Goal: Task Accomplishment & Management: Use online tool/utility

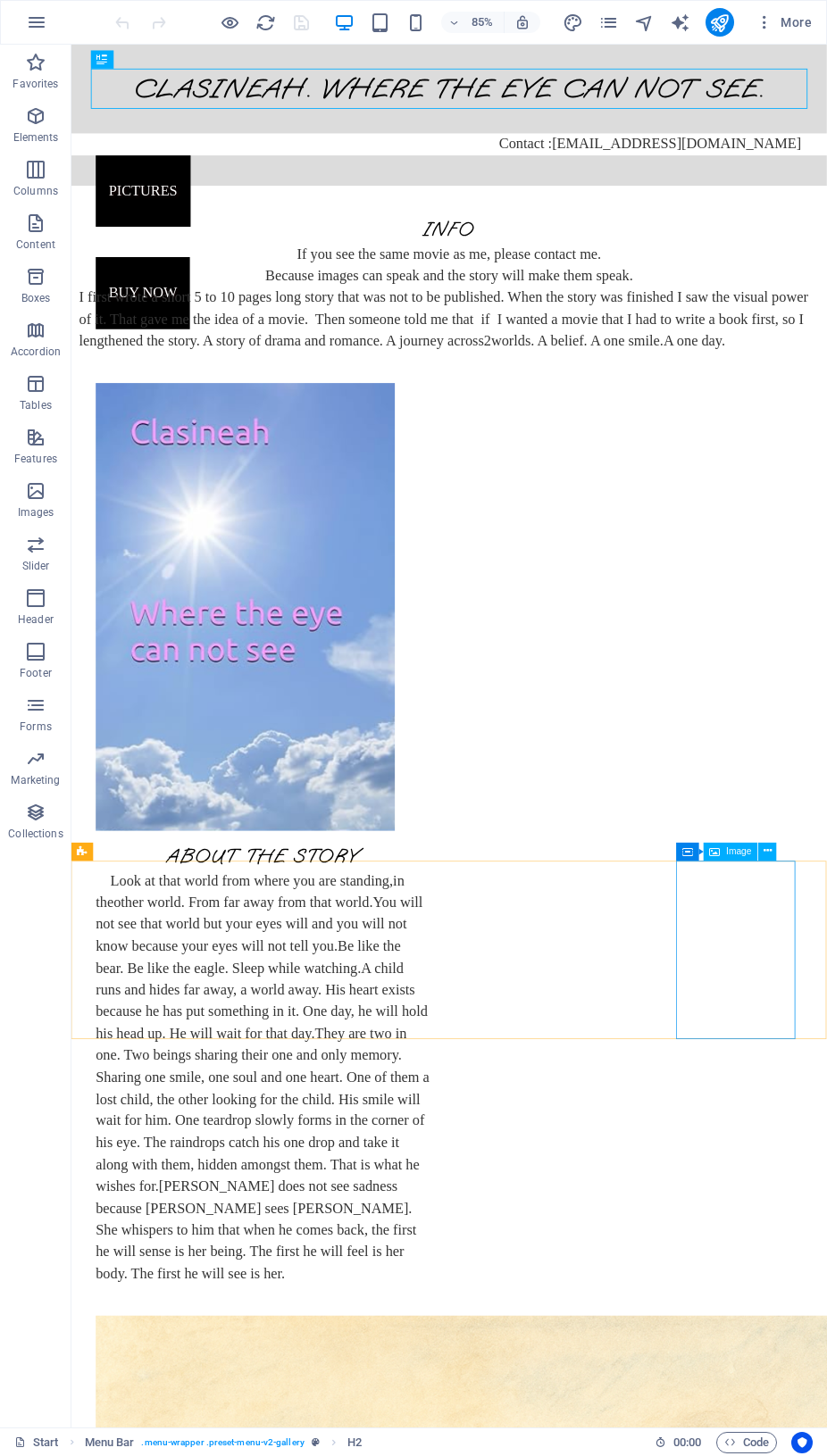
click at [721, 851] on div "Image" at bounding box center [731, 852] width 55 height 18
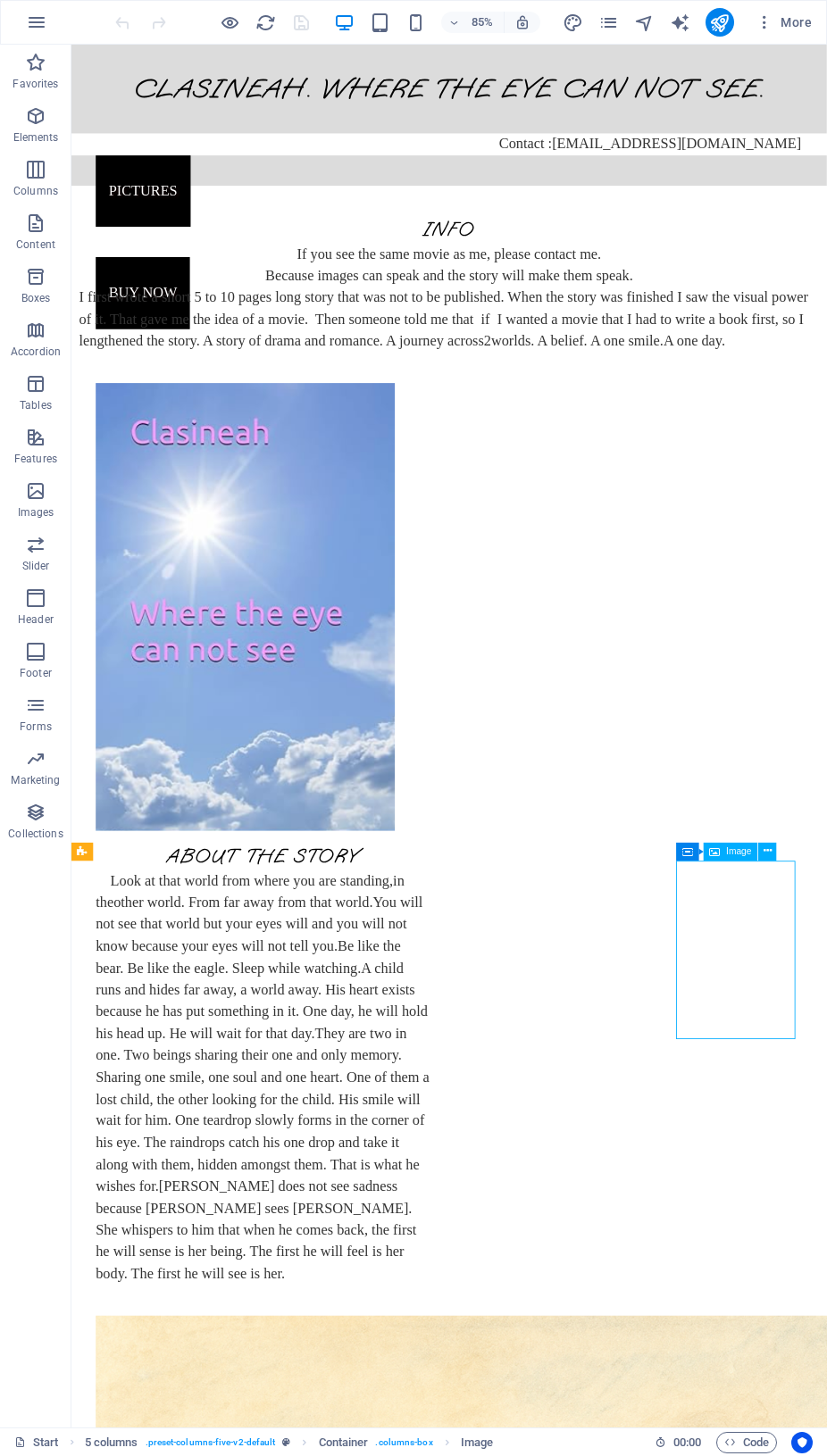
click at [721, 851] on div "Image" at bounding box center [731, 852] width 55 height 18
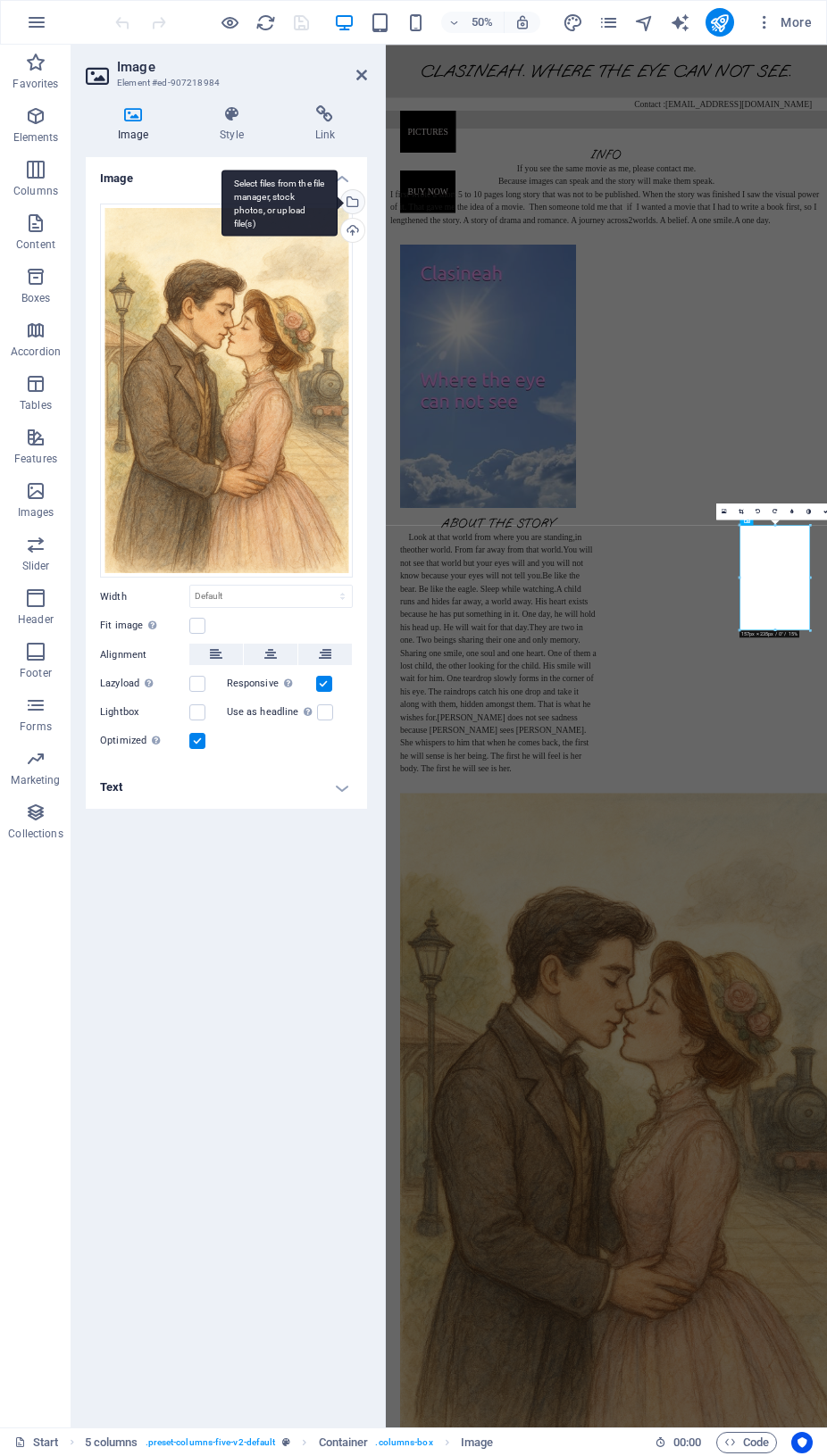
click at [358, 202] on div "Select files from the file manager, stock photos, or upload file(s)" at bounding box center [351, 203] width 26 height 26
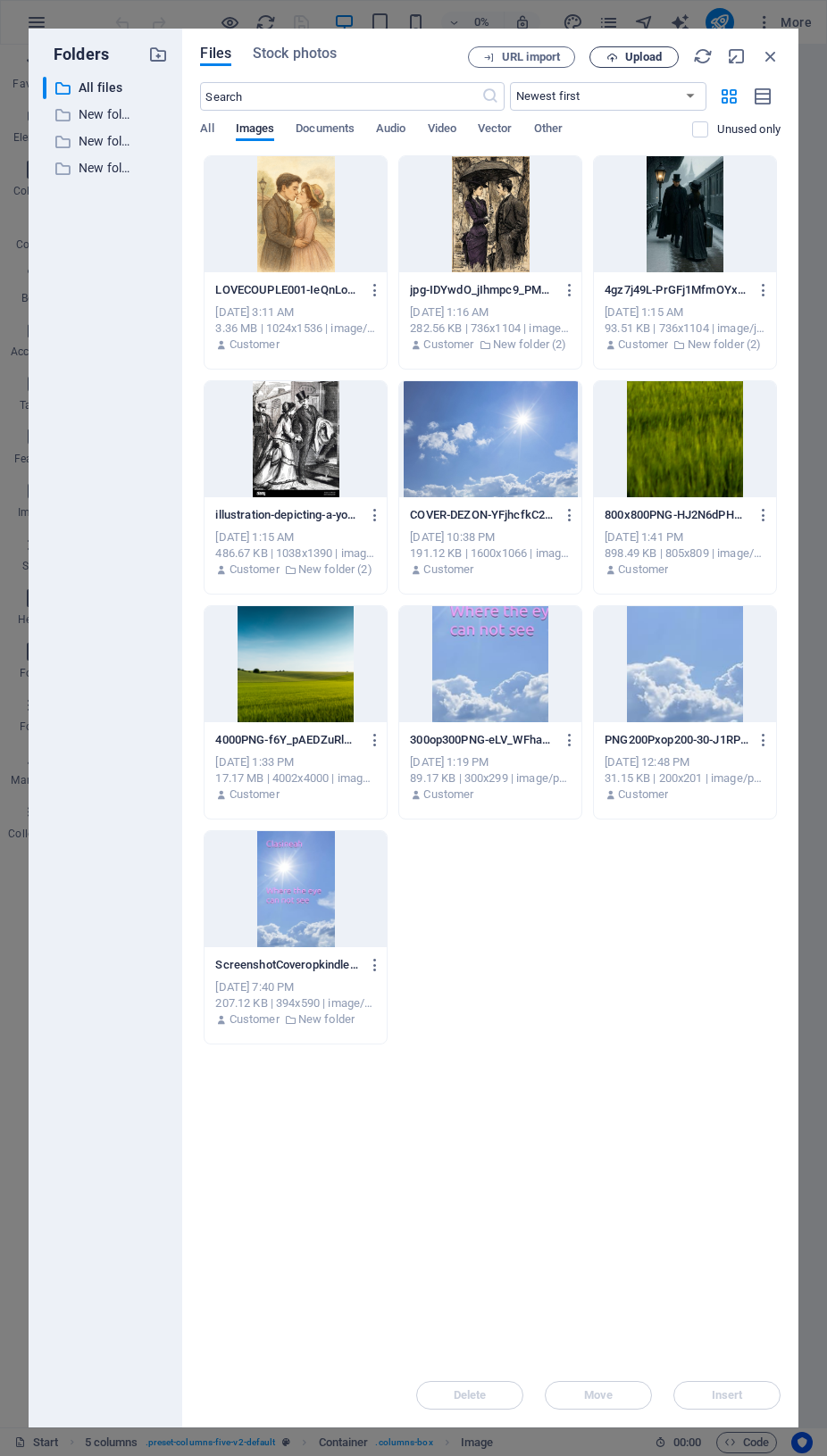
click at [617, 54] on icon "button" at bounding box center [612, 57] width 12 height 12
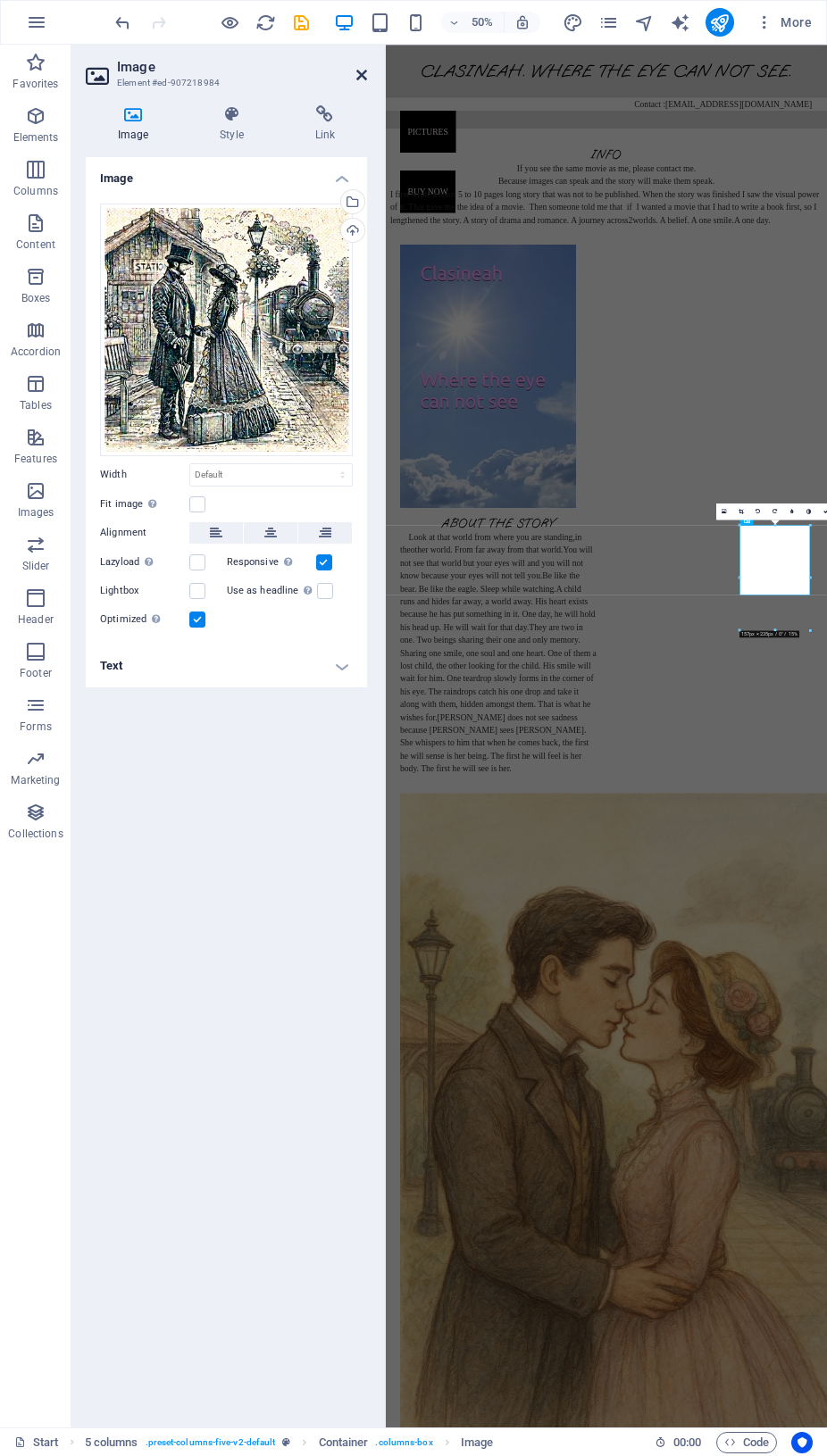
click at [365, 78] on icon at bounding box center [362, 75] width 11 height 15
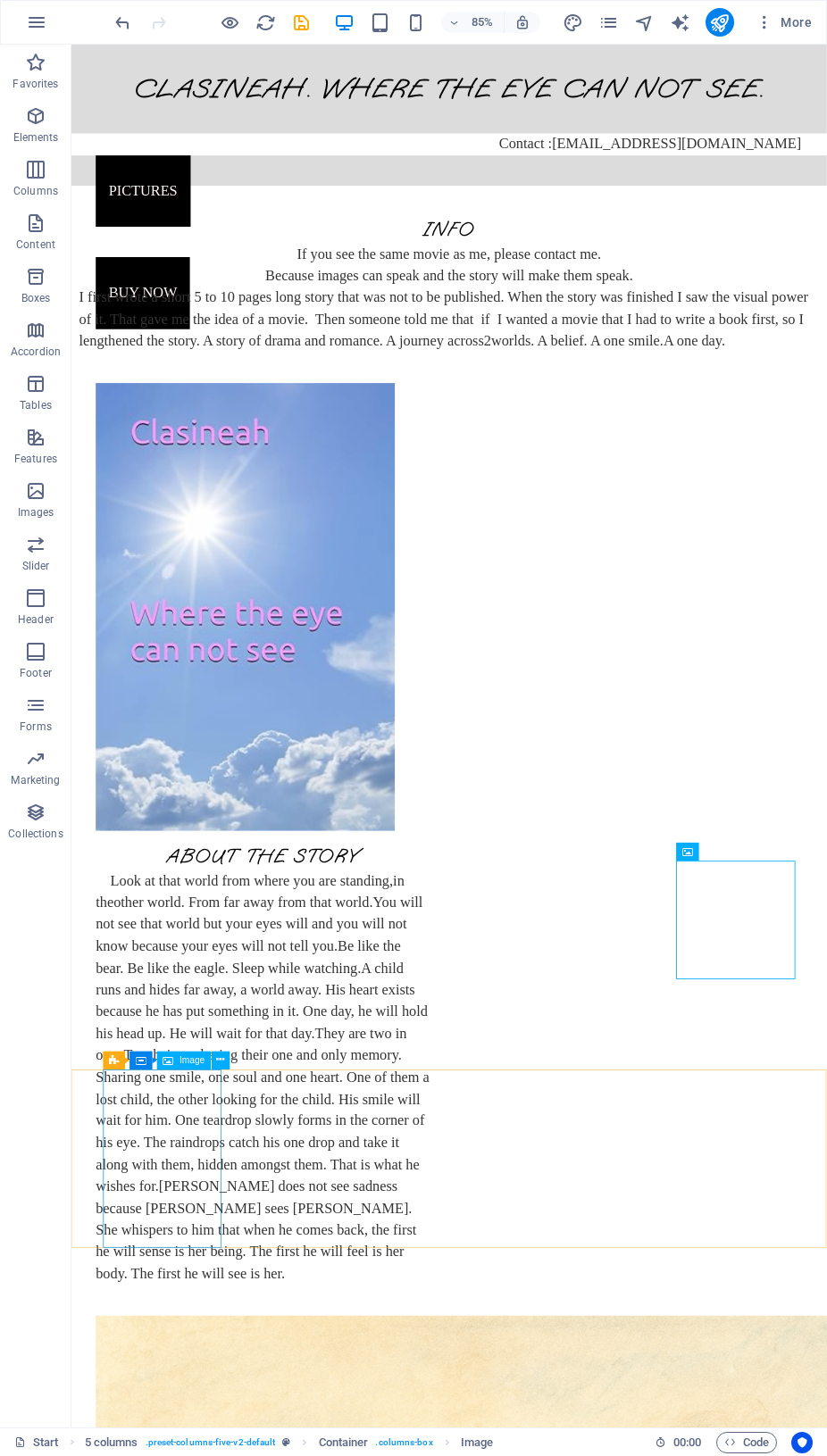
click at [189, 1060] on span "Image" at bounding box center [192, 1061] width 25 height 9
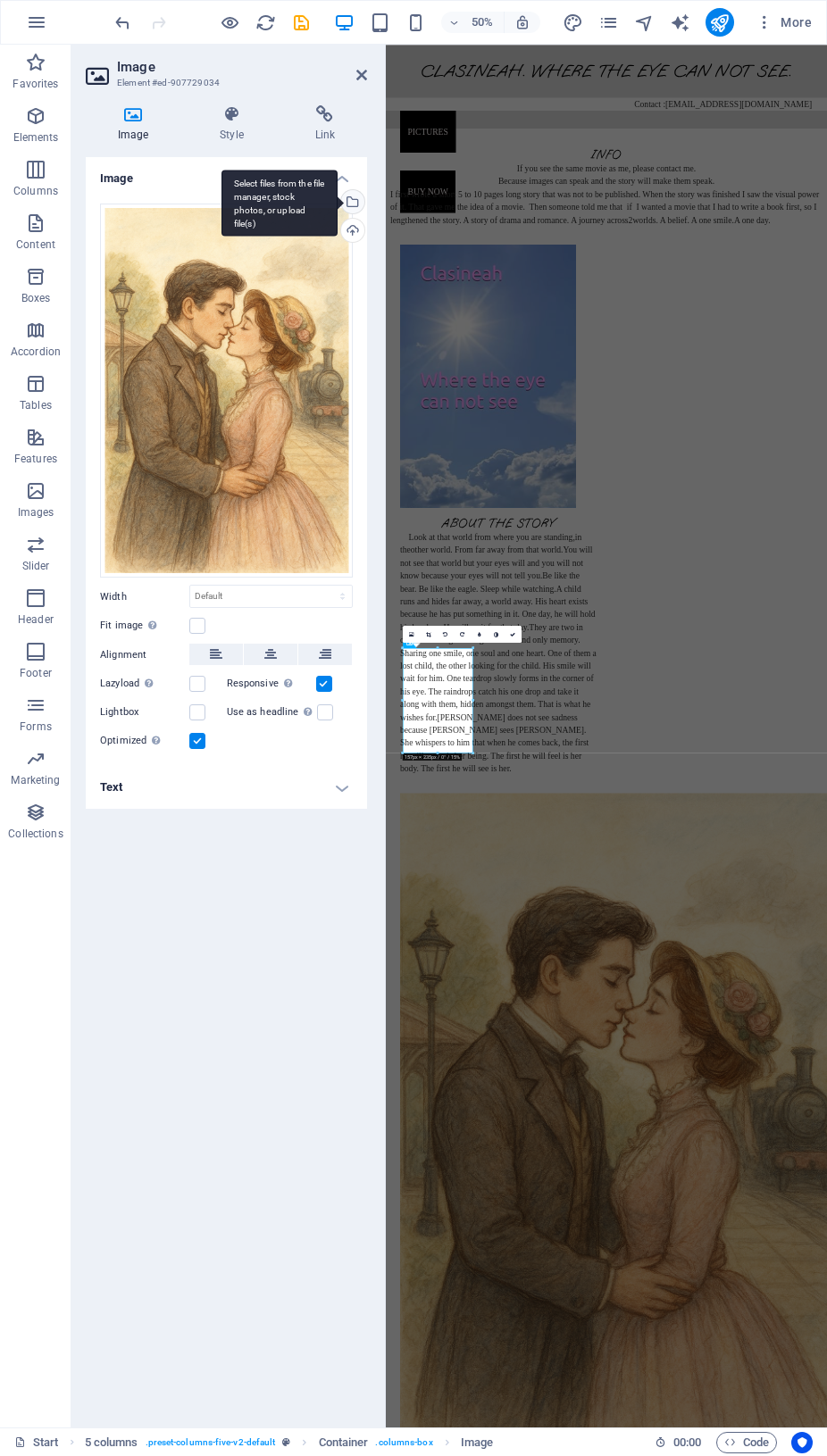
click at [356, 199] on div "Select files from the file manager, stock photos, or upload file(s)" at bounding box center [351, 203] width 26 height 26
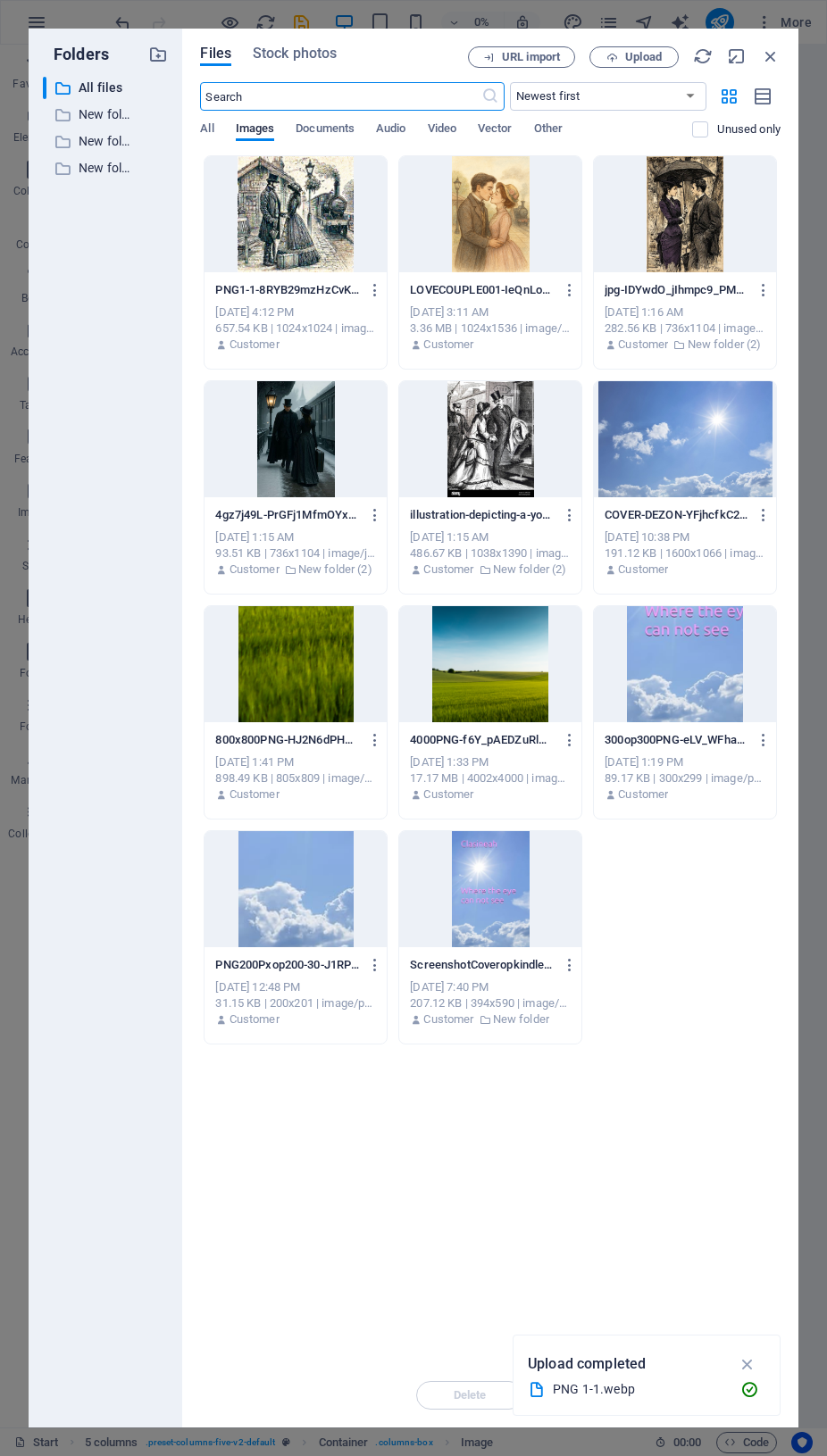
click at [301, 217] on div at bounding box center [296, 213] width 183 height 116
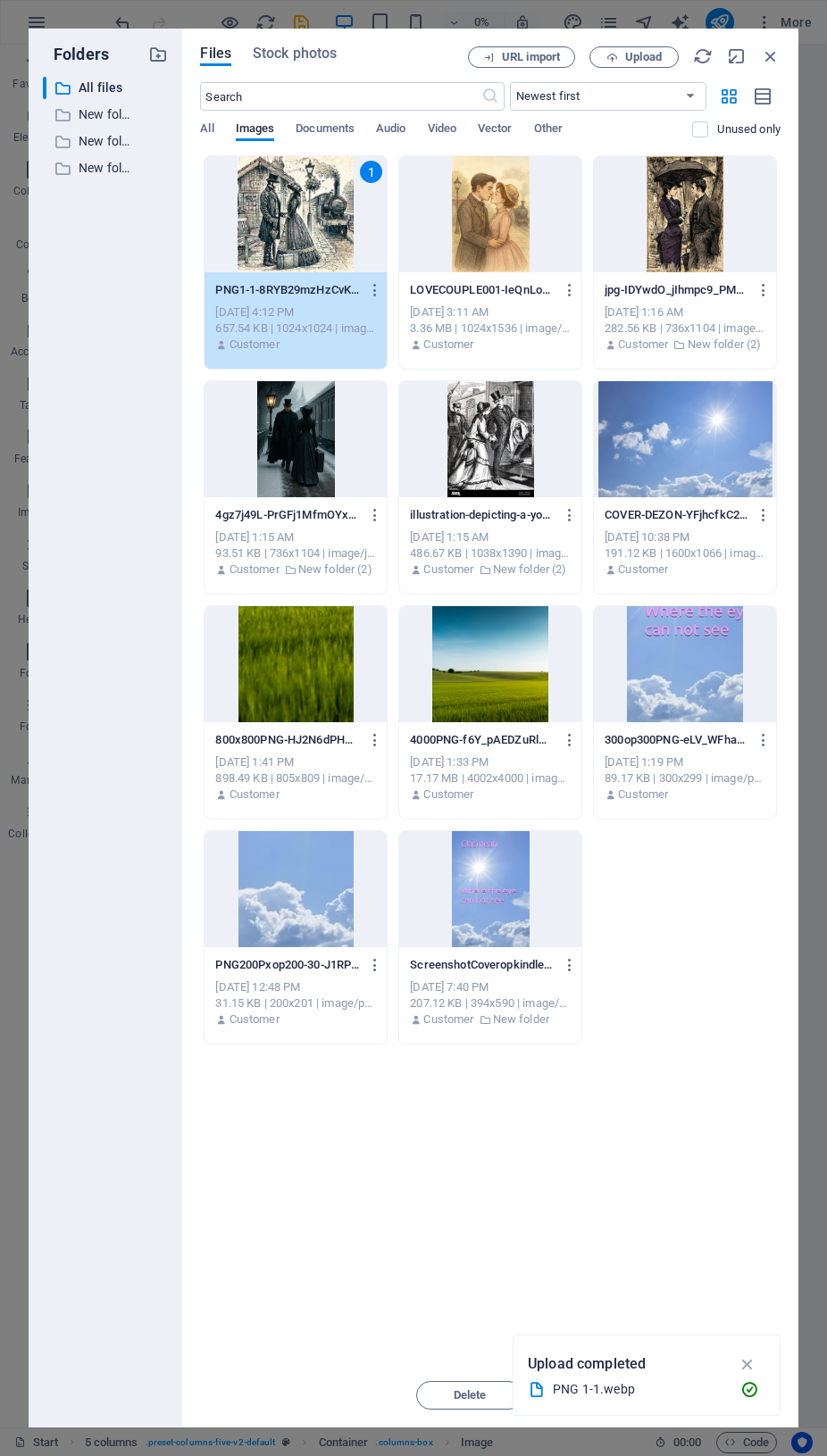
click at [301, 217] on div "1" at bounding box center [296, 213] width 183 height 116
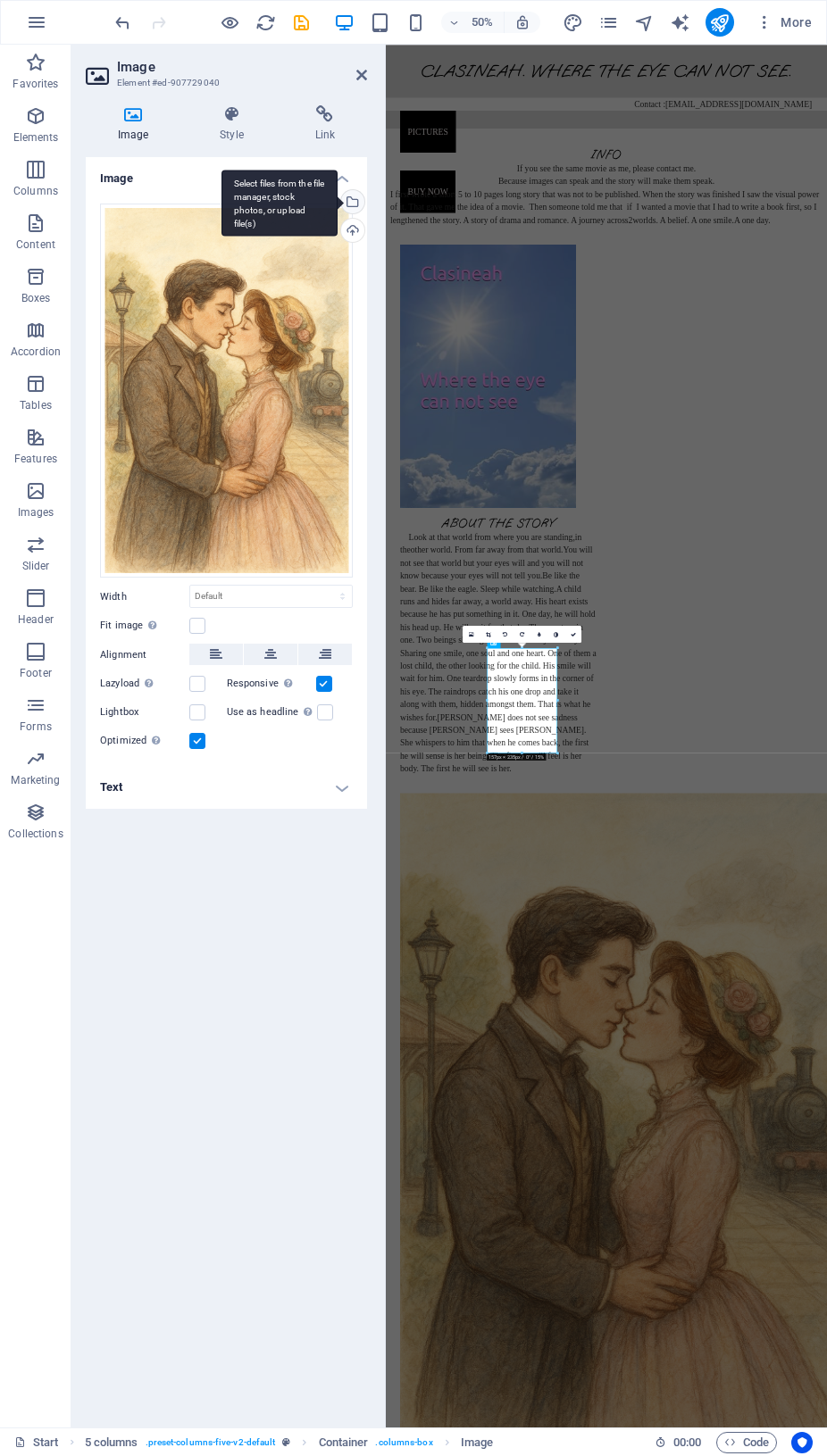
click at [338, 202] on div "Select files from the file manager, stock photos, or upload file(s)" at bounding box center [279, 203] width 116 height 67
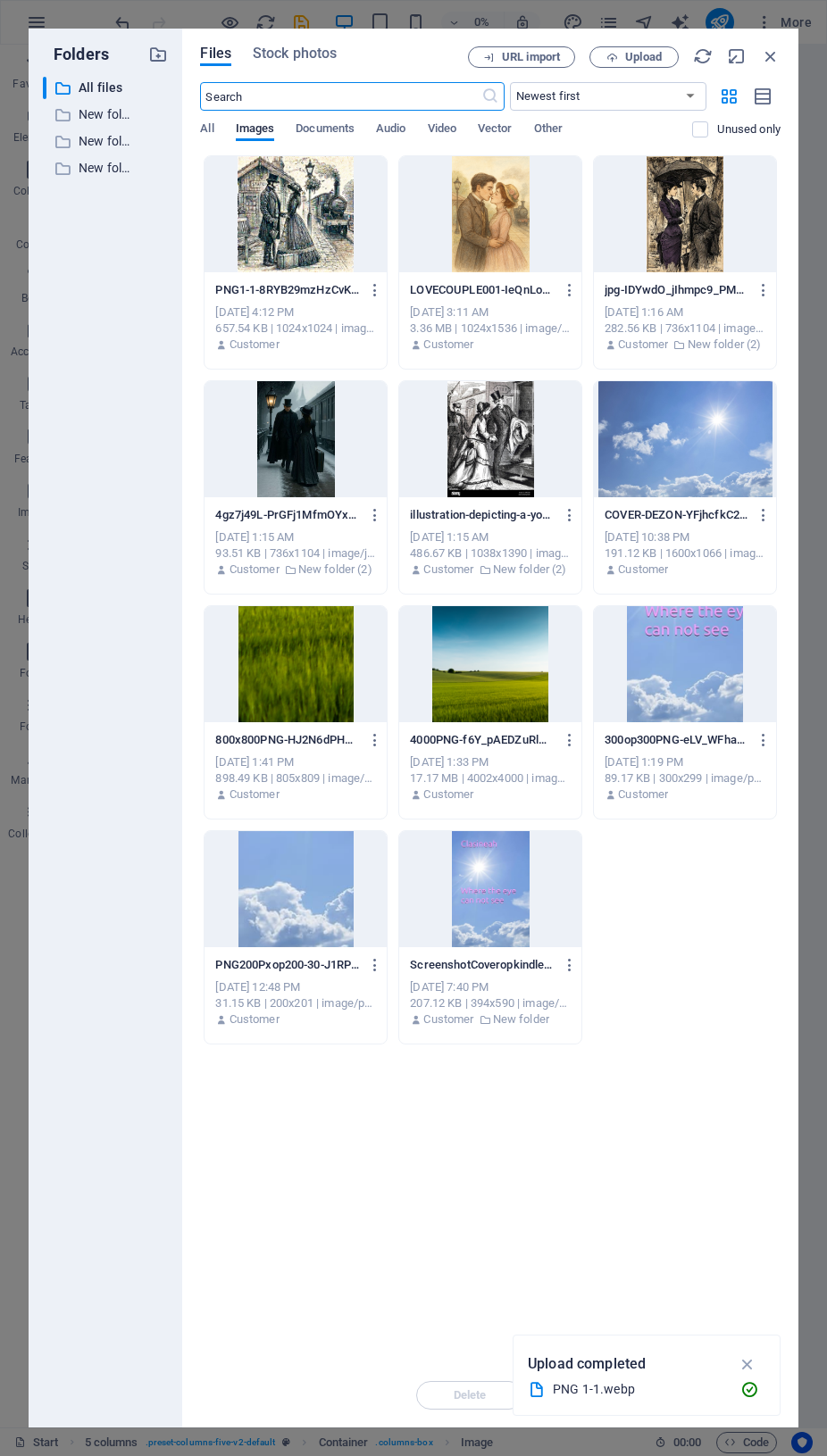
click at [314, 206] on div at bounding box center [296, 213] width 183 height 116
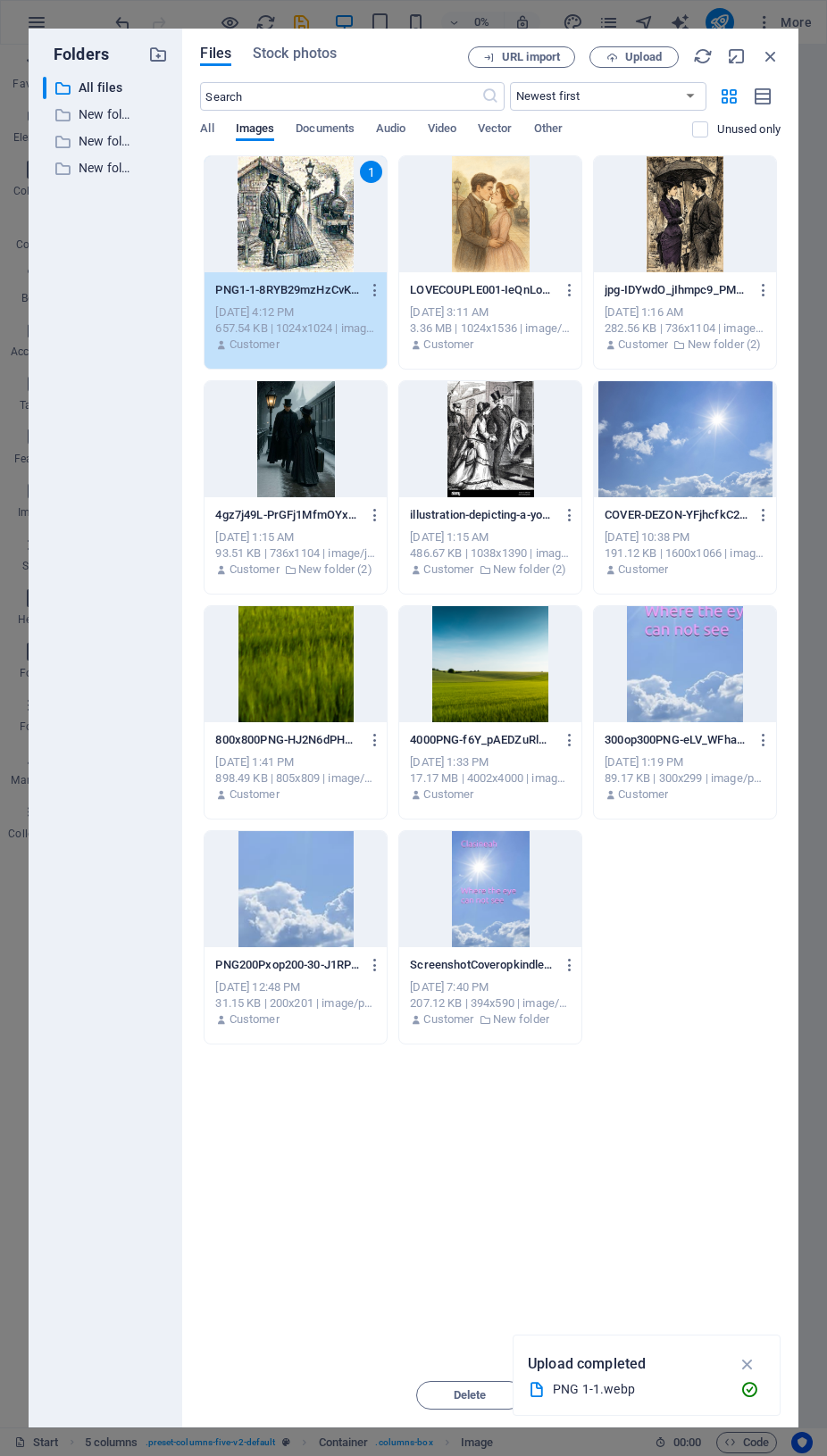
click at [314, 206] on div "1" at bounding box center [296, 213] width 183 height 116
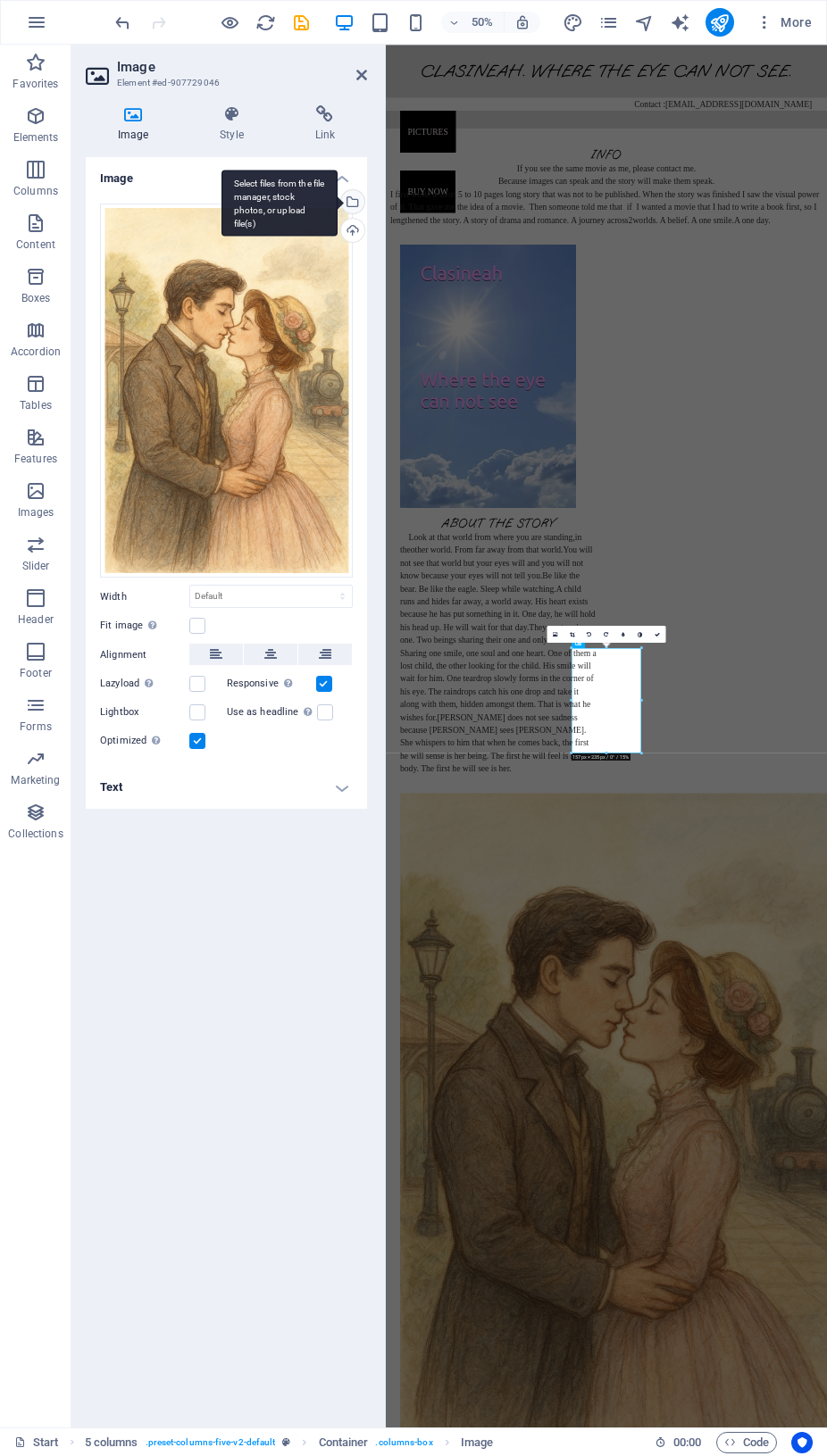
click at [353, 200] on div "Select files from the file manager, stock photos, or upload file(s)" at bounding box center [351, 203] width 26 height 26
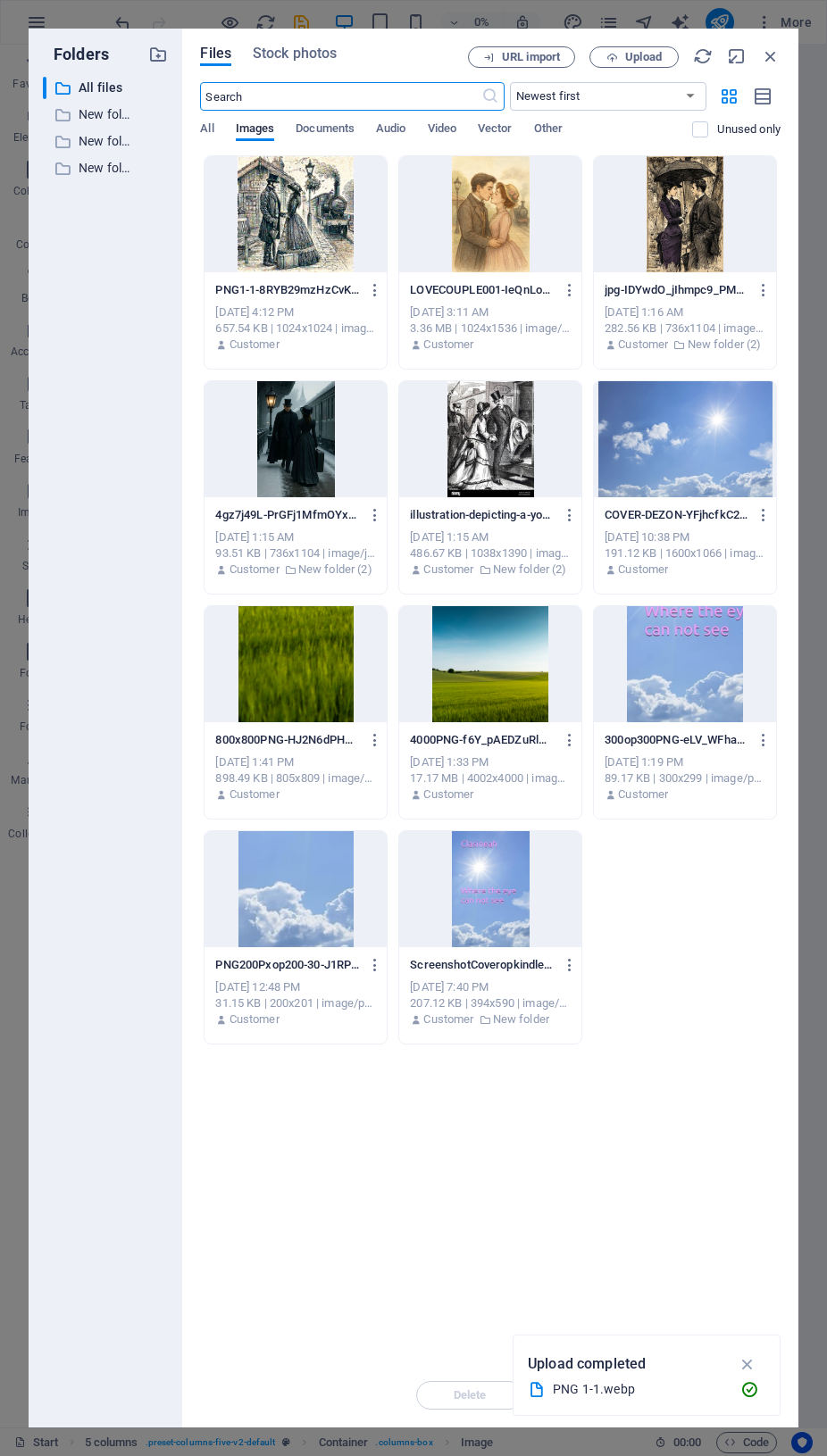
click at [312, 216] on div at bounding box center [296, 213] width 183 height 116
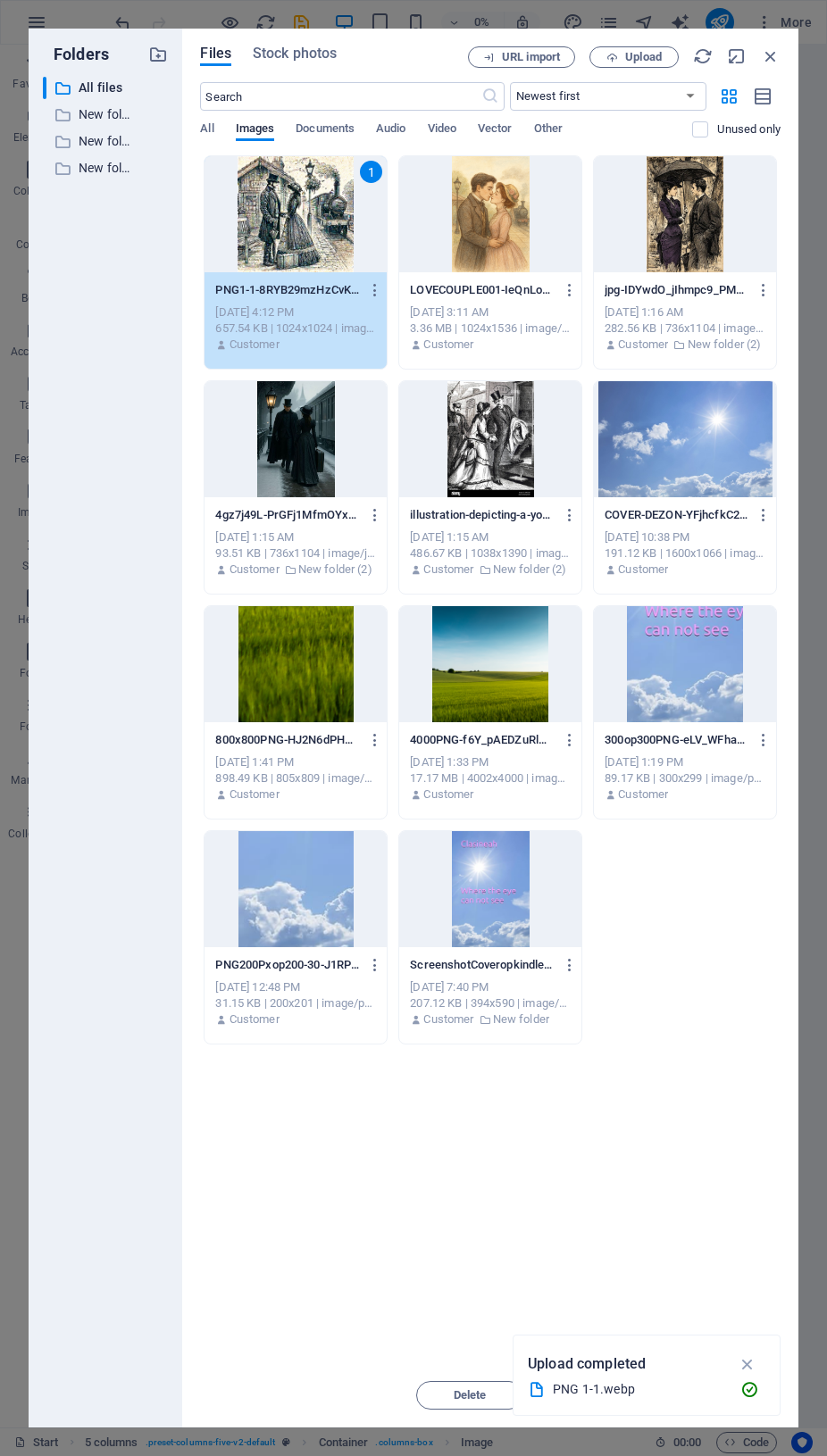
click at [312, 216] on div "1" at bounding box center [296, 213] width 183 height 116
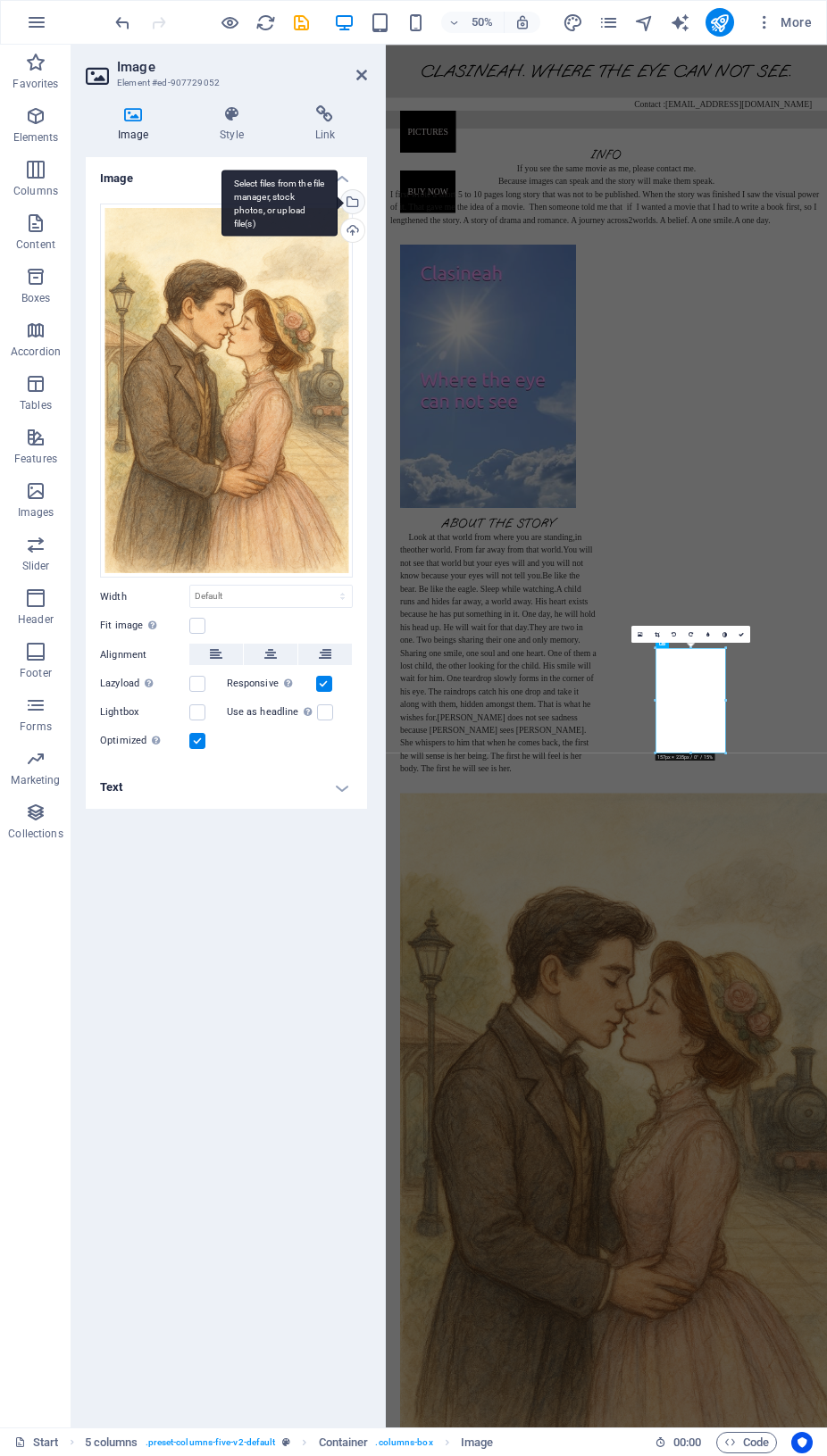
click at [338, 199] on div "Select files from the file manager, stock photos, or upload file(s)" at bounding box center [279, 203] width 116 height 67
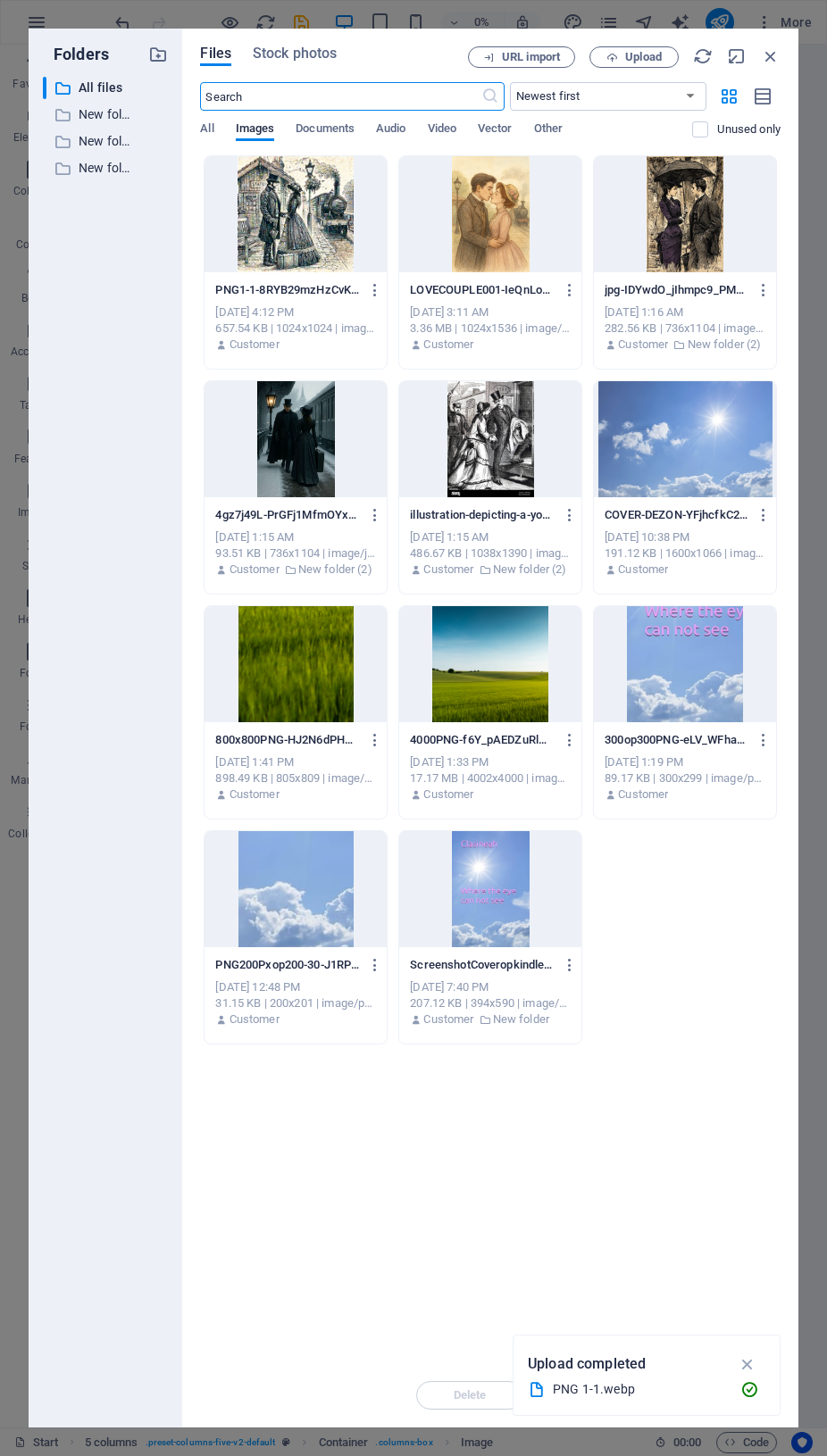
click at [319, 218] on div at bounding box center [296, 213] width 183 height 116
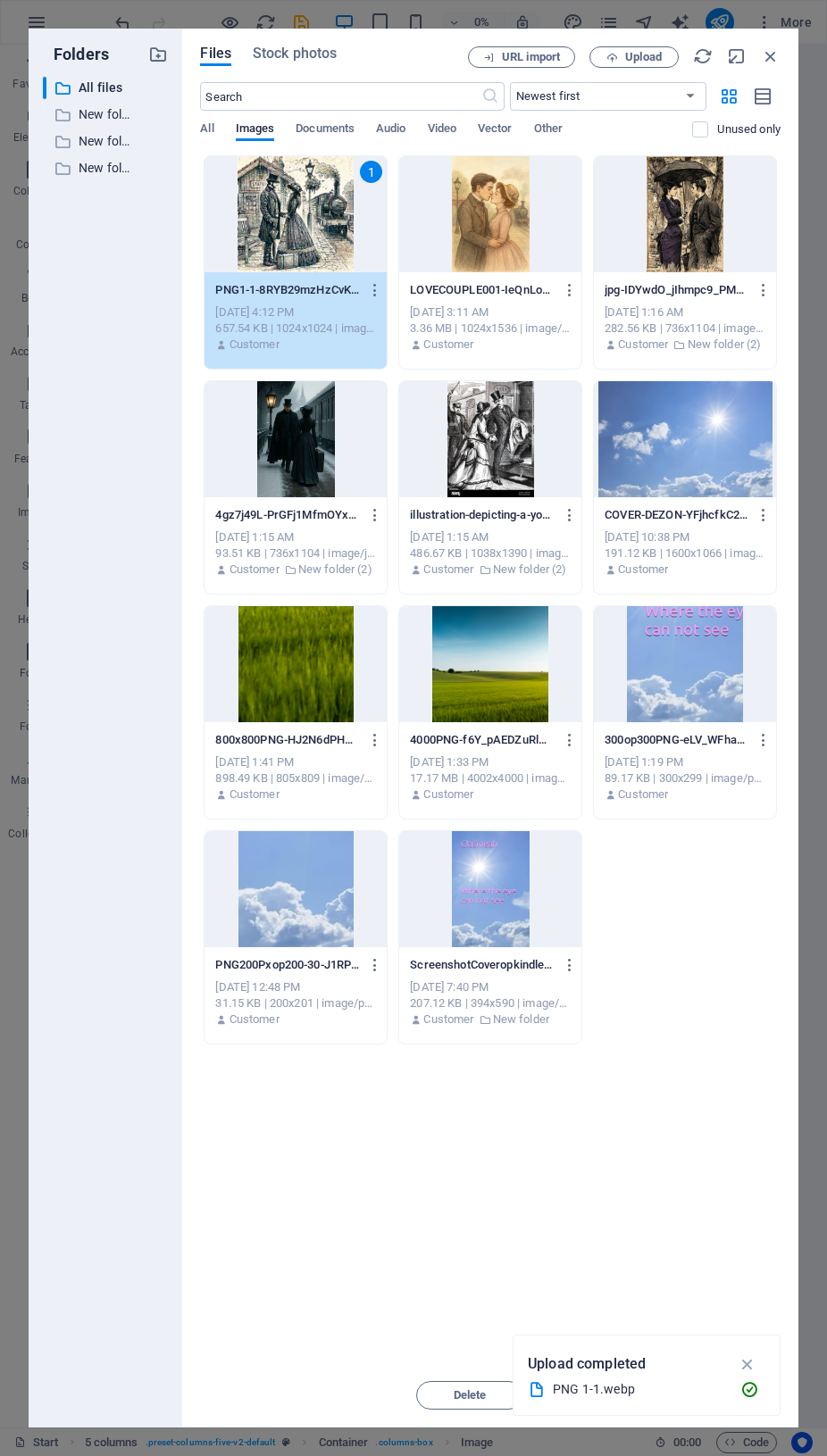
click at [319, 218] on div "1" at bounding box center [296, 213] width 183 height 116
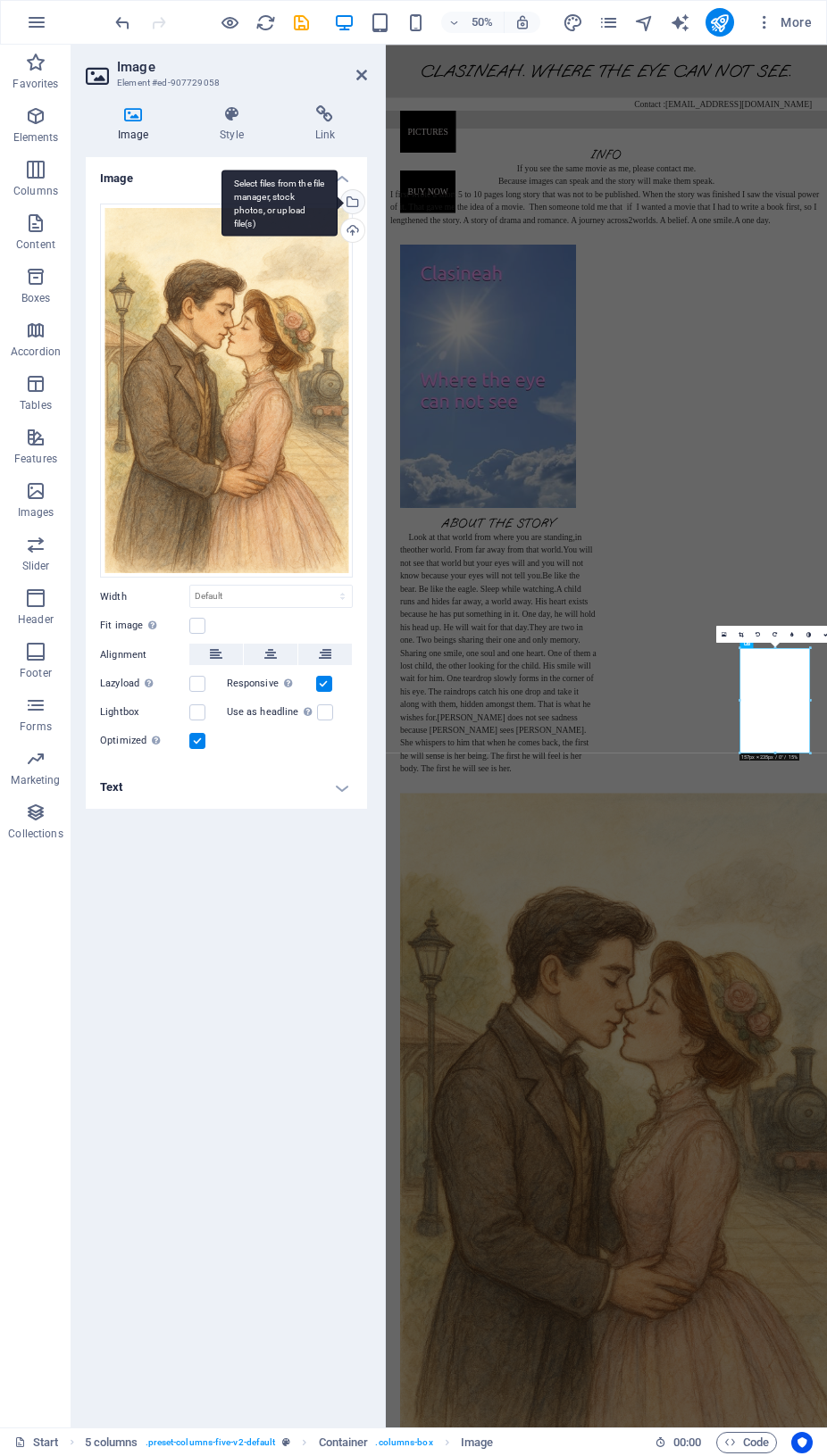
click at [352, 196] on div "Select files from the file manager, stock photos, or upload file(s)" at bounding box center [351, 203] width 26 height 26
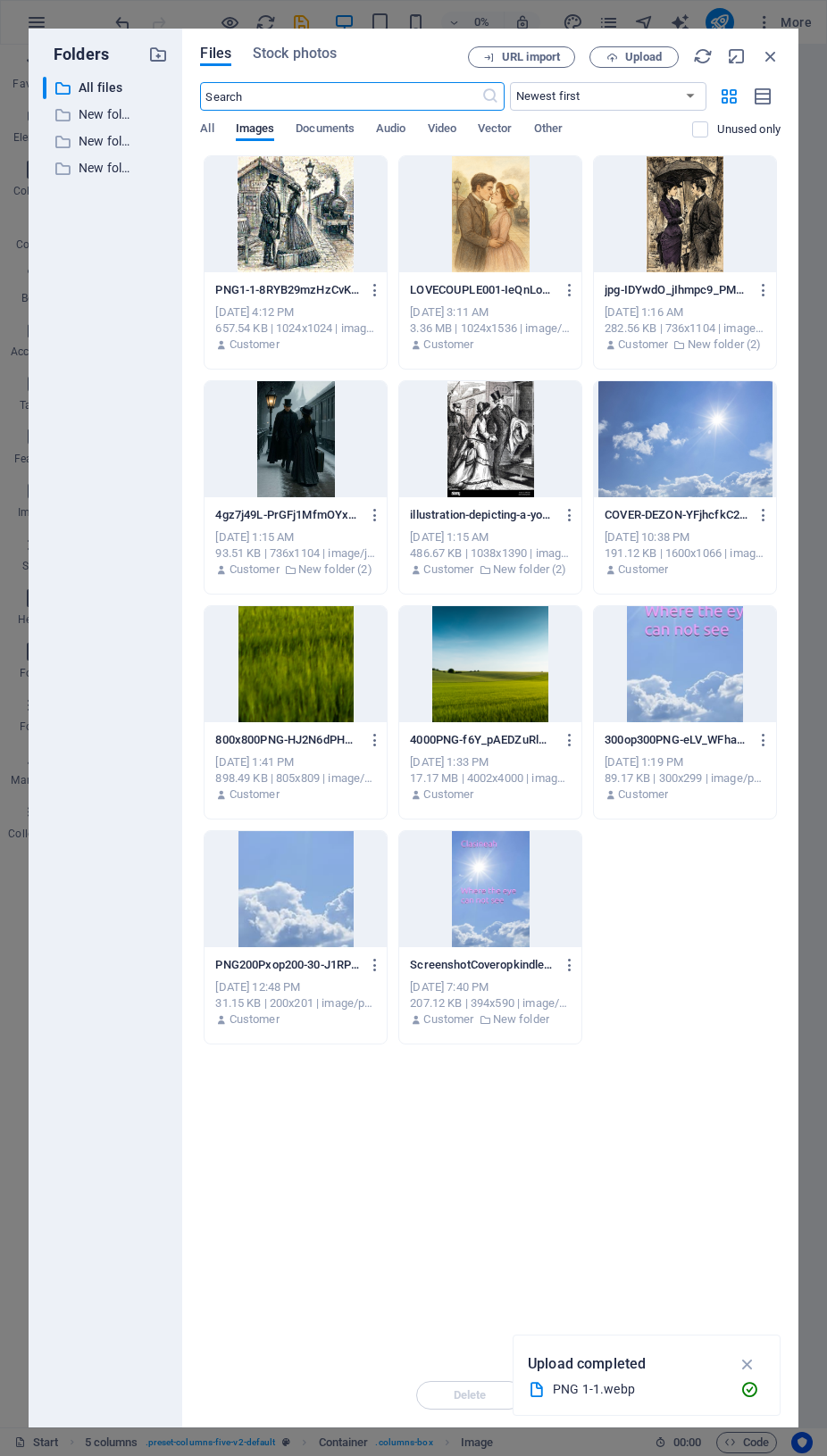
click at [313, 213] on div at bounding box center [296, 213] width 183 height 116
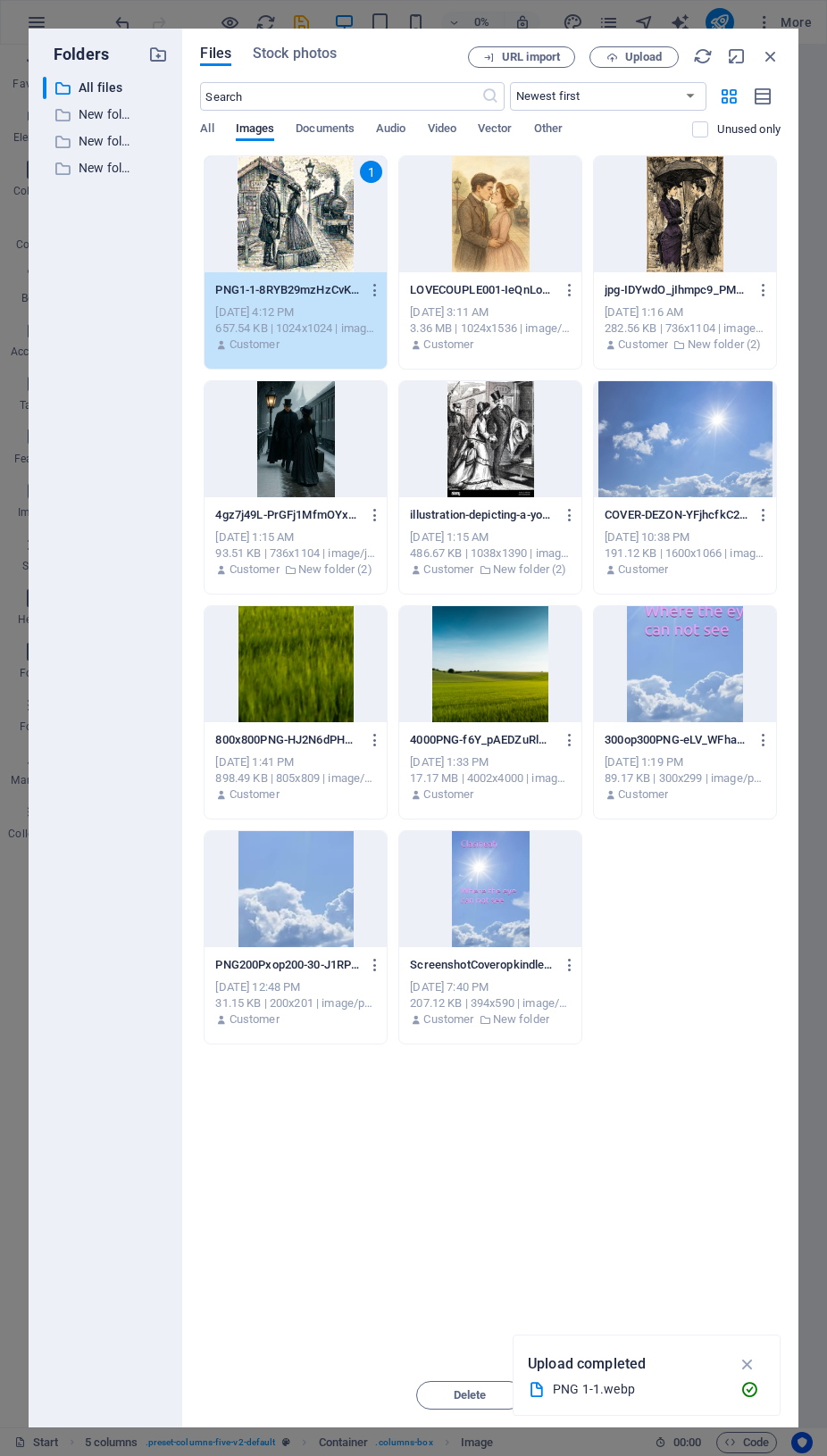
click at [313, 213] on div "1" at bounding box center [296, 213] width 183 height 116
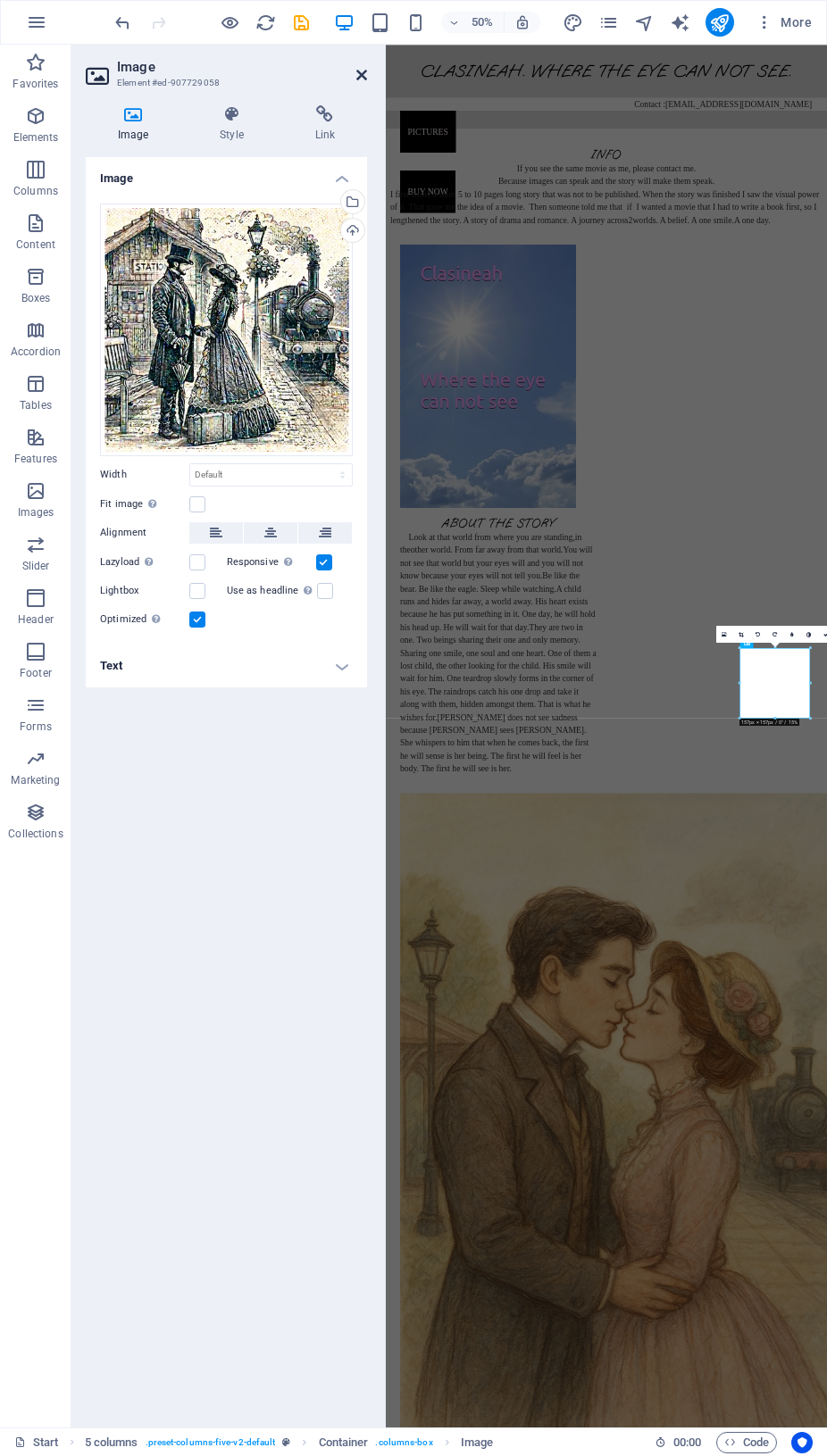
click at [360, 77] on icon at bounding box center [362, 75] width 11 height 15
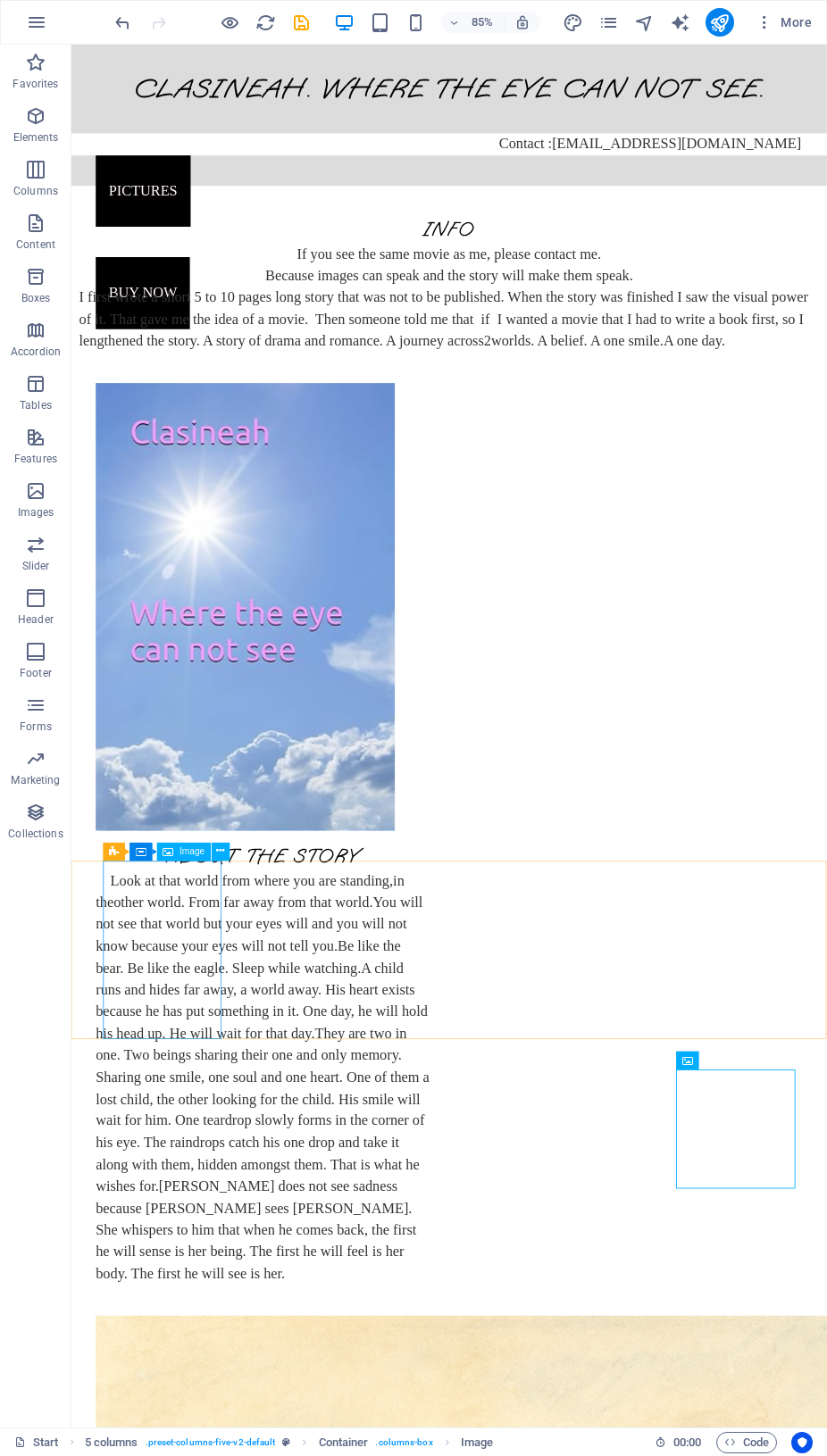
click at [187, 852] on span "Image" at bounding box center [192, 852] width 25 height 9
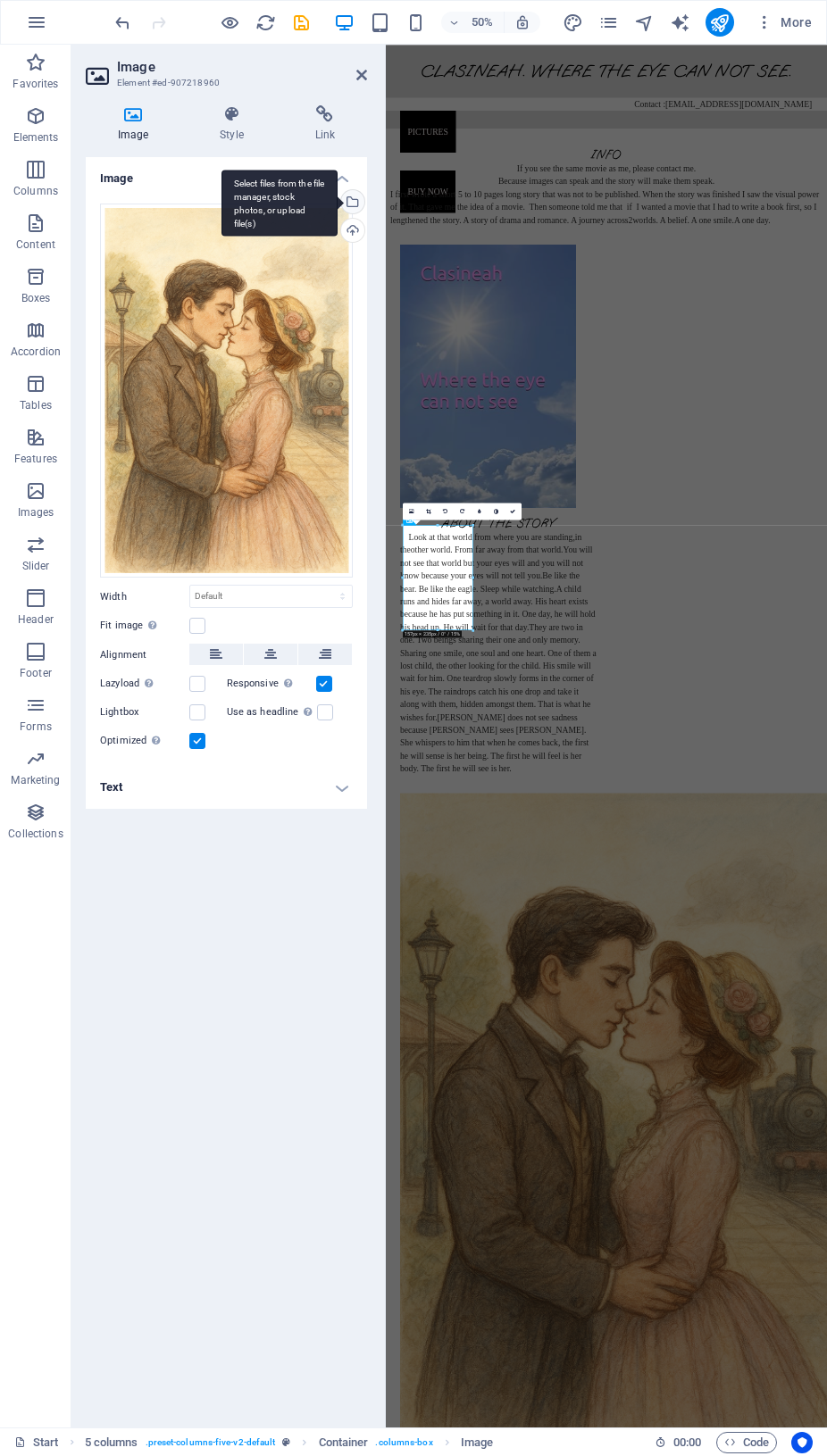
click at [358, 200] on div "Select files from the file manager, stock photos, or upload file(s)" at bounding box center [351, 203] width 26 height 26
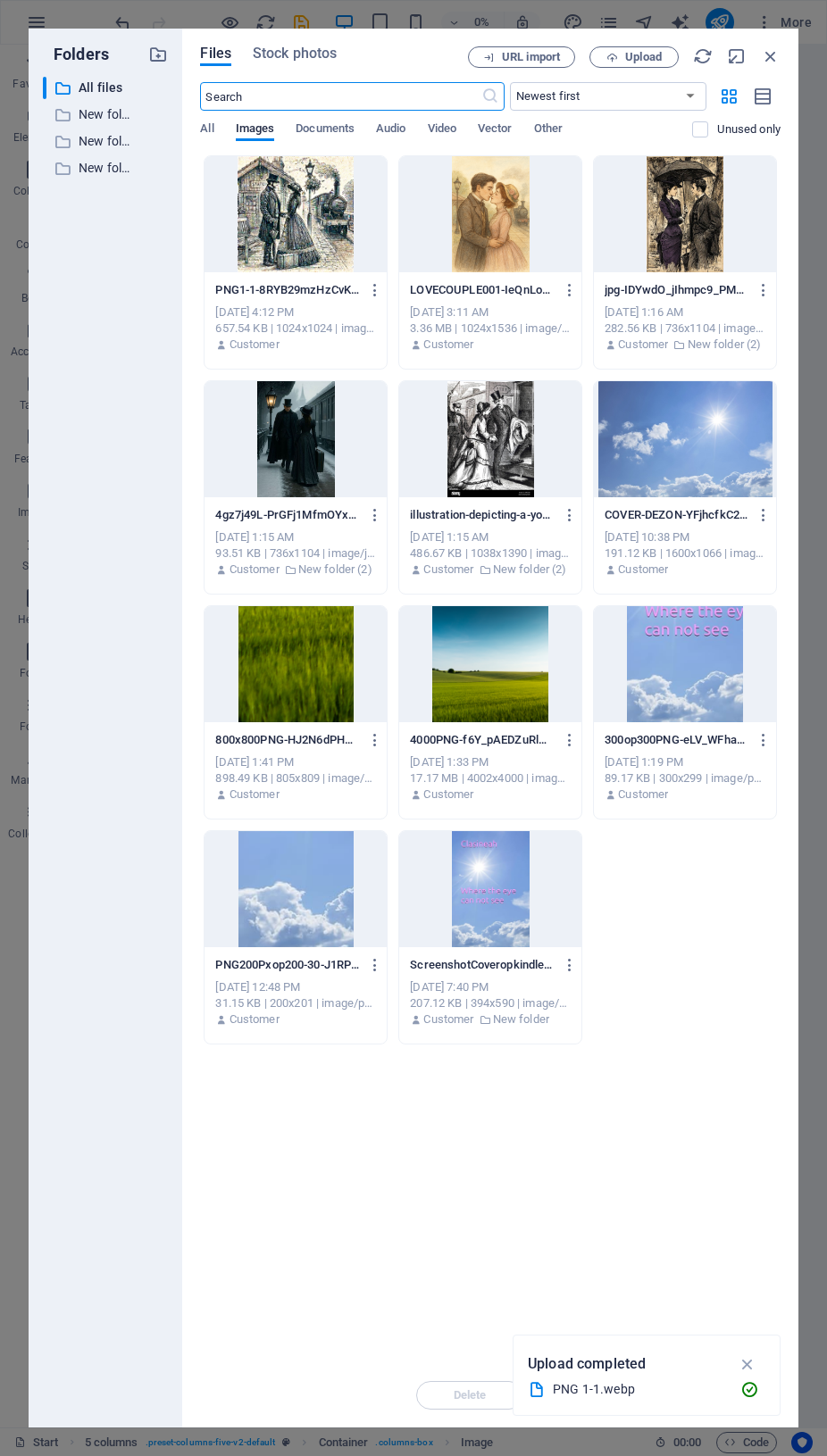
click at [282, 212] on div at bounding box center [296, 213] width 183 height 116
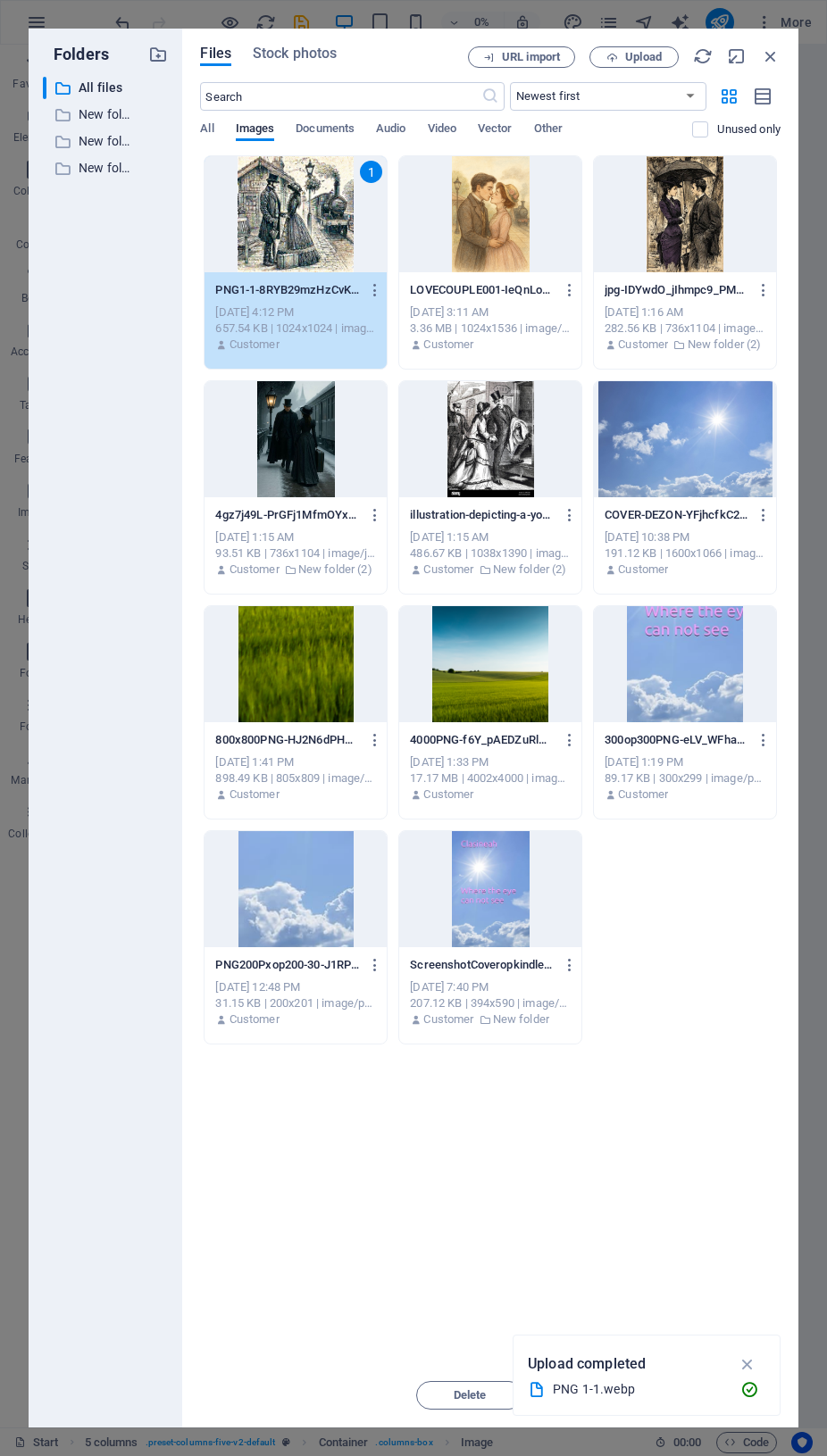
click at [282, 212] on div "1" at bounding box center [296, 213] width 183 height 116
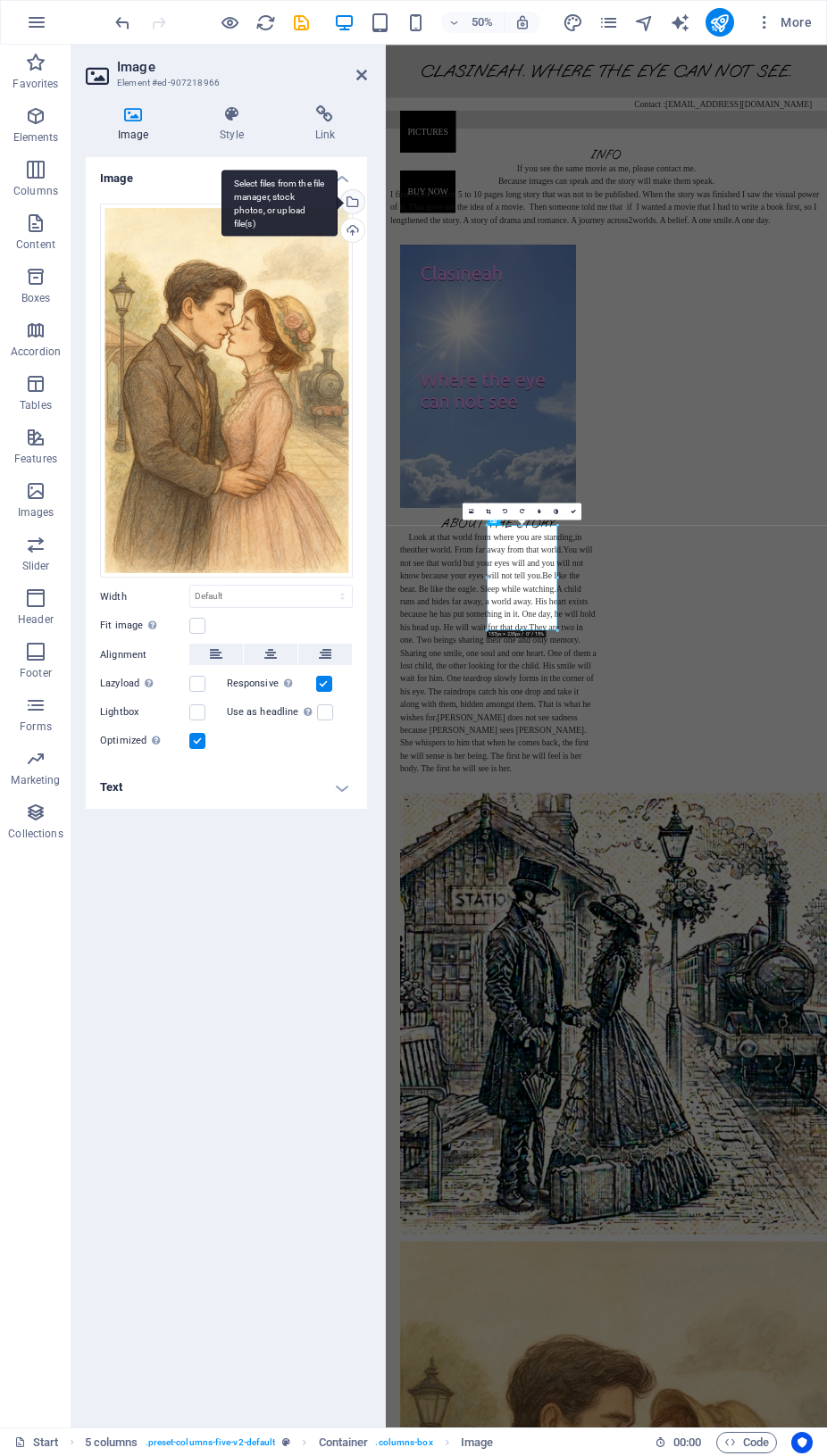
click at [356, 203] on div "Select files from the file manager, stock photos, or upload file(s)" at bounding box center [351, 203] width 26 height 26
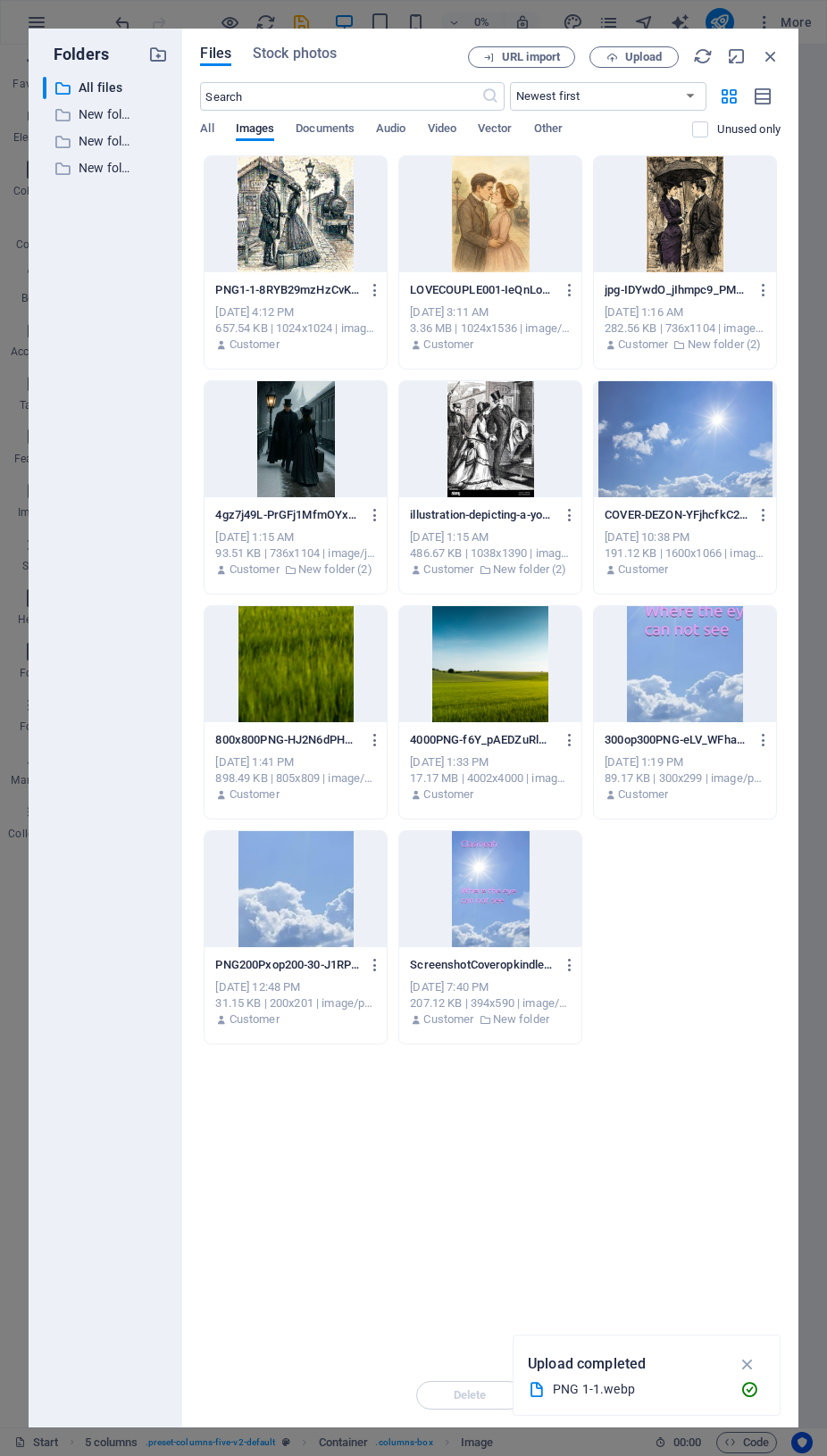
click at [307, 216] on div at bounding box center [296, 213] width 183 height 116
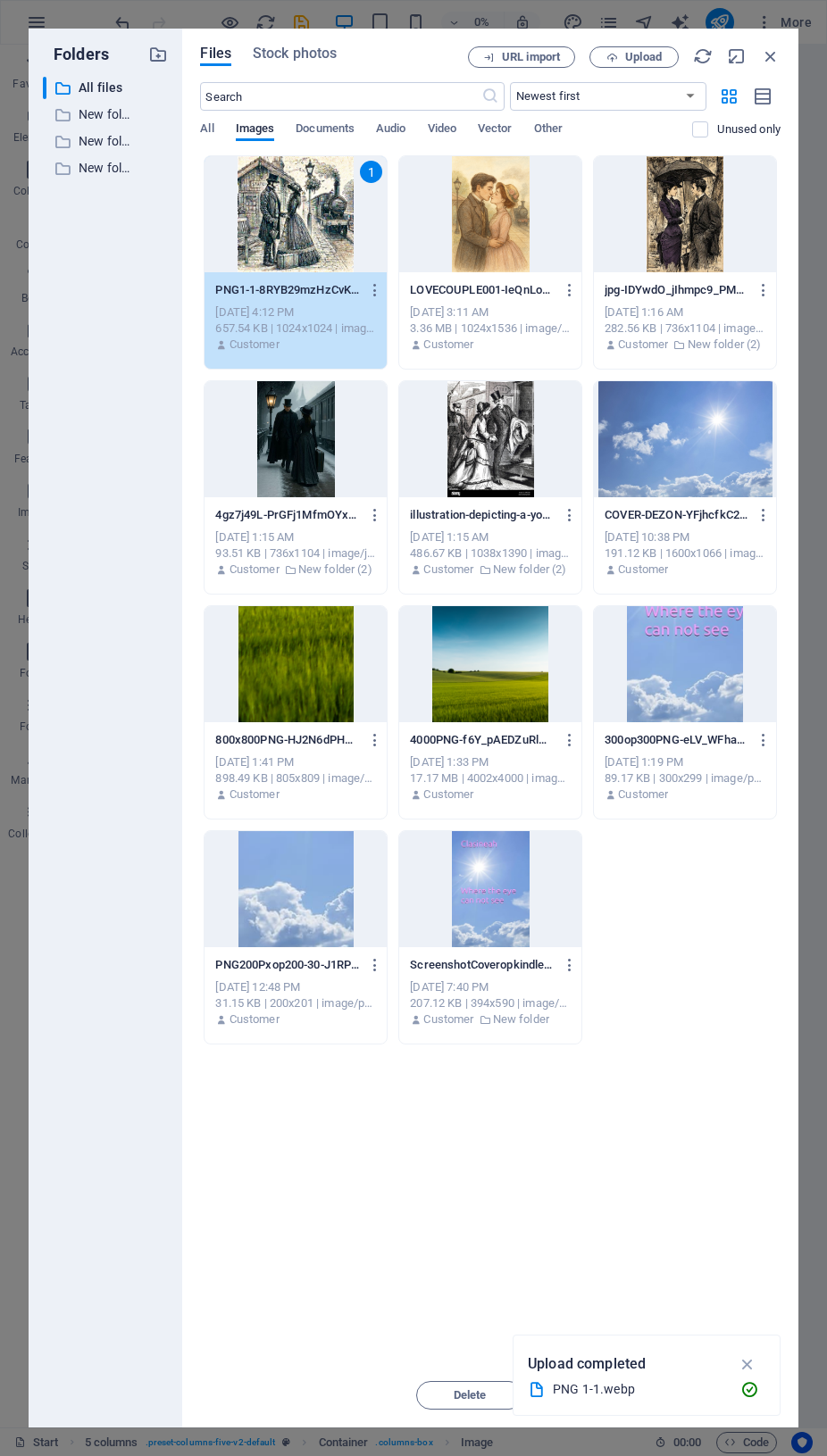
click at [307, 216] on div "1" at bounding box center [296, 213] width 183 height 116
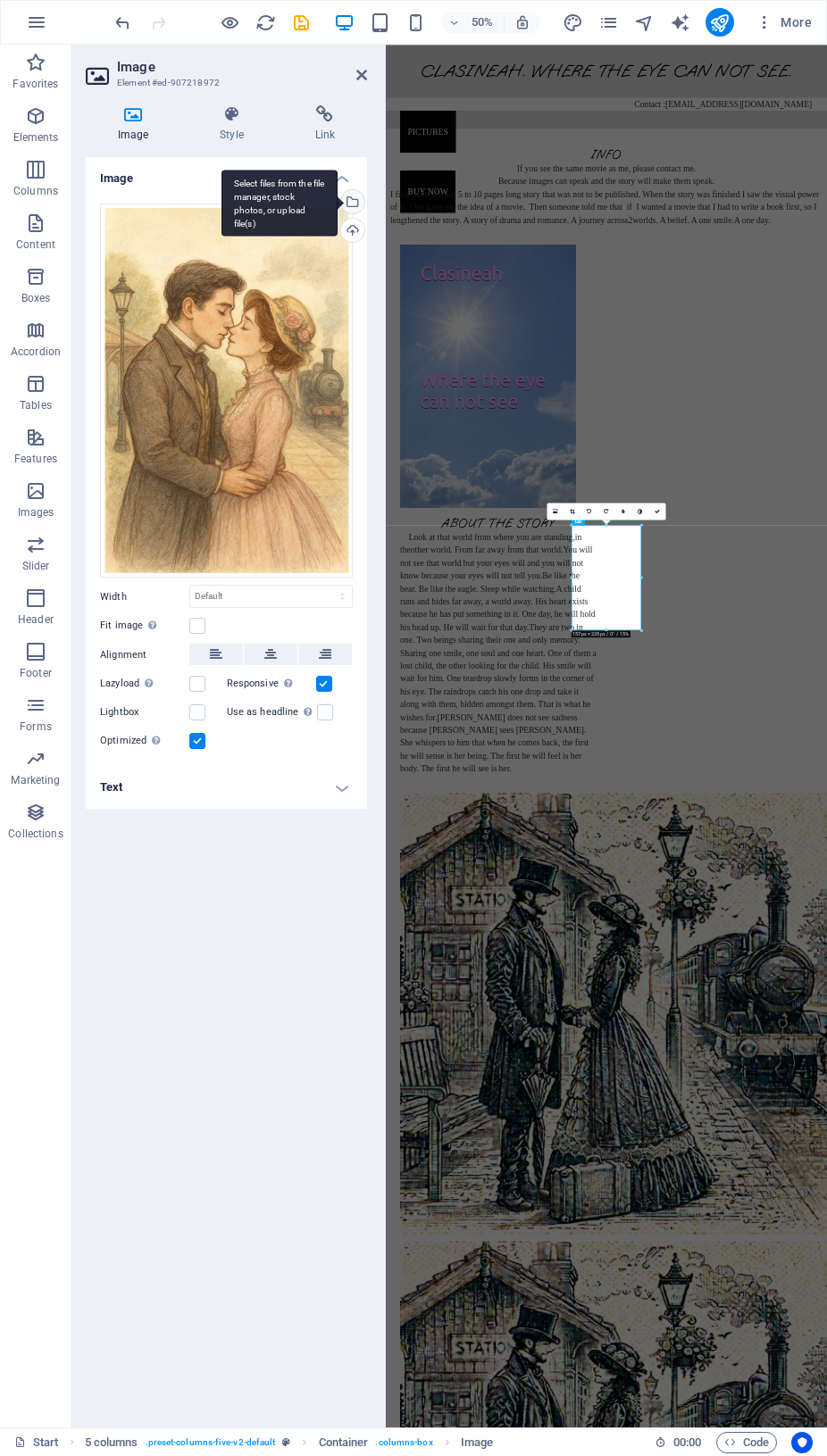
click at [357, 203] on div "Select files from the file manager, stock photos, or upload file(s)" at bounding box center [351, 203] width 26 height 26
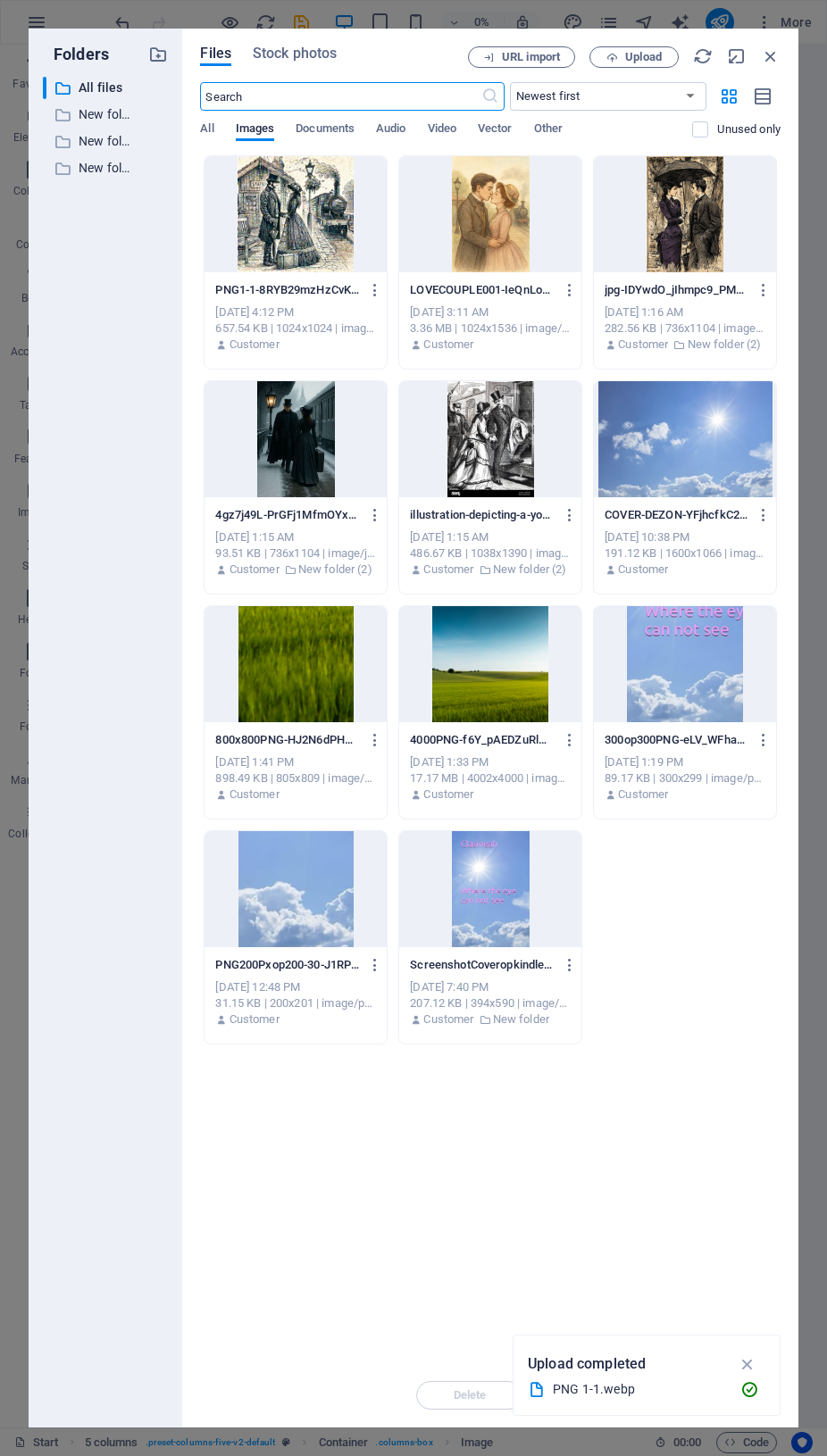
click at [318, 190] on div at bounding box center [296, 213] width 183 height 116
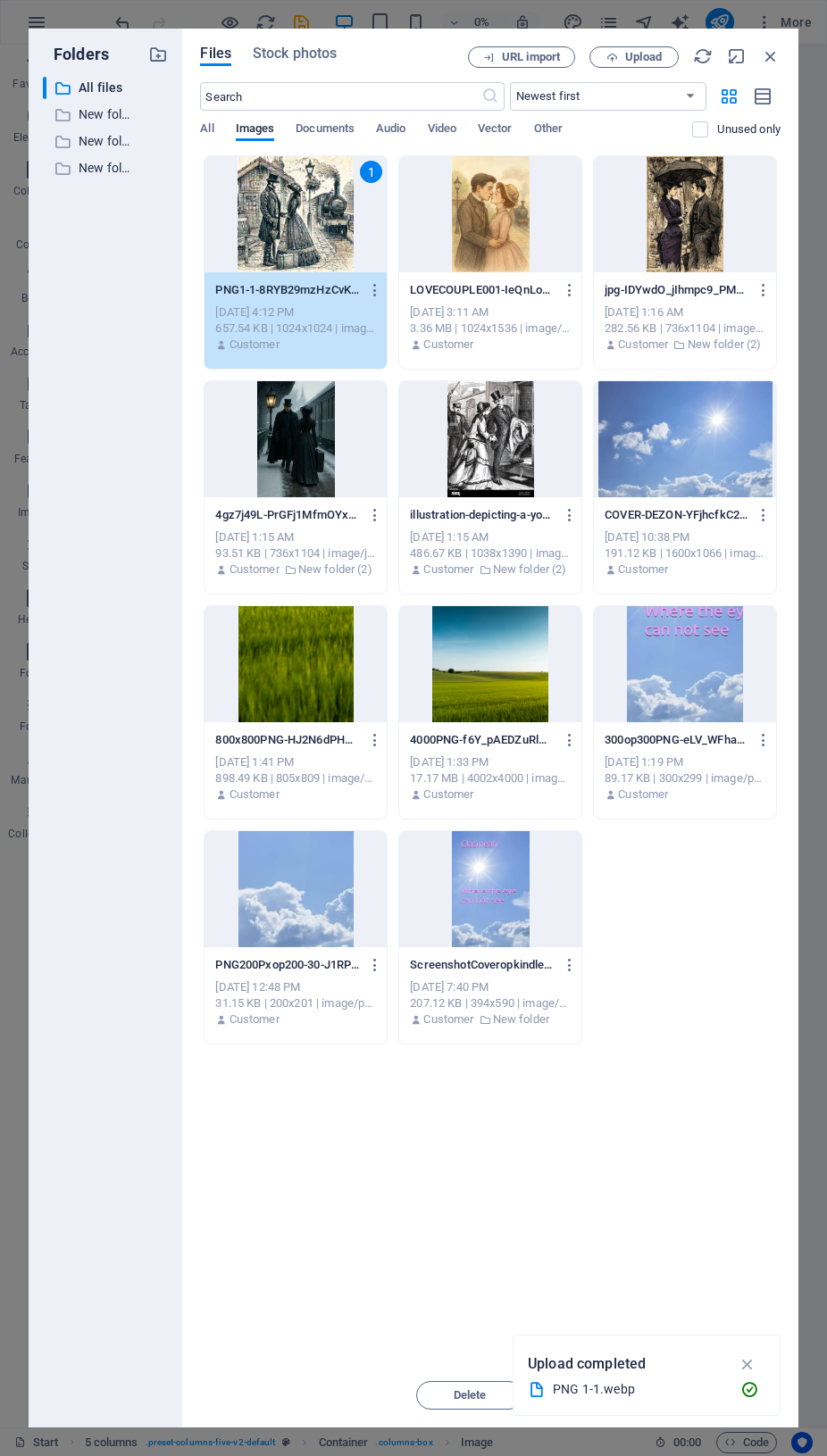
click at [318, 190] on div "1" at bounding box center [296, 213] width 183 height 116
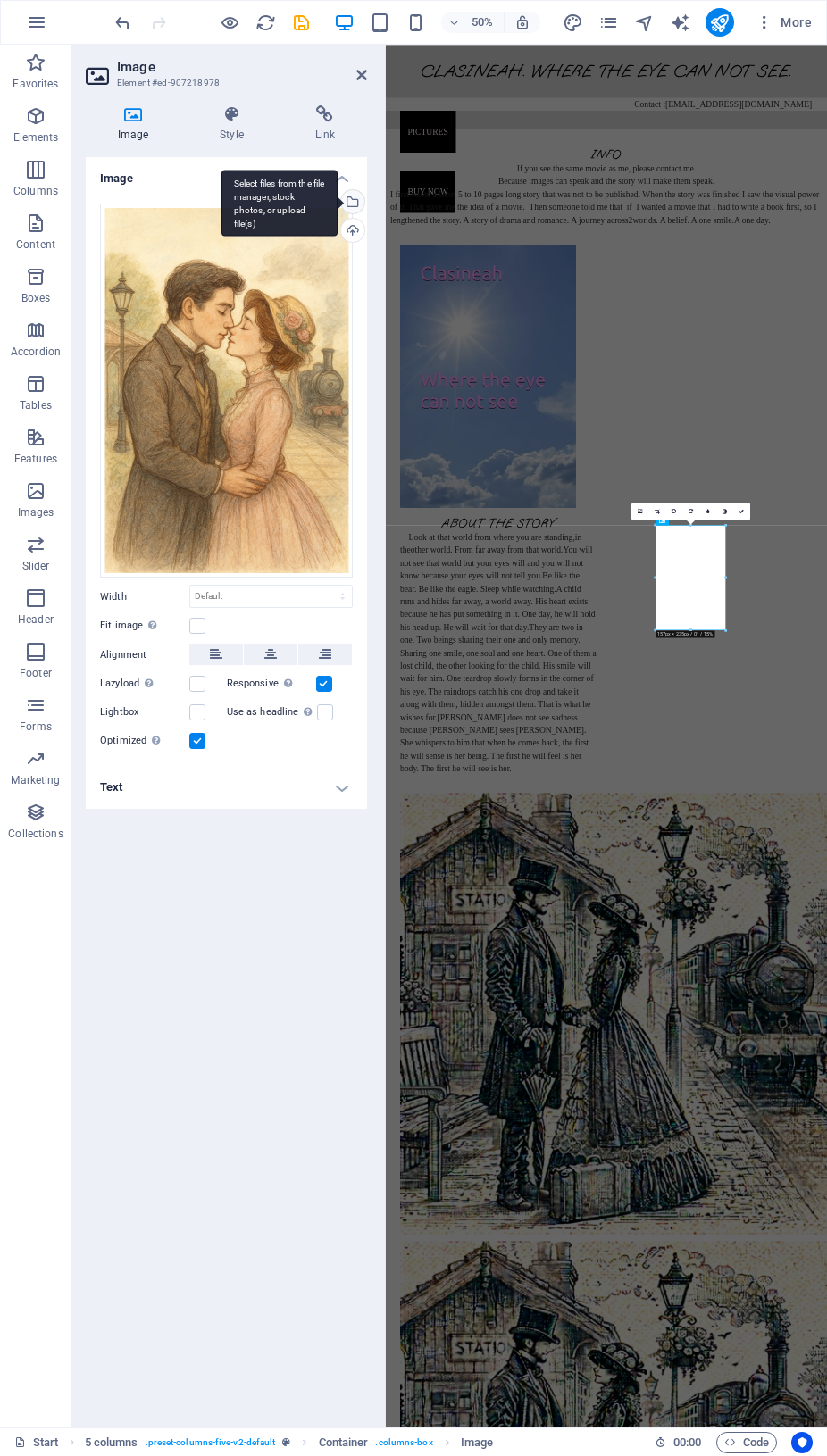
click at [338, 204] on div "Select files from the file manager, stock photos, or upload file(s)" at bounding box center [279, 203] width 116 height 67
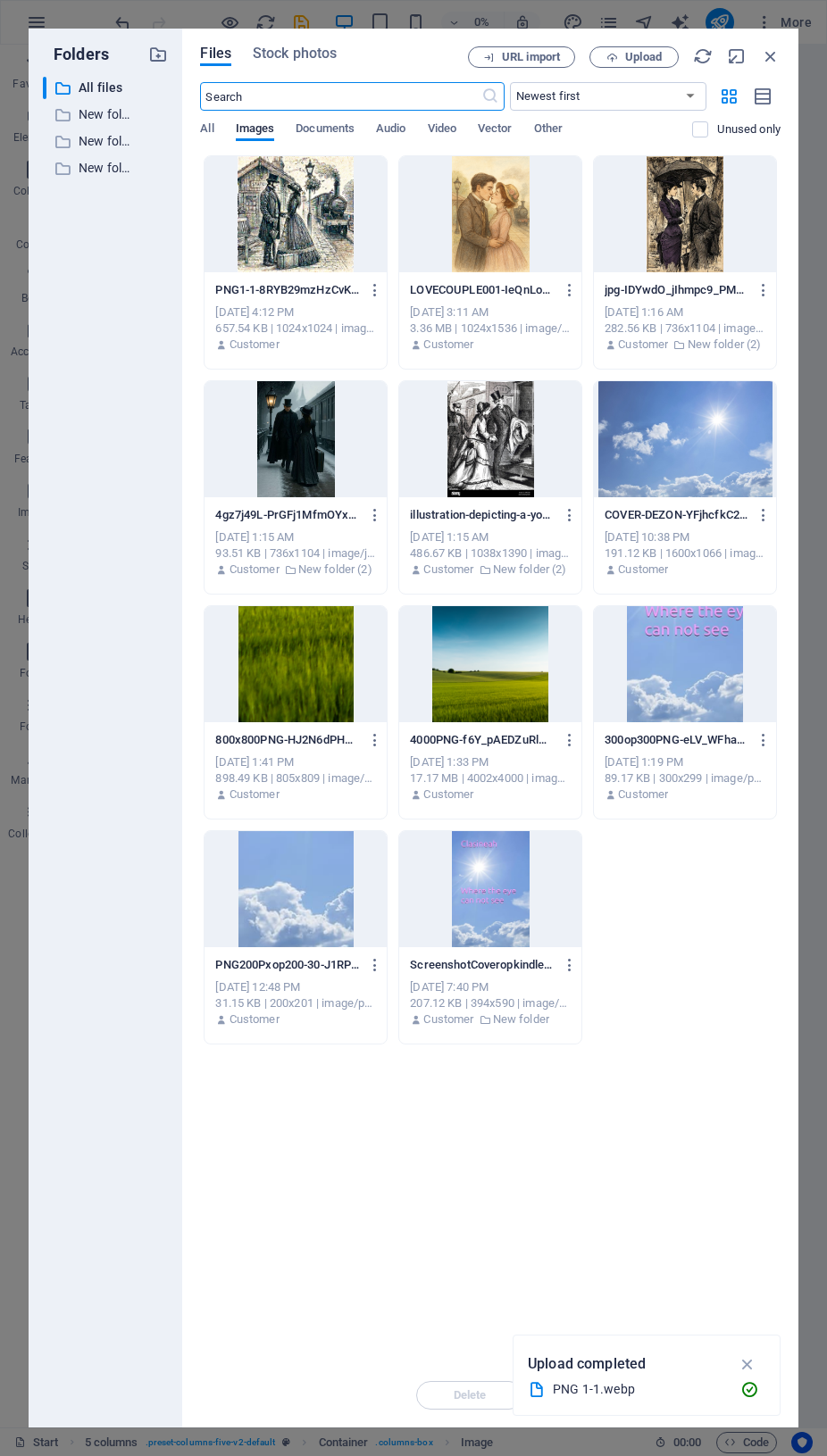
click at [339, 223] on div at bounding box center [296, 213] width 183 height 116
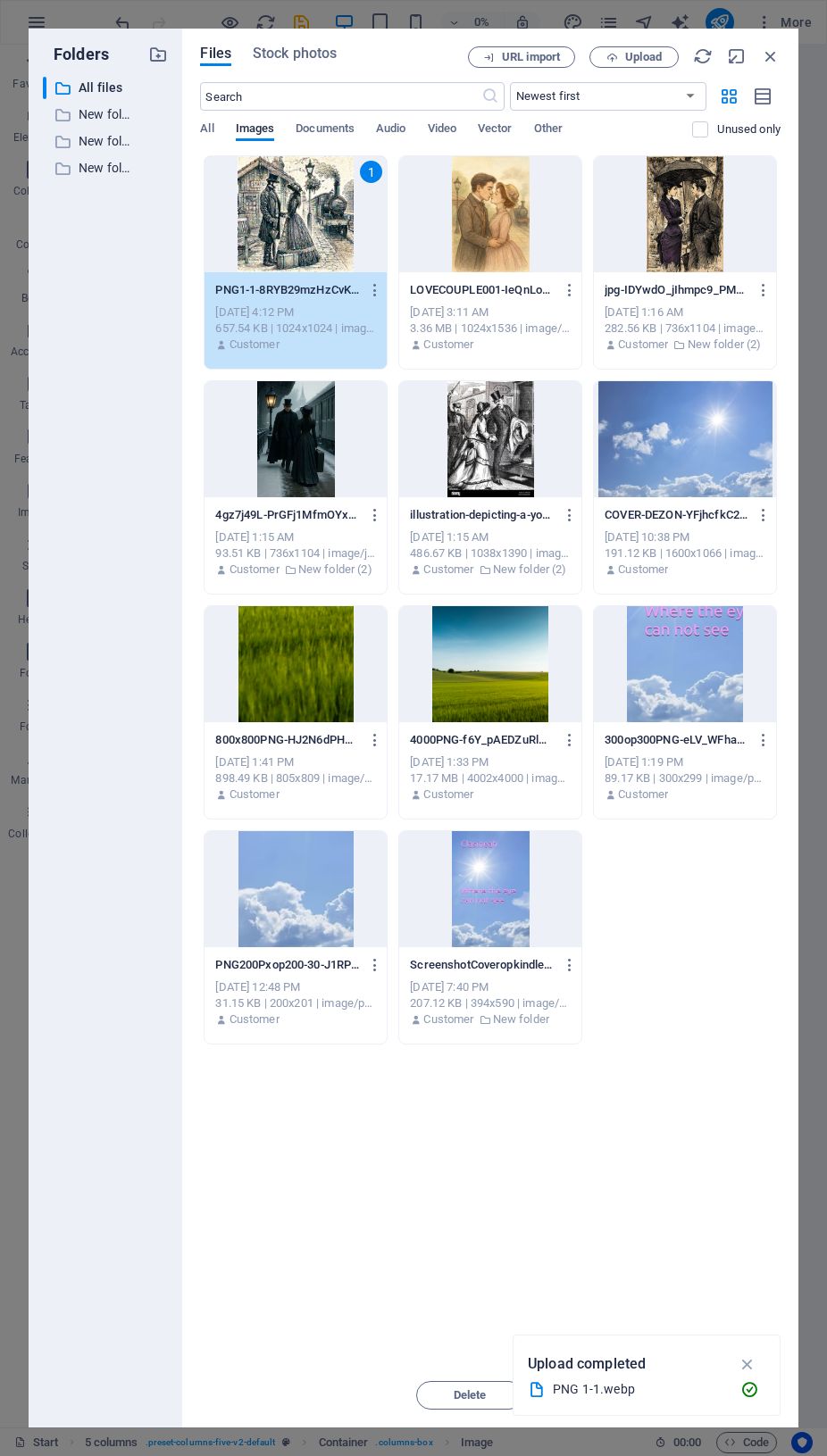
click at [338, 223] on div "1" at bounding box center [296, 213] width 183 height 116
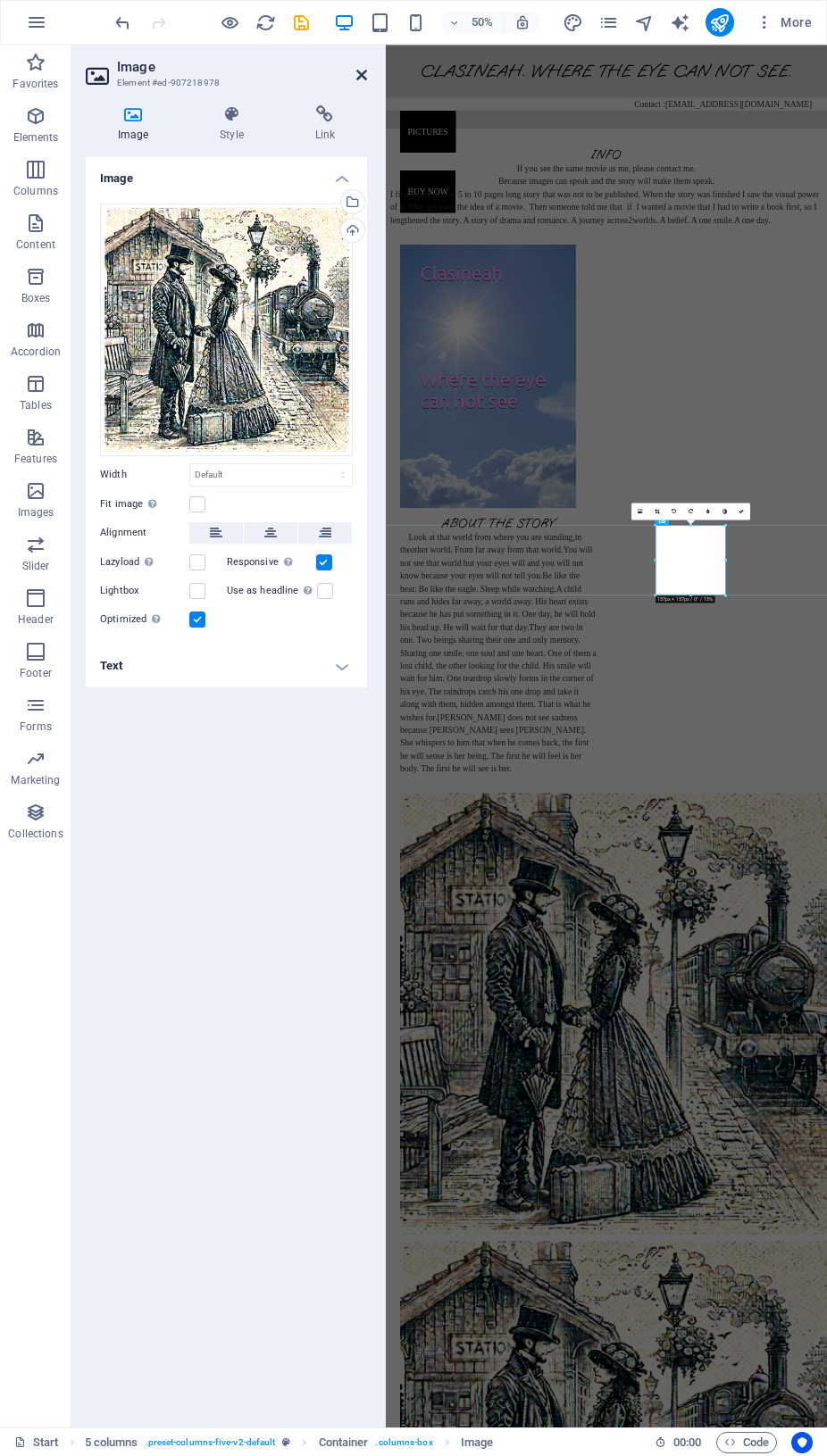
drag, startPoint x: 361, startPoint y: 71, endPoint x: 333, endPoint y: 47, distance: 36.9
click at [361, 71] on icon at bounding box center [362, 75] width 11 height 15
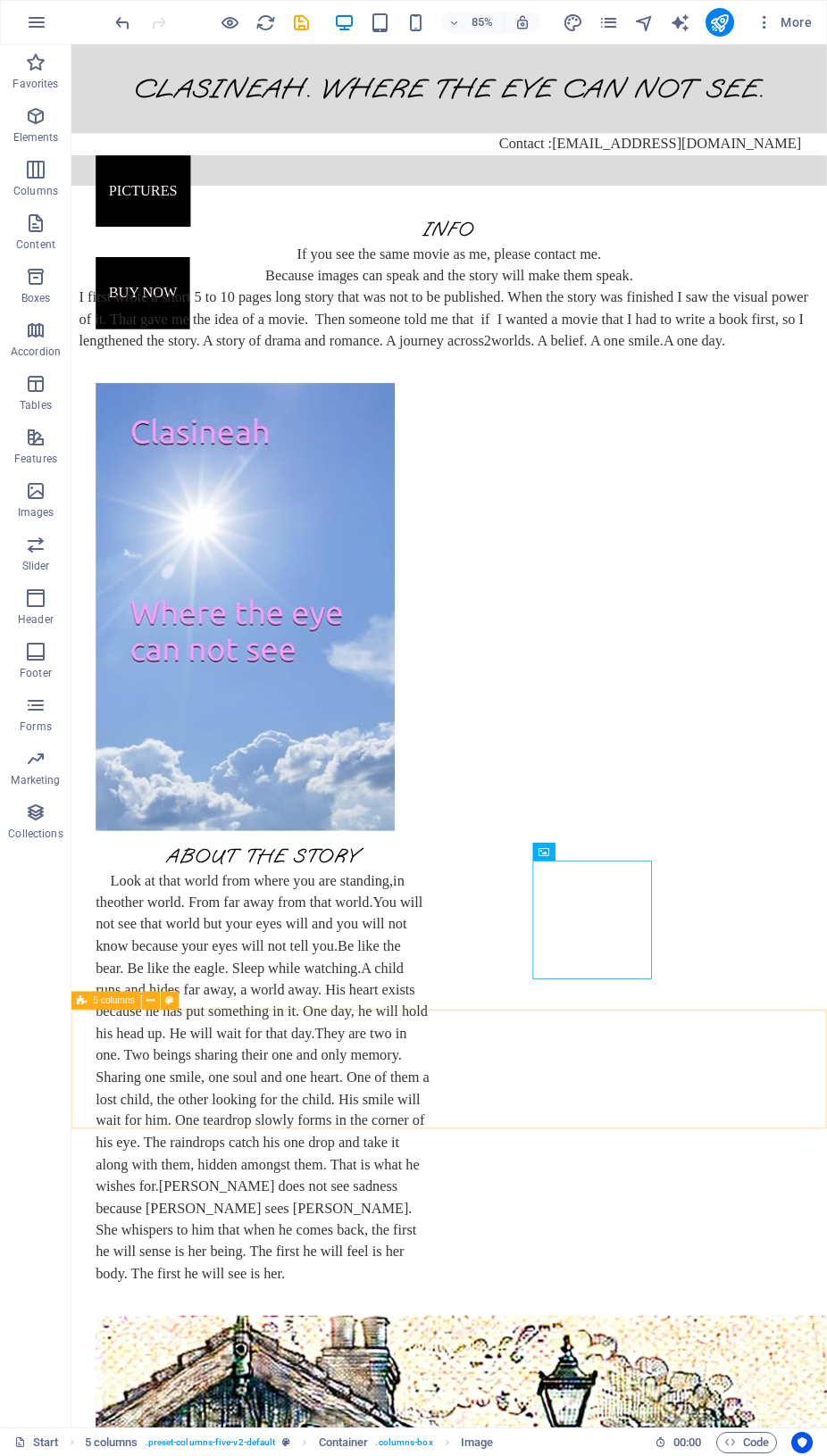
click at [114, 1003] on span "5 columns" at bounding box center [114, 1001] width 41 height 9
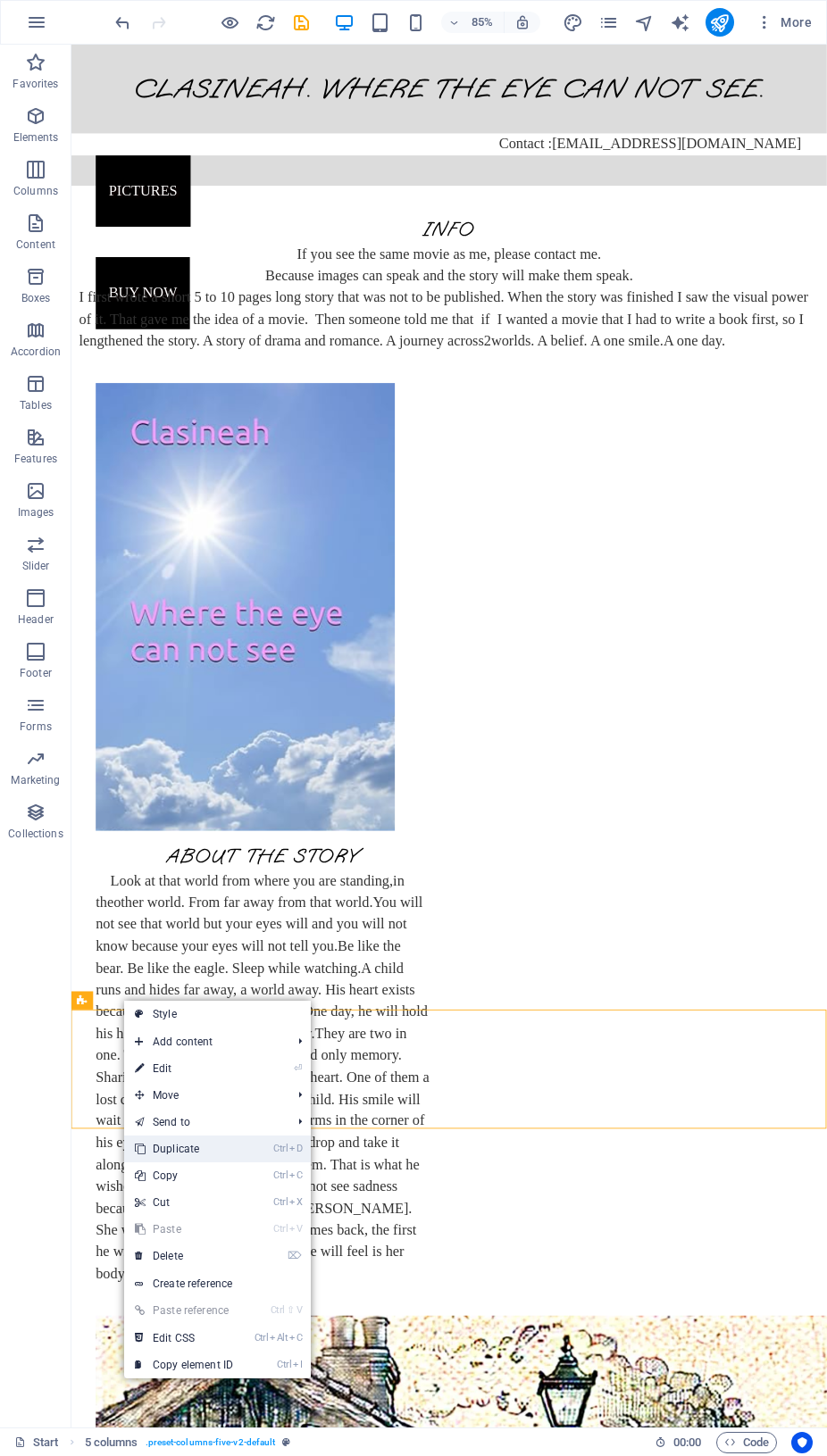
click at [204, 1149] on link "Ctrl D Duplicate" at bounding box center [183, 1149] width 120 height 26
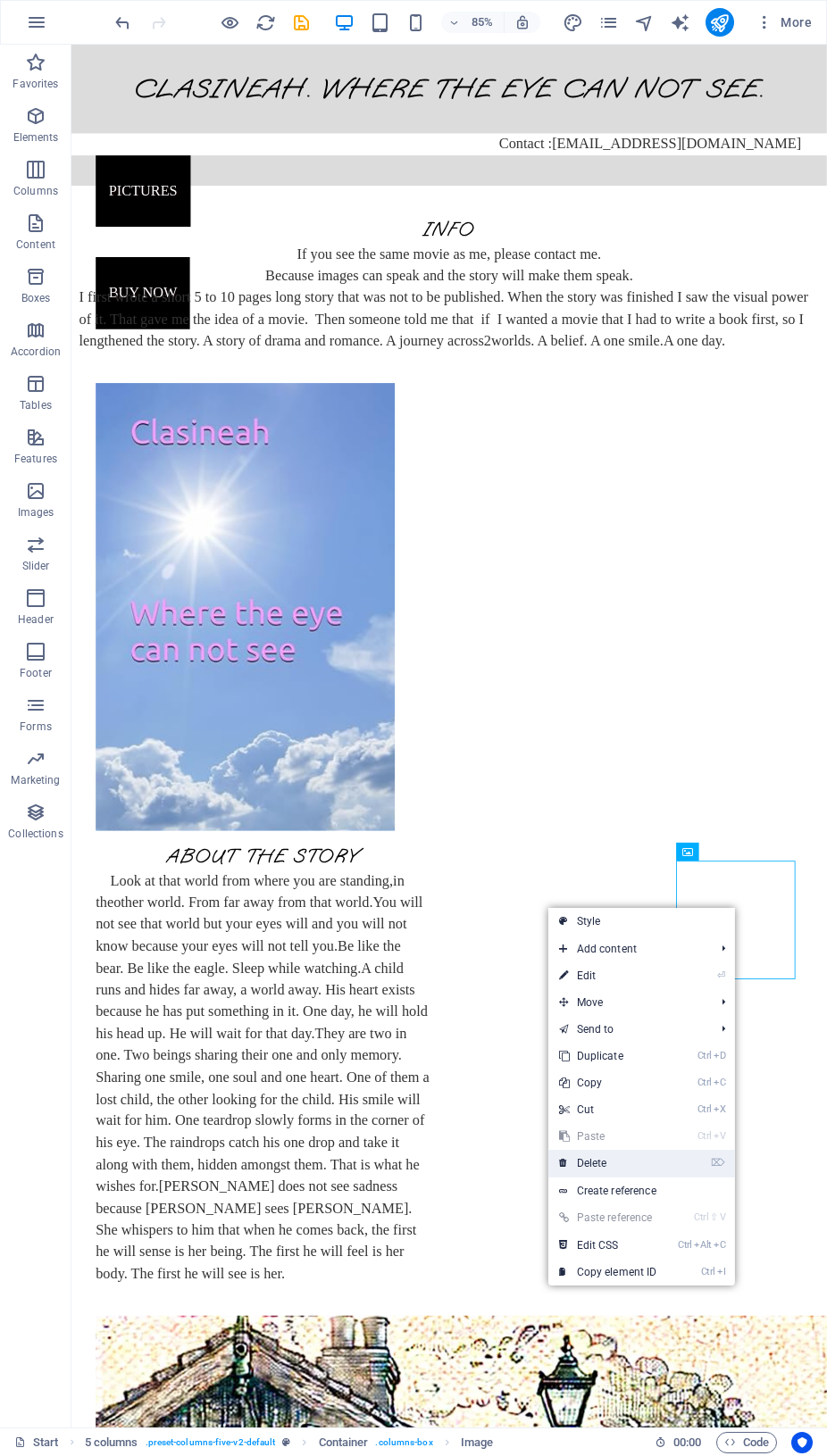
click at [607, 1157] on link "⌦ Delete" at bounding box center [608, 1163] width 120 height 26
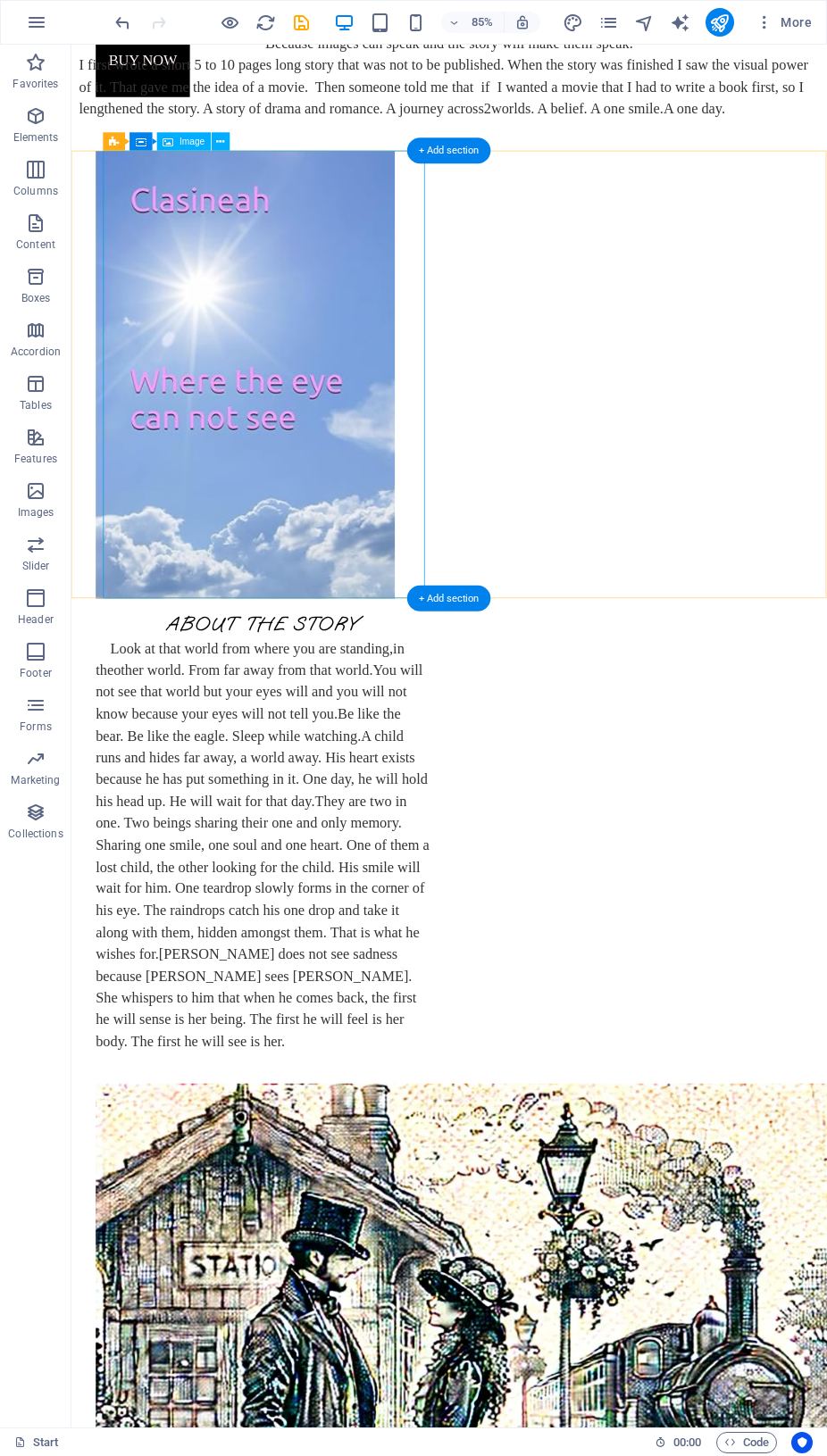
scroll to position [274, 0]
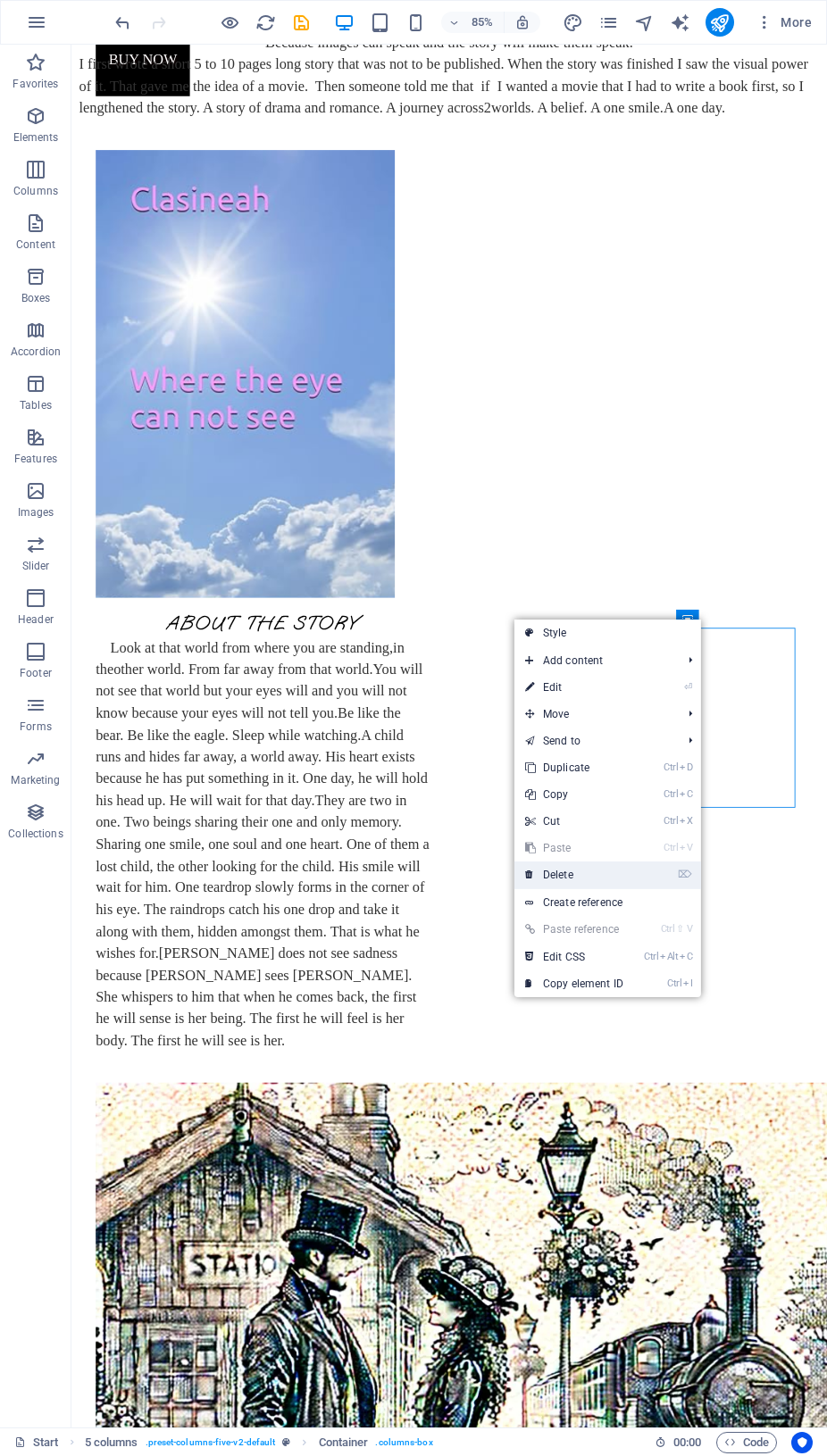
click at [583, 872] on link "⌦ Delete" at bounding box center [574, 875] width 120 height 26
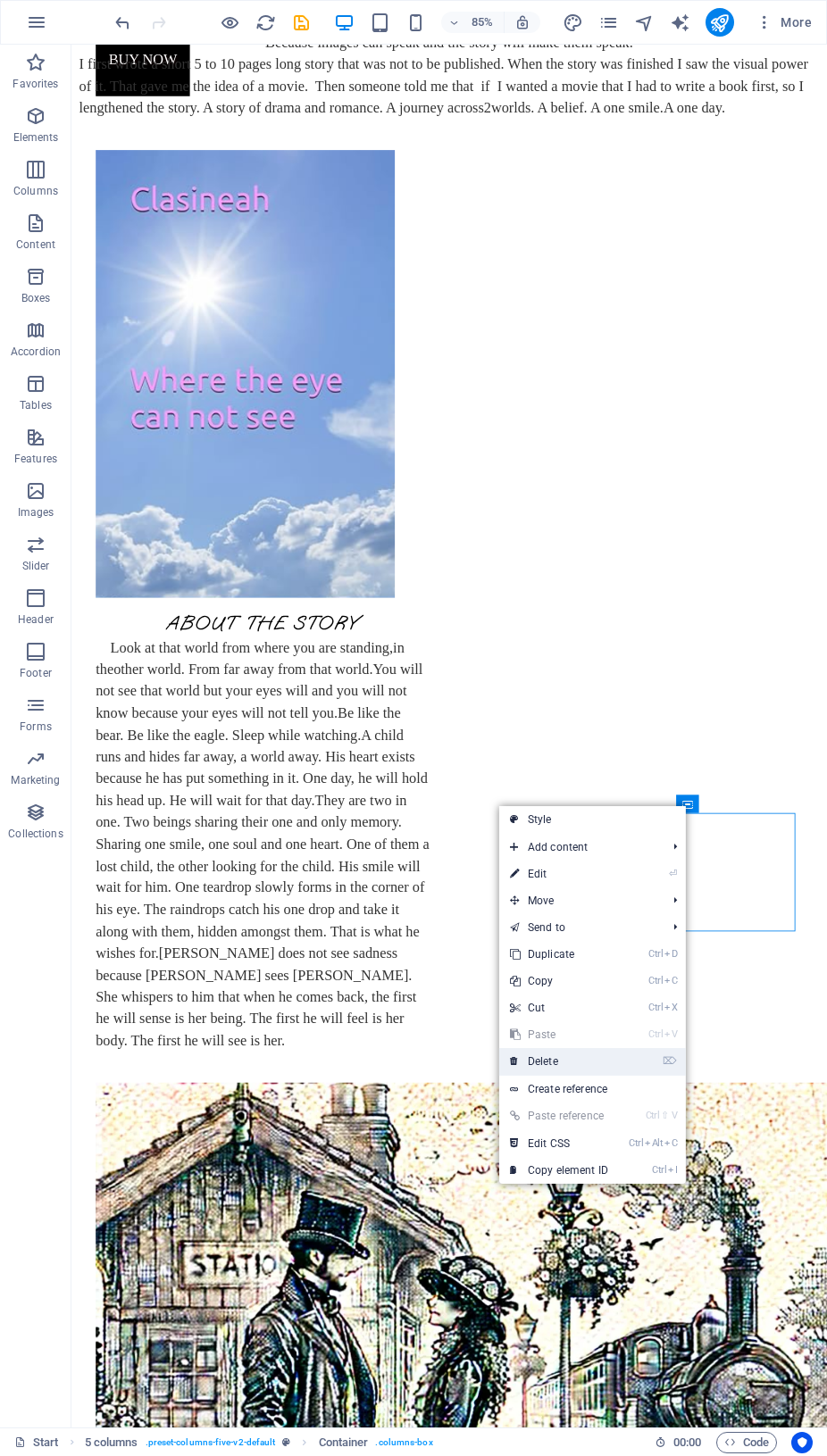
click at [535, 1065] on link "⌦ Delete" at bounding box center [559, 1061] width 120 height 26
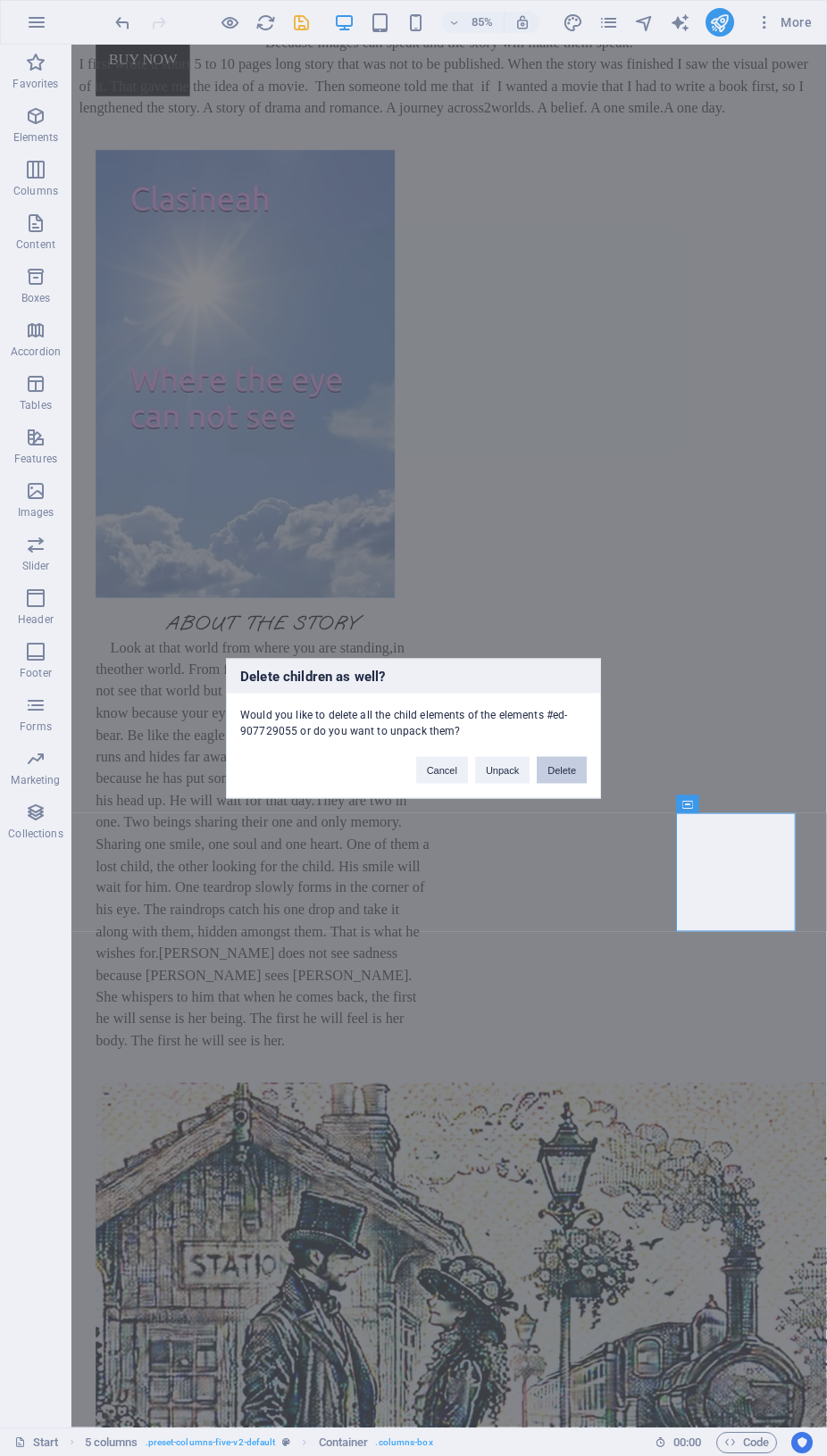
click at [562, 770] on button "Delete" at bounding box center [561, 769] width 50 height 26
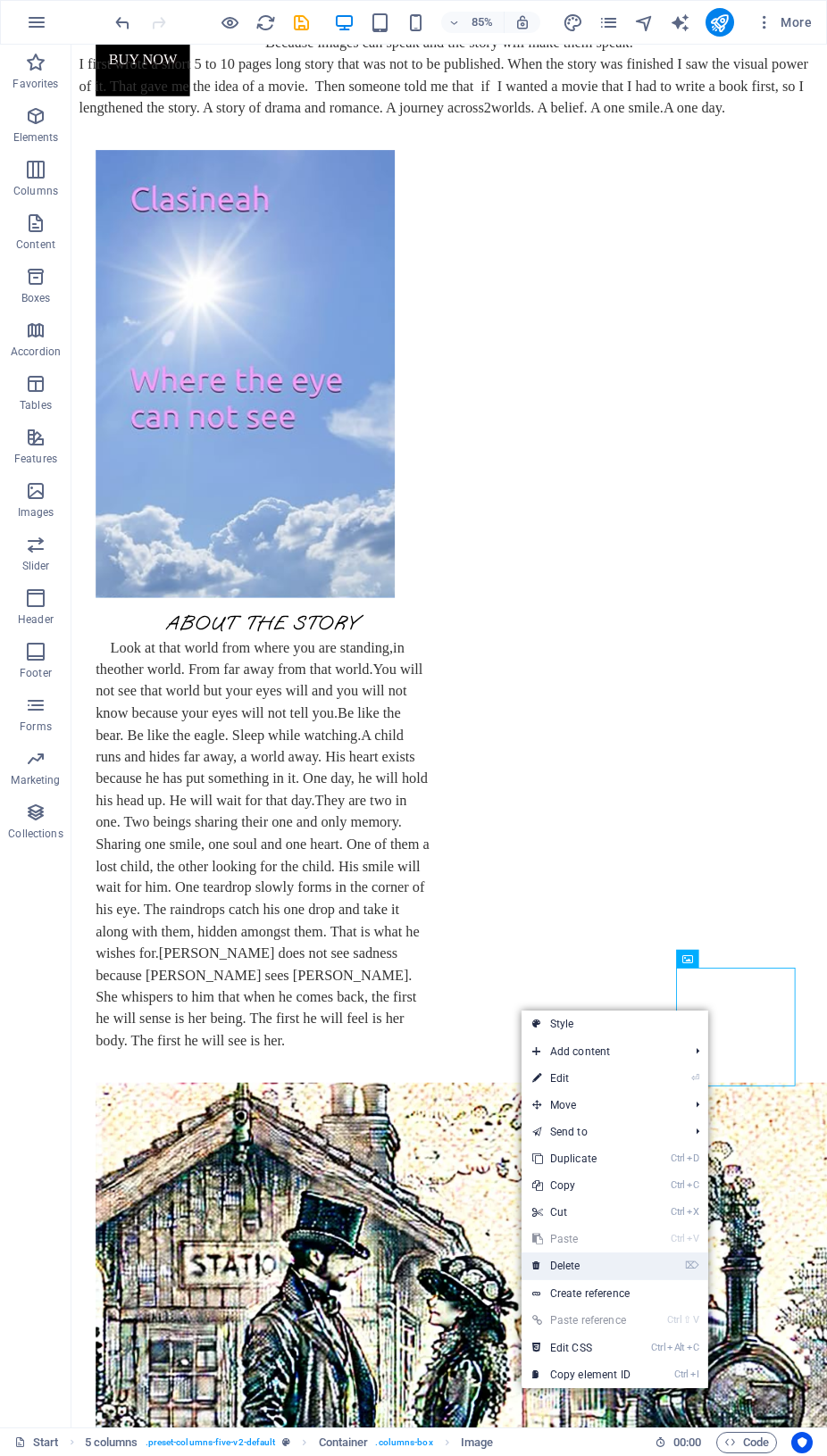
click at [568, 1261] on link "⌦ Delete" at bounding box center [581, 1265] width 120 height 26
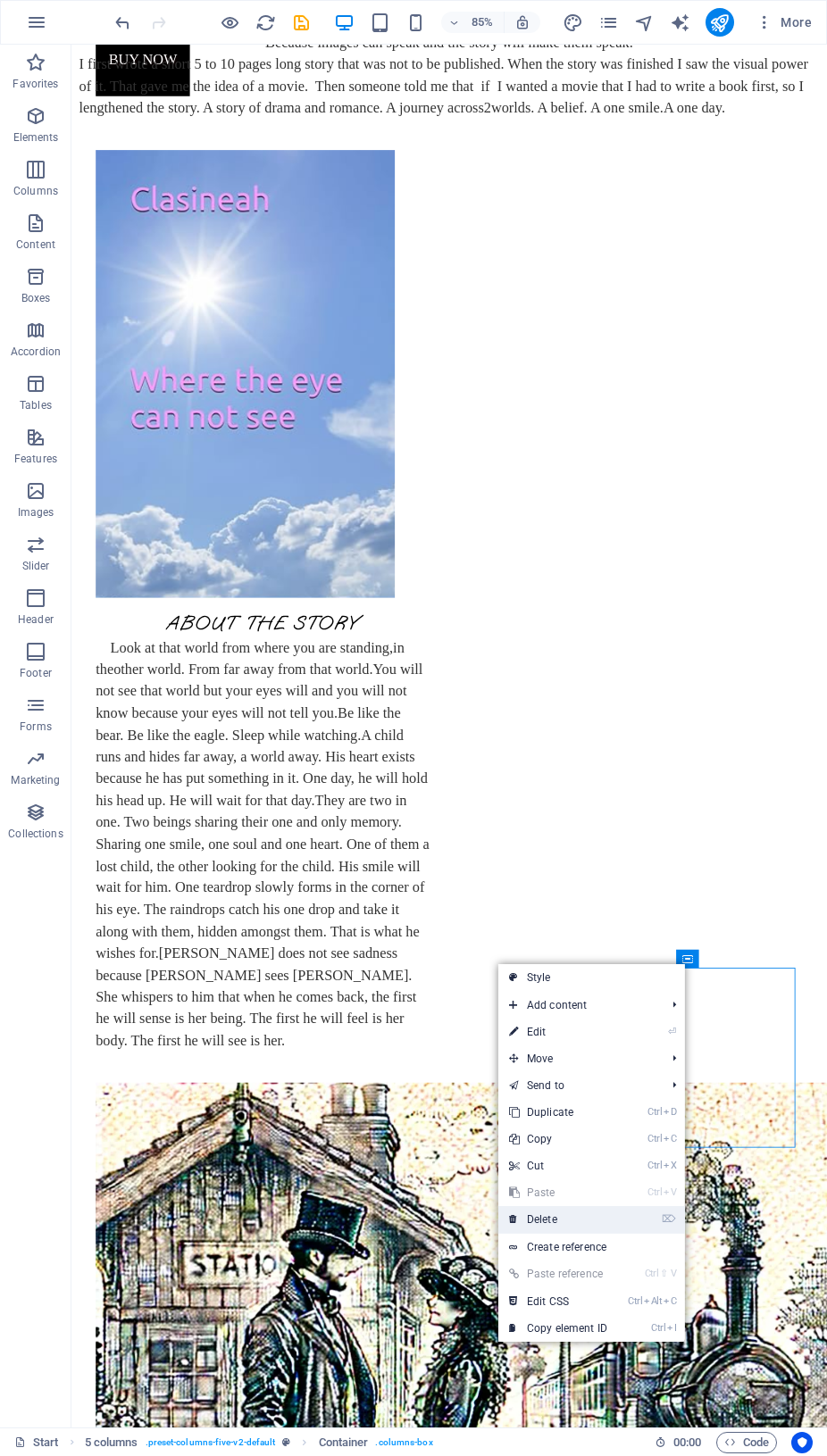
click at [562, 1208] on link "⌦ Delete" at bounding box center [558, 1219] width 120 height 26
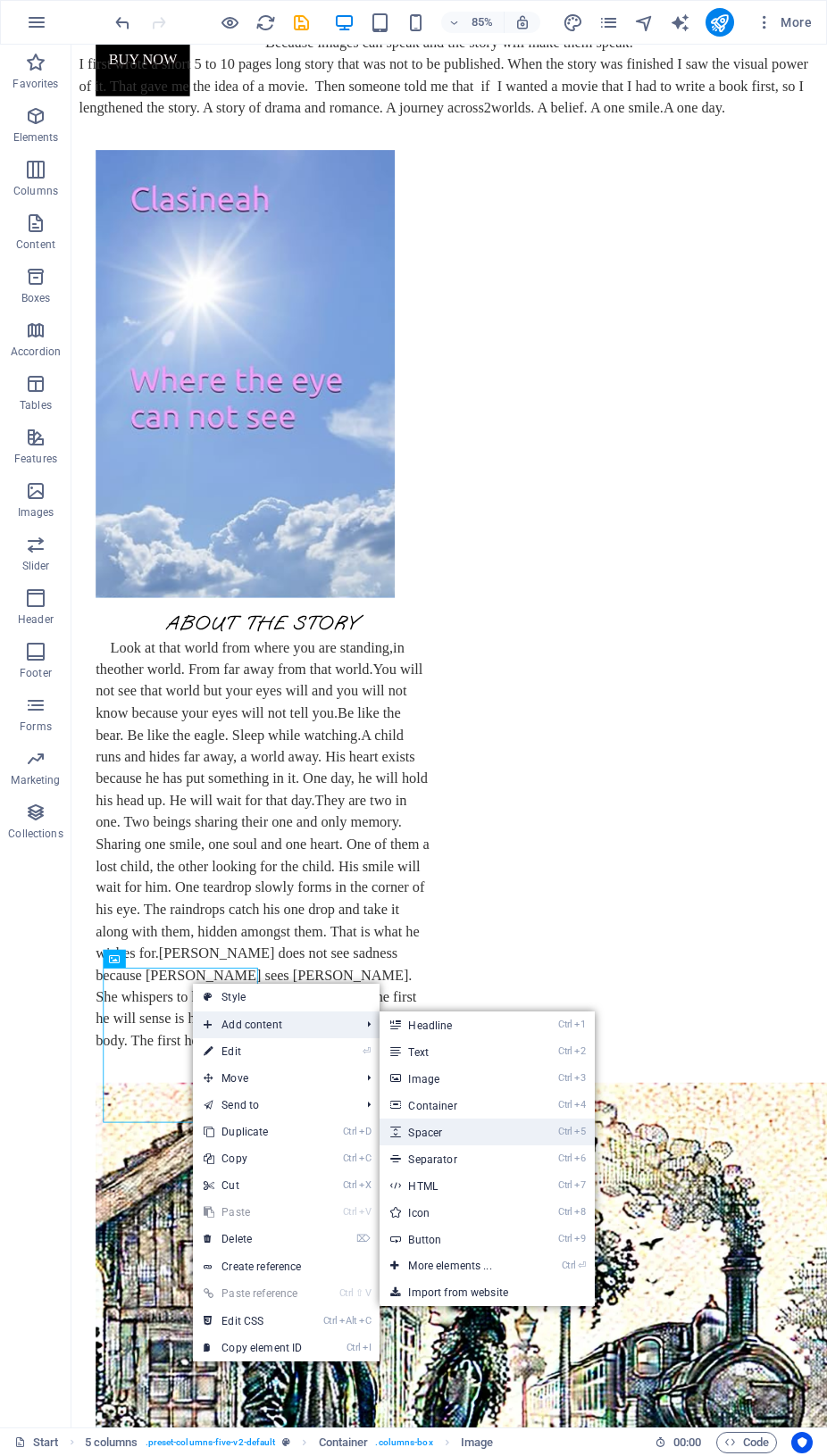
click at [444, 1137] on link "Ctrl 5 Spacer" at bounding box center [453, 1131] width 147 height 26
select select "px"
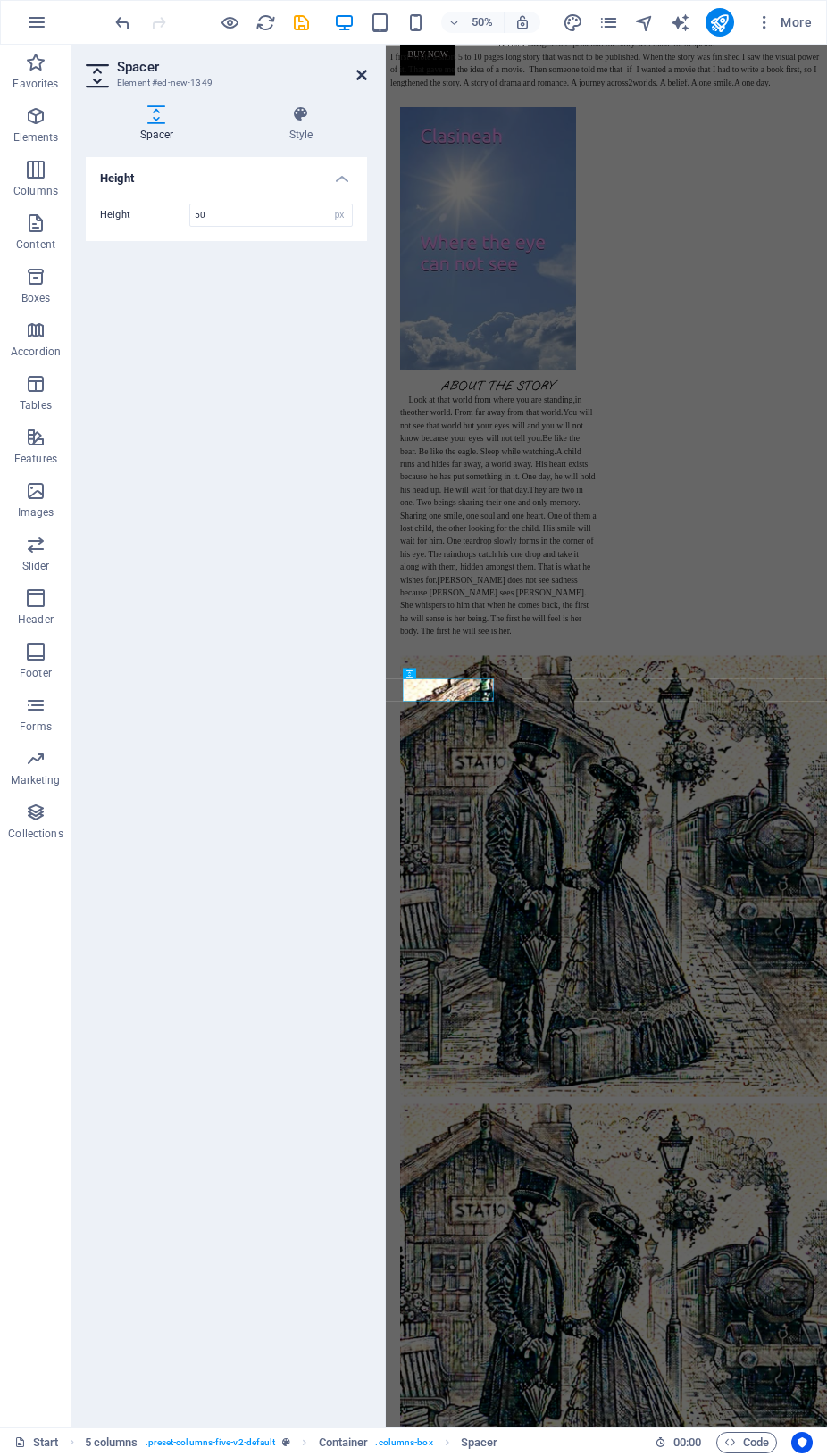
click at [361, 70] on icon at bounding box center [362, 75] width 11 height 15
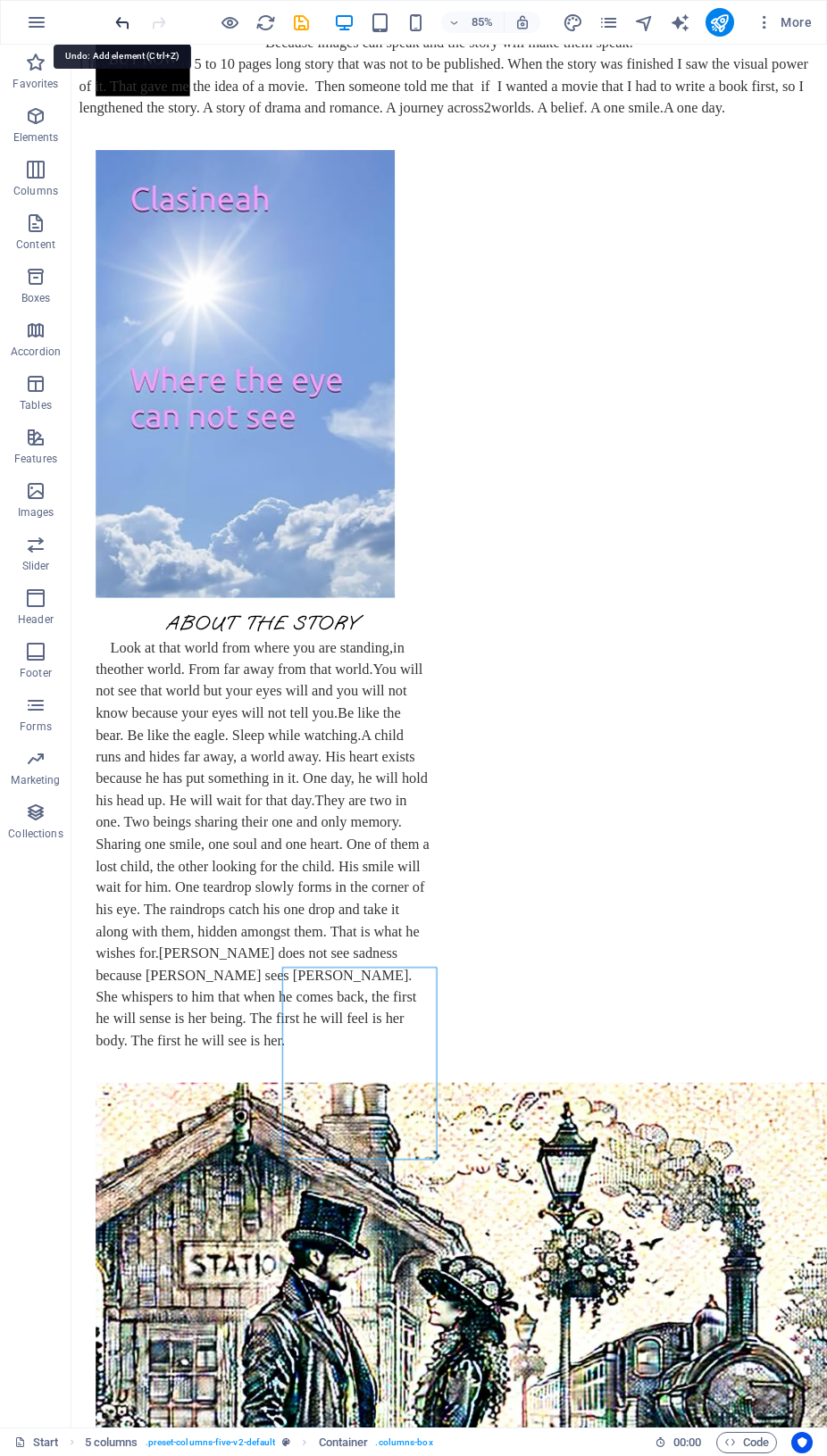
click at [431, 1125] on div "+ Add section" at bounding box center [449, 1123] width 84 height 26
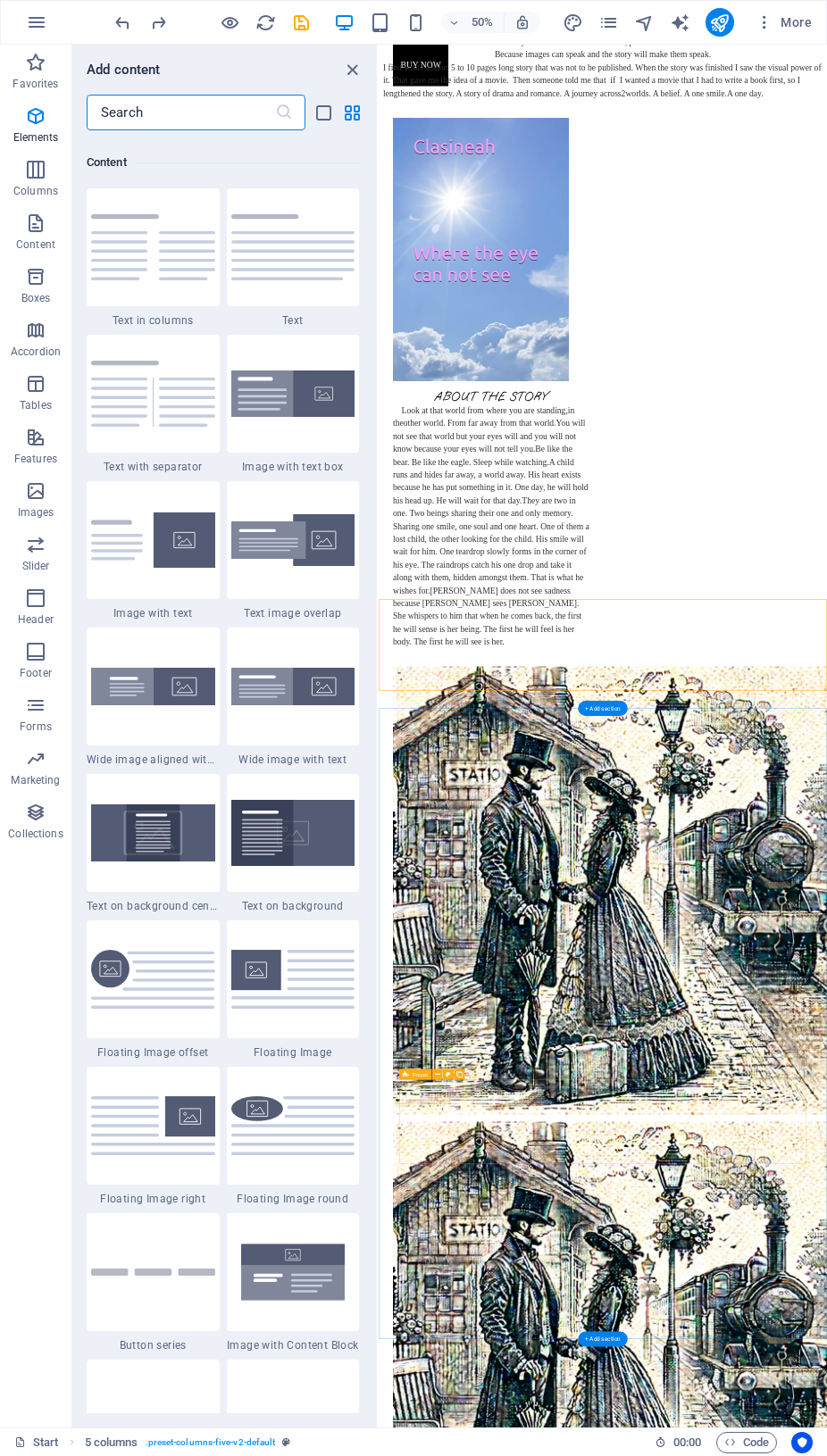
scroll to position [3125, 0]
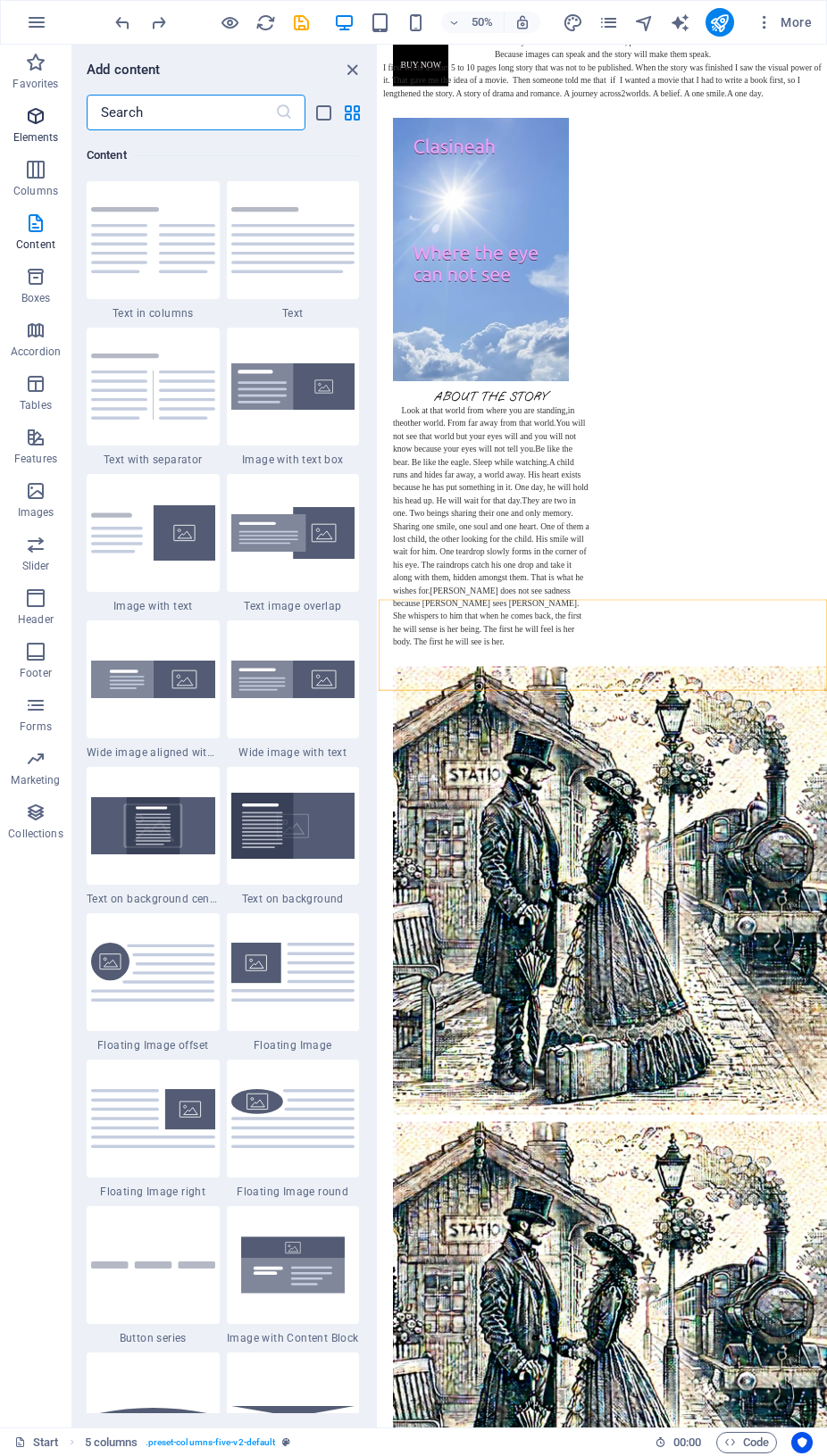
click at [37, 128] on span "Elements" at bounding box center [36, 126] width 71 height 43
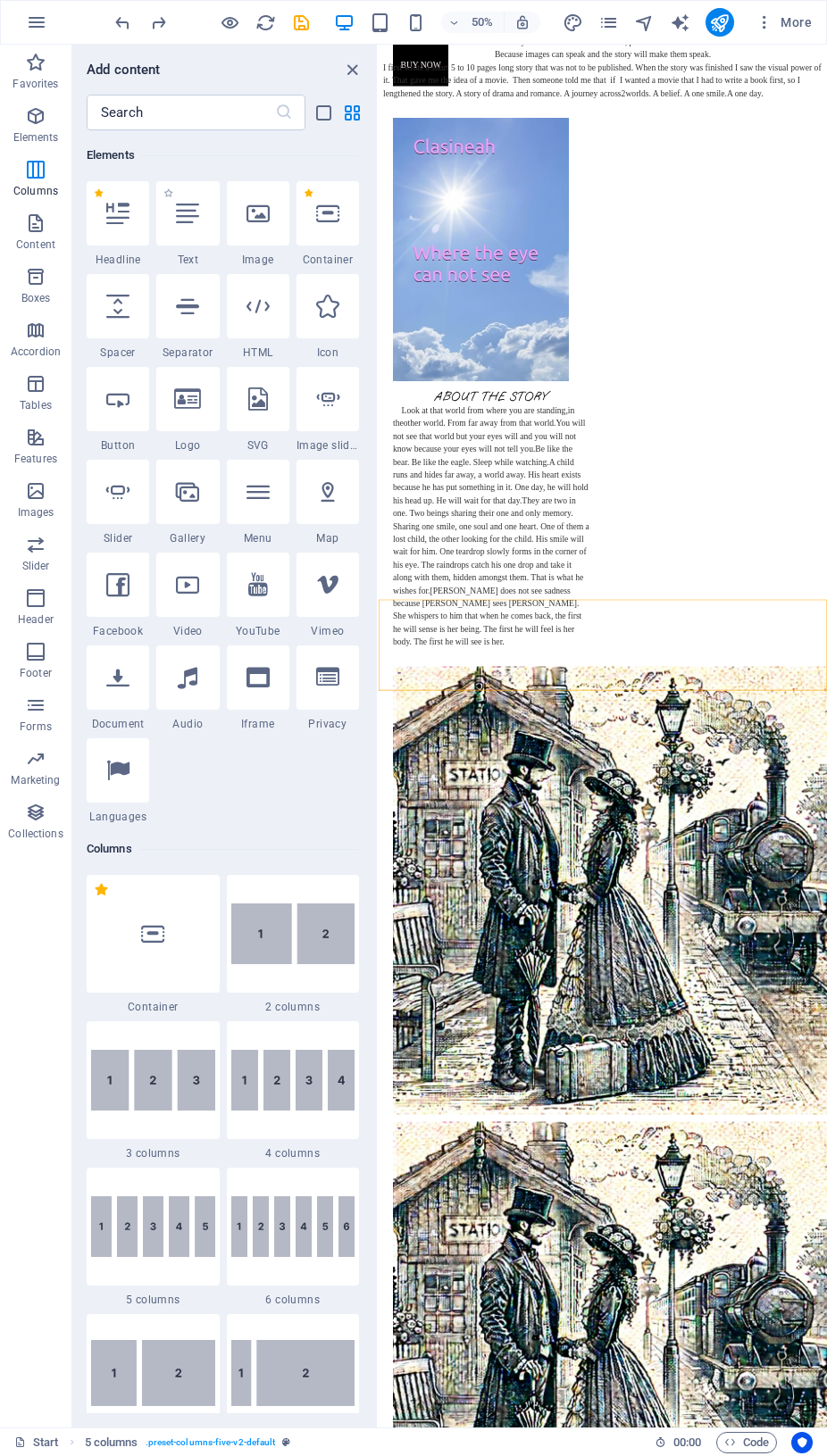
scroll to position [190, 0]
click at [120, 316] on icon at bounding box center [117, 306] width 23 height 23
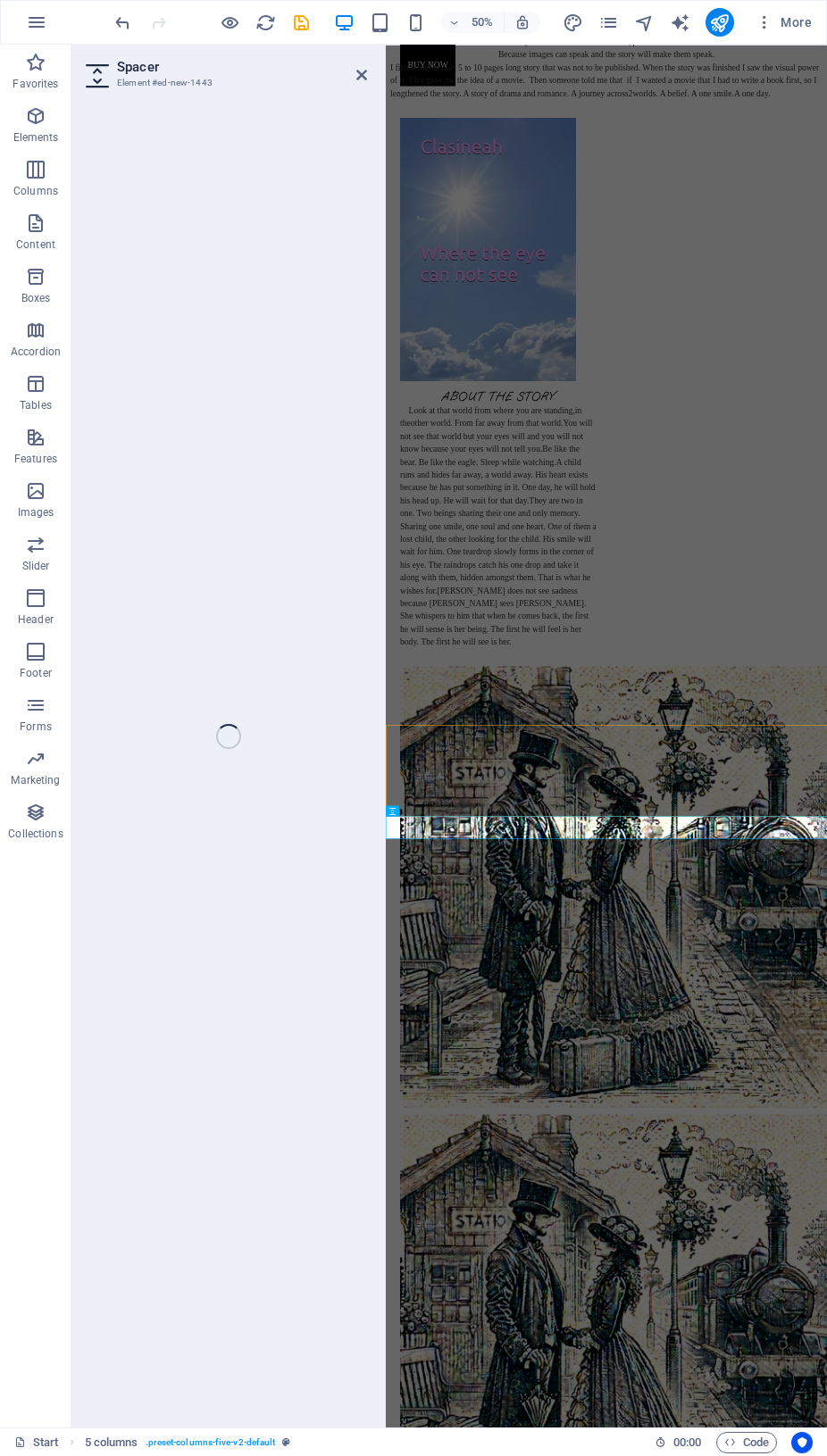
scroll to position [0, 0]
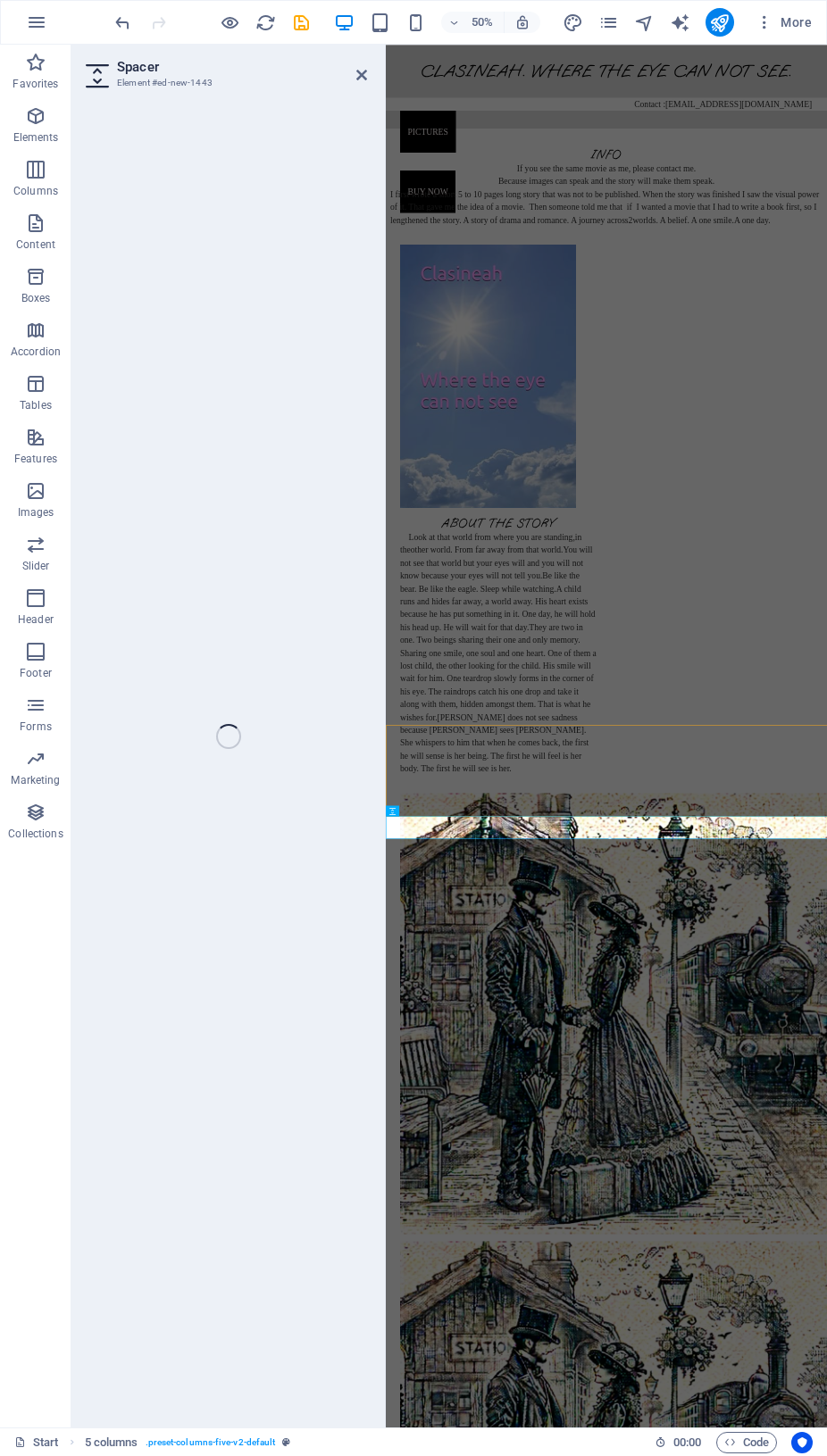
select select "px"
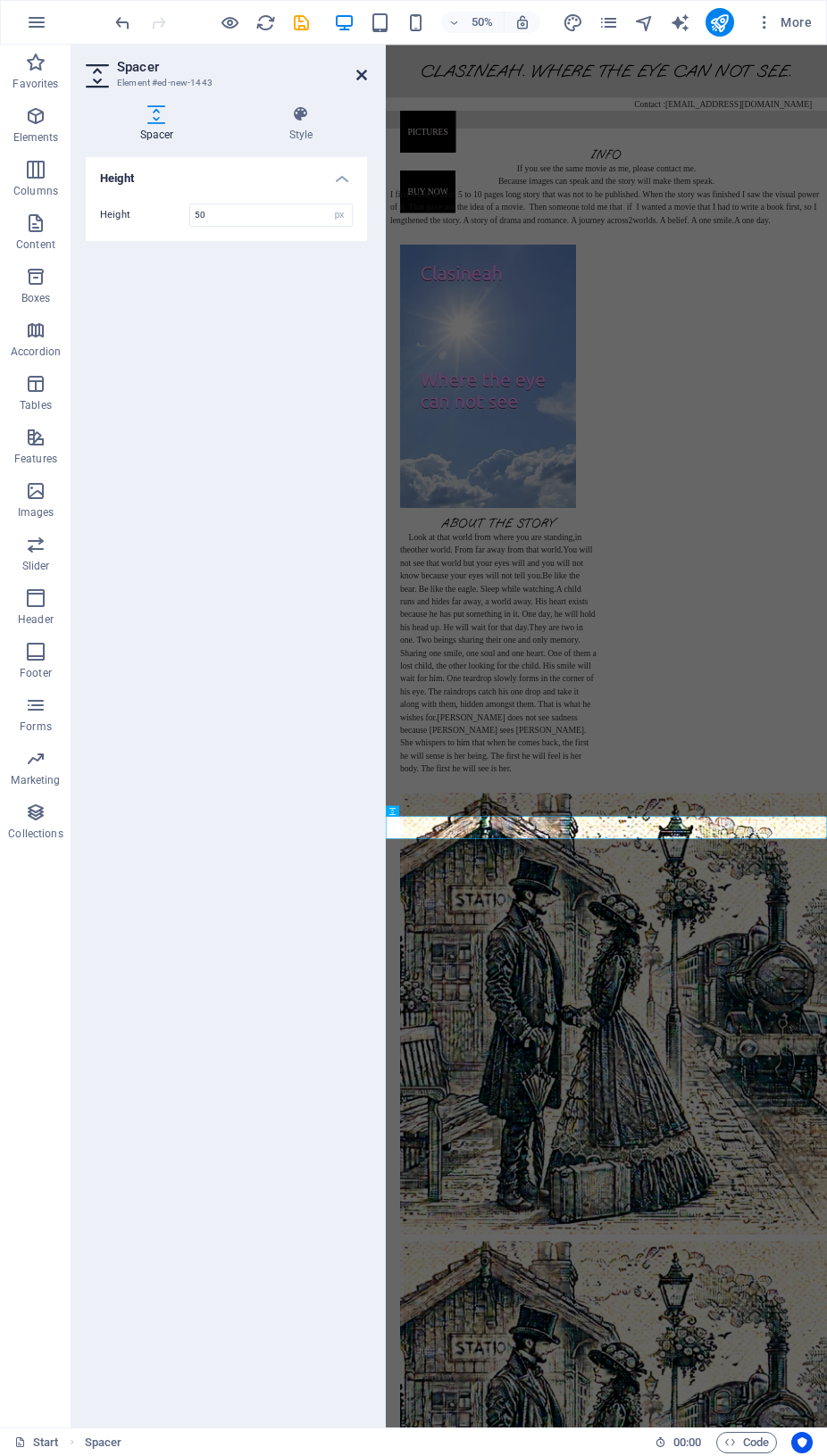
click at [365, 79] on icon at bounding box center [362, 75] width 11 height 15
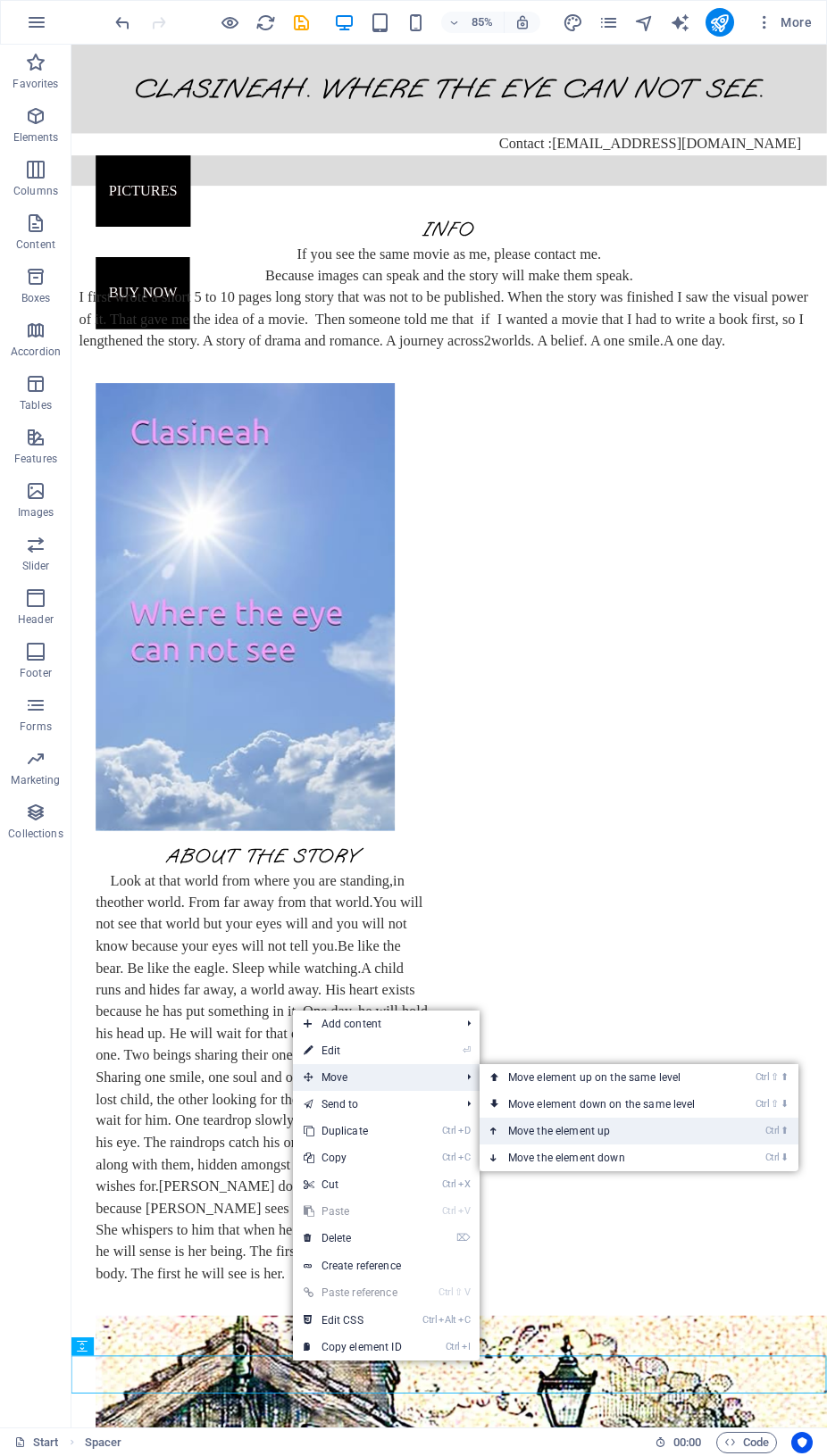
click at [546, 1128] on link "Ctrl ⬆ Move the element up" at bounding box center [606, 1130] width 252 height 26
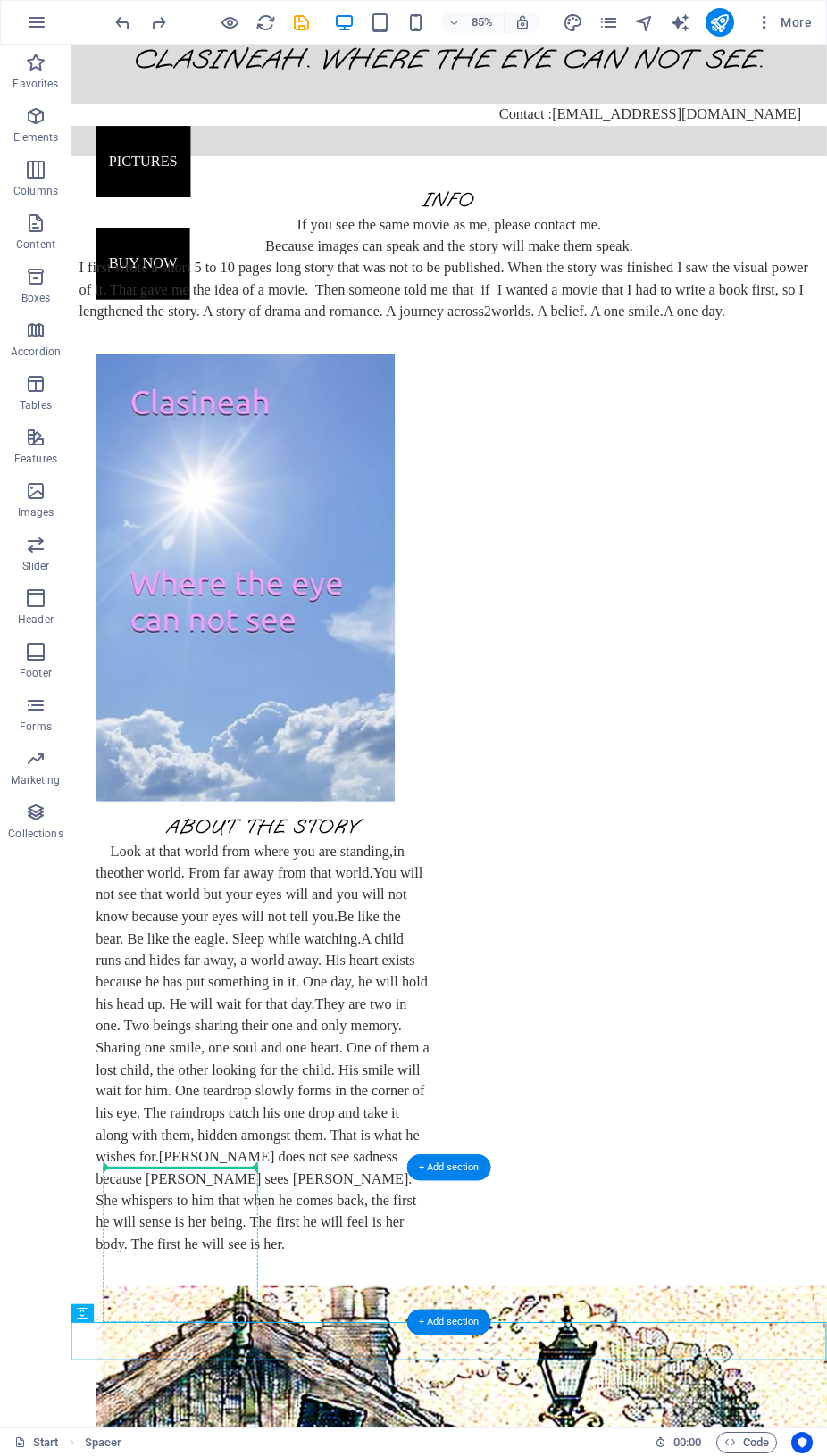
scroll to position [39, 0]
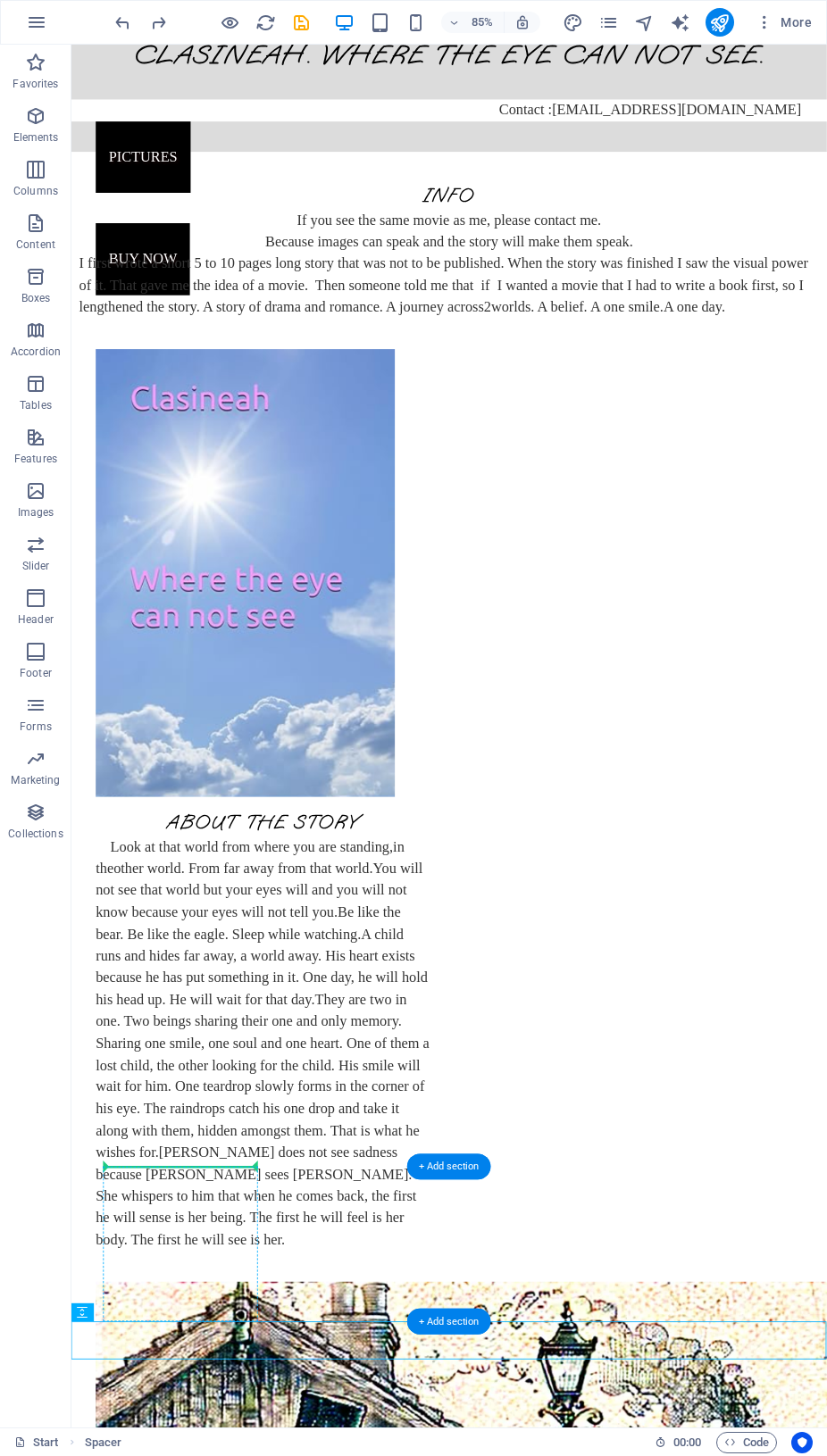
drag, startPoint x: 199, startPoint y: 1398, endPoint x: 127, endPoint y: 1388, distance: 72.7
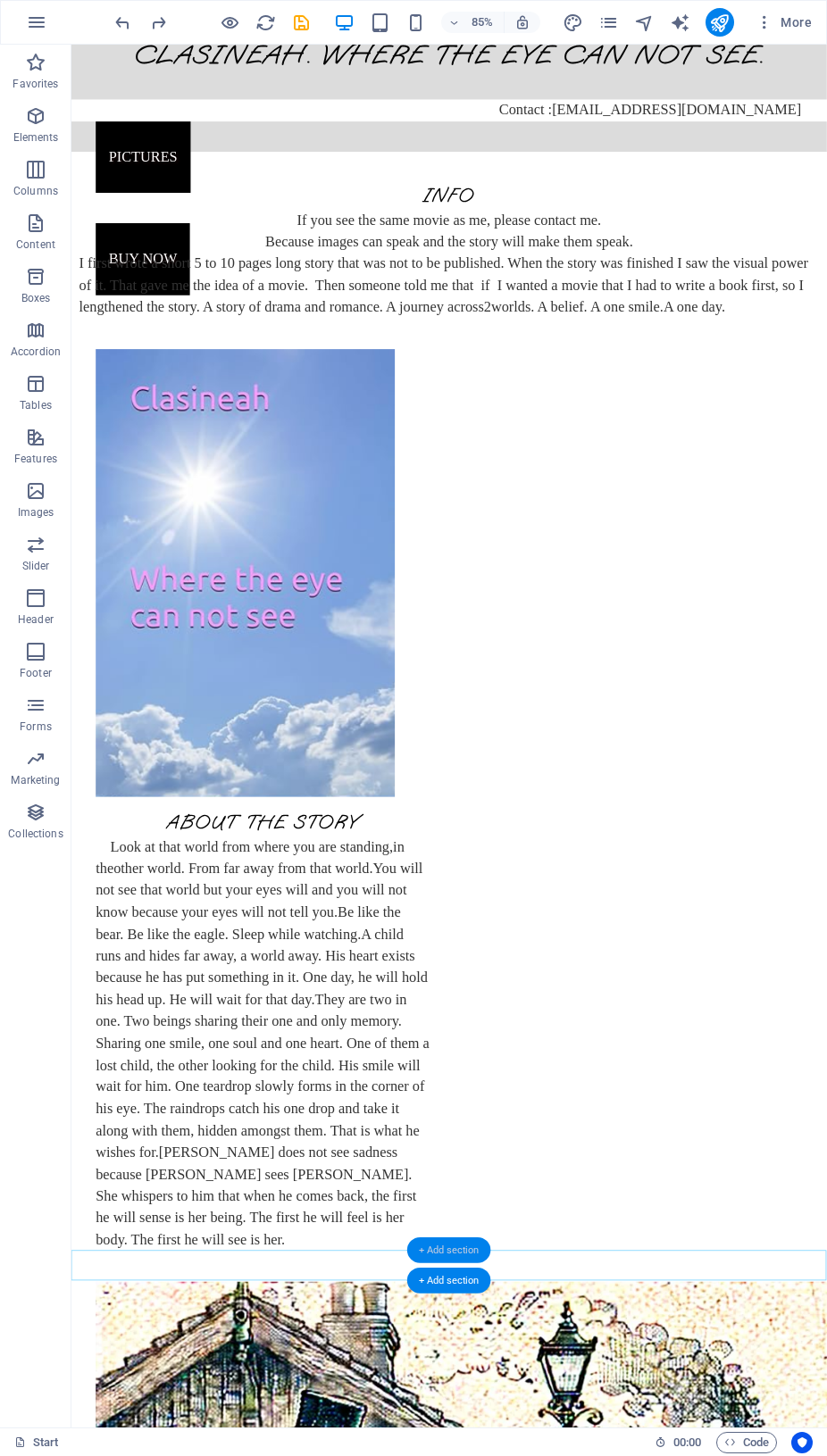
click at [436, 1251] on div "+ Add section" at bounding box center [449, 1251] width 84 height 26
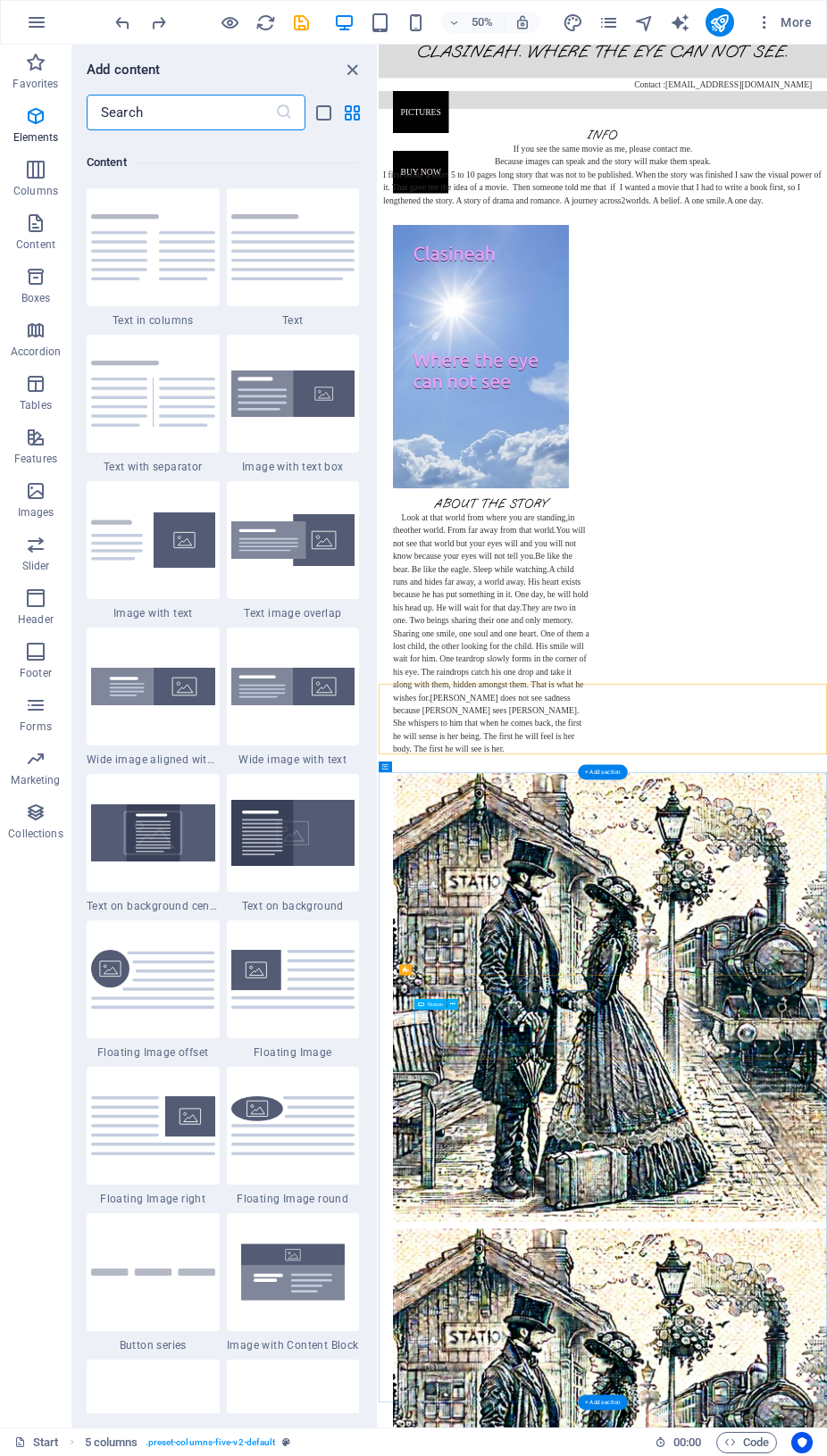
scroll to position [3125, 0]
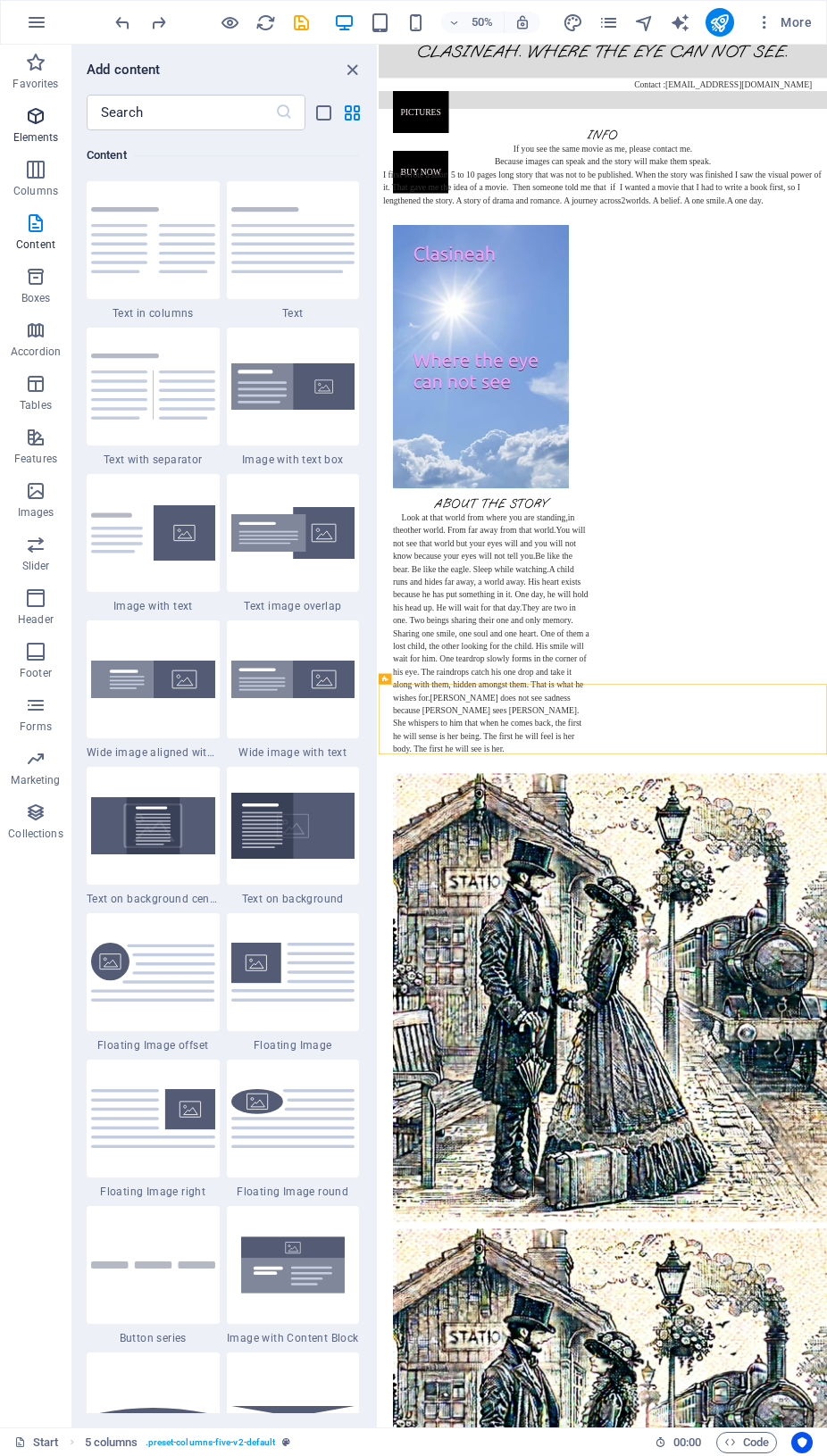
click at [33, 119] on icon "button" at bounding box center [35, 115] width 21 height 21
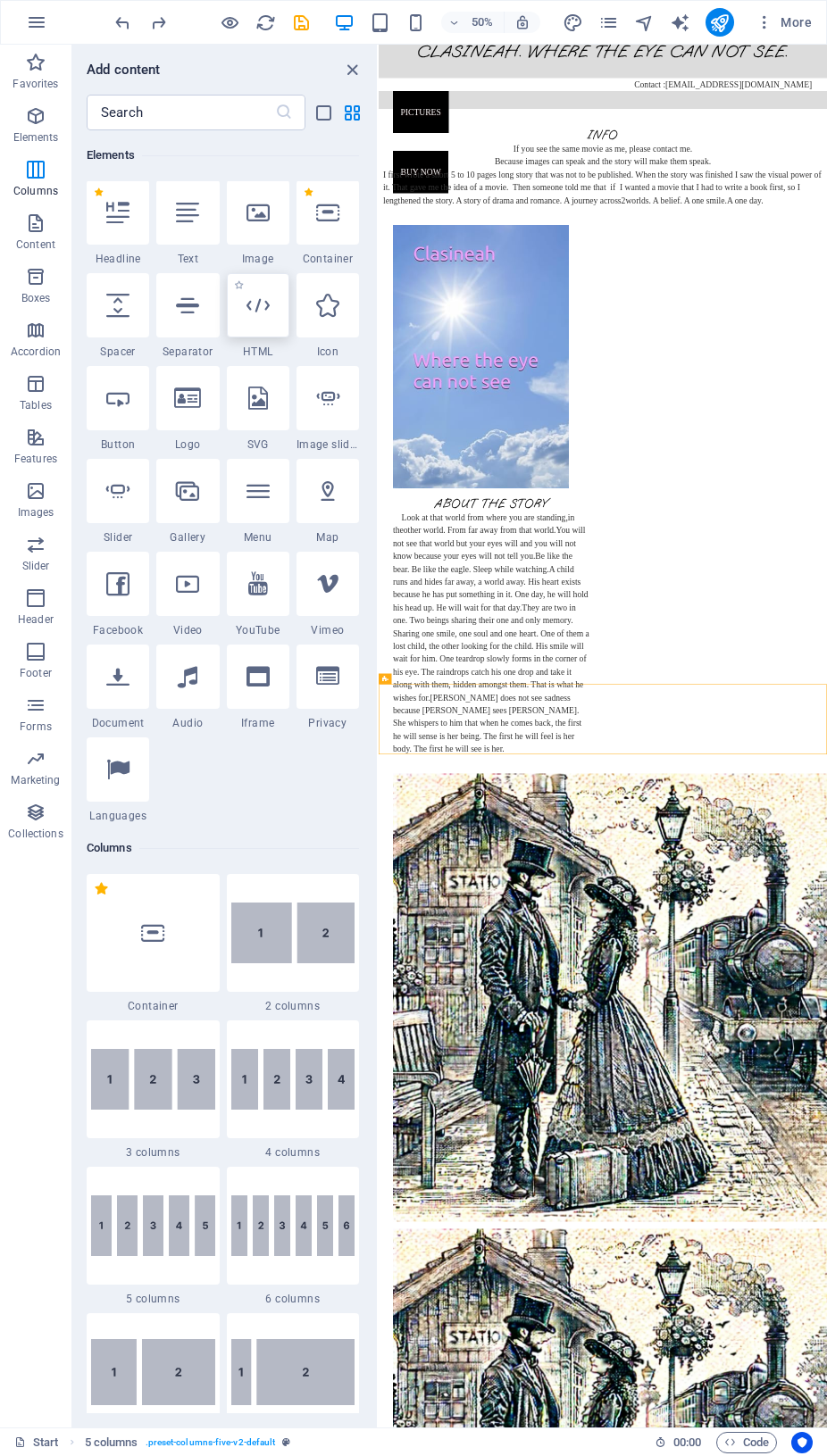
scroll to position [190, 0]
click at [112, 318] on div at bounding box center [118, 306] width 63 height 64
select select "px"
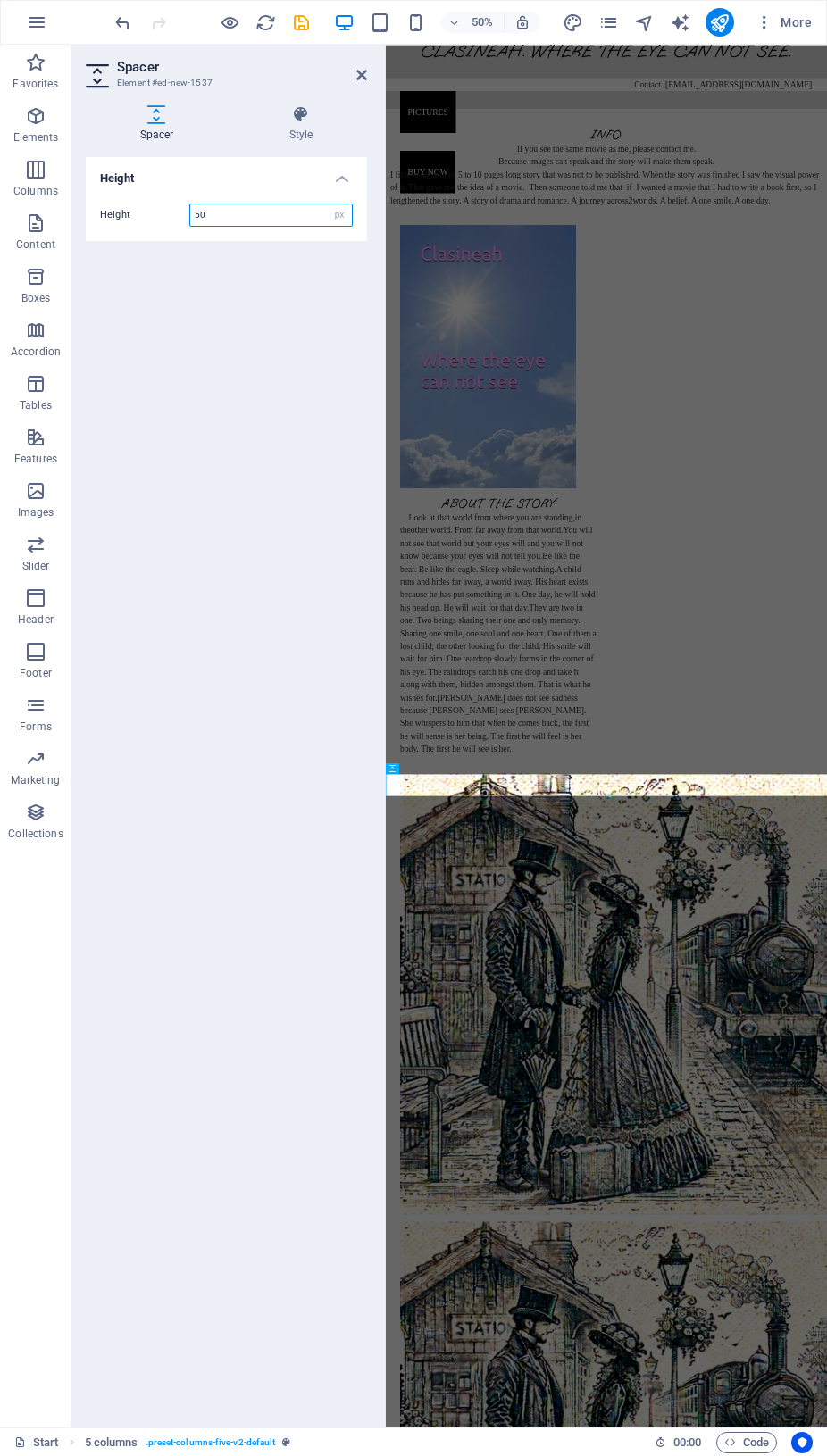
scroll to position [0, 0]
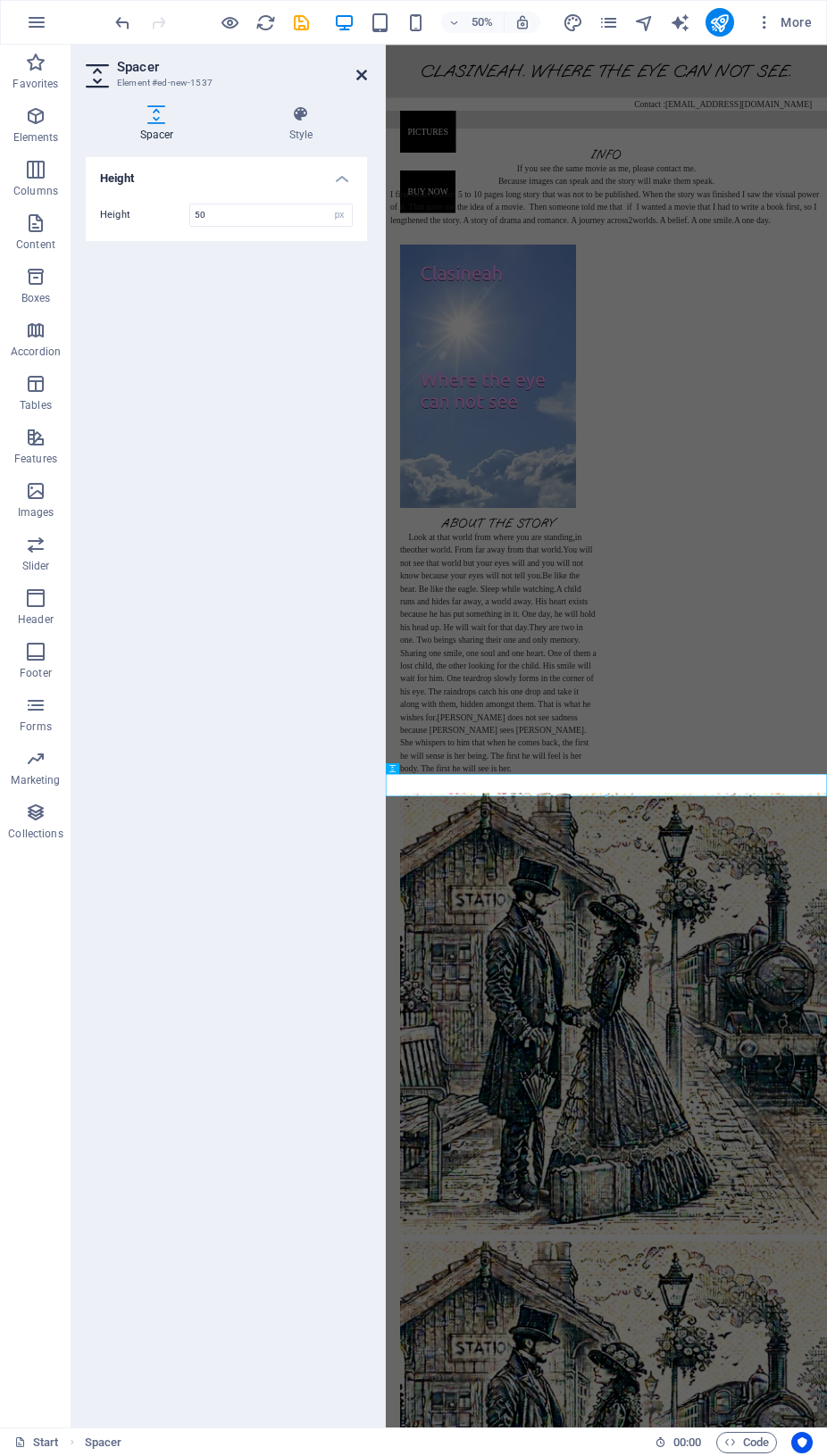
click at [361, 68] on icon at bounding box center [362, 75] width 11 height 15
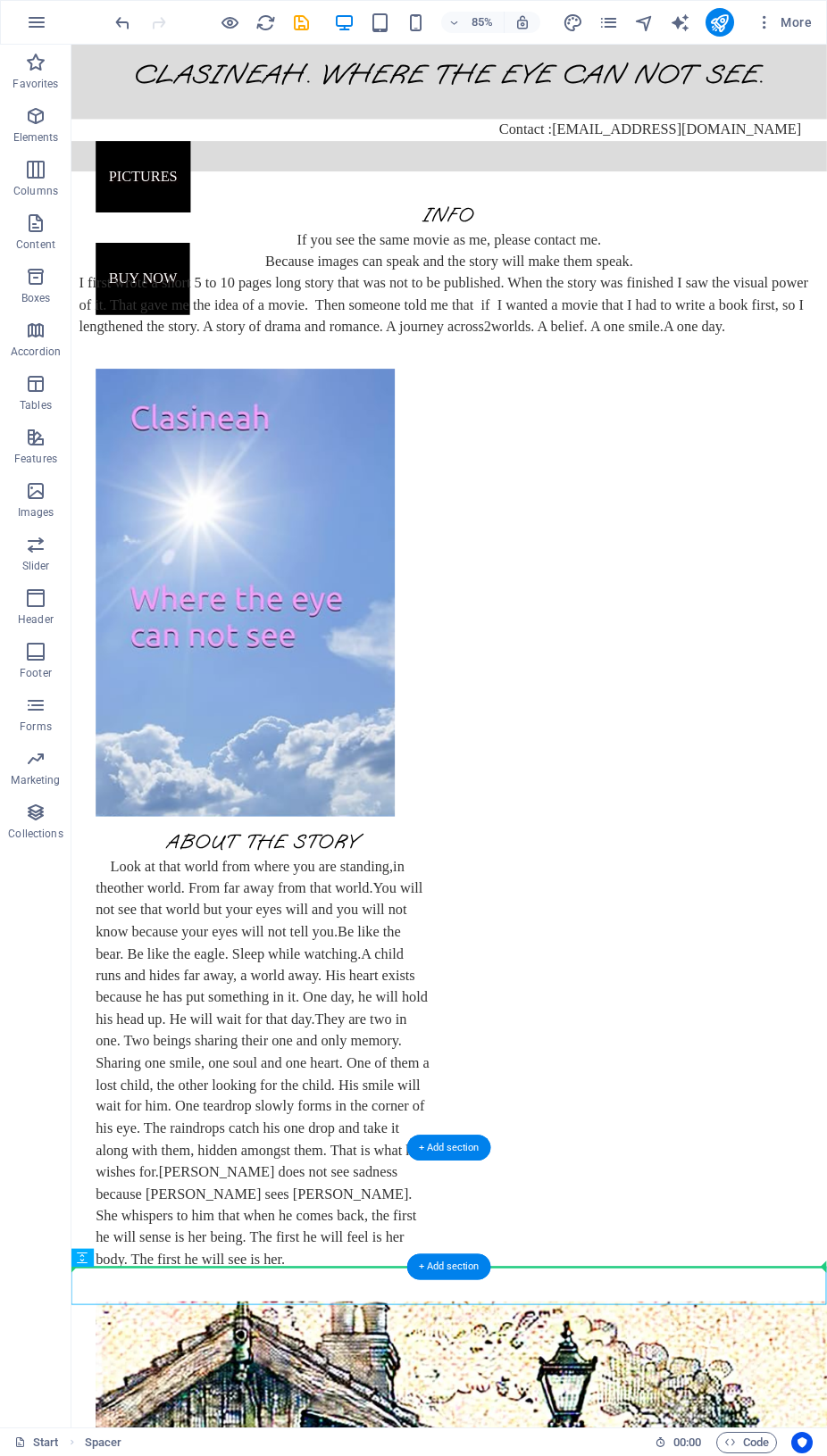
scroll to position [19, 0]
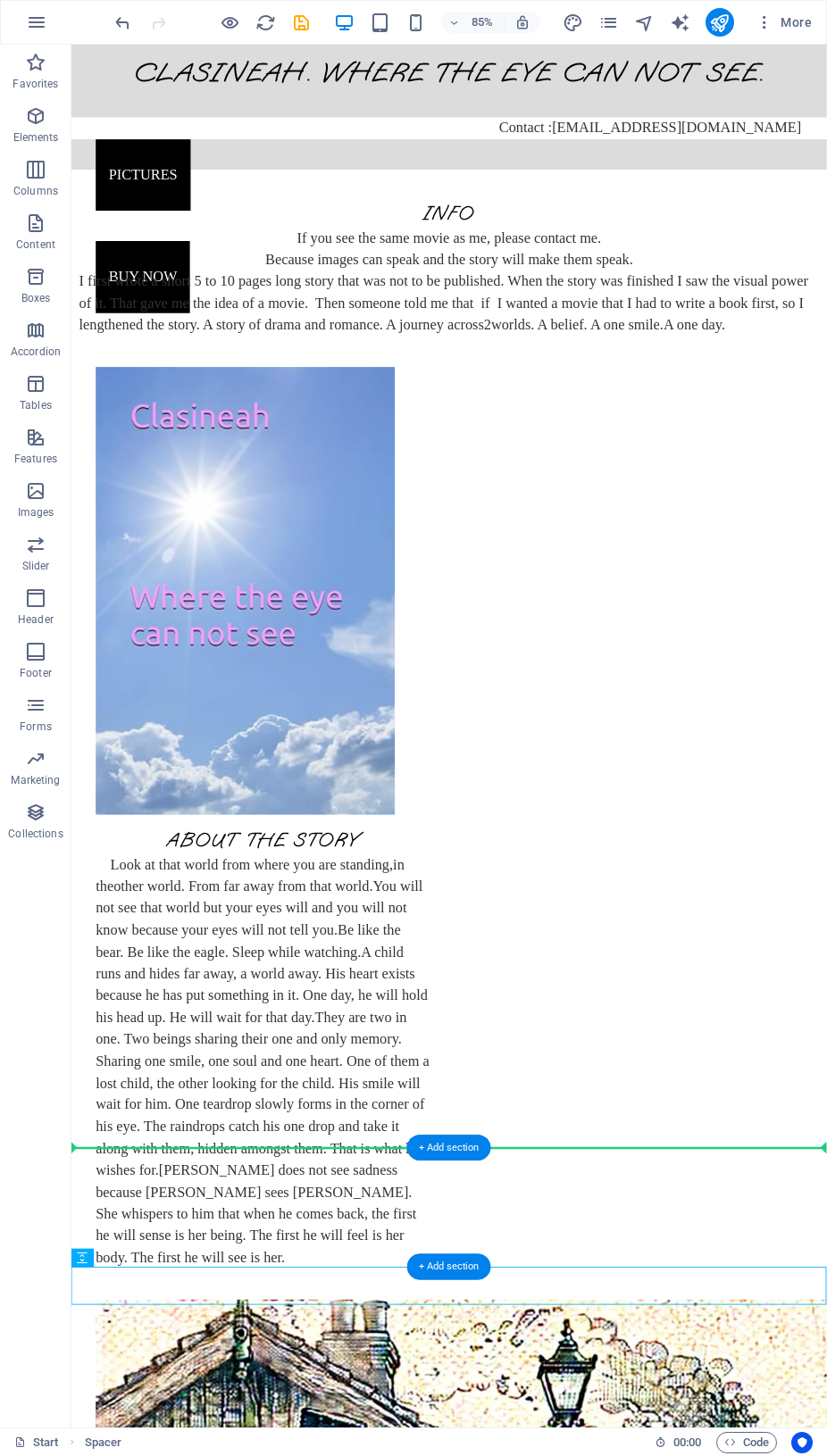
drag, startPoint x: 173, startPoint y: 1316, endPoint x: 99, endPoint y: 1378, distance: 96.5
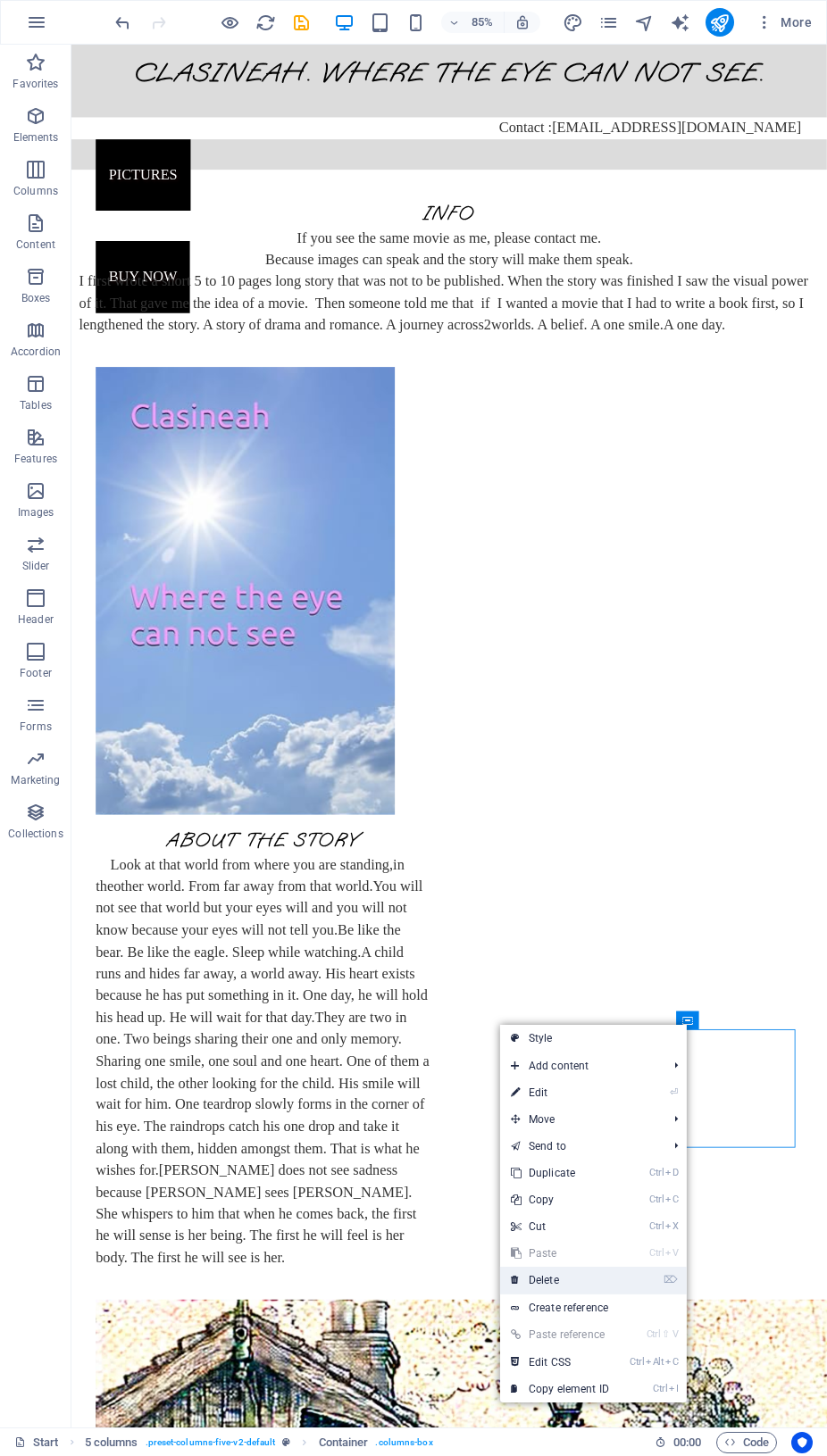
click at [543, 1283] on link "⌦ Delete" at bounding box center [560, 1280] width 120 height 26
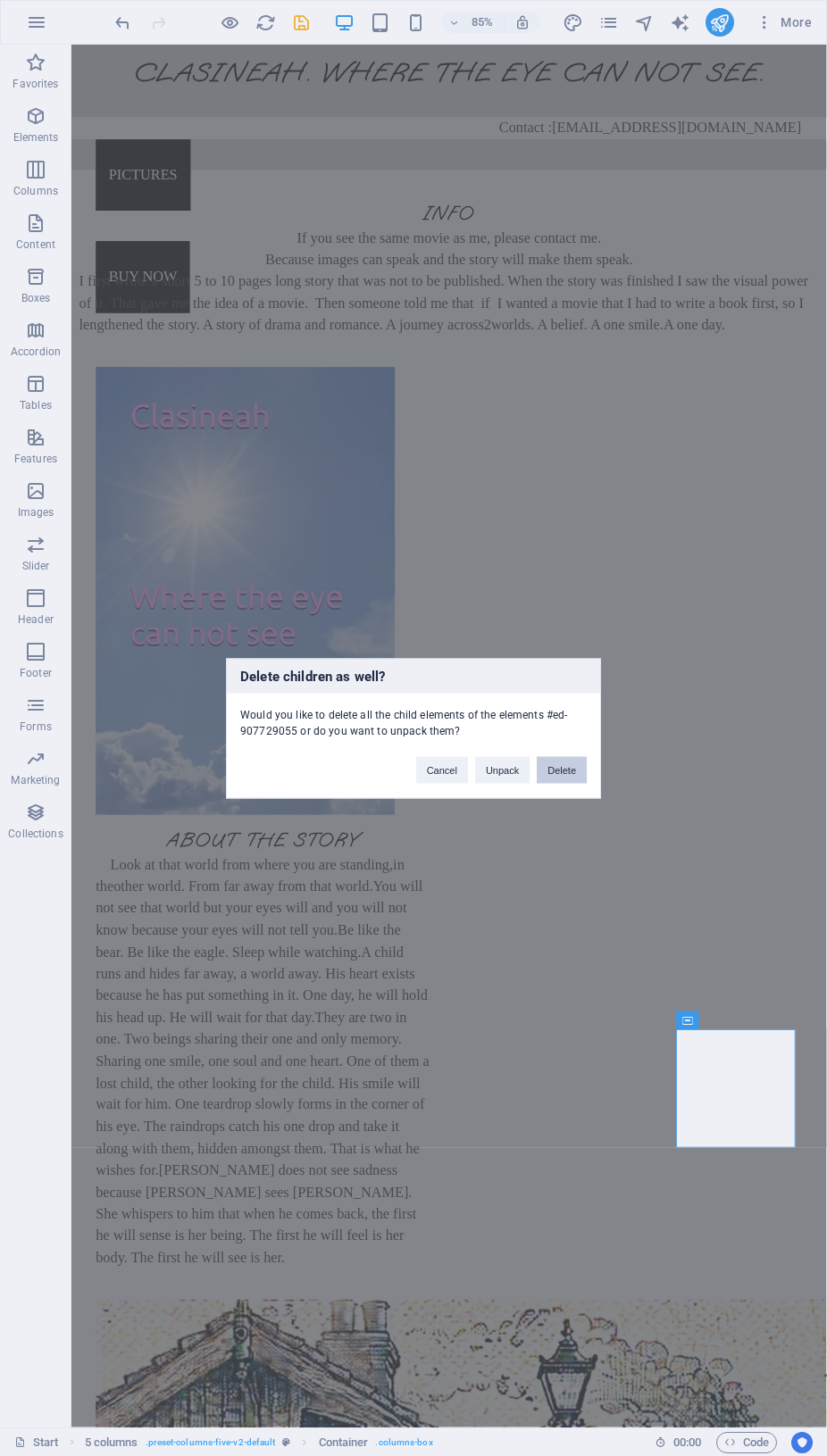
click at [547, 770] on button "Delete" at bounding box center [561, 769] width 50 height 26
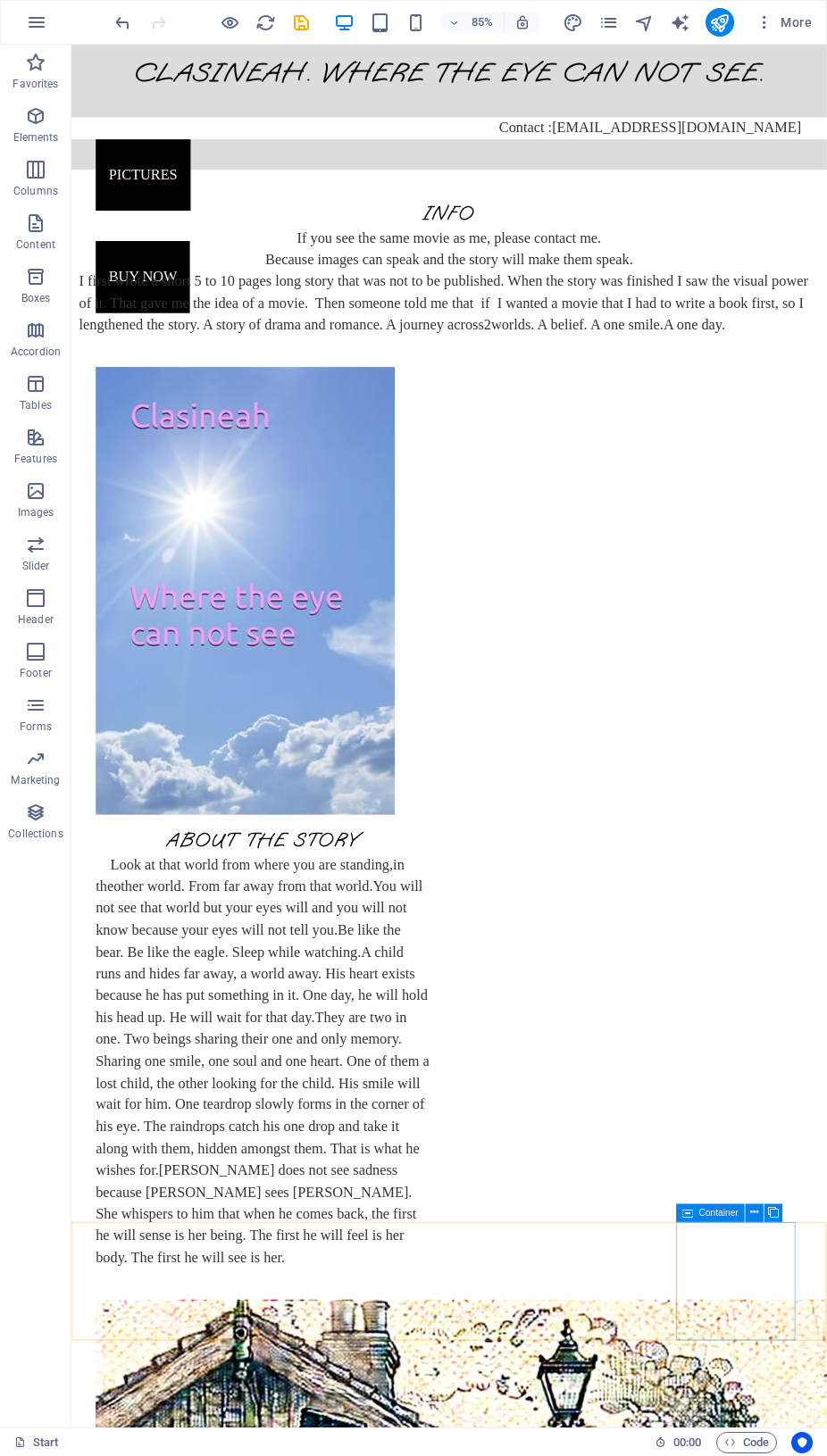
click at [689, 1215] on icon at bounding box center [688, 1213] width 11 height 18
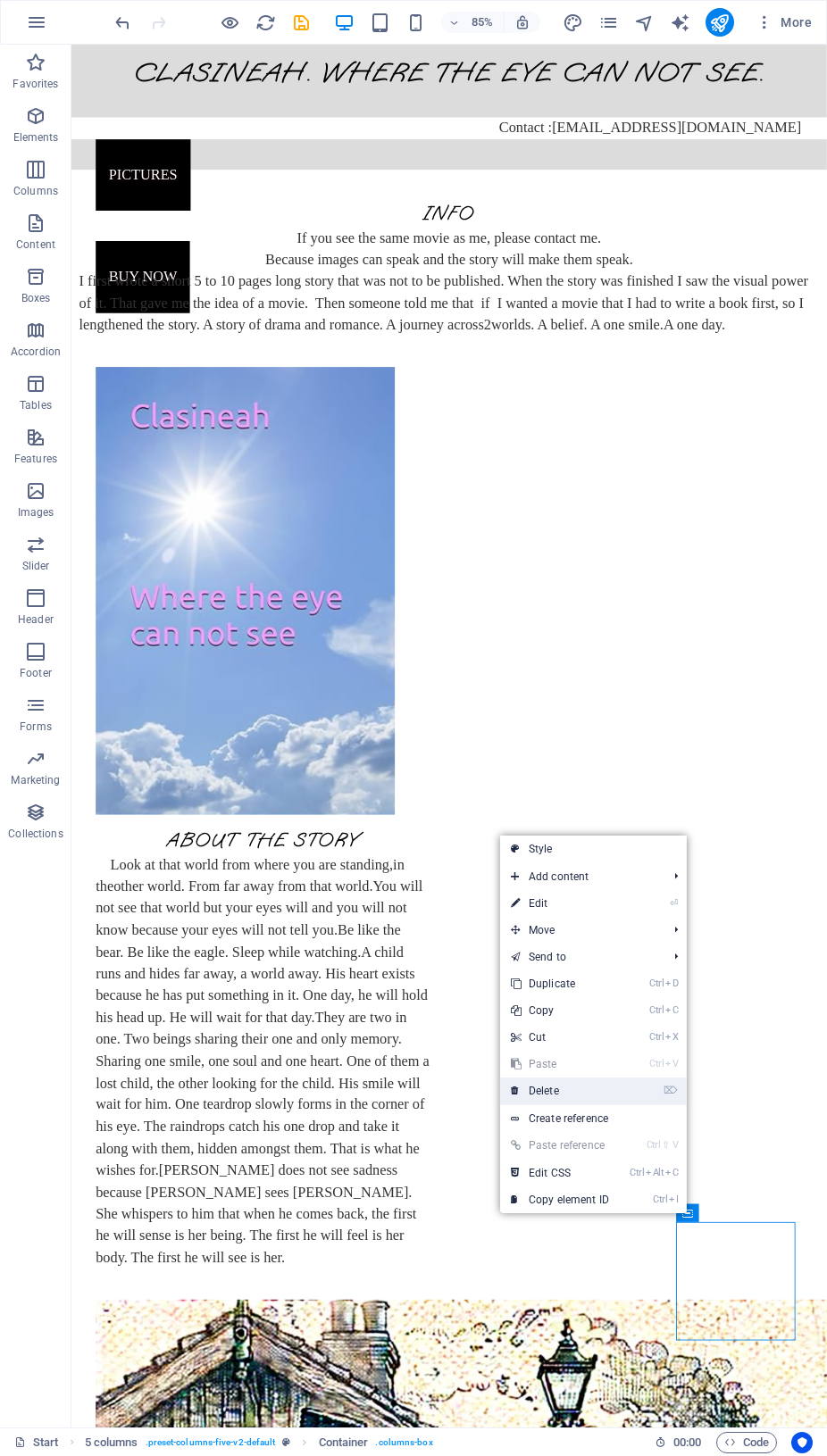
click at [559, 1095] on link "⌦ Delete" at bounding box center [560, 1090] width 120 height 26
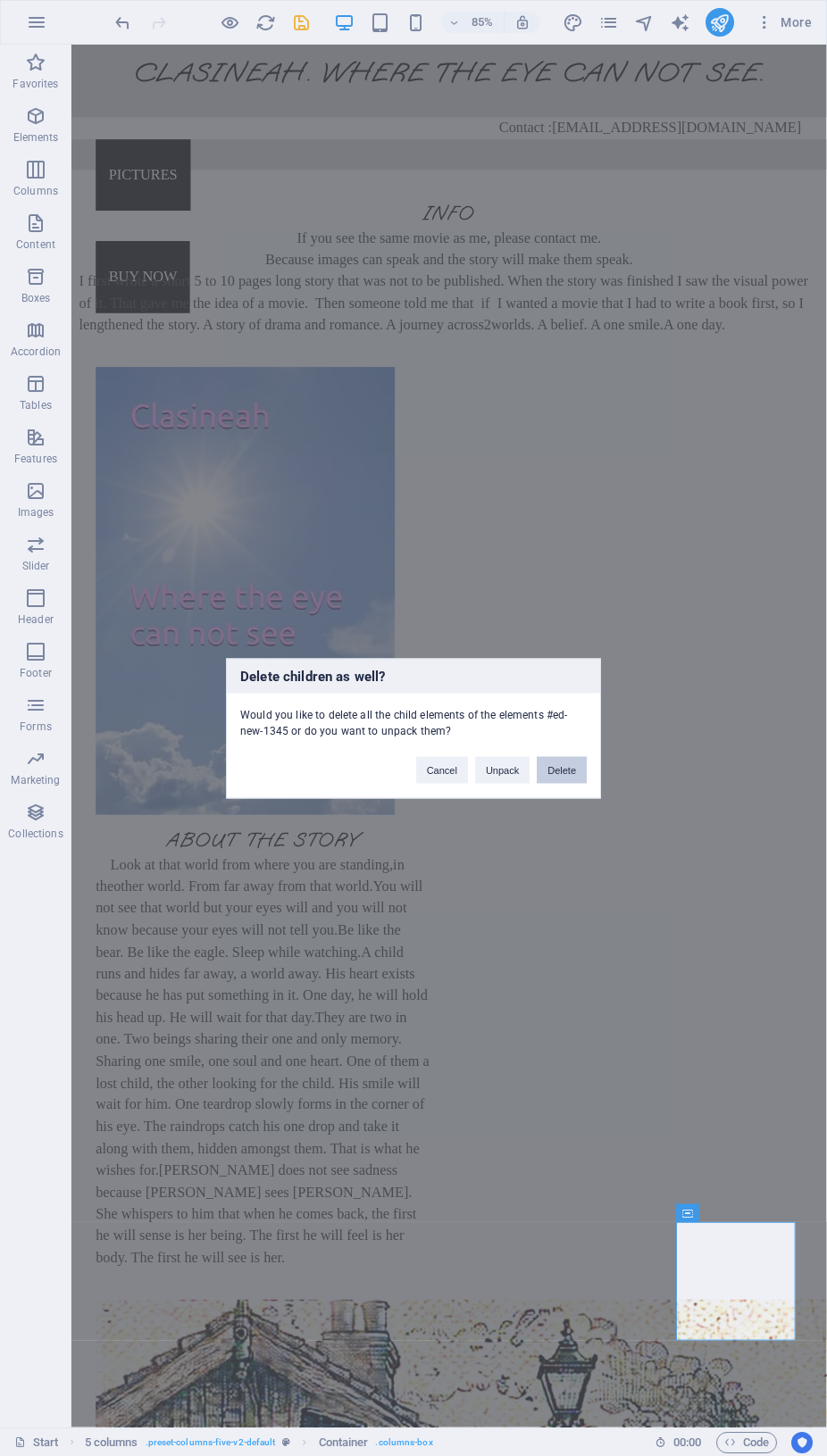
click at [557, 775] on button "Delete" at bounding box center [561, 769] width 50 height 26
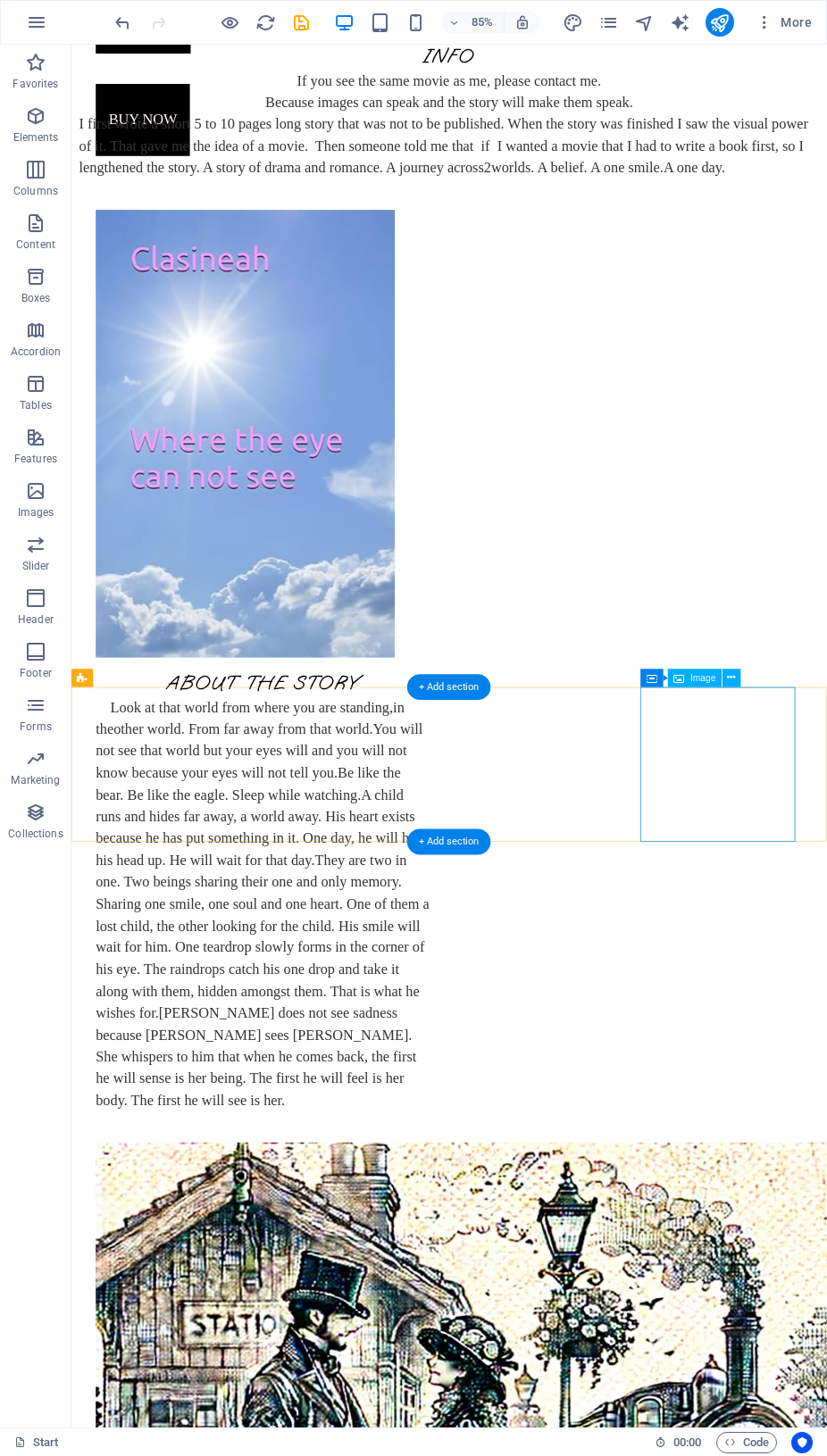
scroll to position [204, 0]
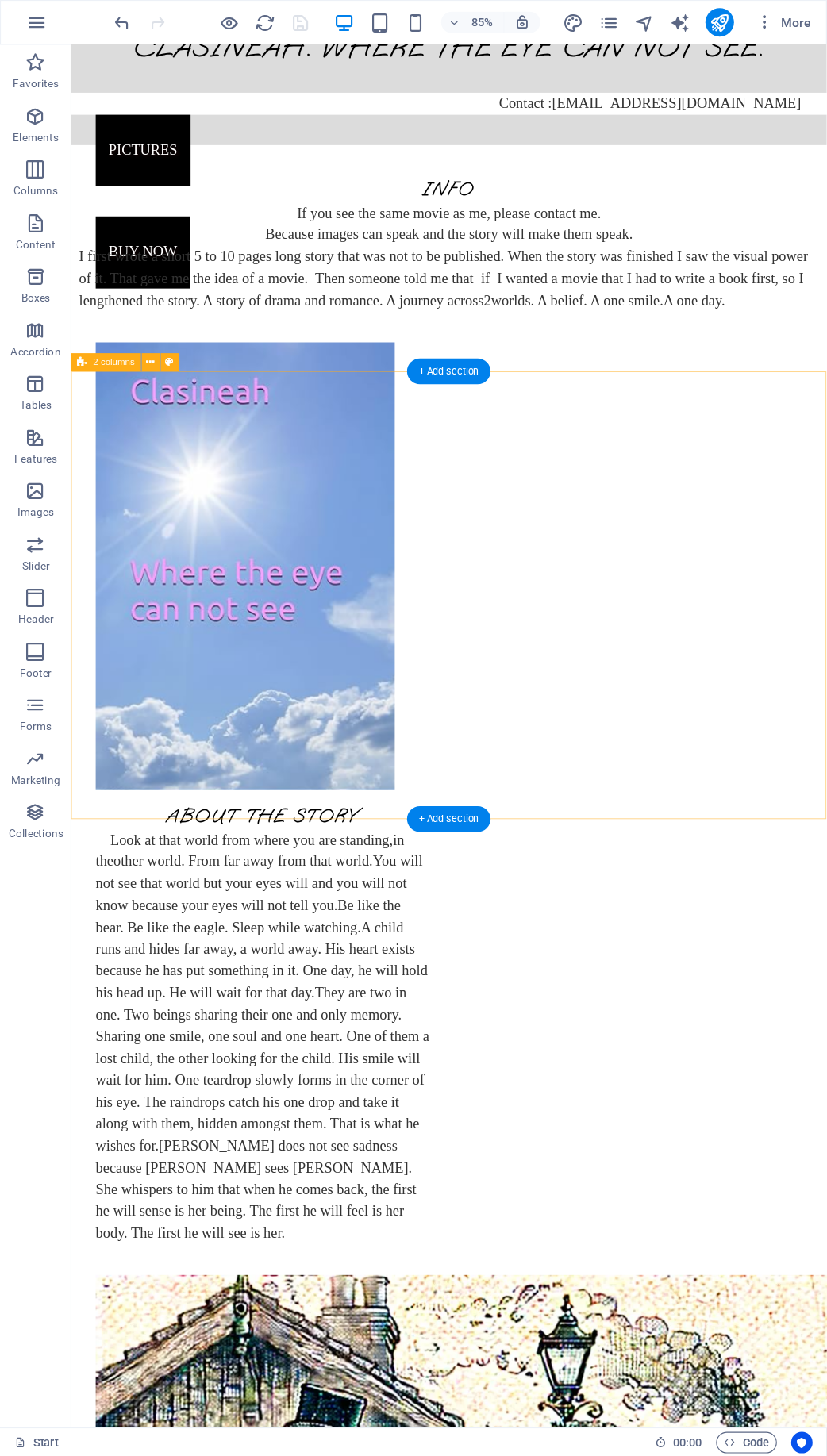
scroll to position [0, 0]
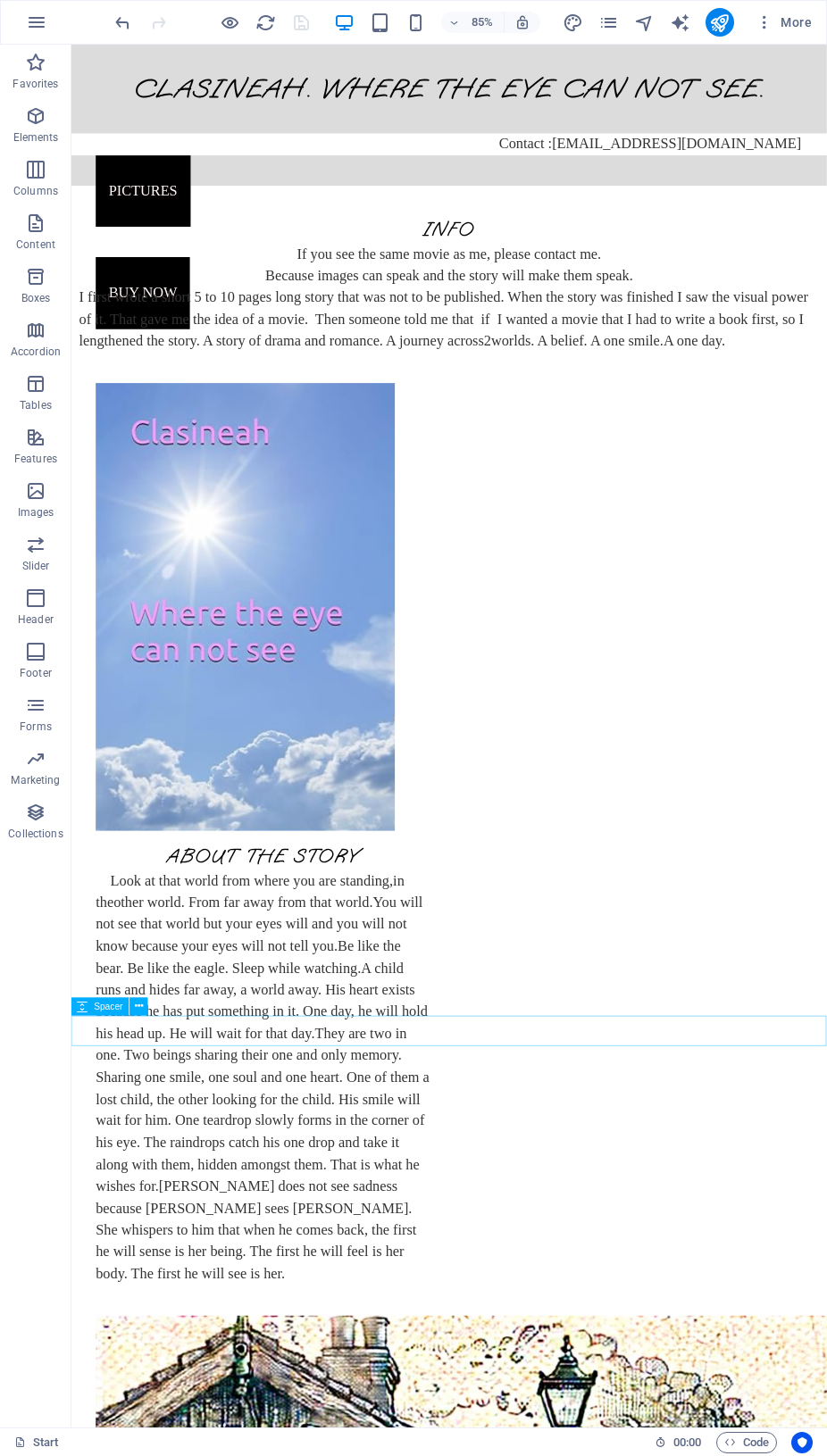
click at [100, 1009] on span "Spacer" at bounding box center [109, 1006] width 28 height 9
click at [102, 1003] on span "Spacer" at bounding box center [109, 1006] width 28 height 9
select select "px"
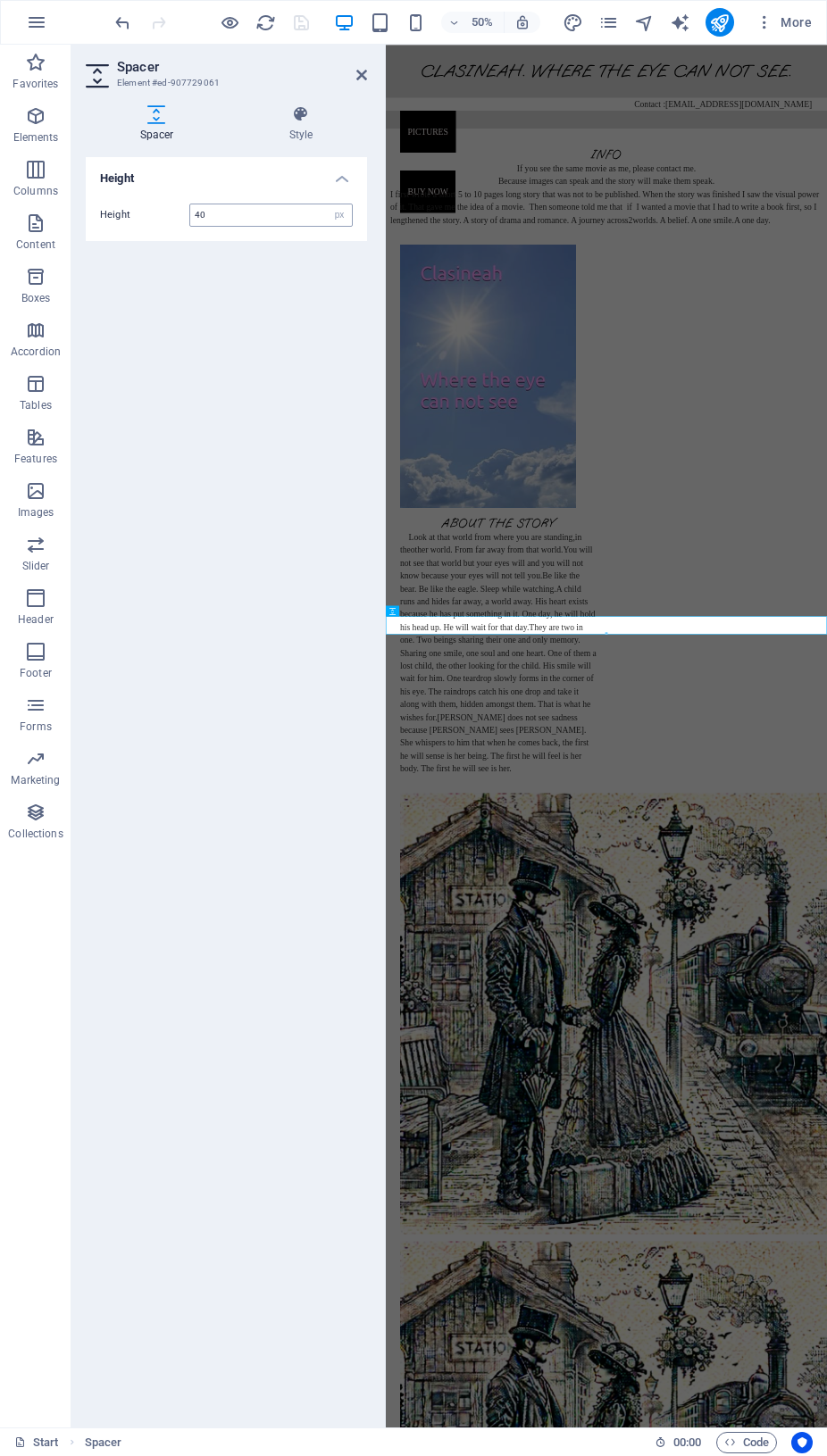
click at [232, 205] on input "40" at bounding box center [270, 214] width 162 height 21
type input "4"
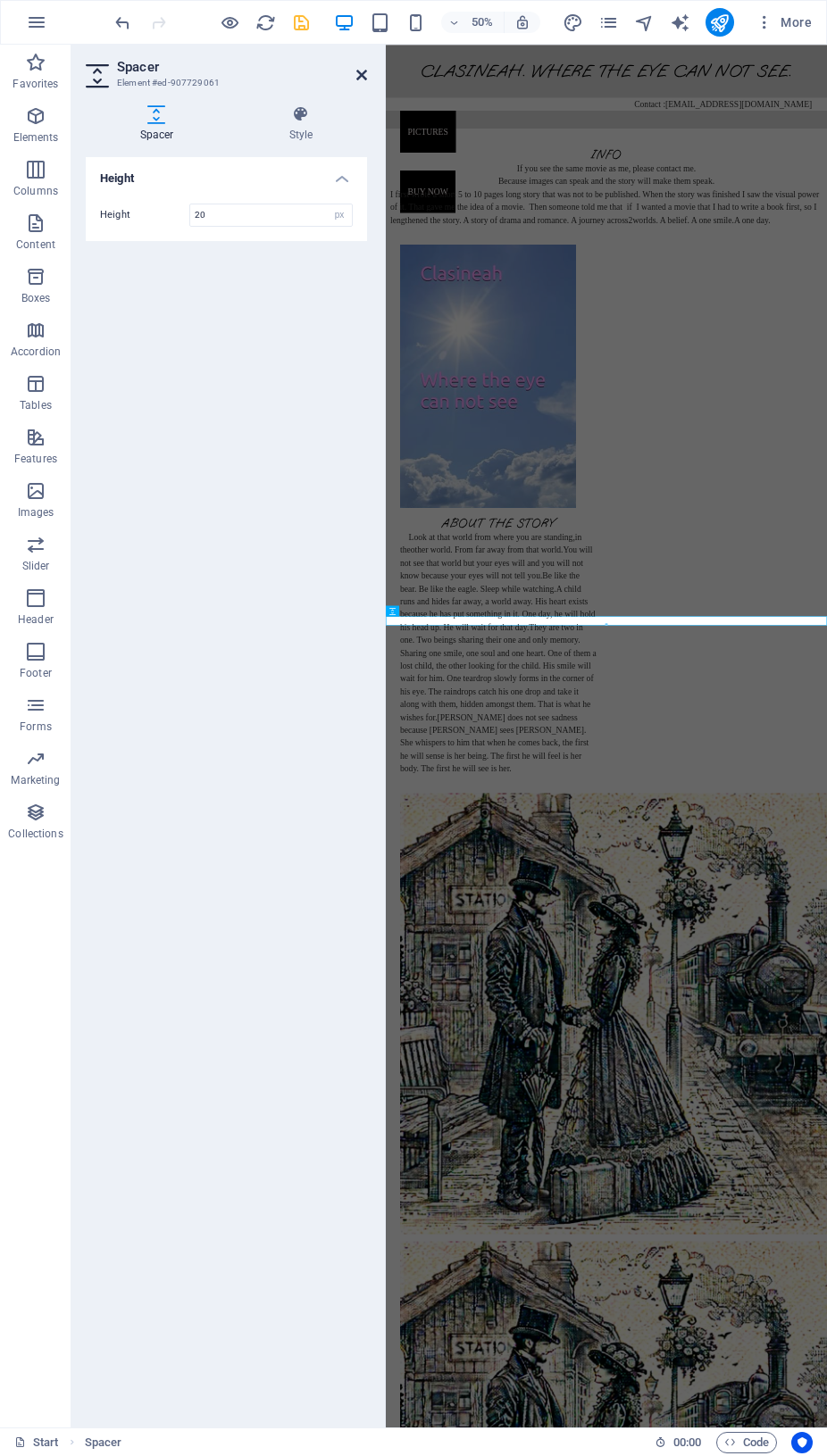
type input "20"
click at [361, 75] on icon at bounding box center [362, 75] width 11 height 15
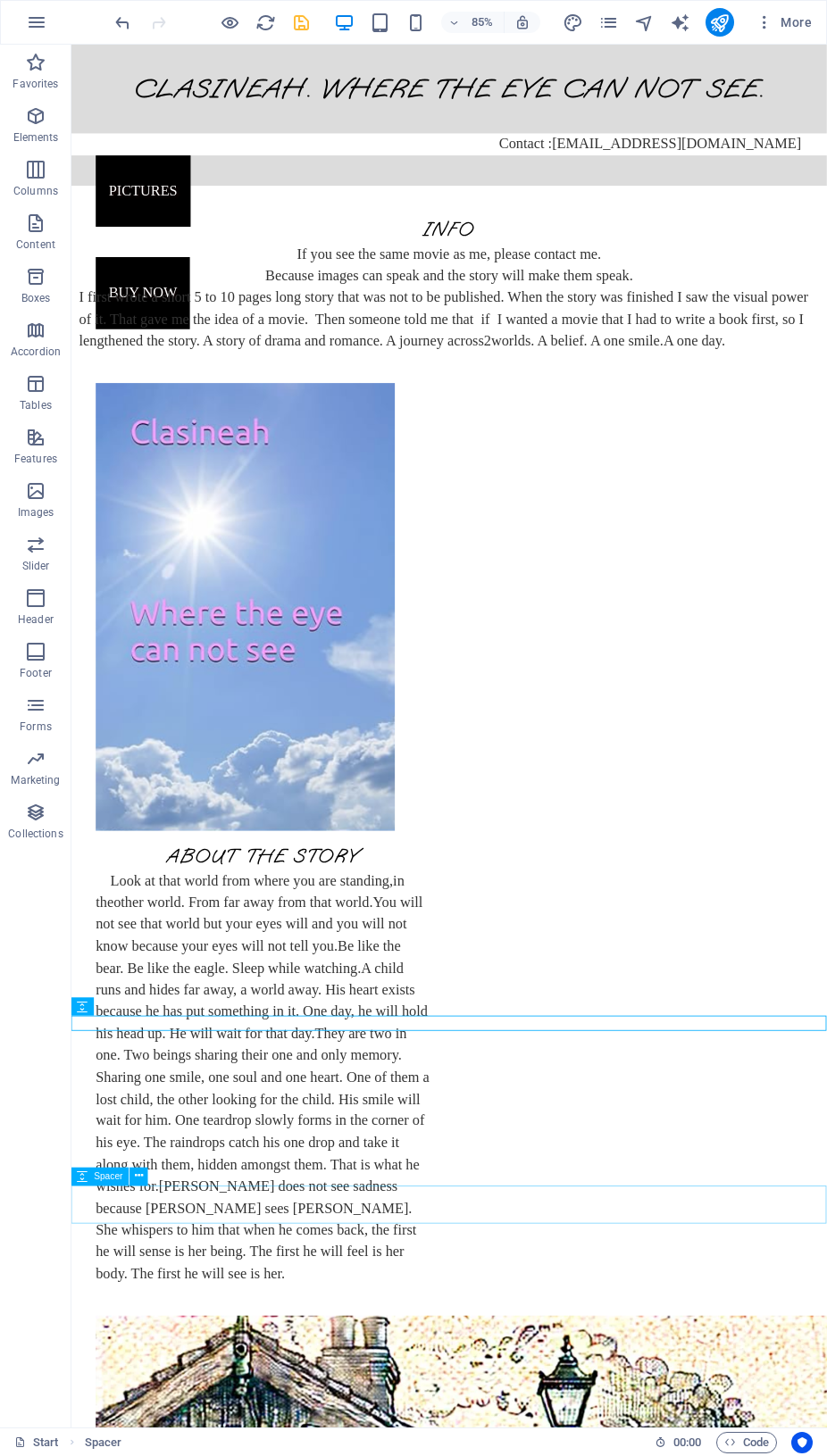
click at [115, 1172] on span "Spacer" at bounding box center [109, 1177] width 28 height 9
click at [116, 1175] on span "Spacer" at bounding box center [109, 1177] width 28 height 9
select select "px"
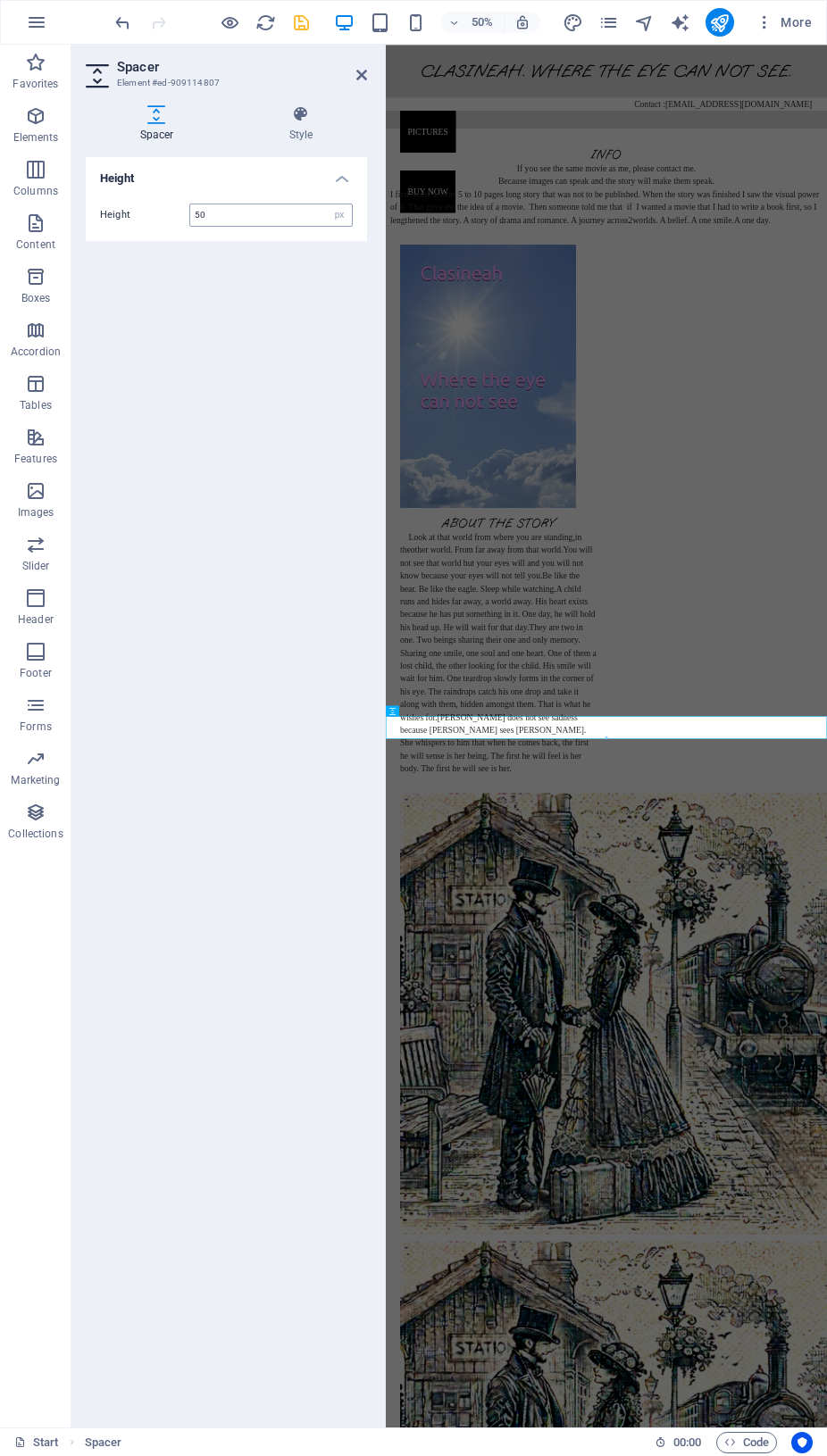
click at [211, 210] on input "50" at bounding box center [270, 214] width 162 height 21
type input "5"
type input "20"
click at [365, 72] on icon at bounding box center [362, 75] width 11 height 15
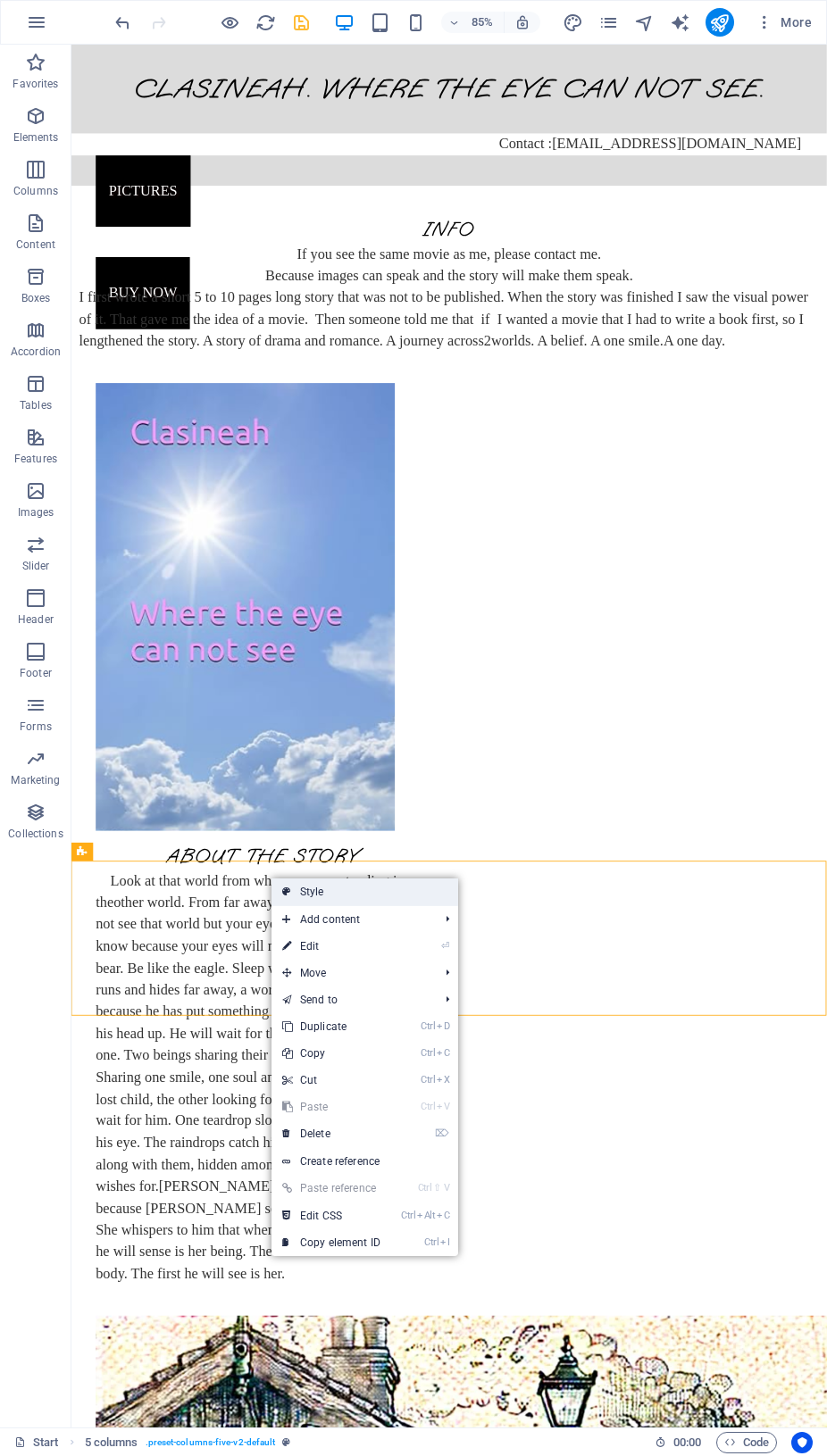
click at [305, 887] on link "Style" at bounding box center [365, 891] width 187 height 26
select select "rem"
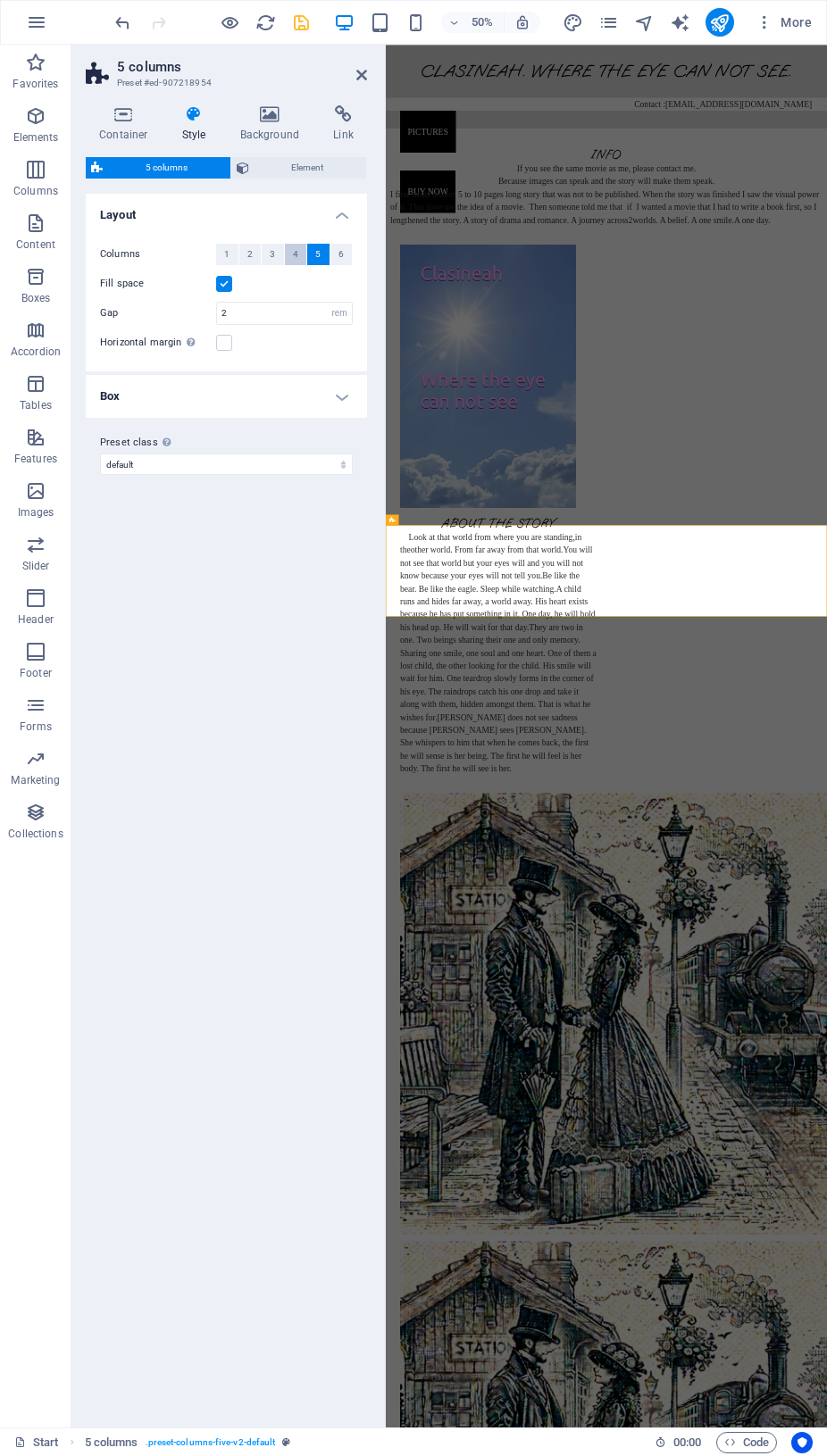
click at [294, 255] on span "4" at bounding box center [296, 254] width 5 height 21
click at [361, 76] on icon at bounding box center [362, 75] width 11 height 15
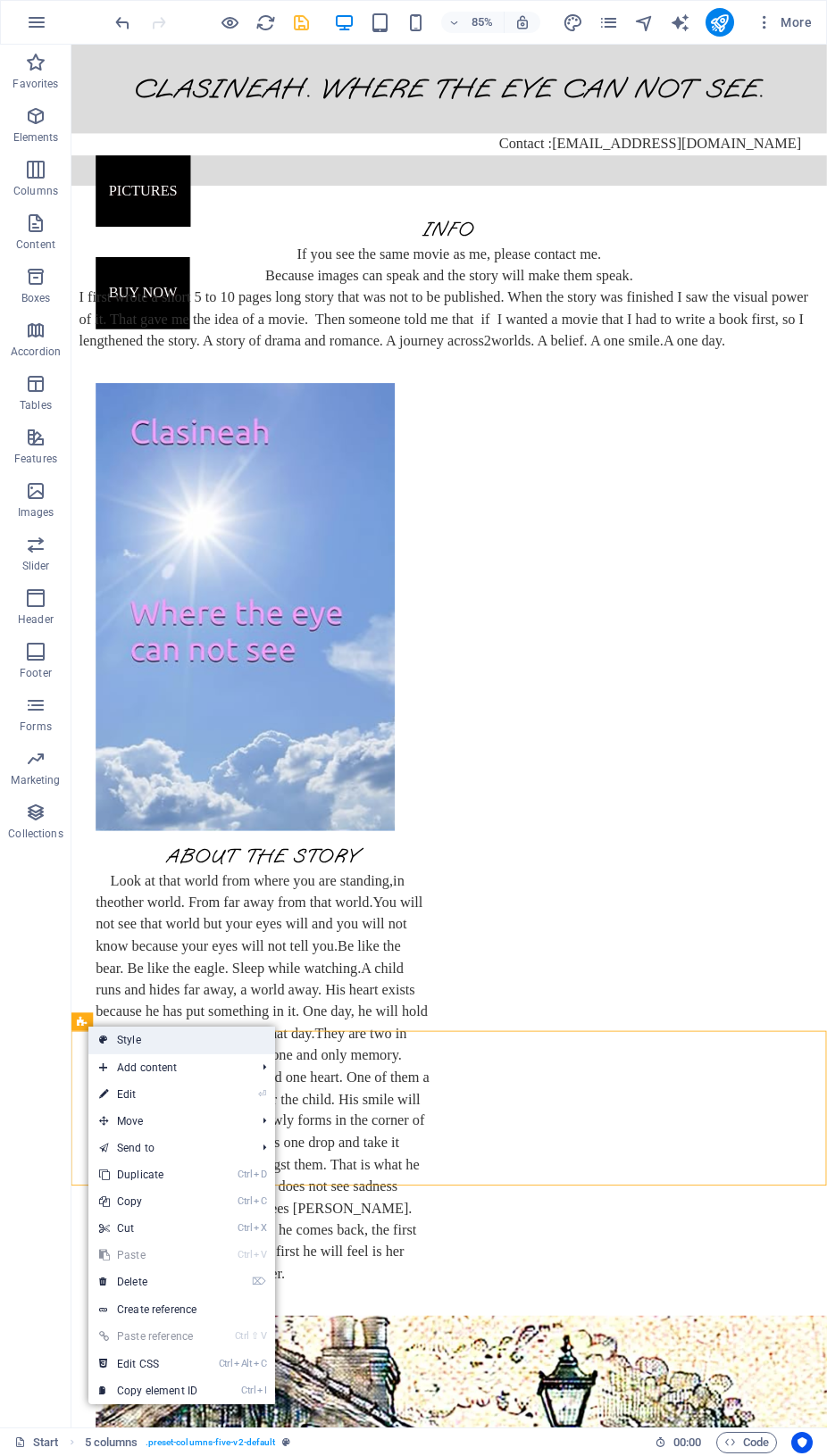
click at [145, 1044] on link "Style" at bounding box center [182, 1040] width 187 height 26
select select "rem"
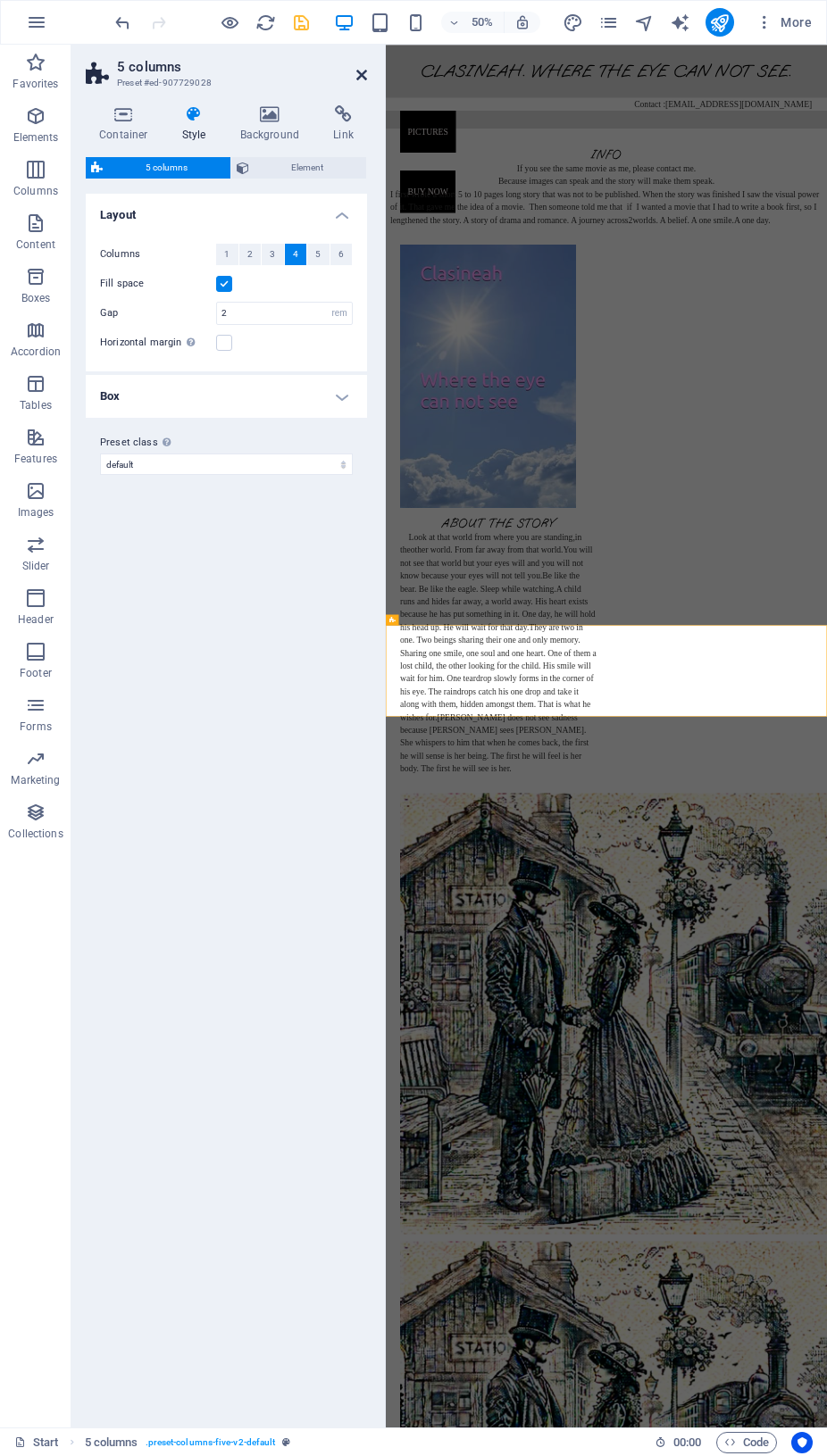
click at [363, 72] on icon at bounding box center [362, 75] width 11 height 15
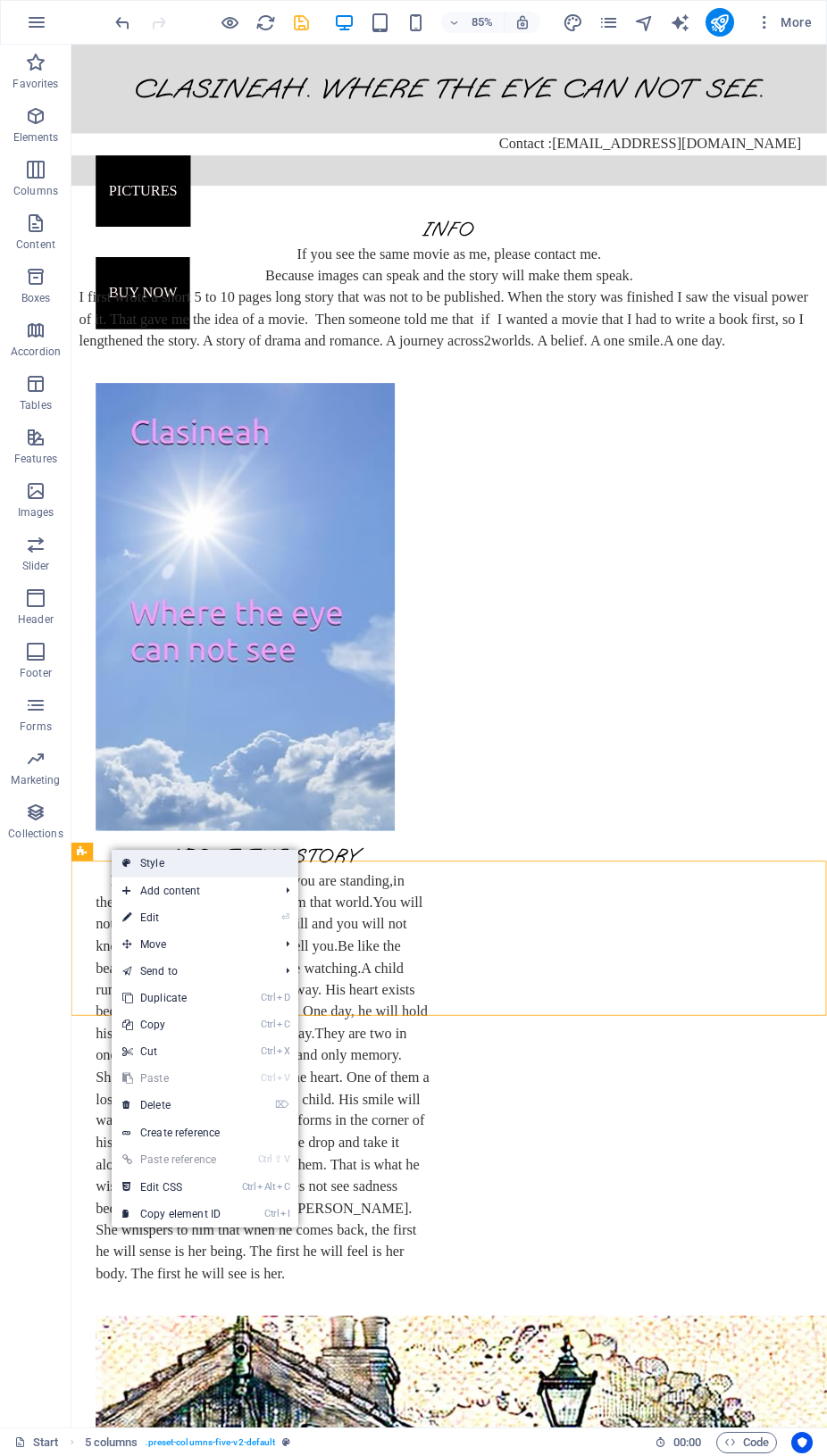
click at [161, 863] on link "Style" at bounding box center [204, 863] width 187 height 26
select select "rem"
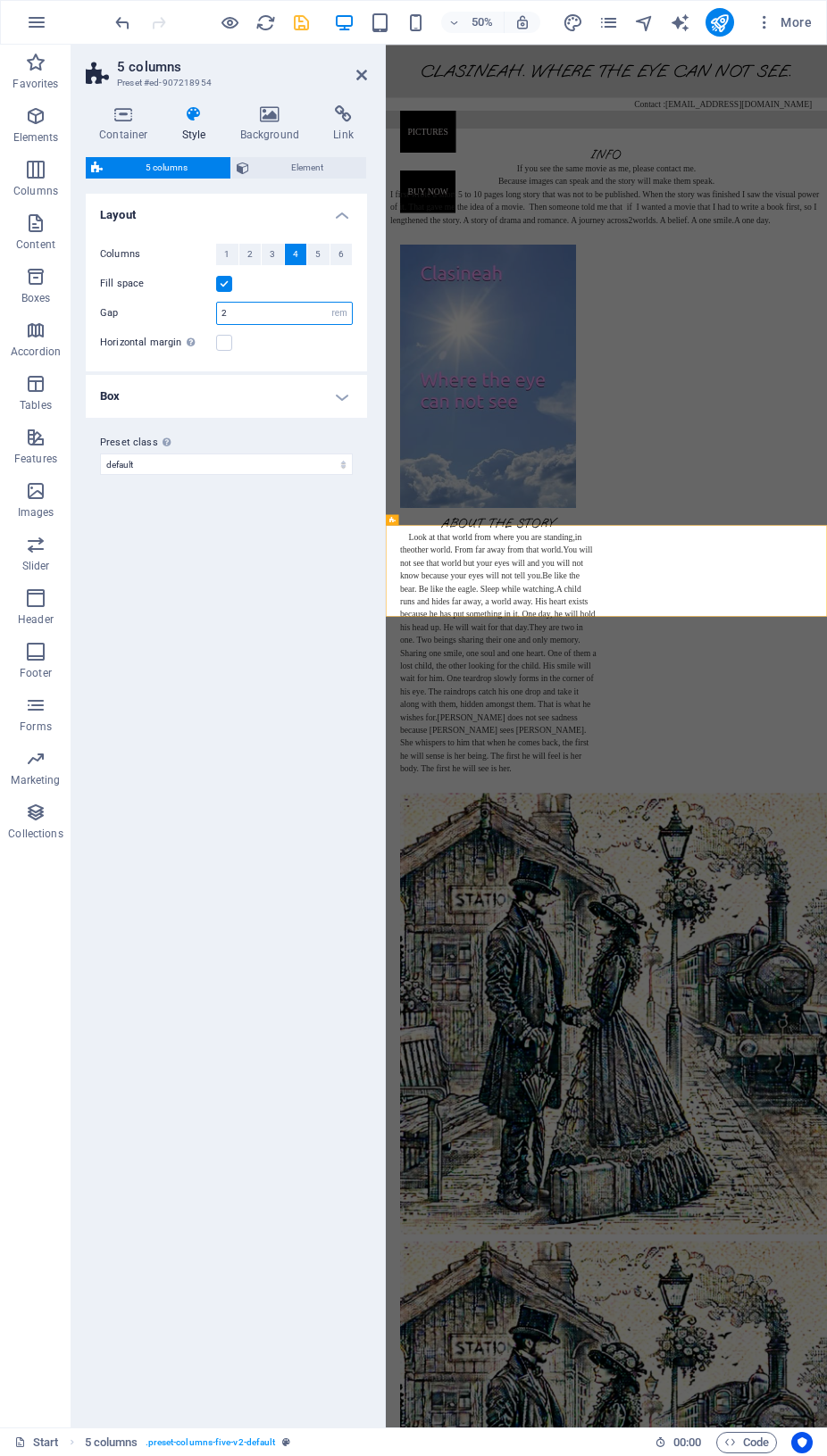
click at [255, 314] on input "2" at bounding box center [285, 313] width 135 height 21
type input "1"
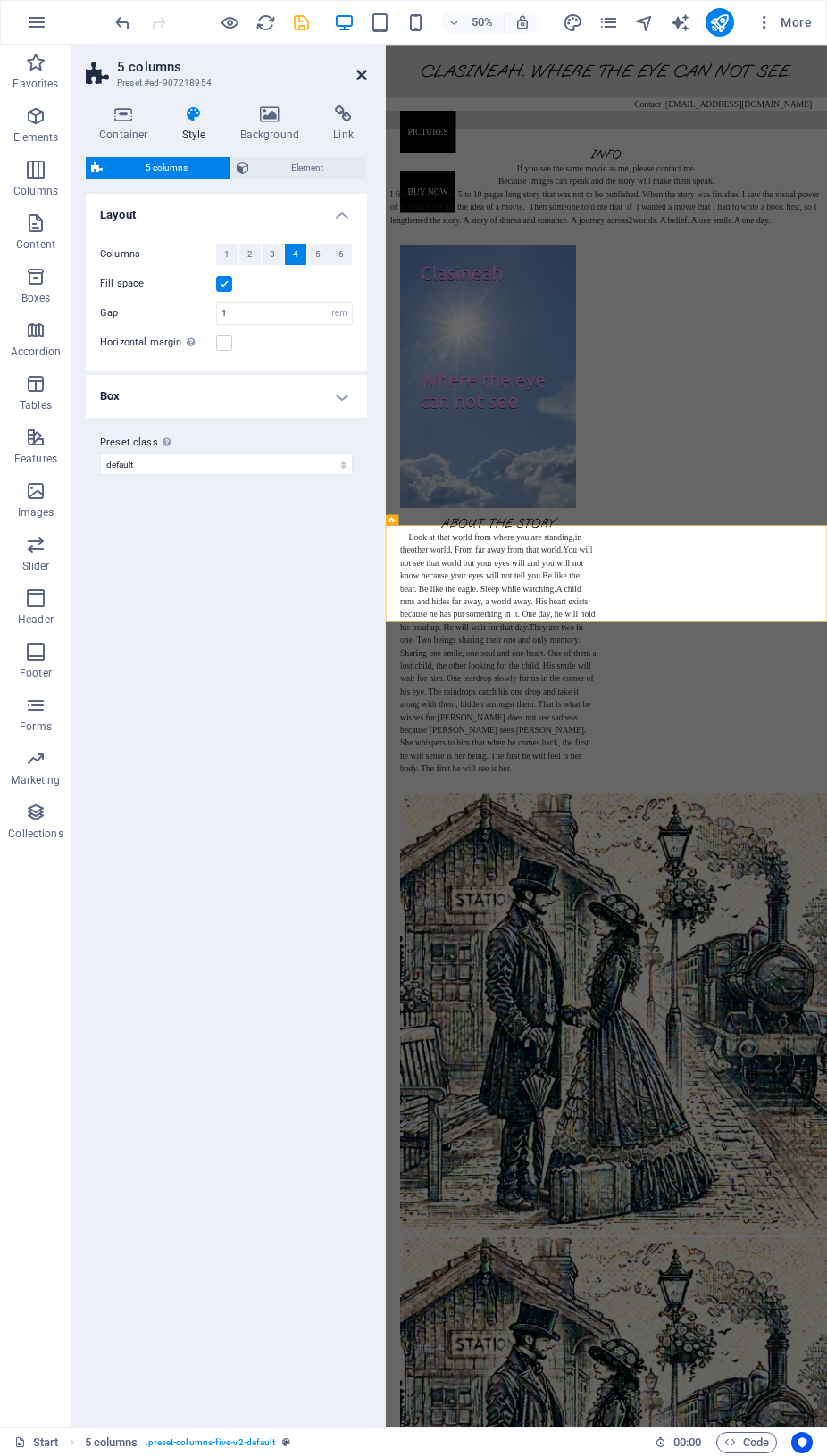
click at [364, 73] on icon at bounding box center [362, 75] width 11 height 15
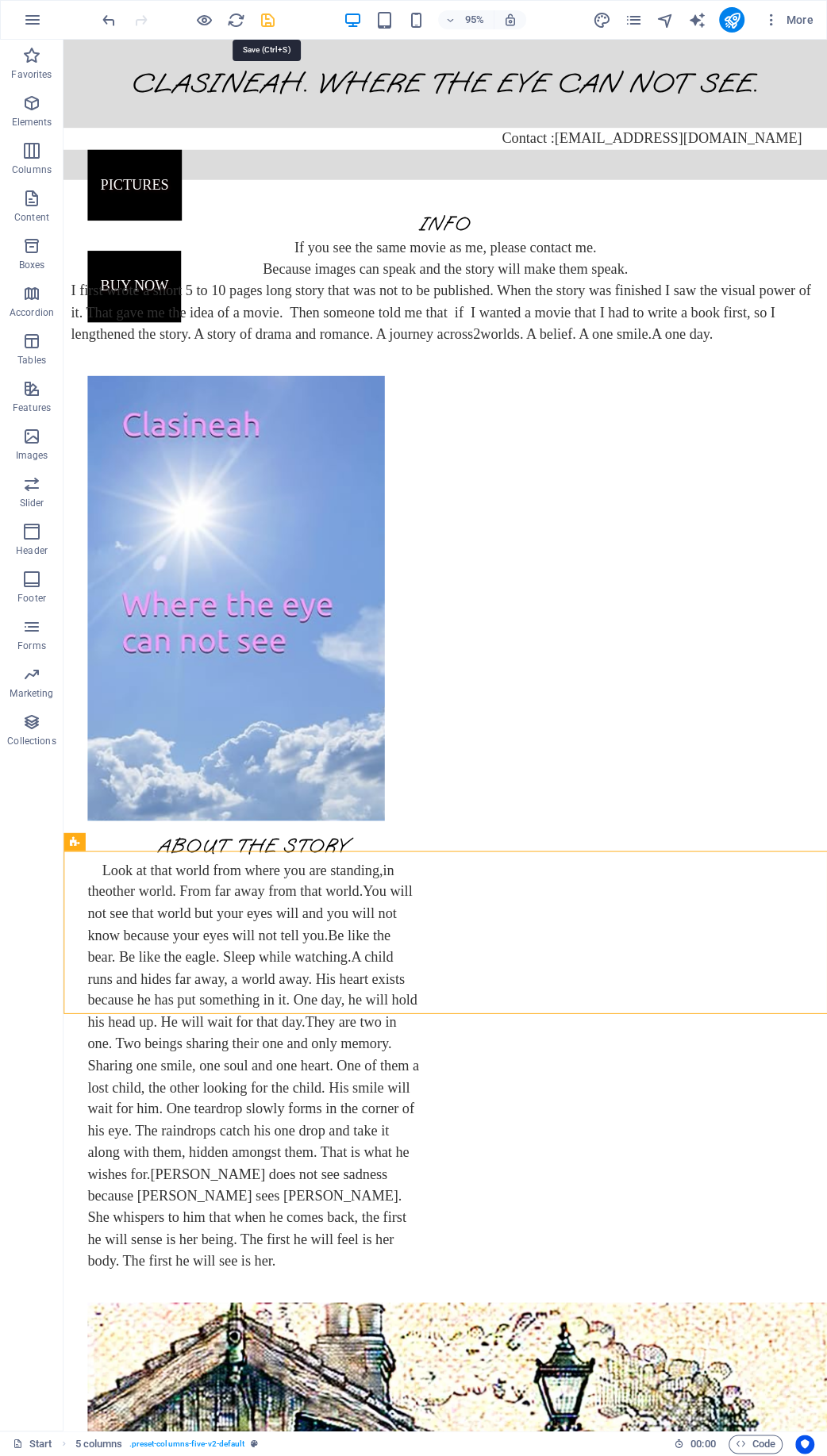
click at [272, 20] on icon "save" at bounding box center [268, 20] width 19 height 19
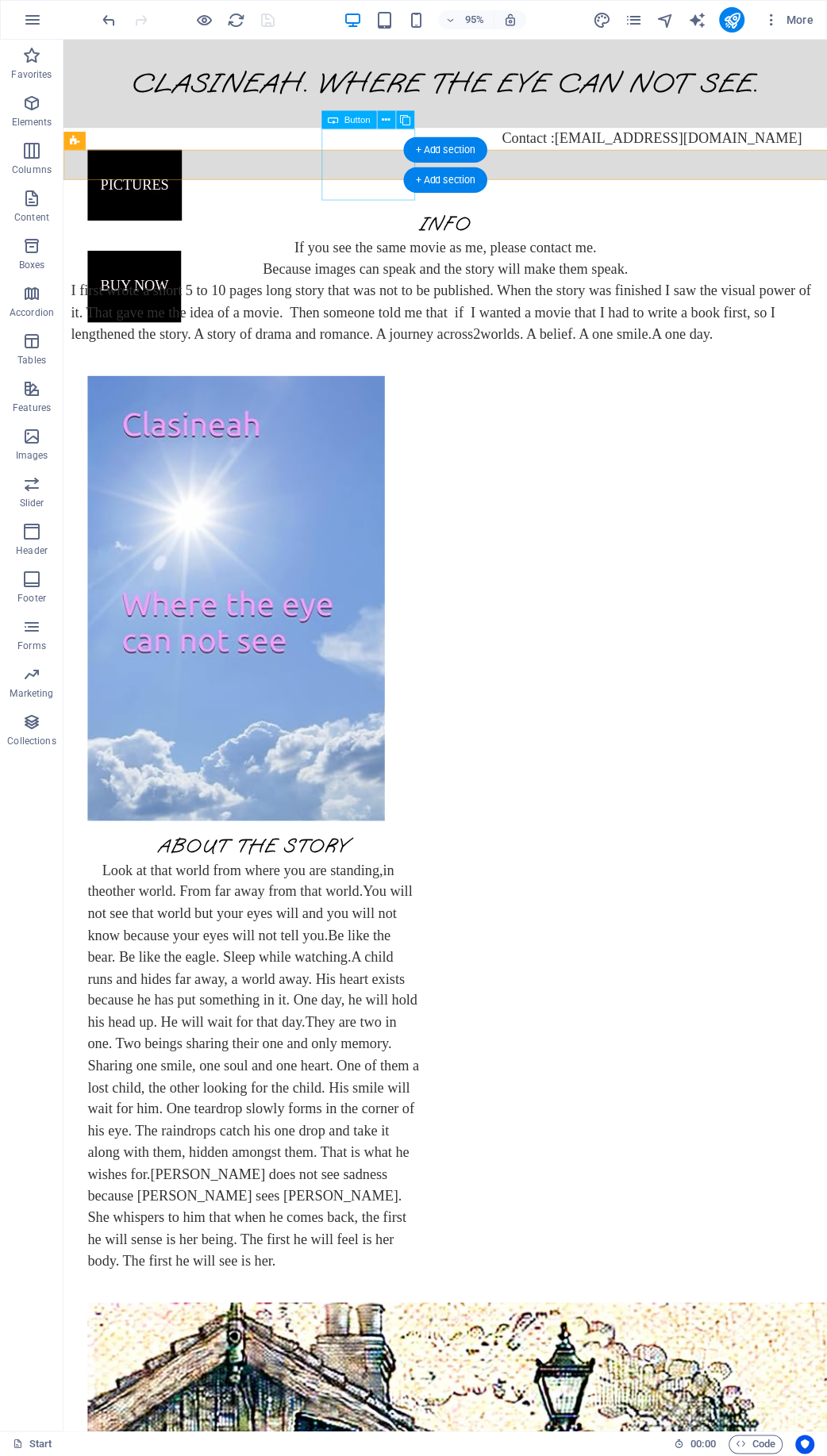
click at [376, 167] on div "Pictures" at bounding box center [451, 193] width 724 height 75
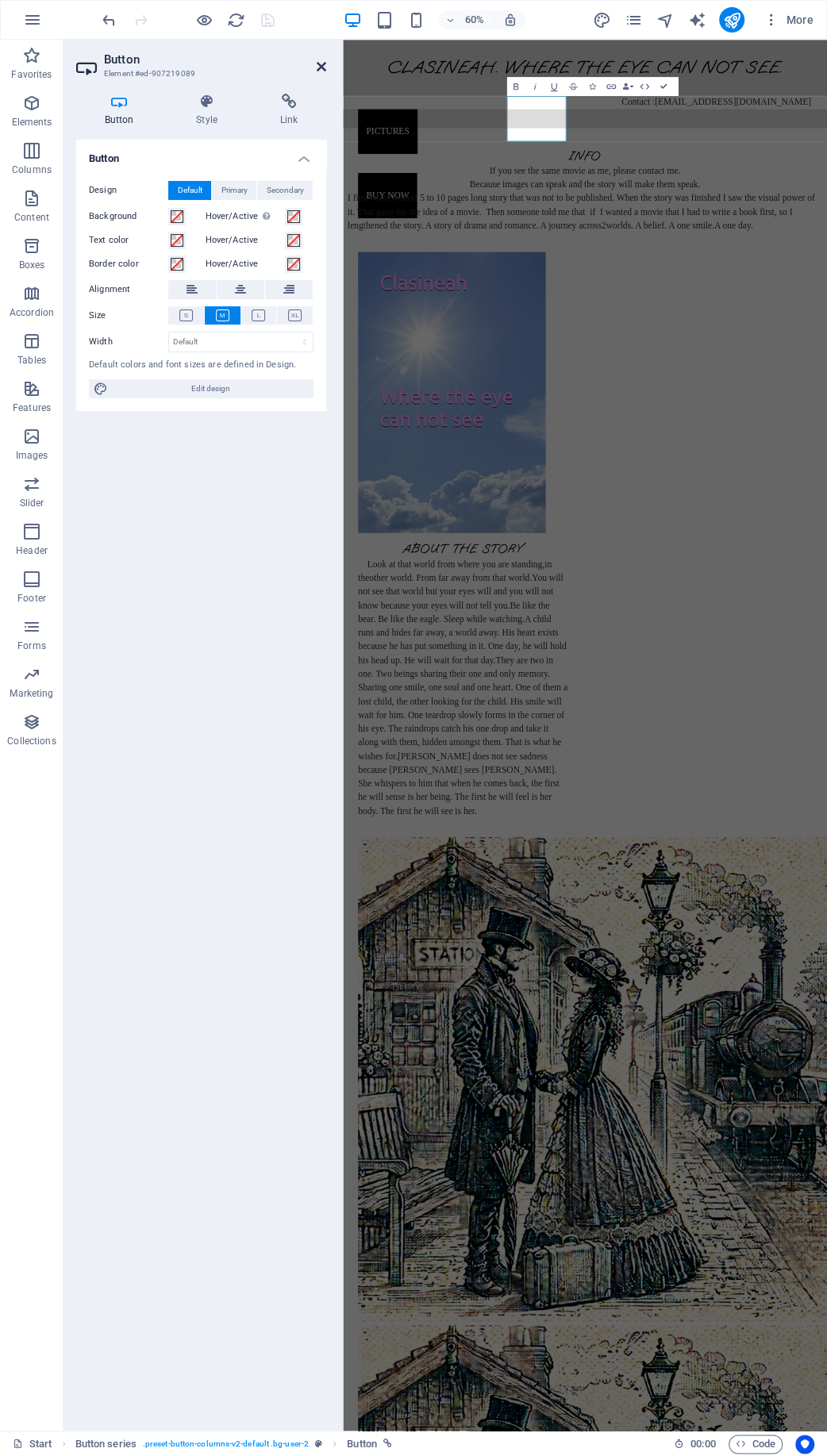
drag, startPoint x: 320, startPoint y: 62, endPoint x: 271, endPoint y: 22, distance: 63.3
click at [320, 62] on icon at bounding box center [322, 66] width 10 height 13
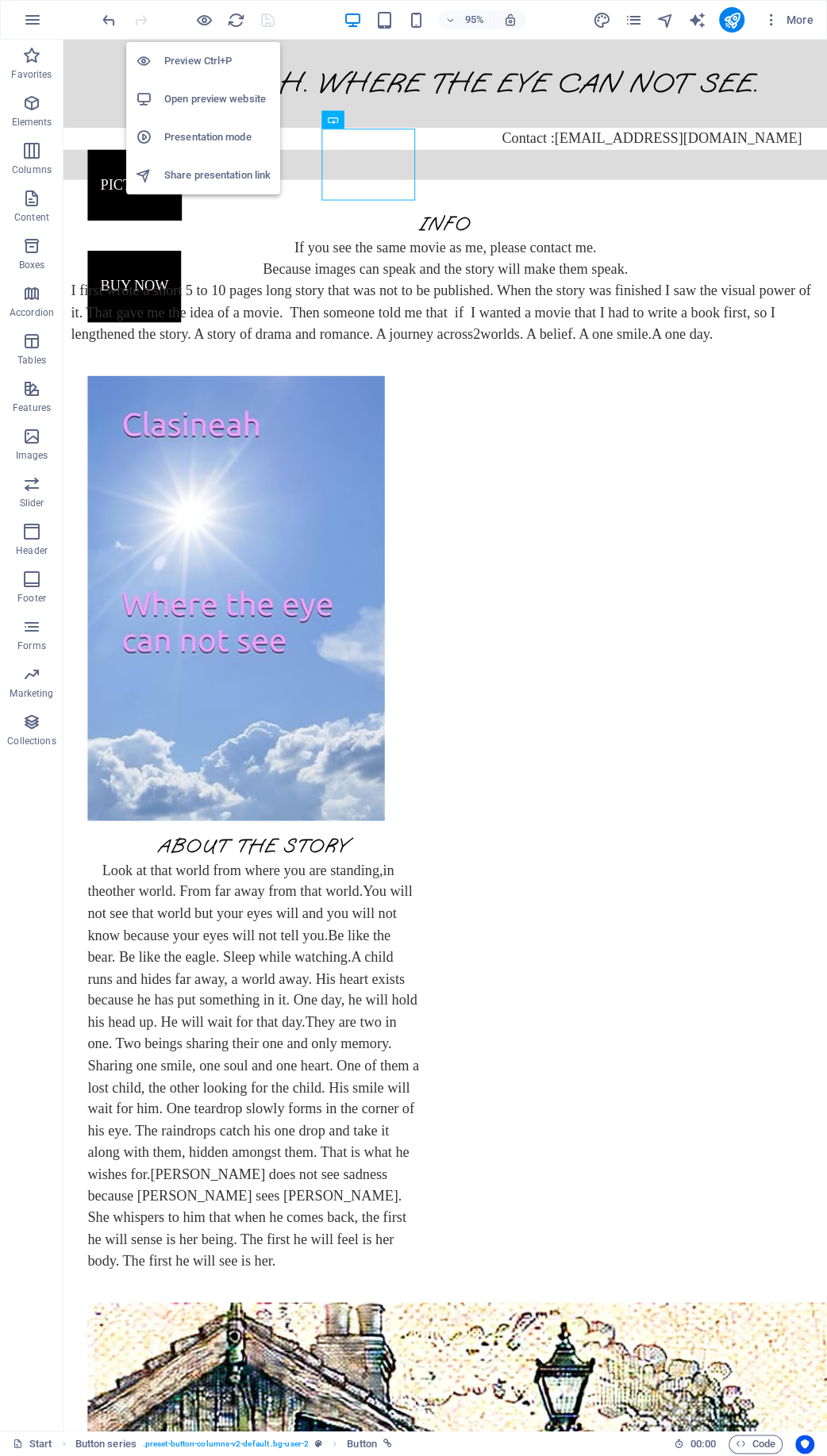
click at [192, 94] on h6 "Open preview website" at bounding box center [217, 99] width 106 height 19
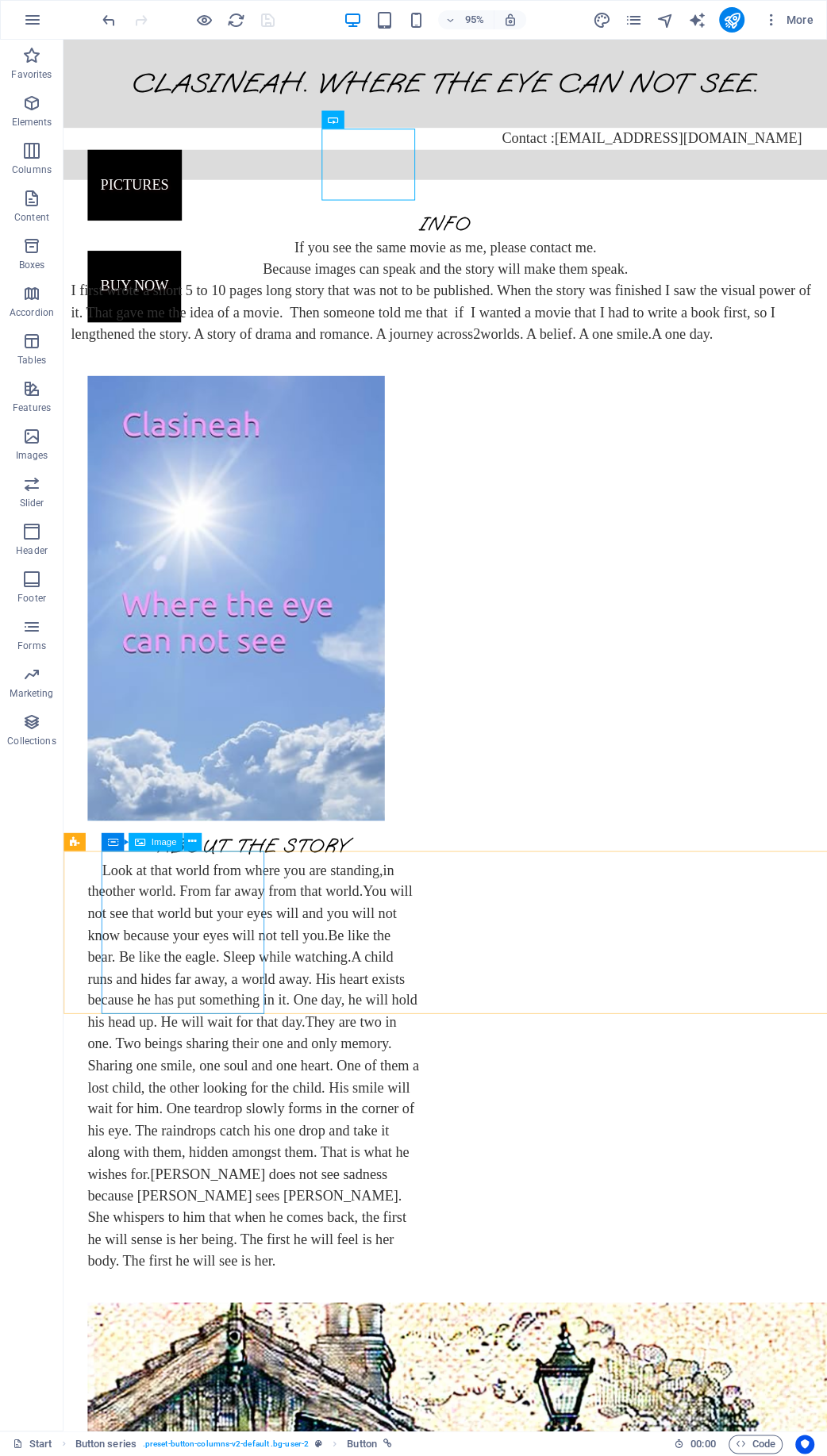
click at [156, 844] on span "Image" at bounding box center [163, 841] width 25 height 9
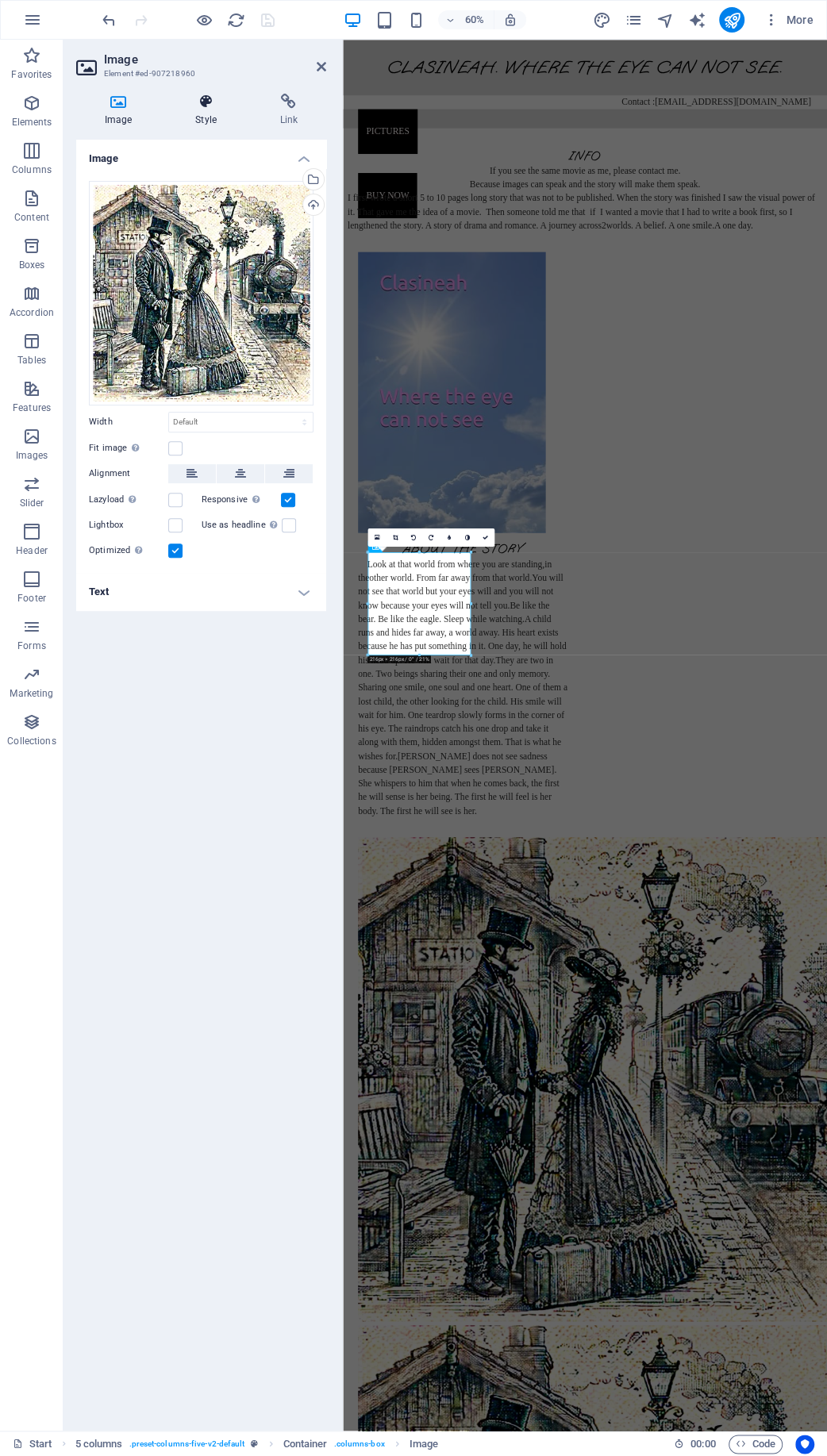
click at [208, 112] on h4 "Style" at bounding box center [209, 109] width 84 height 33
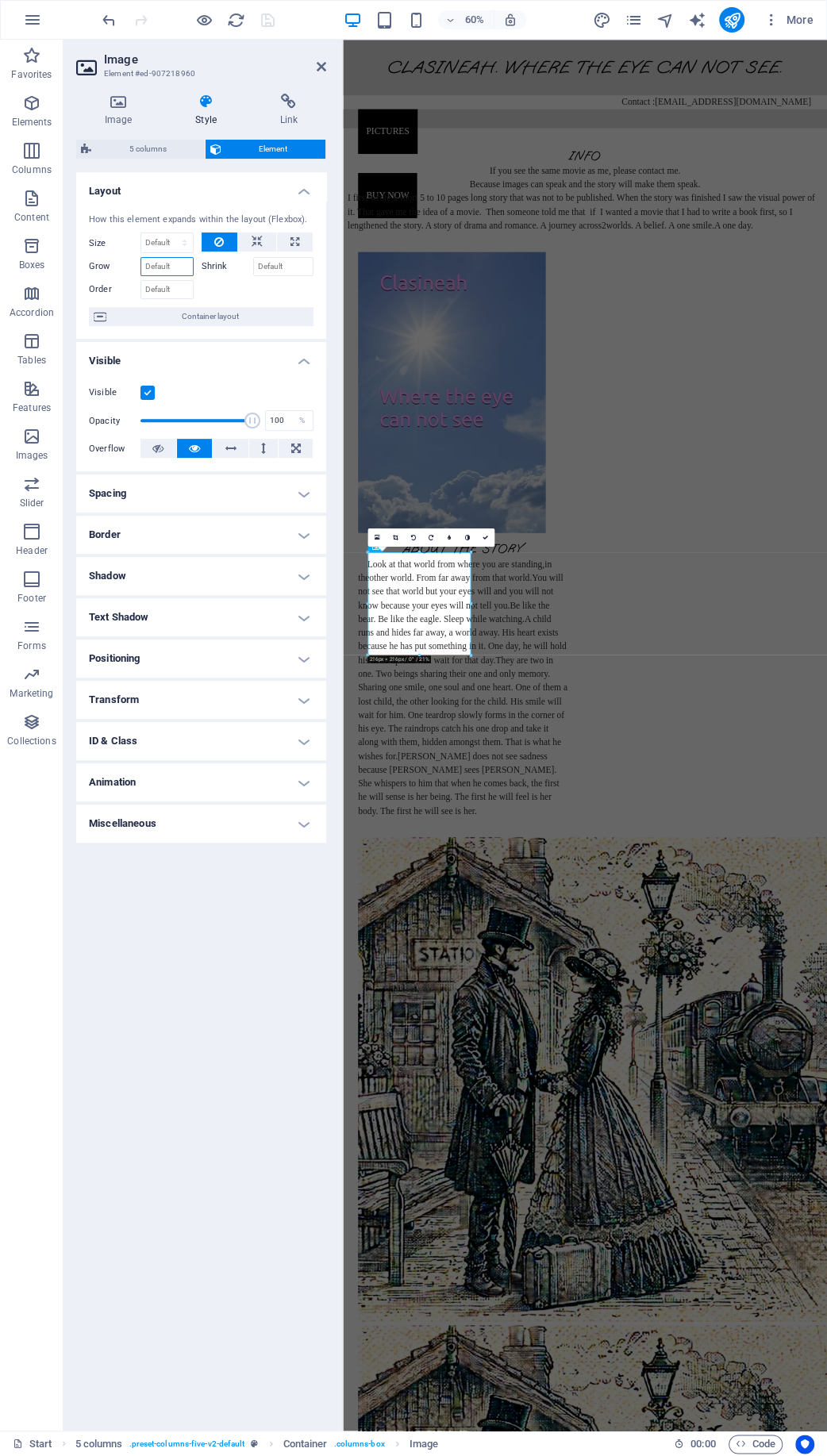
click at [168, 266] on input "Grow" at bounding box center [167, 266] width 54 height 19
drag, startPoint x: 322, startPoint y: 66, endPoint x: 266, endPoint y: 30, distance: 66.6
click at [322, 66] on icon at bounding box center [322, 66] width 10 height 13
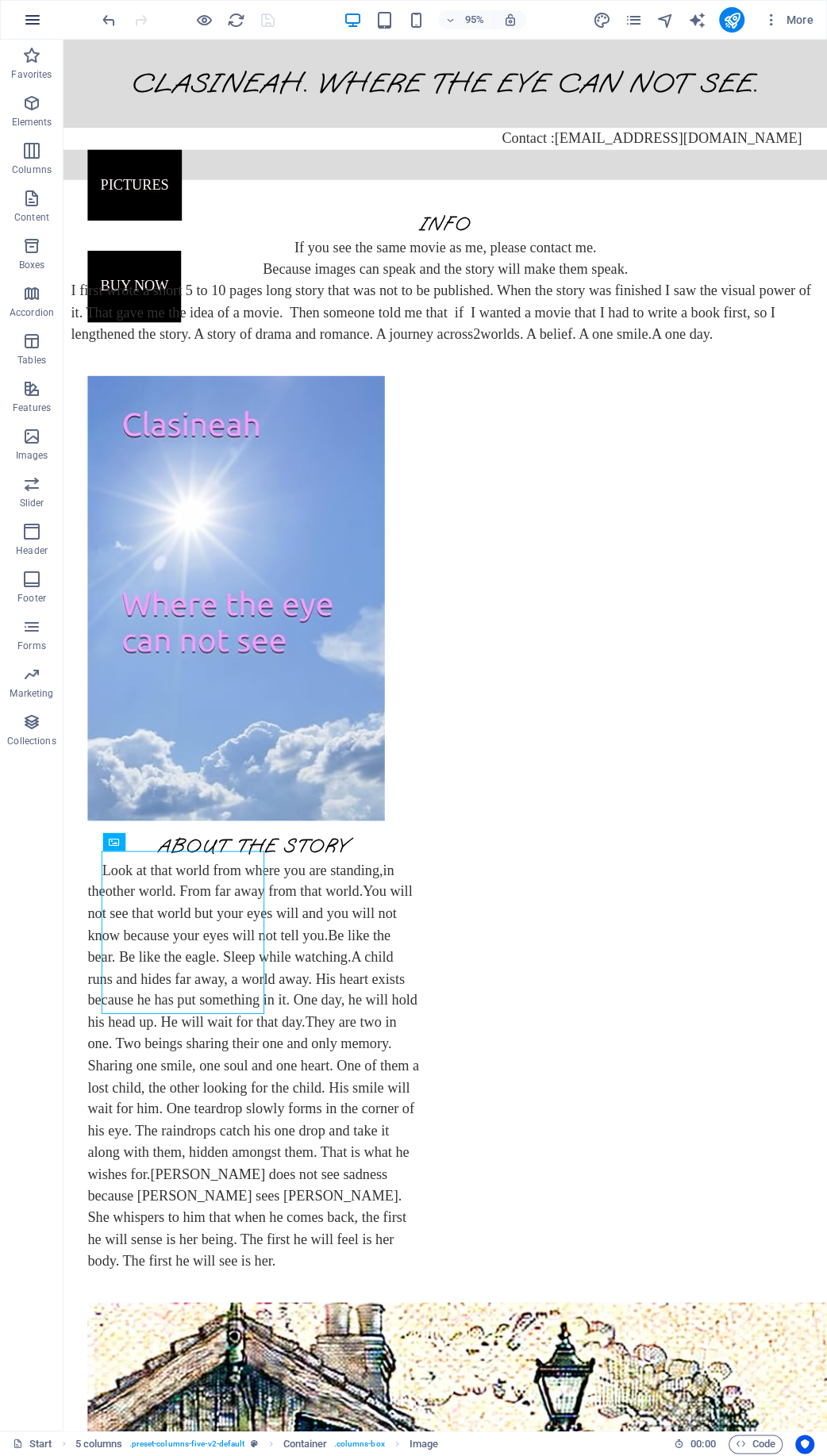
click at [38, 23] on icon "button" at bounding box center [32, 19] width 19 height 19
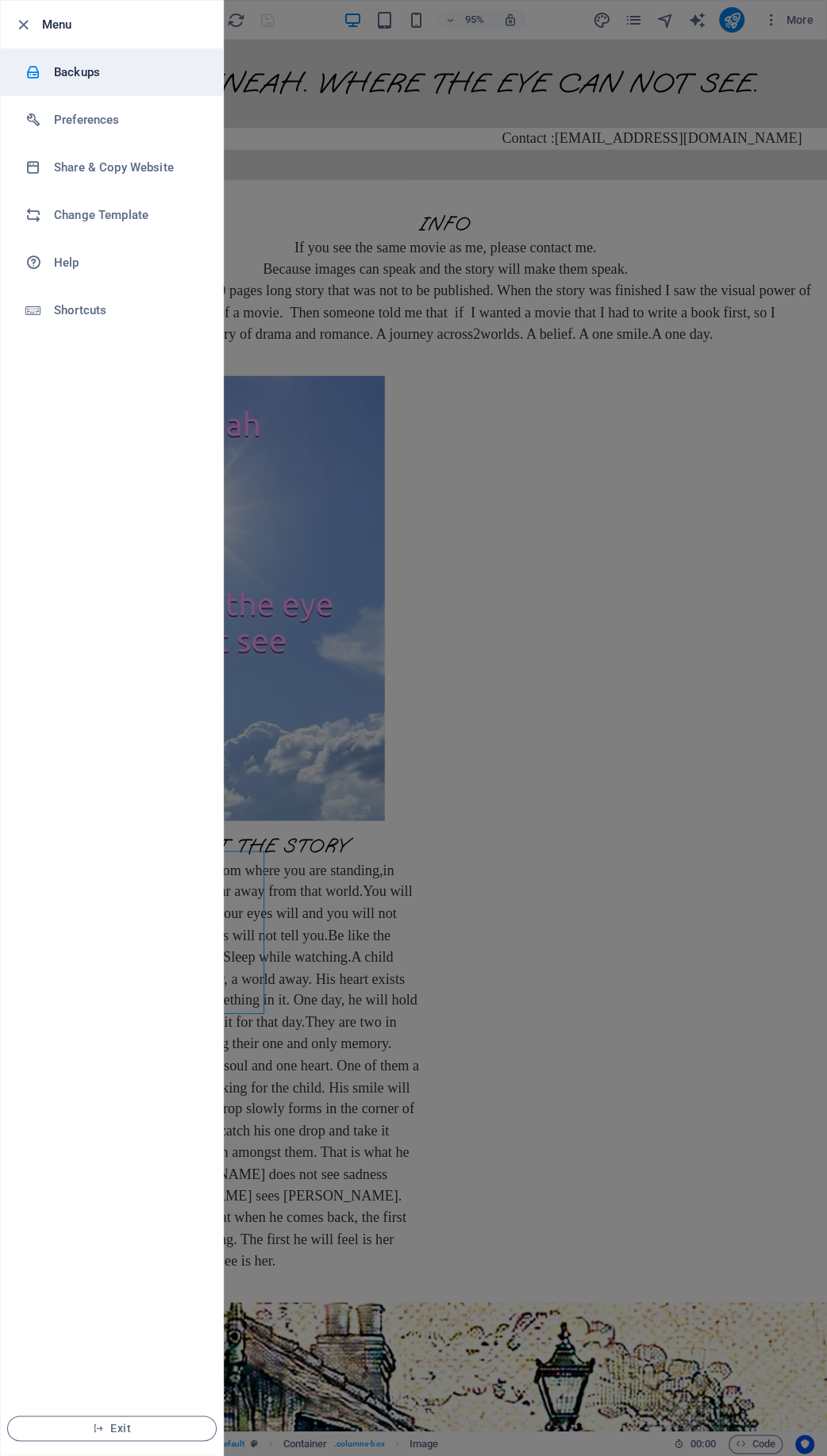
click at [73, 63] on h6 "Backups" at bounding box center [127, 71] width 147 height 19
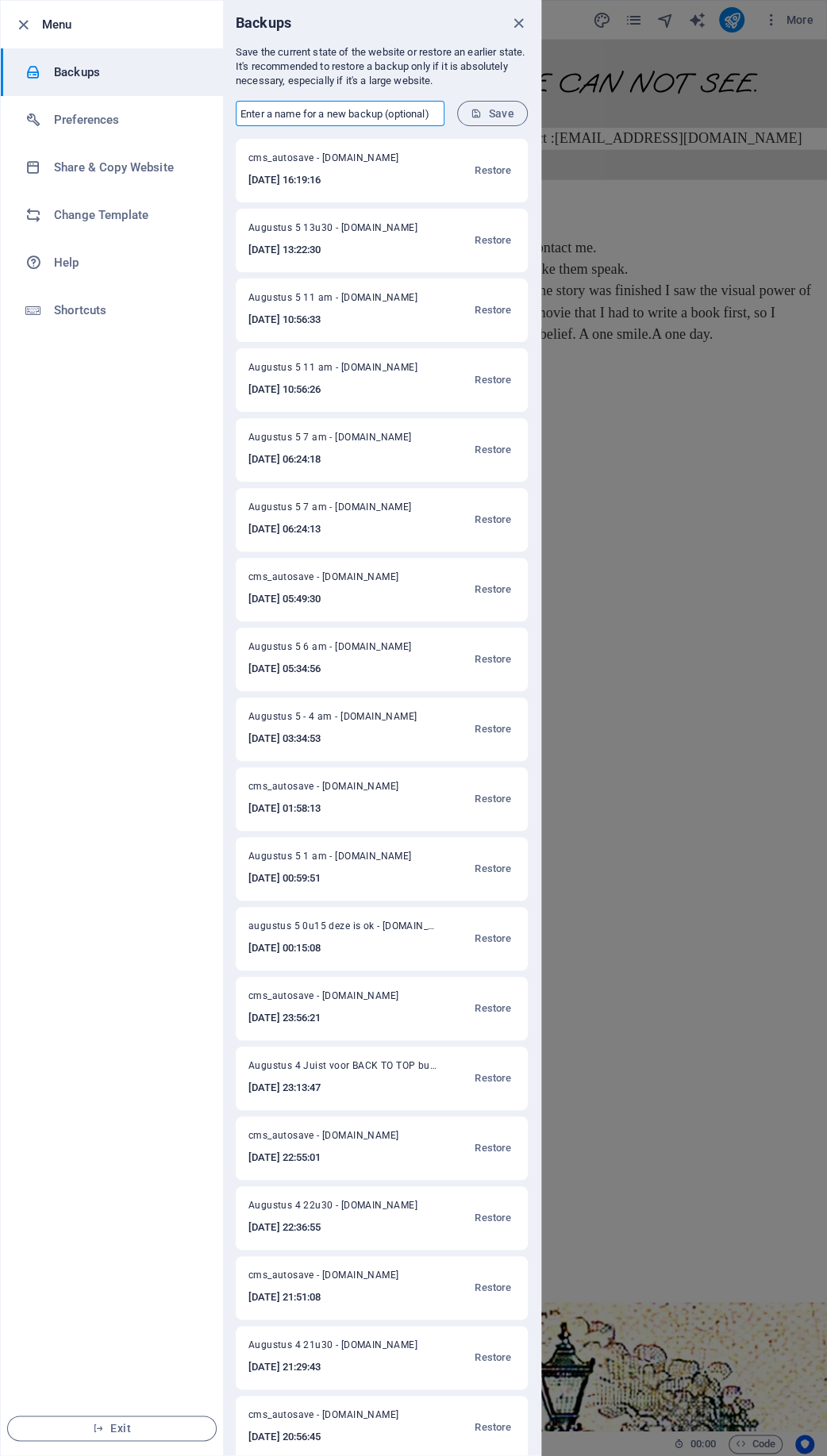
click at [281, 109] on input "text" at bounding box center [340, 113] width 208 height 25
type input "Augustus 5 met 4 foto s op rij"
click at [495, 109] on span "Save" at bounding box center [492, 113] width 44 height 13
click at [523, 24] on icon "close" at bounding box center [518, 24] width 19 height 19
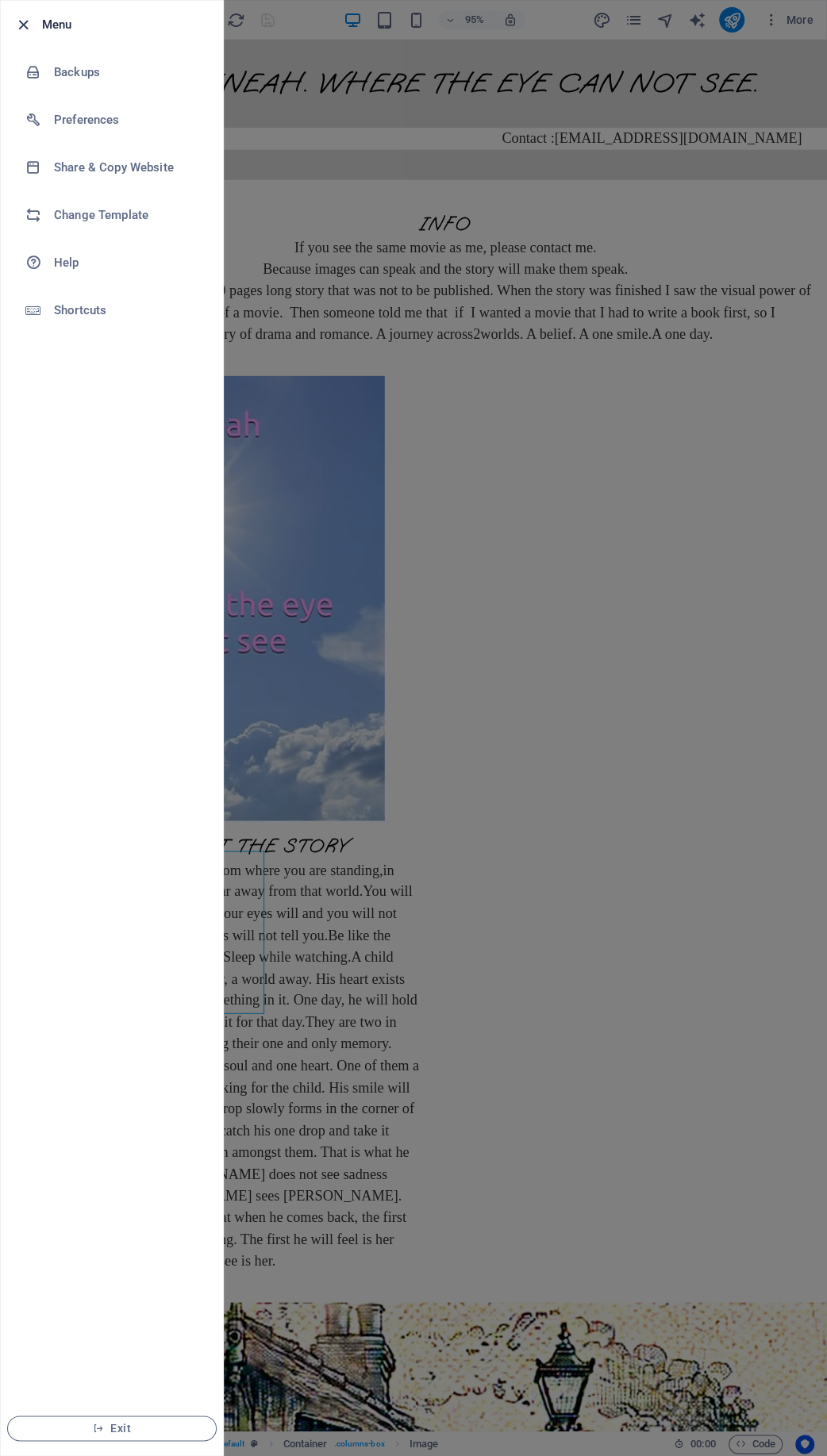
click at [29, 26] on icon "button" at bounding box center [24, 25] width 19 height 19
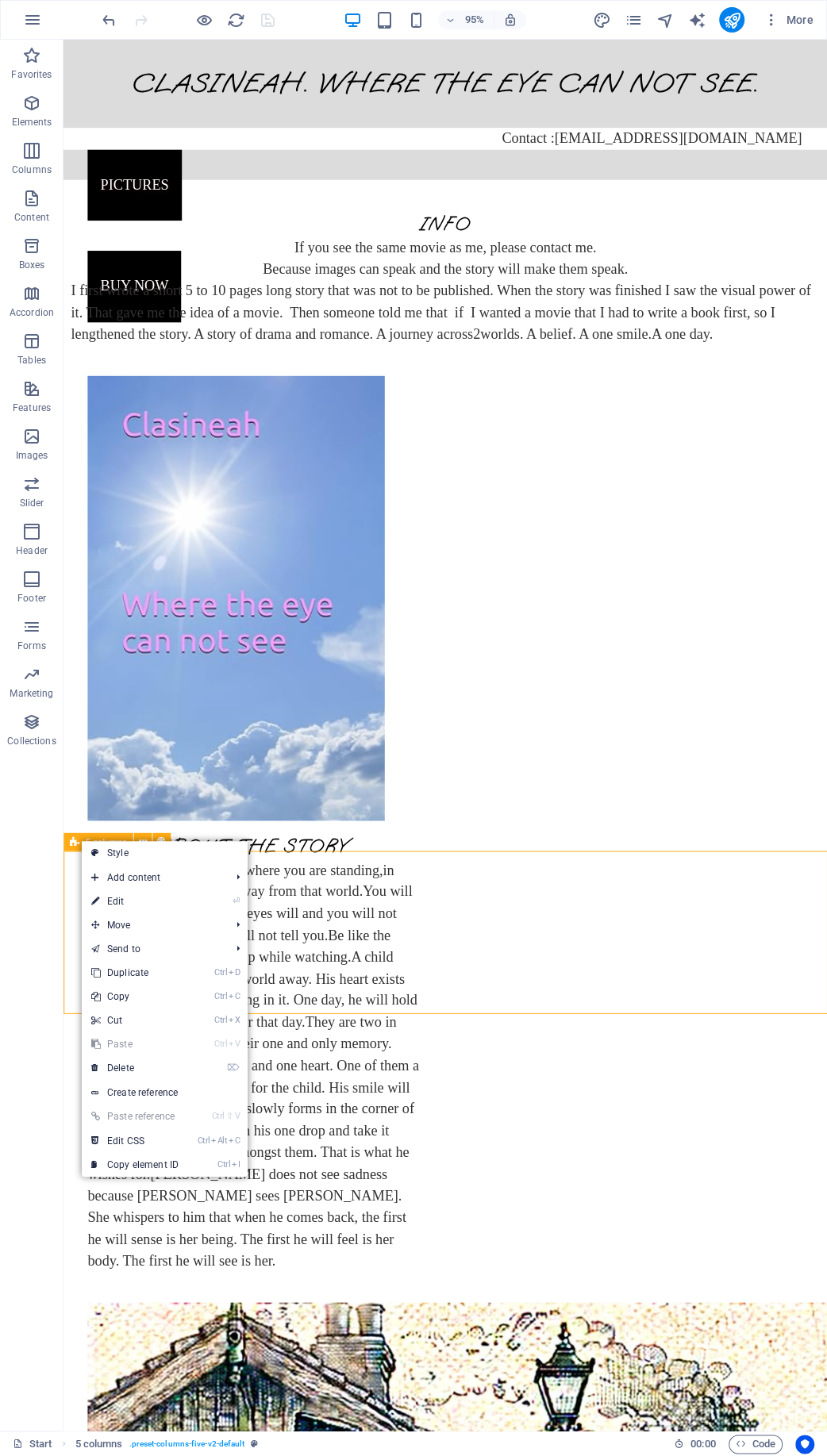
click at [79, 841] on icon at bounding box center [75, 841] width 10 height 19
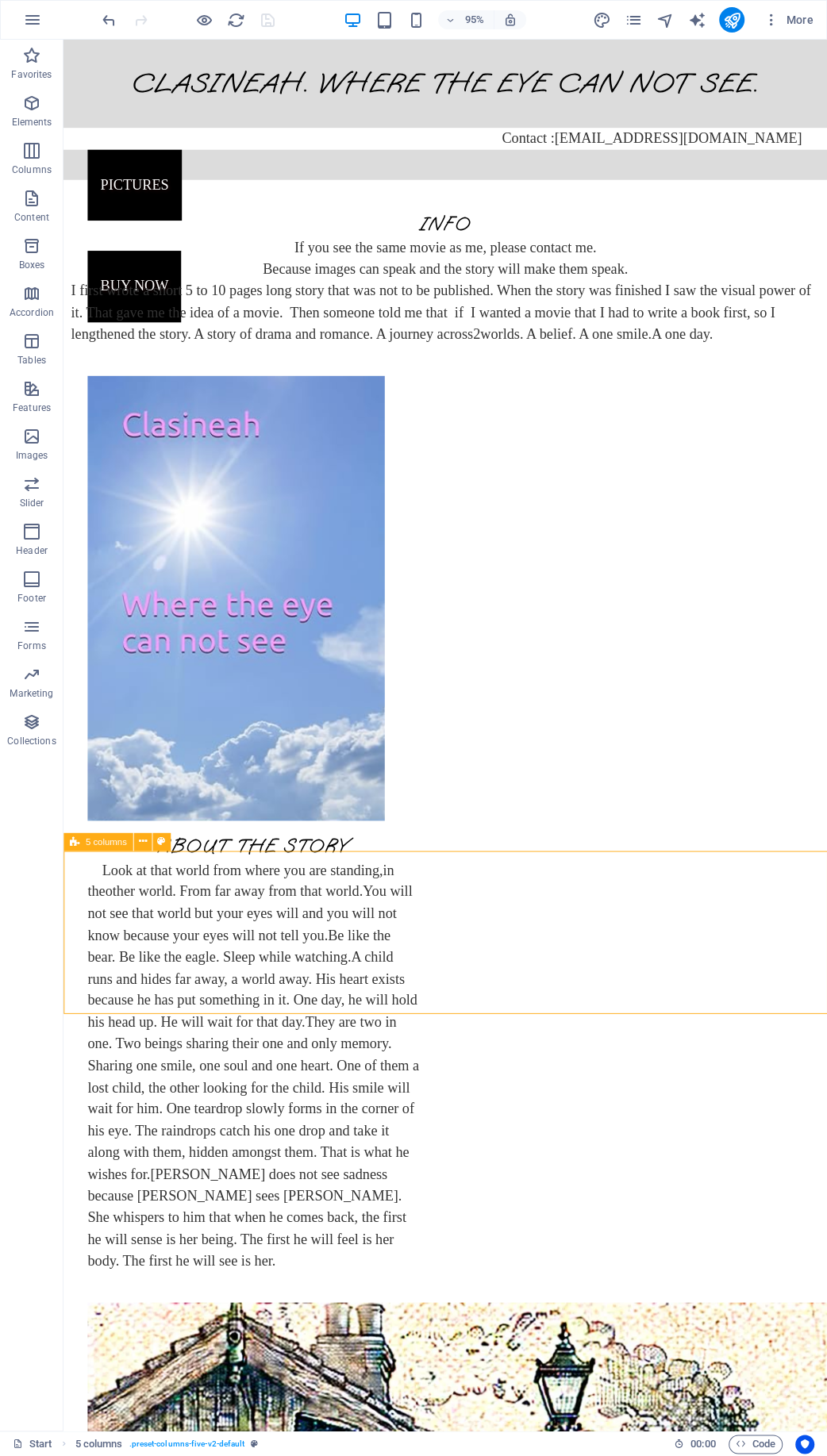
click at [79, 841] on icon at bounding box center [75, 841] width 10 height 19
select select "rem"
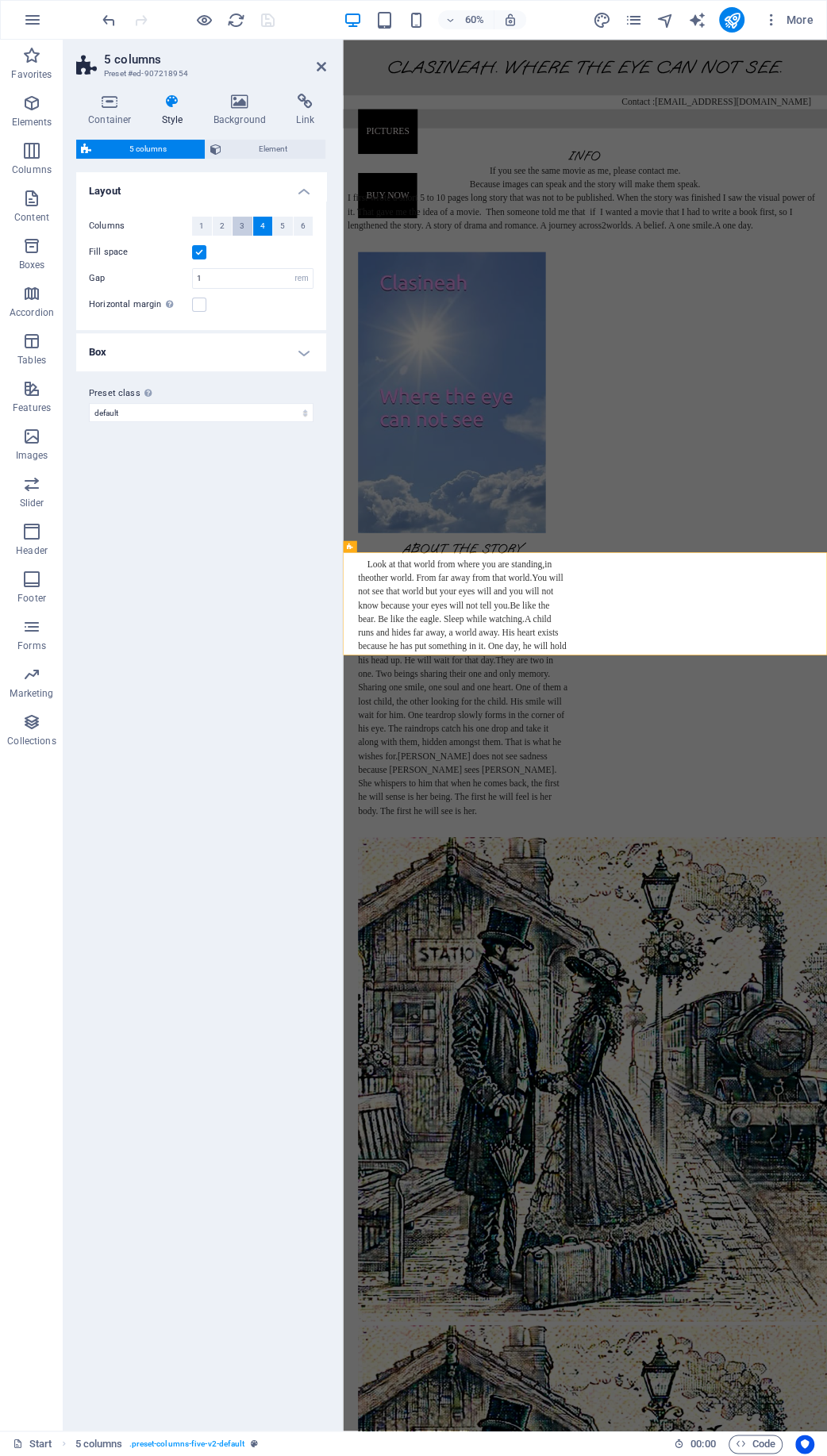
click at [247, 228] on button "3" at bounding box center [242, 225] width 19 height 19
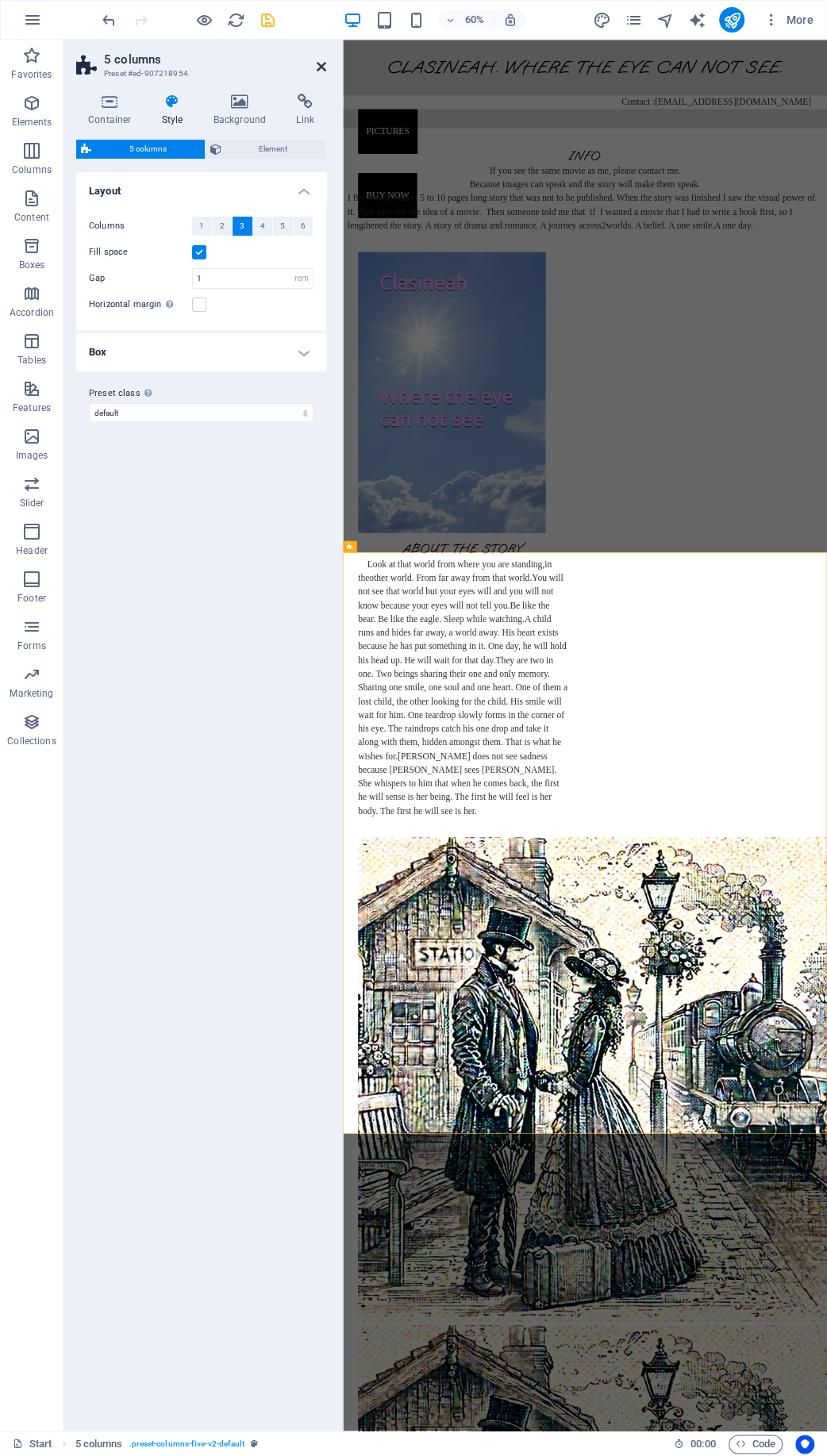
click at [324, 69] on icon at bounding box center [322, 66] width 10 height 13
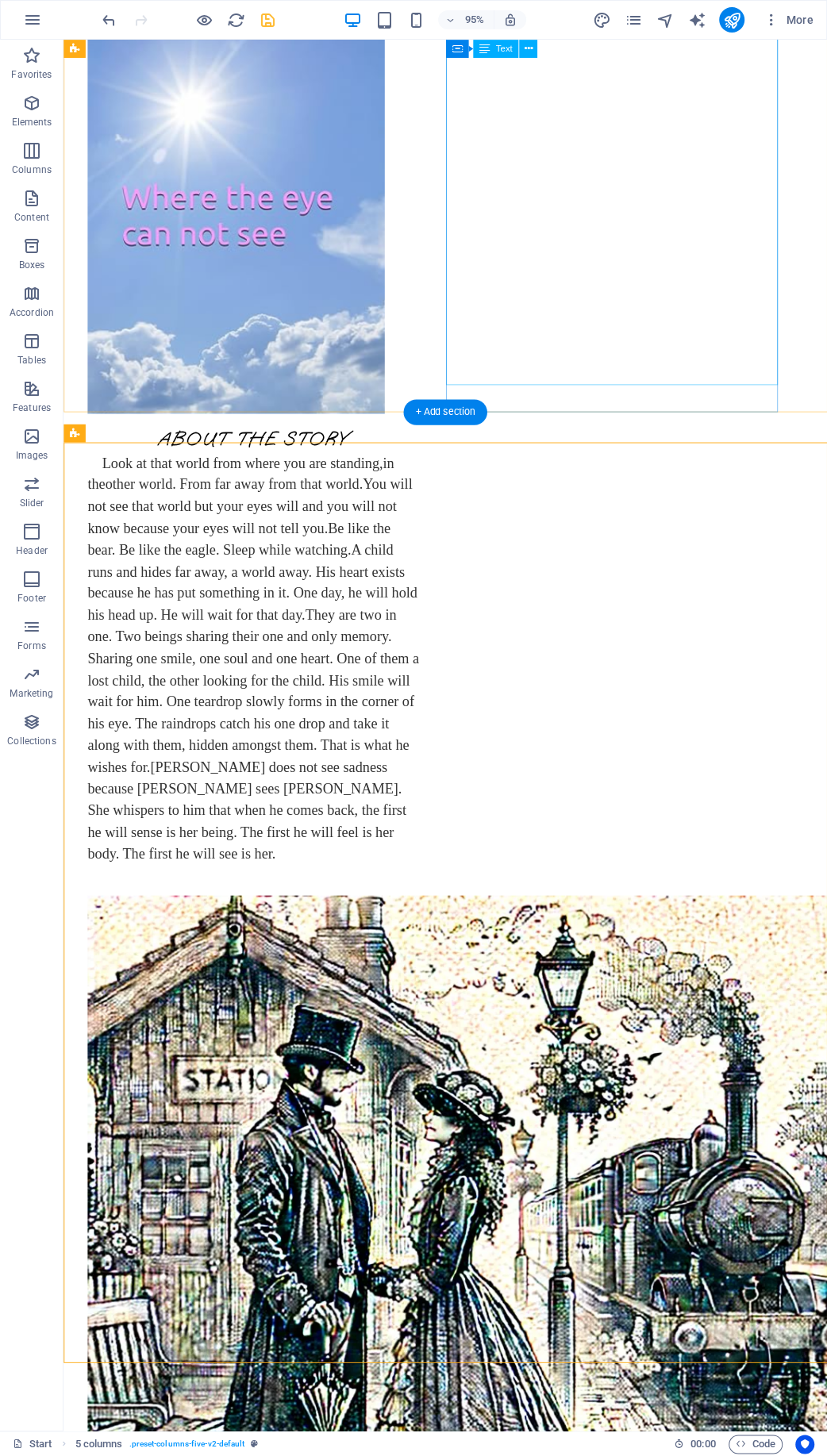
scroll to position [428, 0]
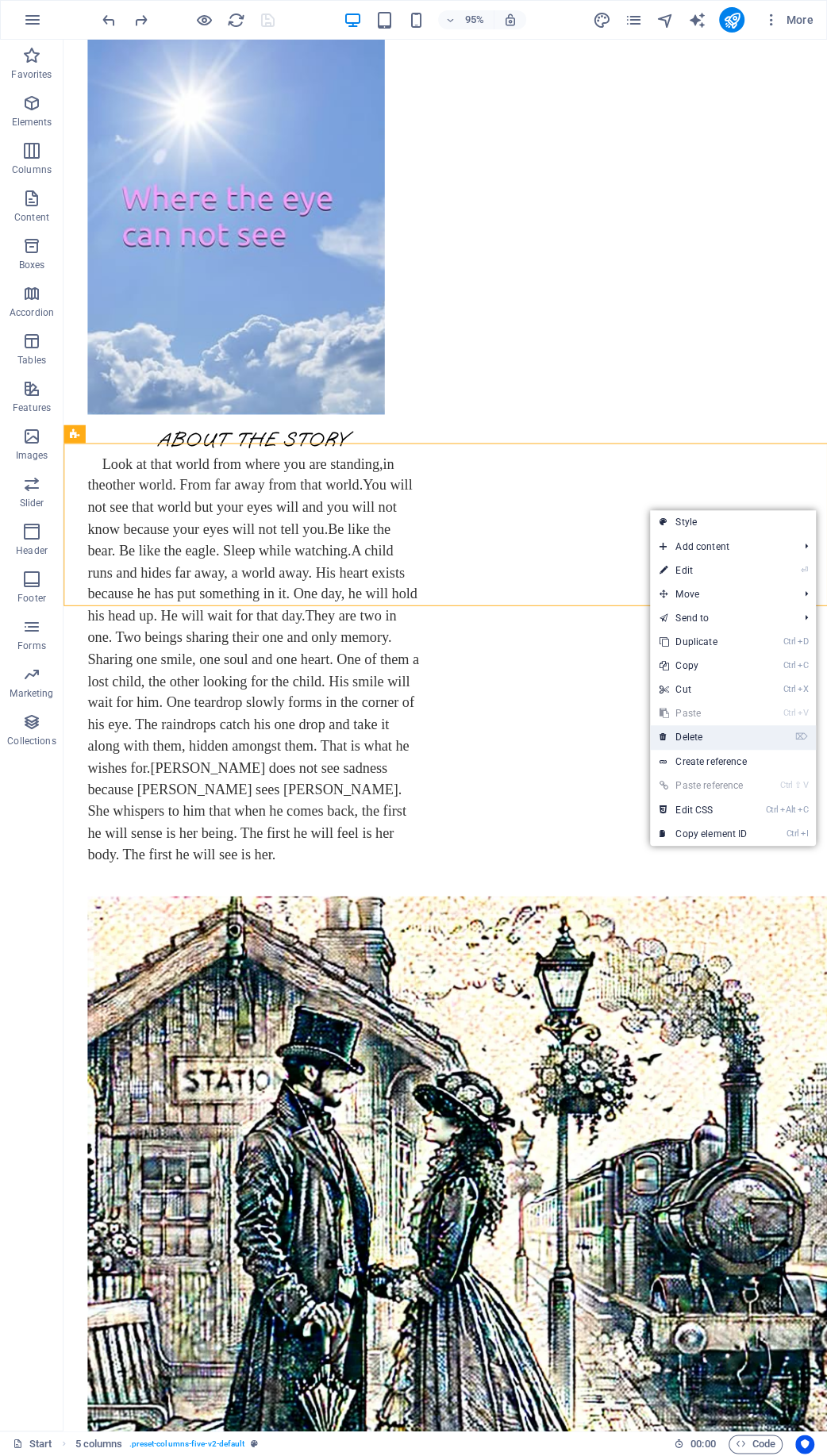
click at [713, 731] on link "⌦ Delete" at bounding box center [703, 737] width 106 height 24
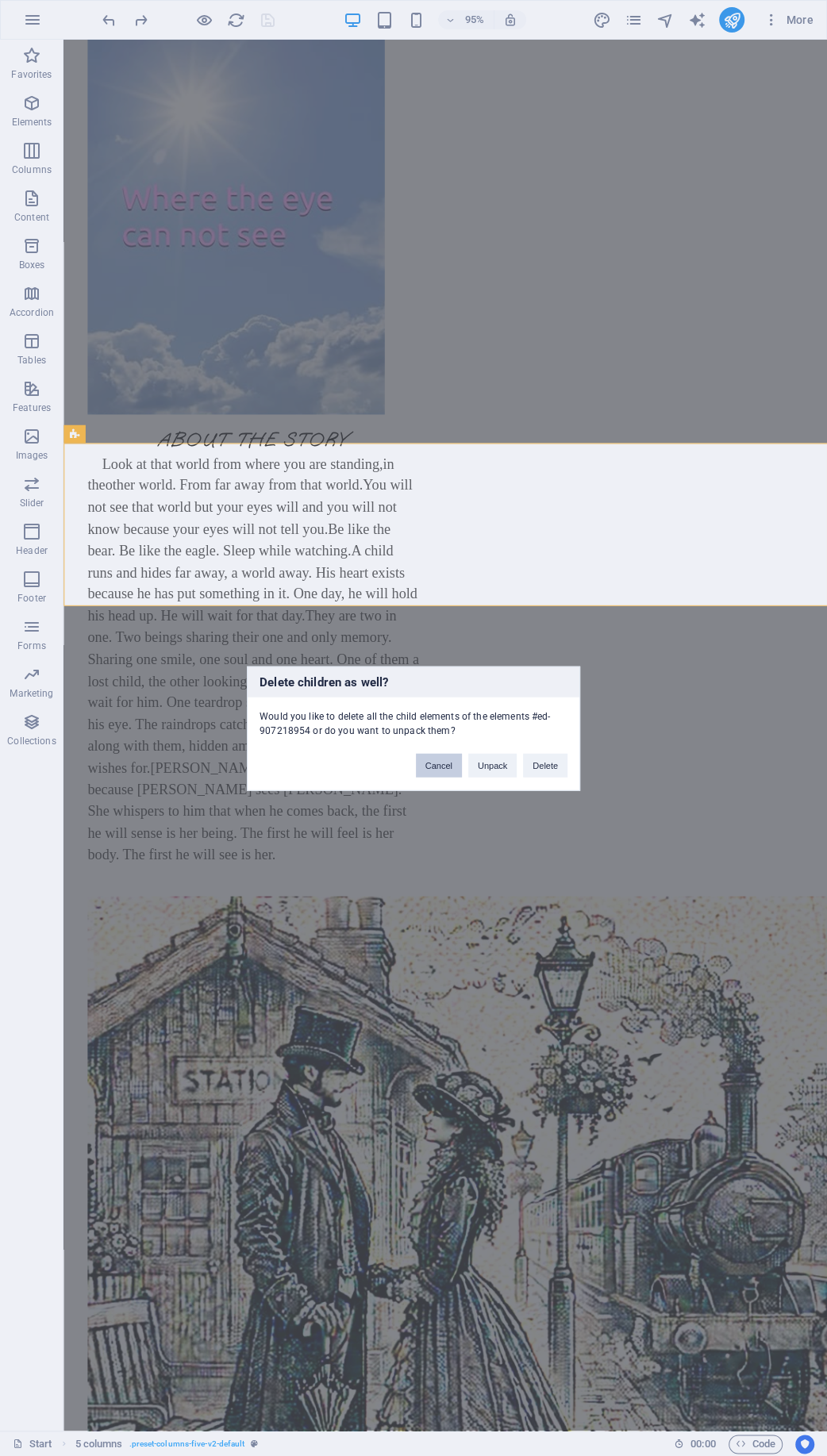
click at [443, 766] on button "Cancel" at bounding box center [439, 764] width 46 height 24
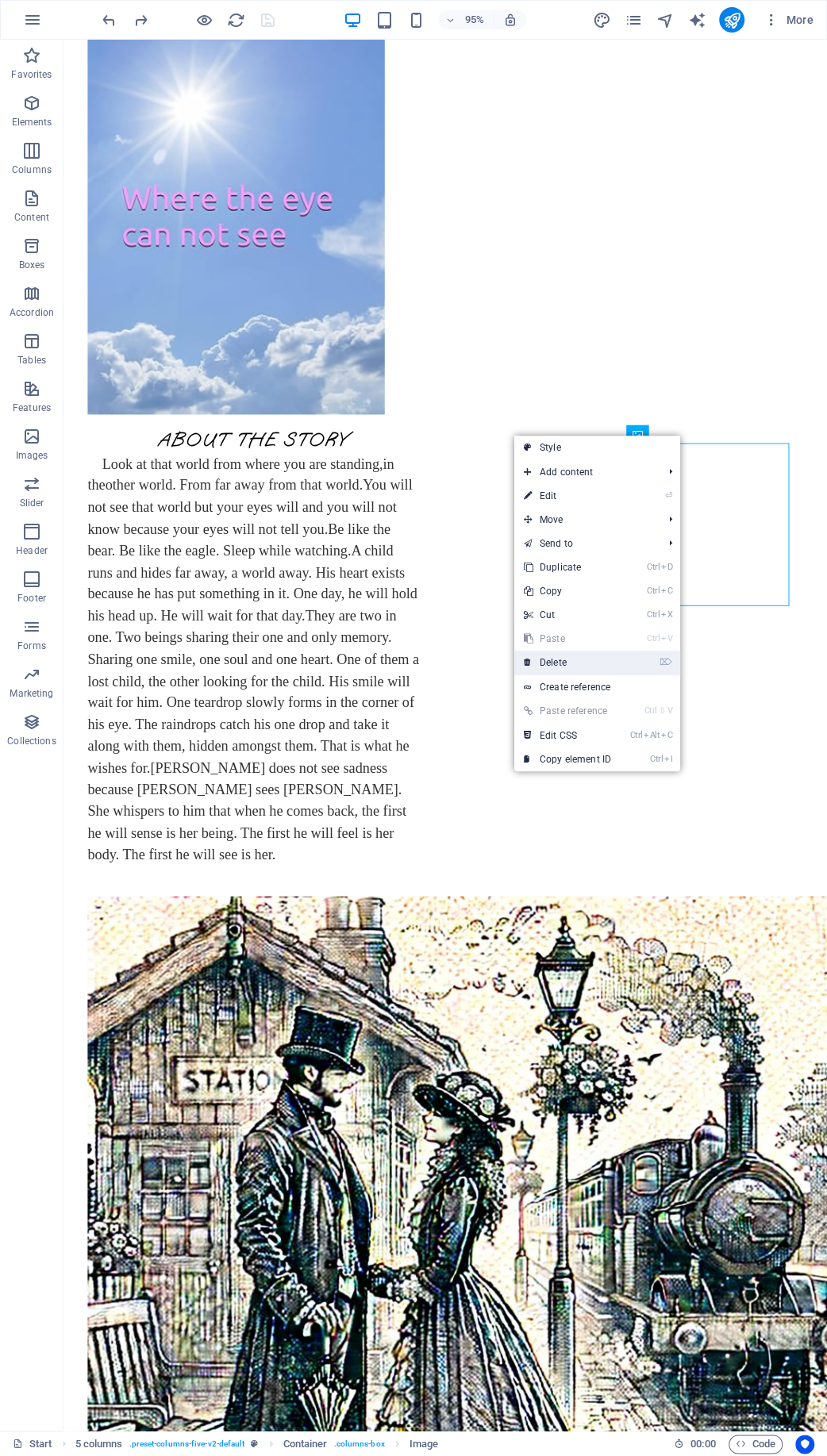
drag, startPoint x: 558, startPoint y: 662, endPoint x: 529, endPoint y: 616, distance: 54.4
click at [558, 662] on link "⌦ Delete" at bounding box center [567, 662] width 106 height 24
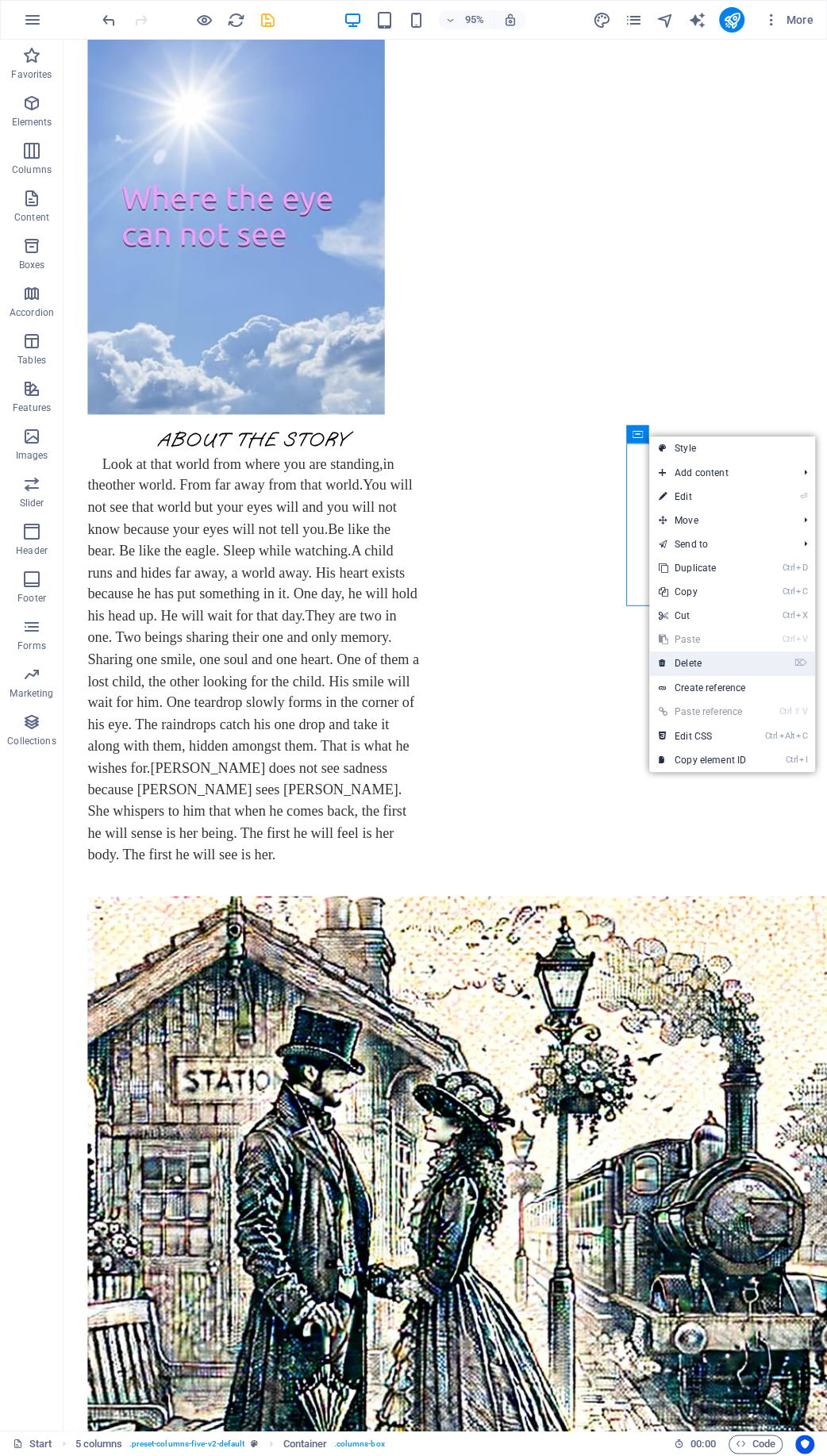
click at [706, 659] on link "⌦ Delete" at bounding box center [702, 663] width 106 height 24
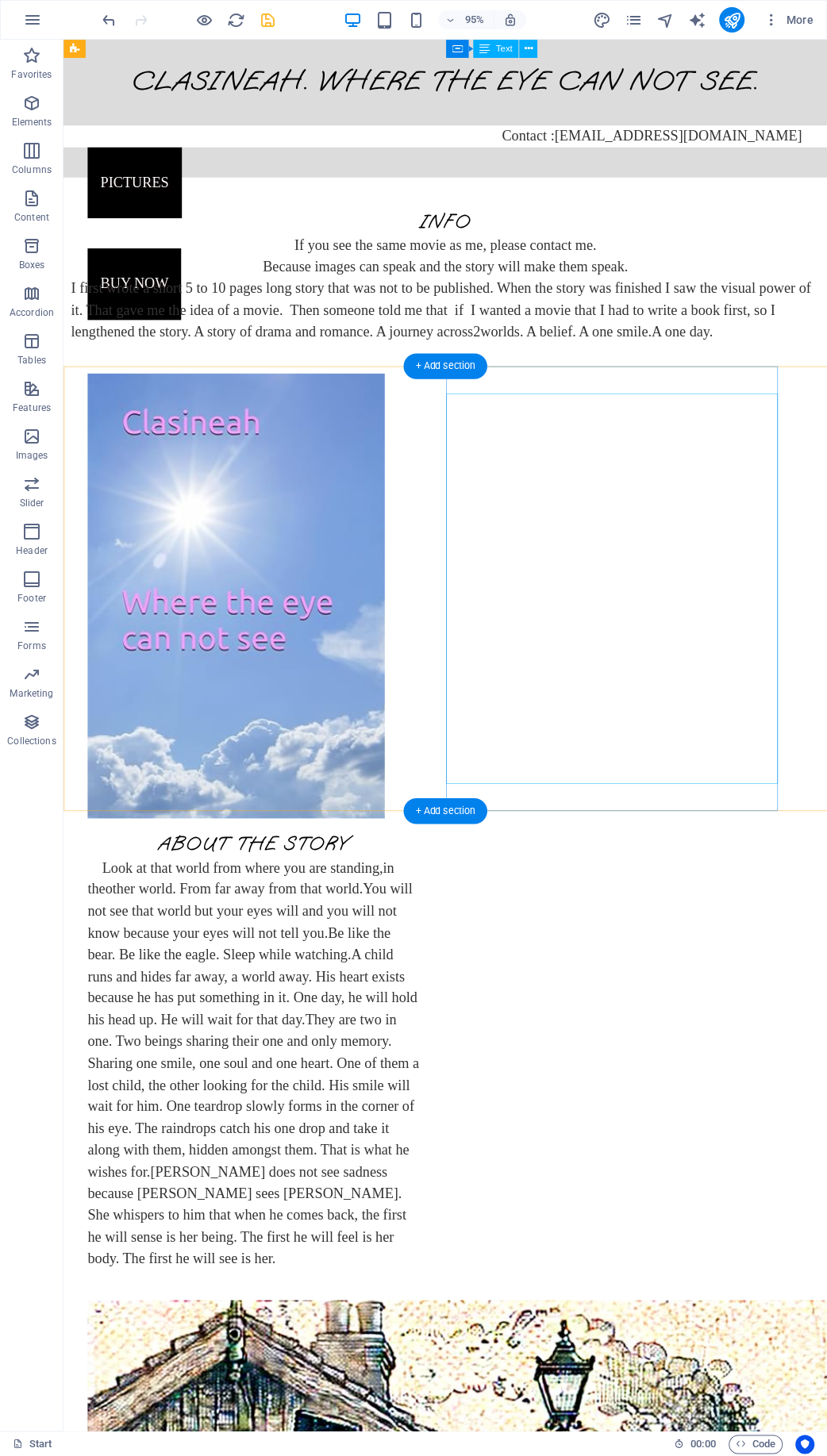
scroll to position [0, 0]
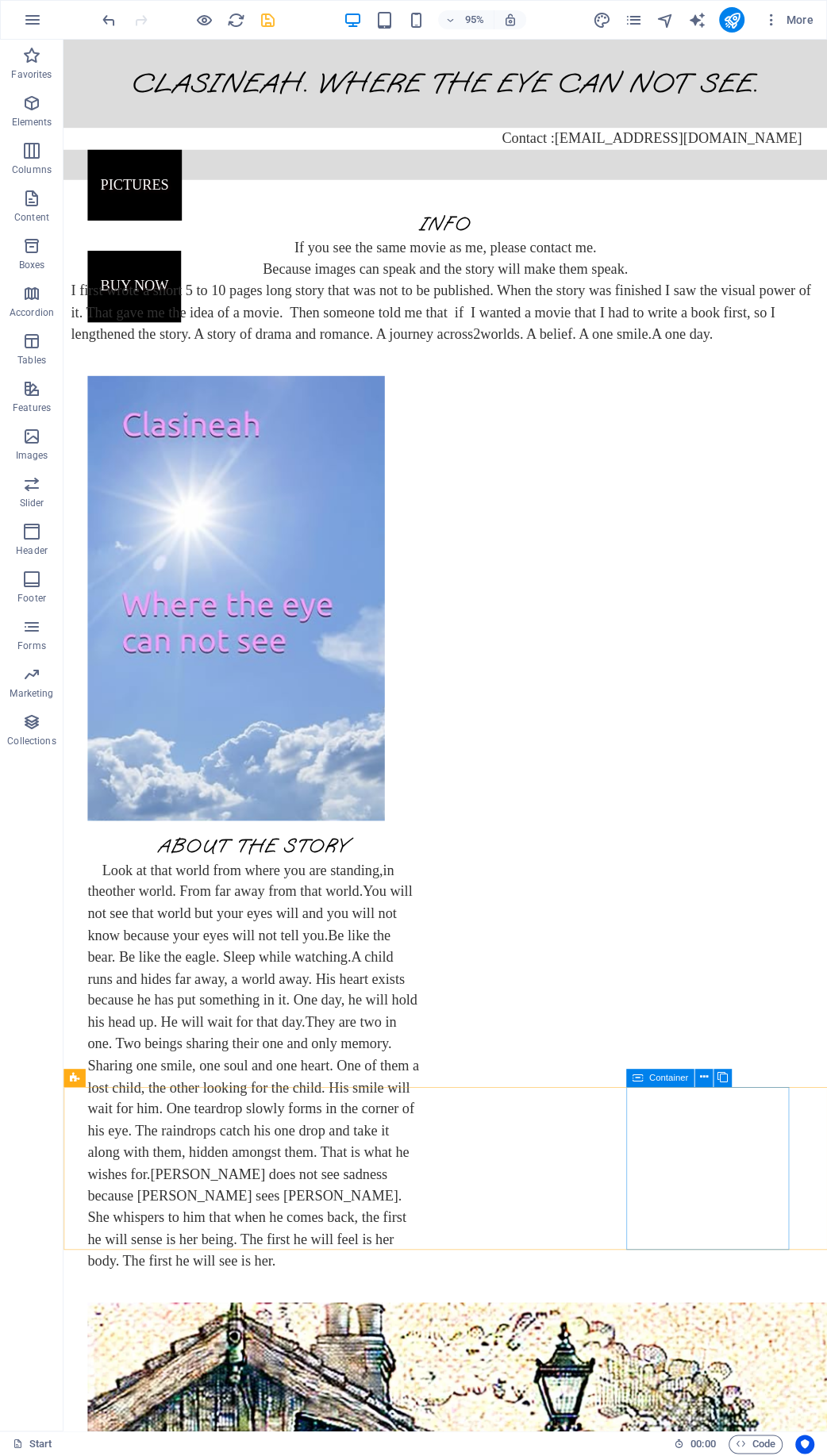
click at [644, 1080] on div "Container" at bounding box center [660, 1077] width 68 height 19
click at [642, 1079] on icon at bounding box center [637, 1077] width 11 height 19
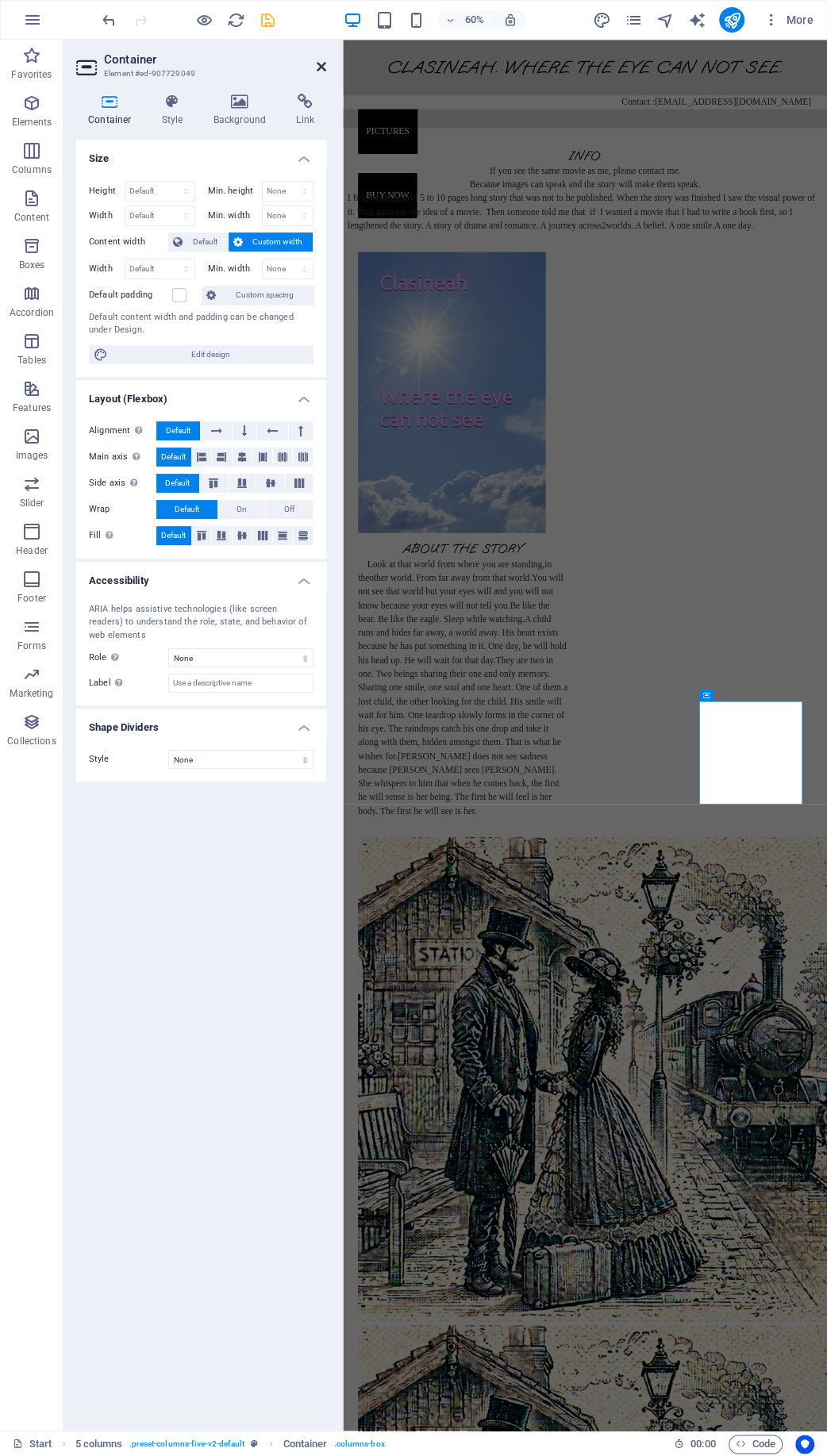
click at [322, 71] on icon at bounding box center [322, 66] width 10 height 13
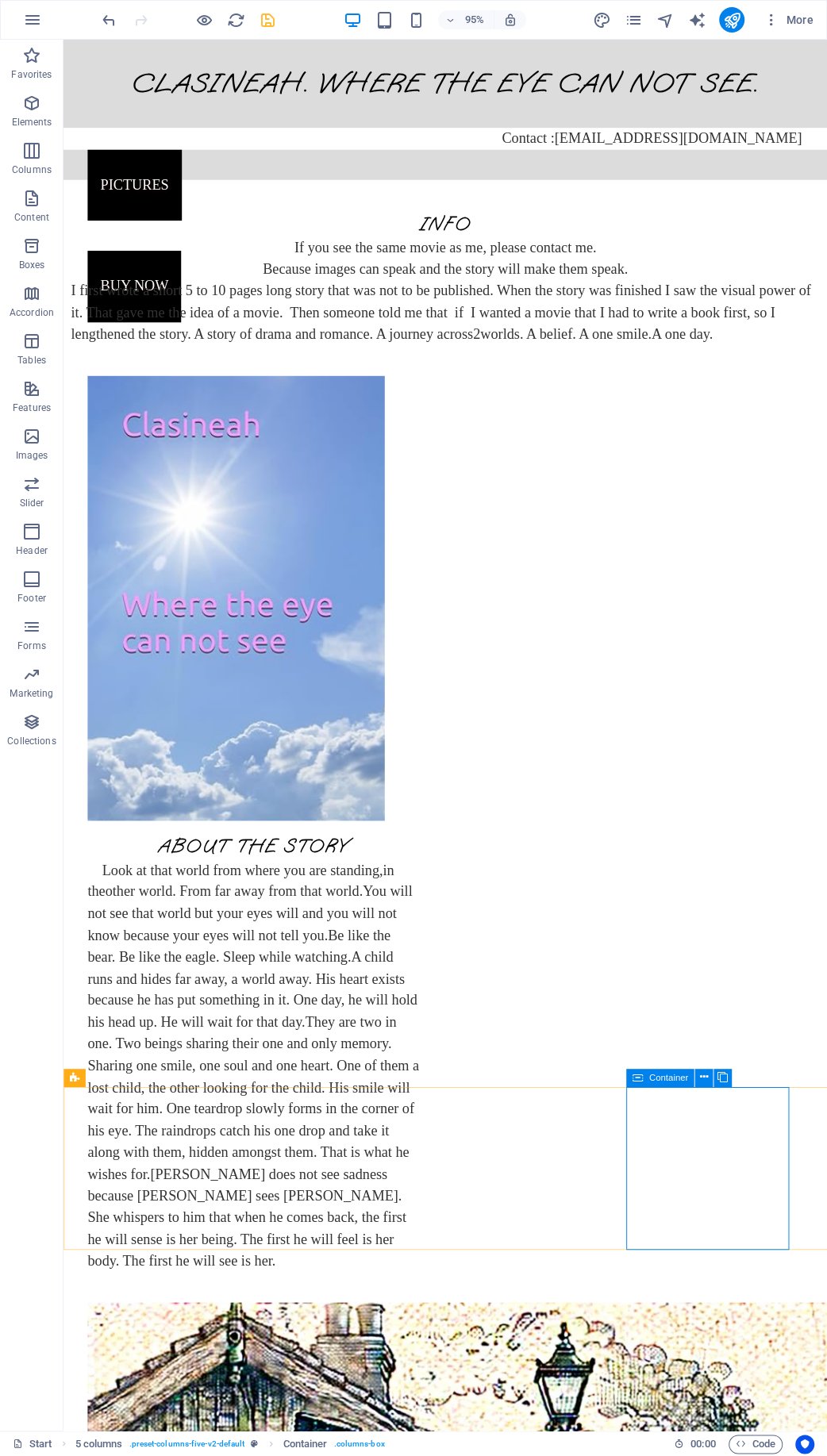
click at [660, 1077] on span "Container" at bounding box center [668, 1077] width 39 height 9
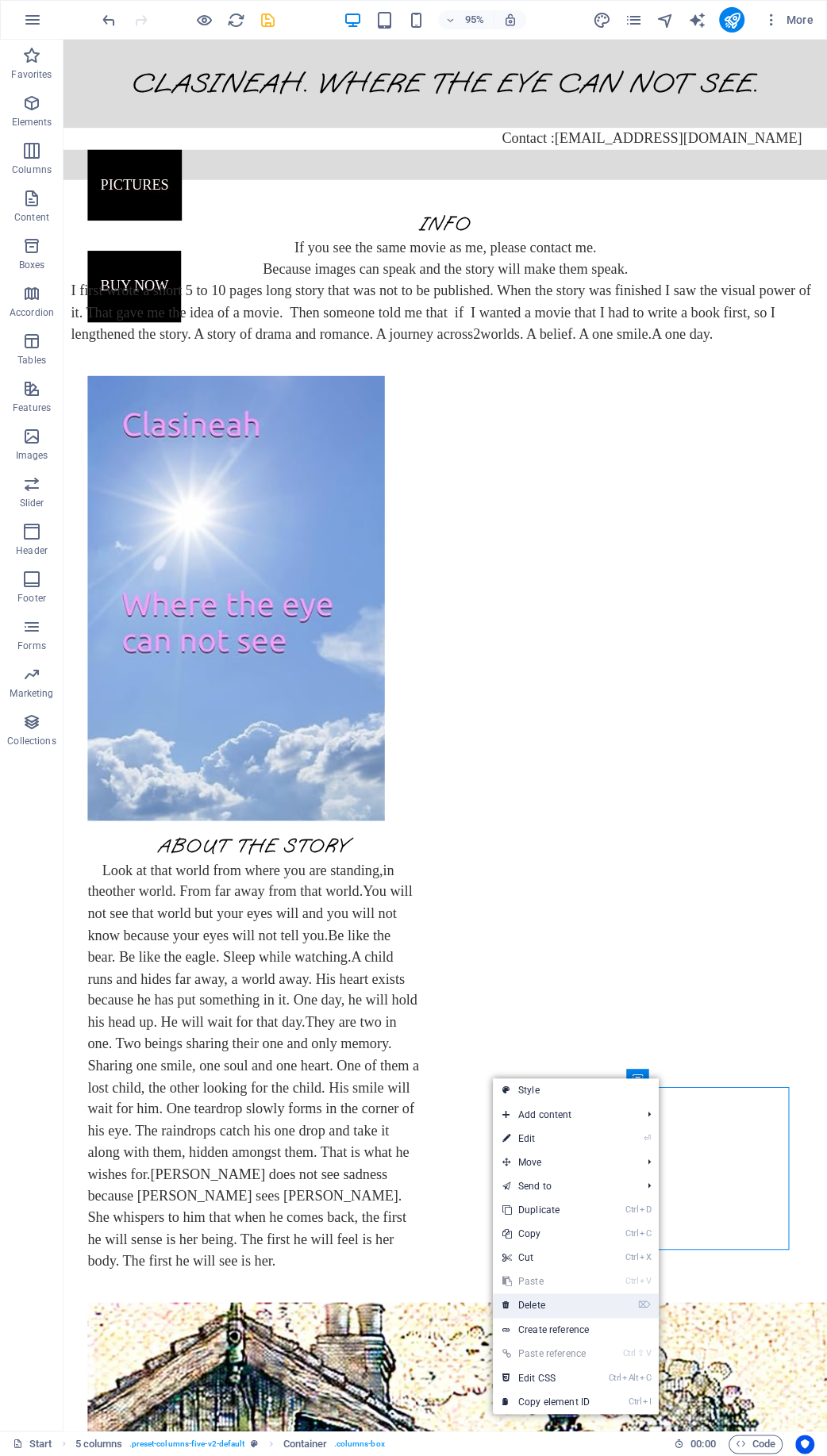
click at [551, 1293] on link "⌦ Delete" at bounding box center [546, 1304] width 106 height 24
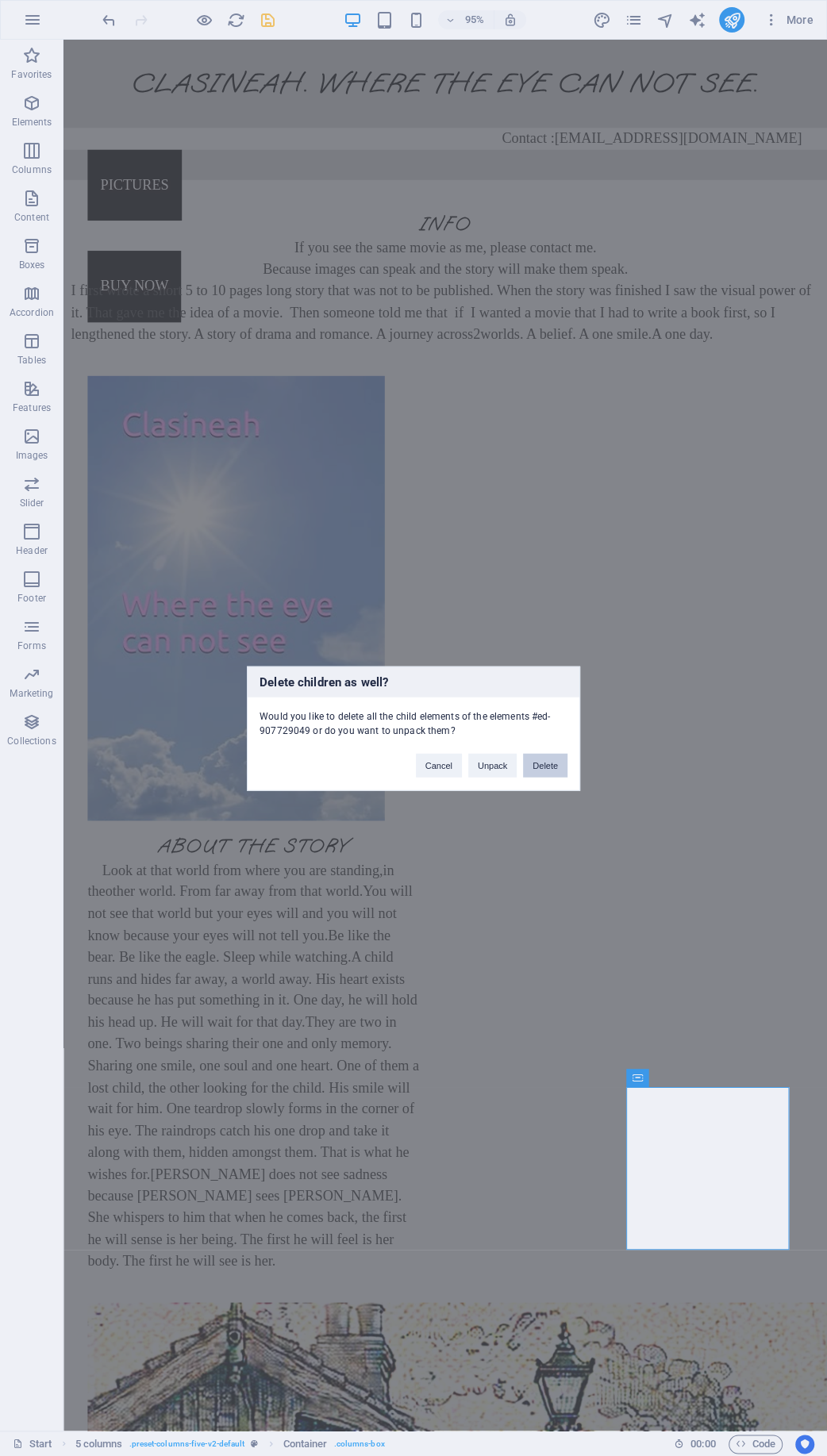
click at [532, 762] on button "Delete" at bounding box center [545, 764] width 45 height 24
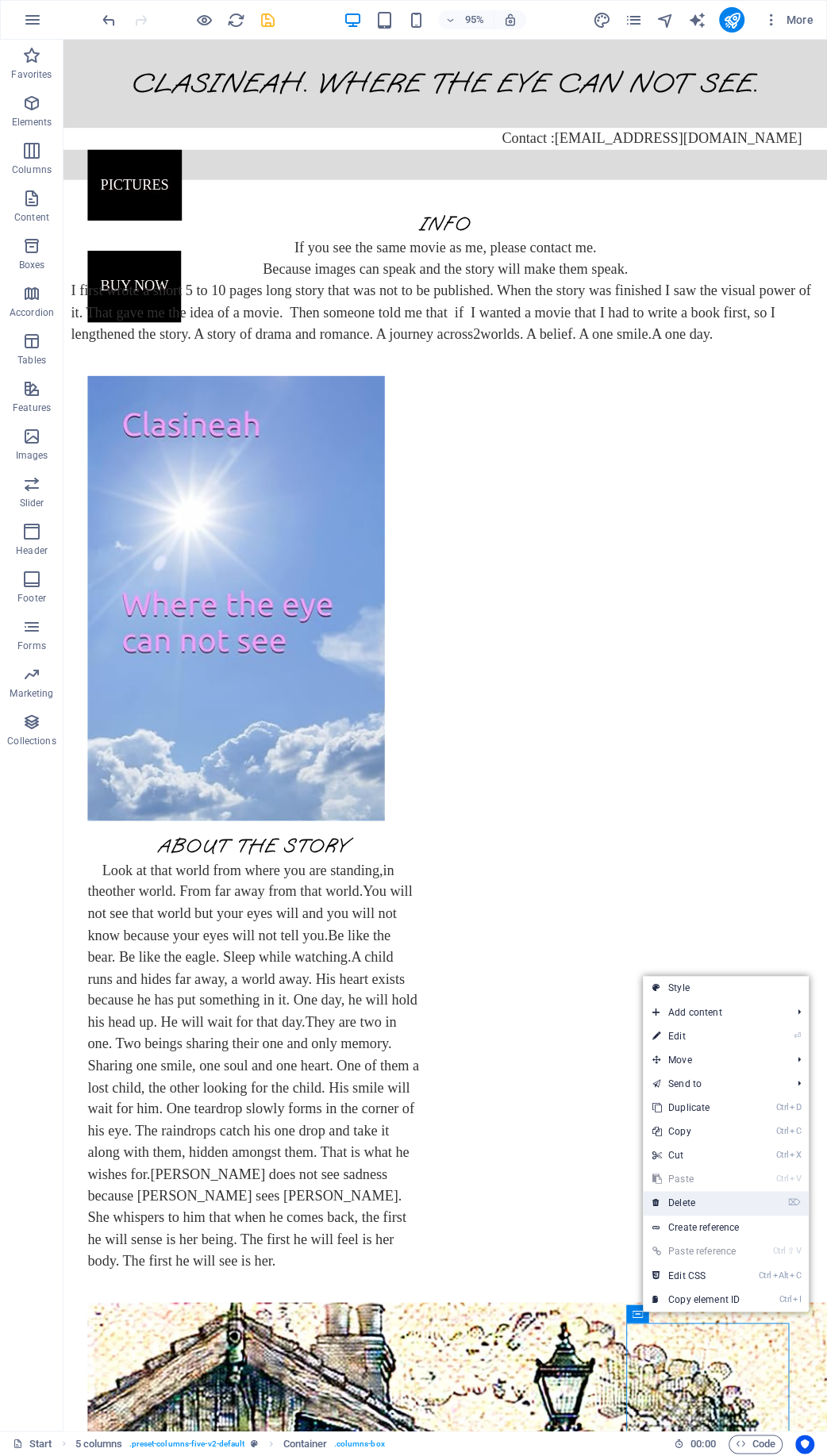
click at [711, 1199] on link "⌦ Delete" at bounding box center [696, 1202] width 106 height 24
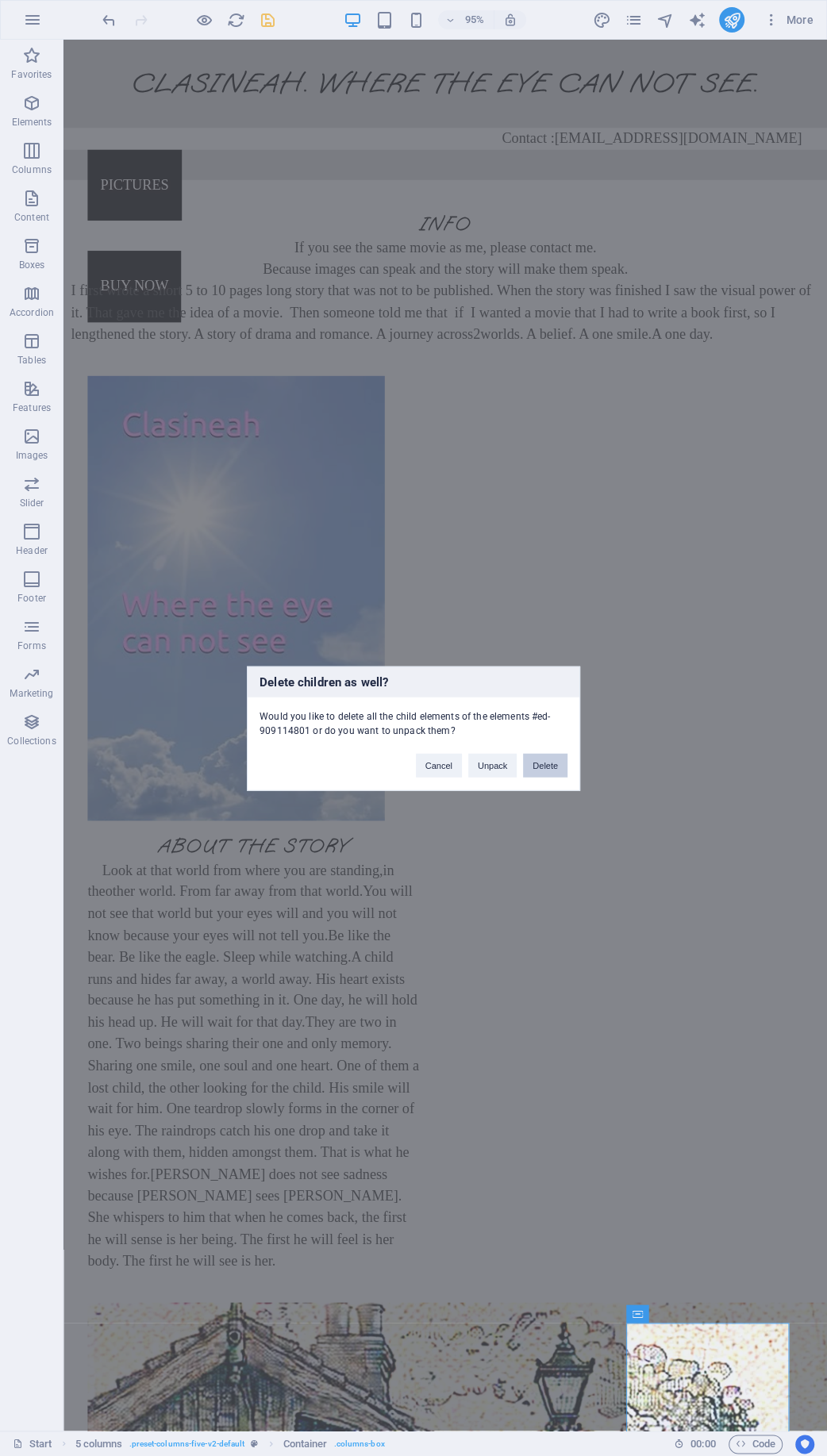
drag, startPoint x: 562, startPoint y: 757, endPoint x: 608, endPoint y: 544, distance: 217.9
click at [562, 757] on button "Delete" at bounding box center [545, 764] width 45 height 24
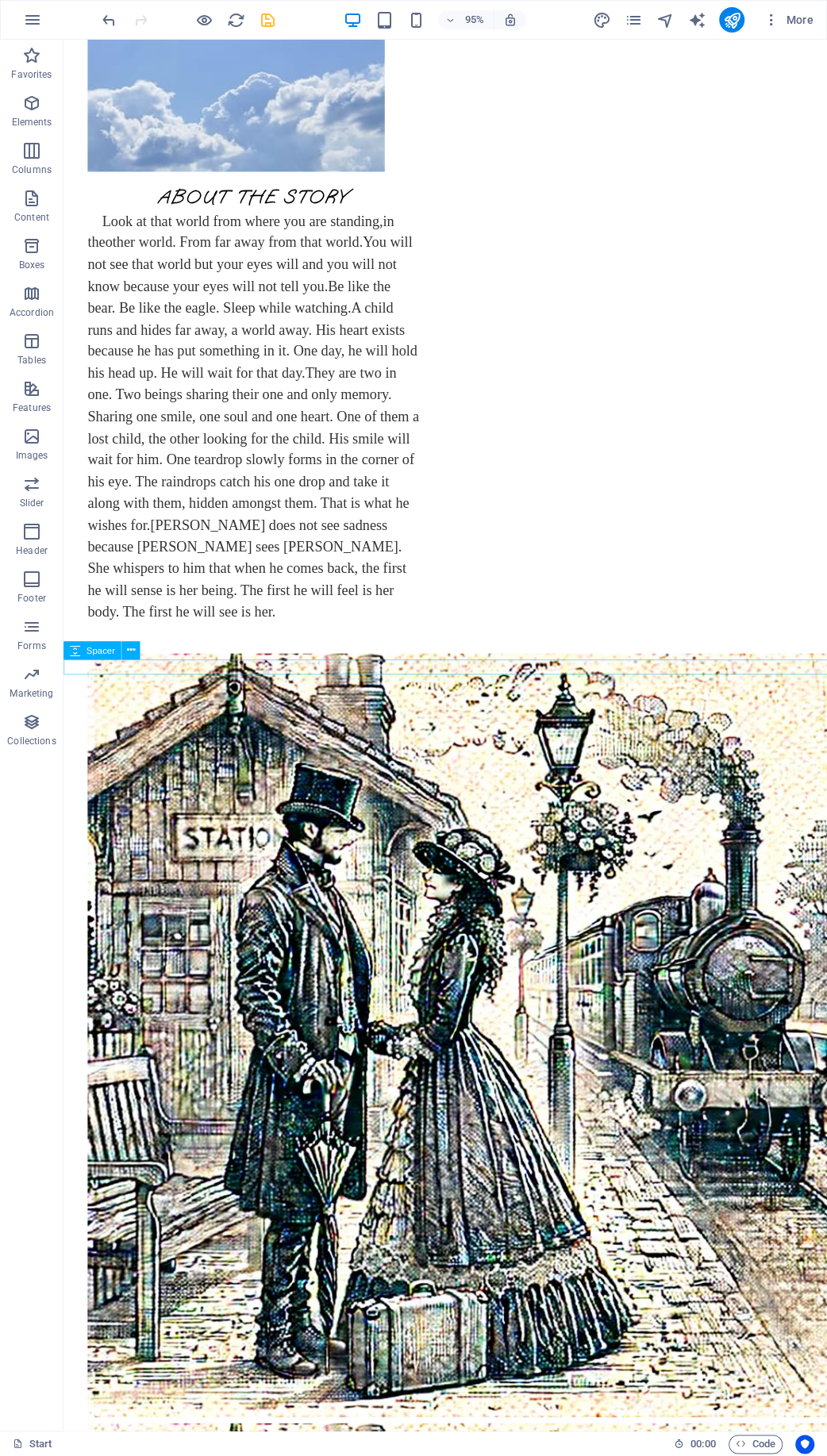
scroll to position [683, 0]
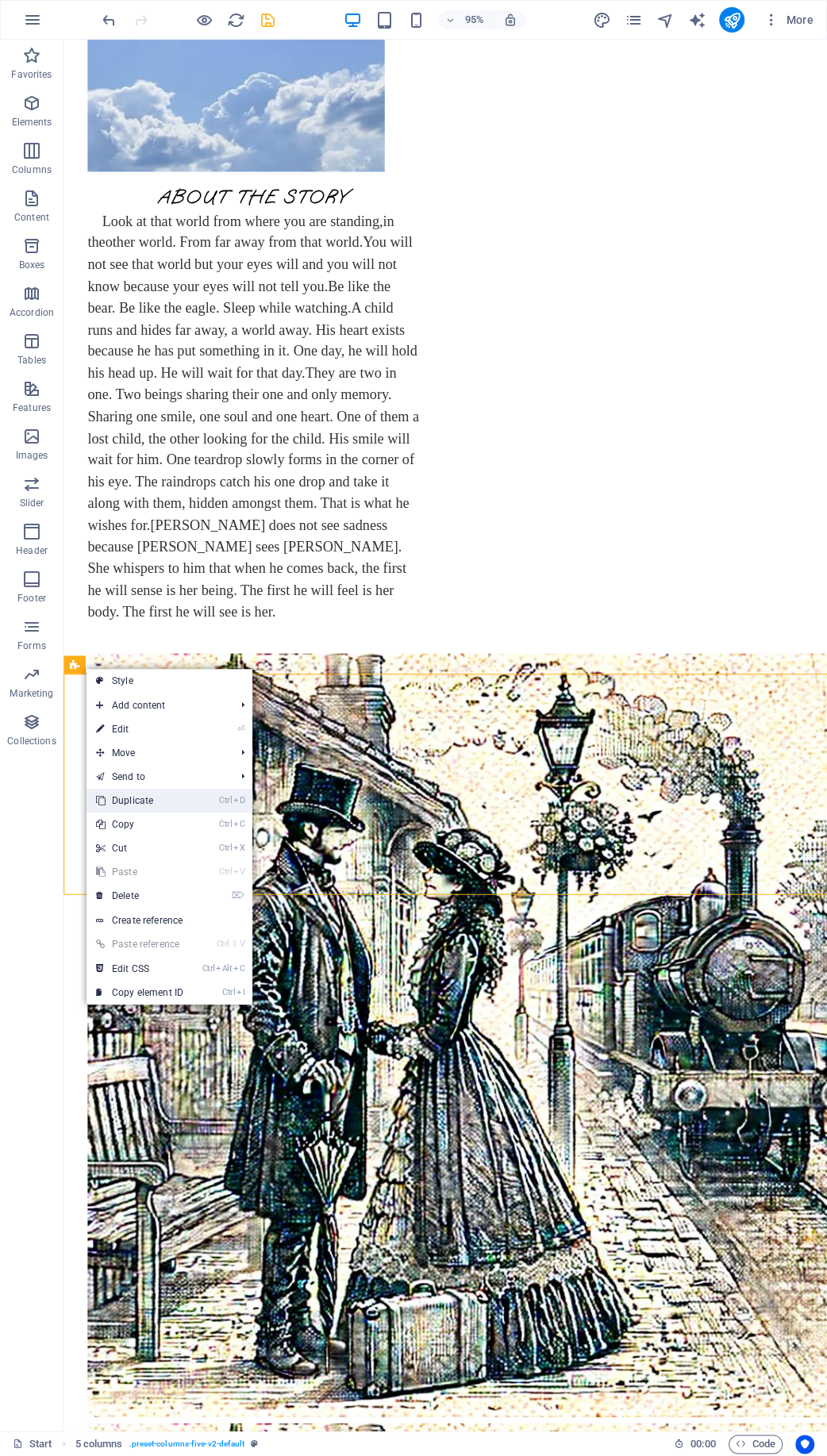
click at [164, 799] on link "Ctrl D Duplicate" at bounding box center [139, 800] width 106 height 24
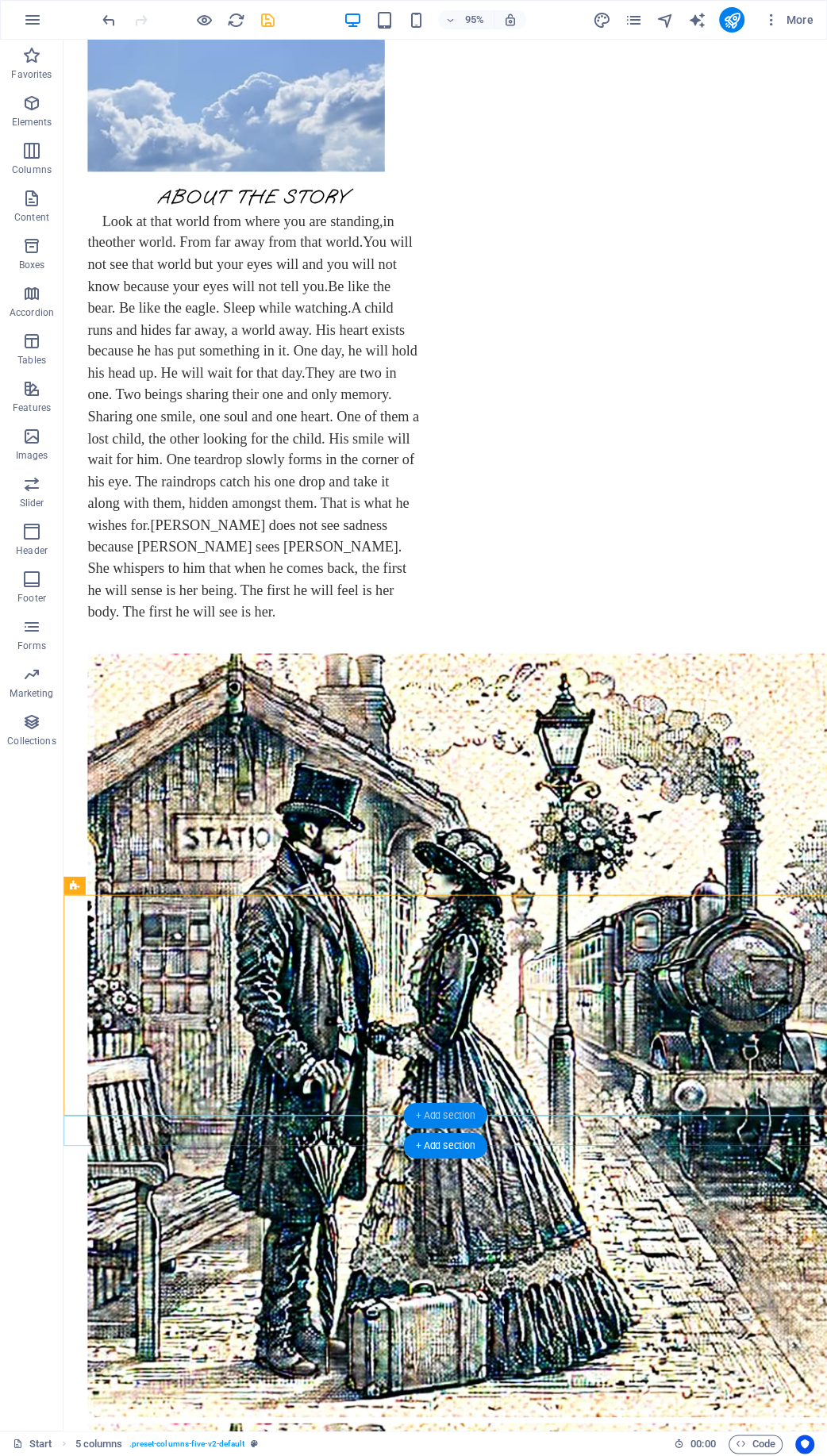
click at [439, 1116] on div "+ Add section" at bounding box center [444, 1115] width 84 height 25
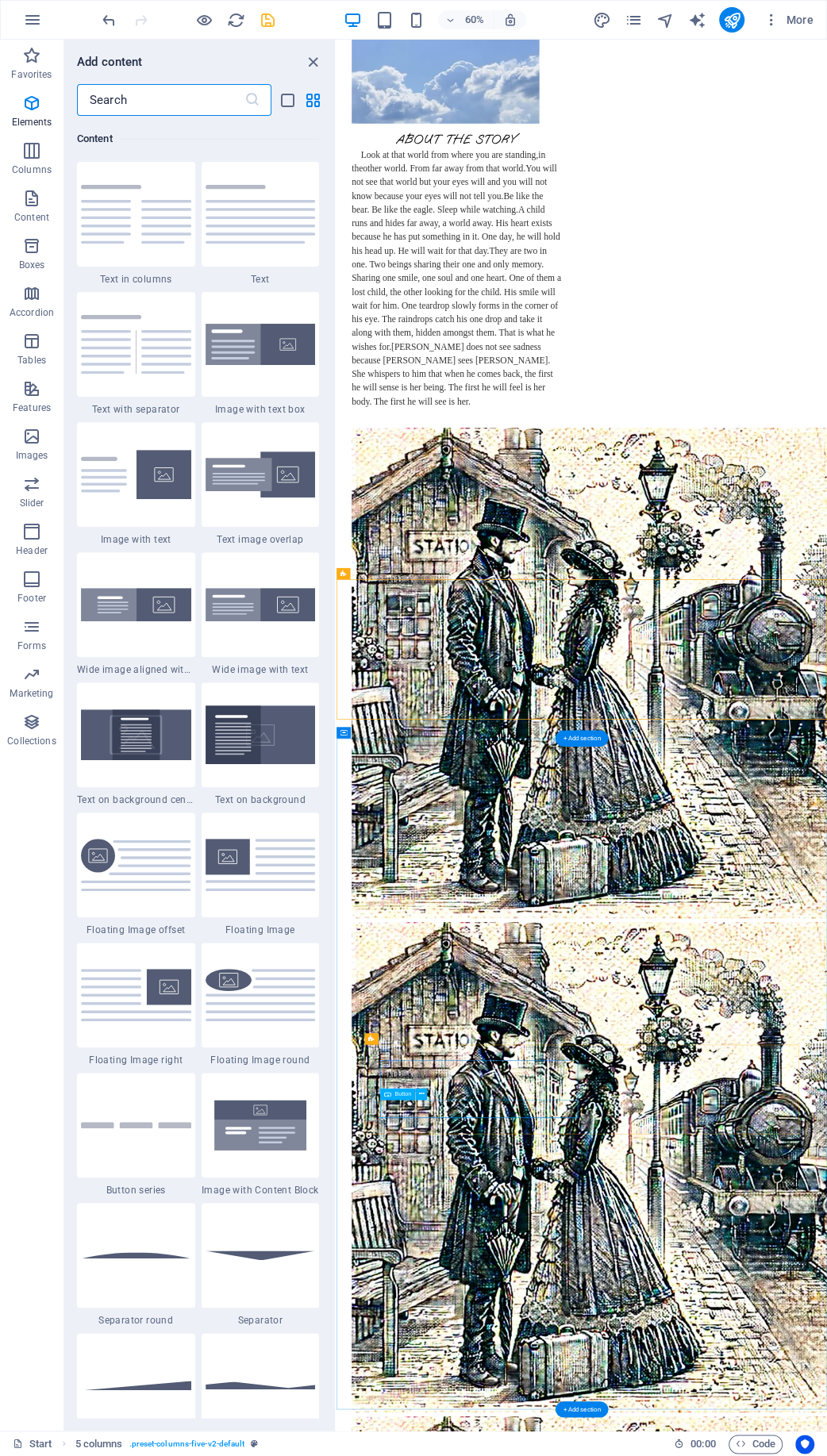
scroll to position [2776, 0]
click at [40, 112] on icon "button" at bounding box center [31, 102] width 19 height 19
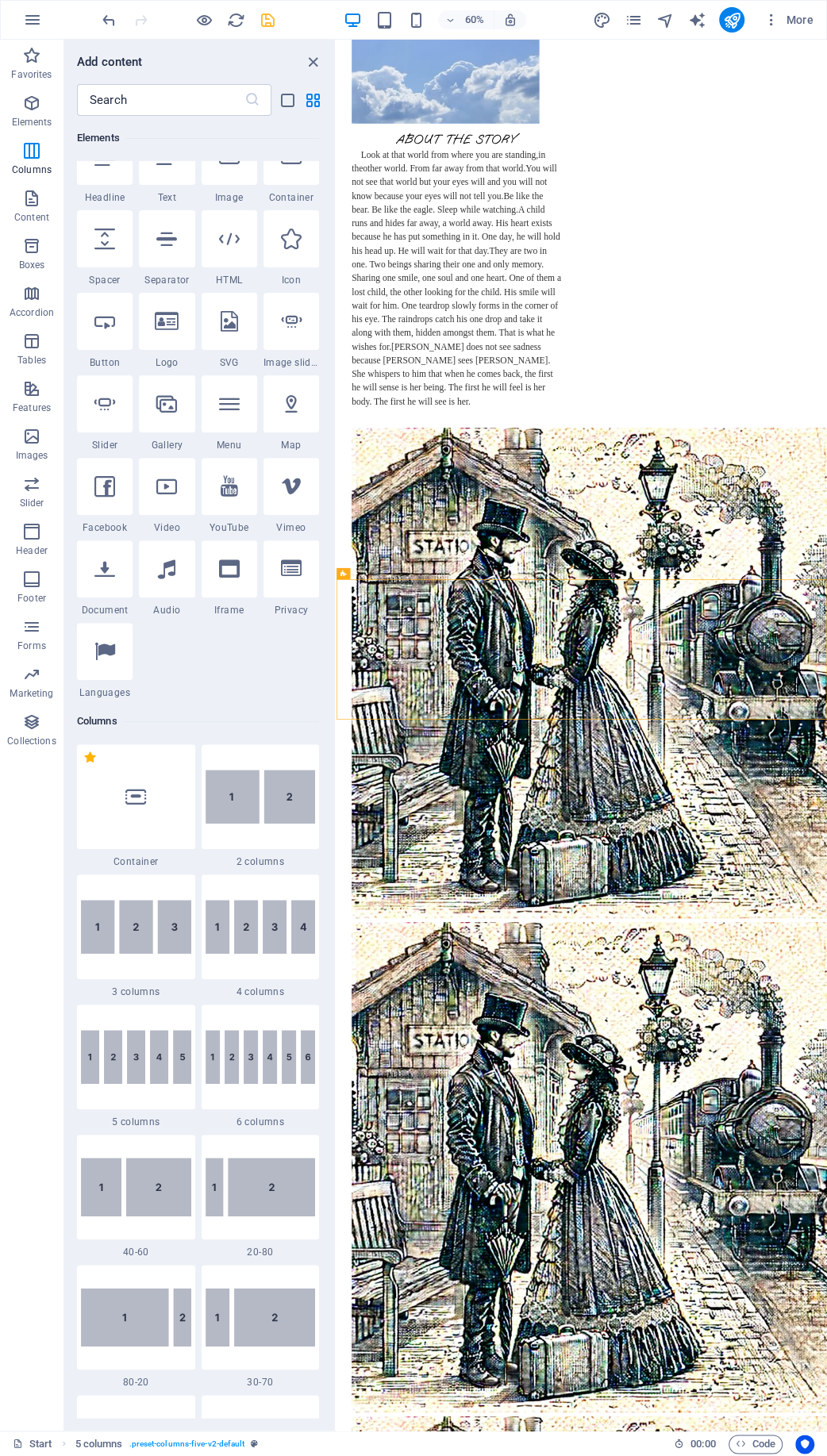
scroll to position [169, 0]
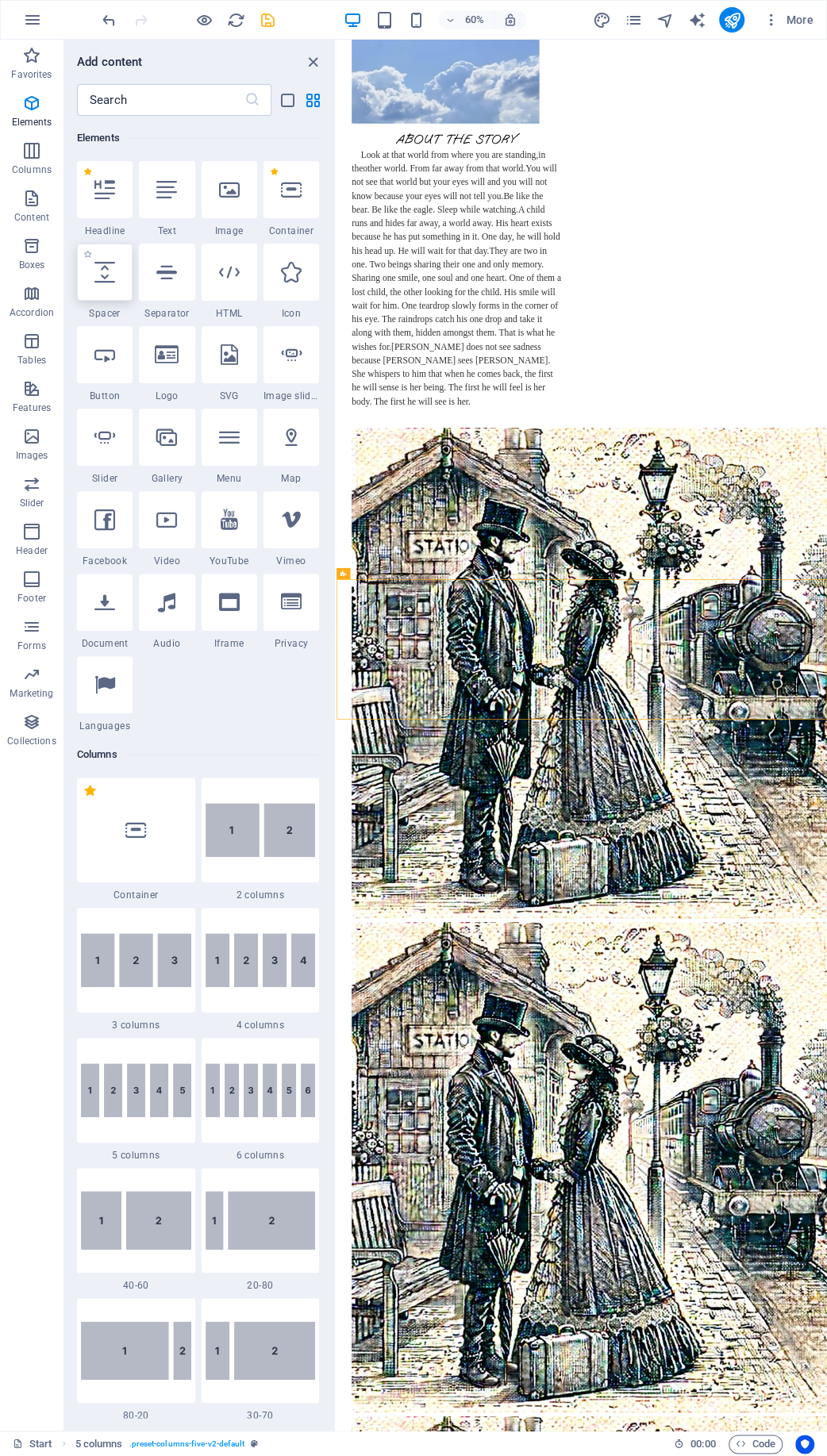
click at [103, 276] on icon at bounding box center [104, 272] width 20 height 20
select select "px"
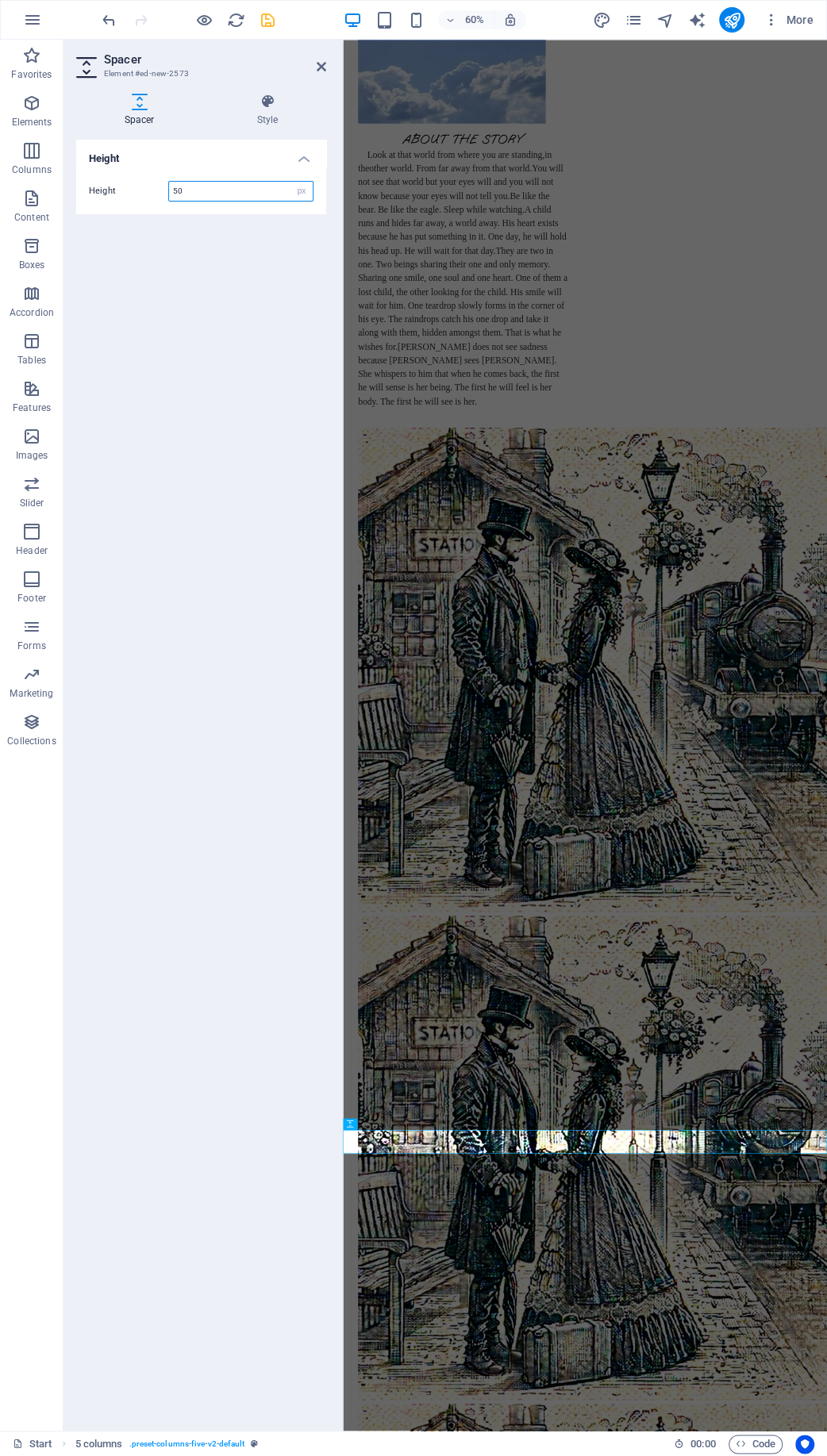
scroll to position [0, 0]
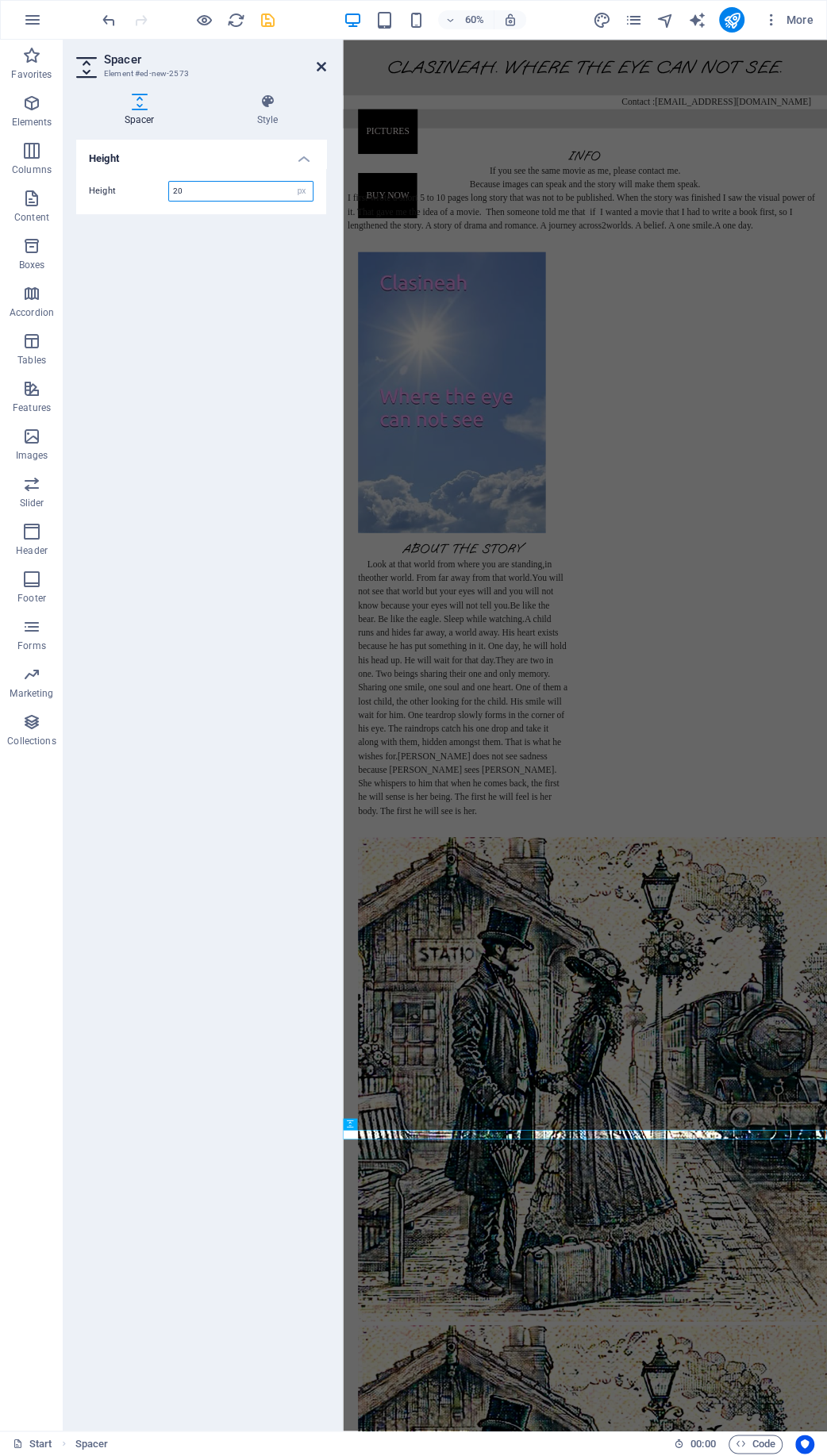
type input "20"
drag, startPoint x: 319, startPoint y: 66, endPoint x: 271, endPoint y: 56, distance: 49.0
click at [319, 66] on icon at bounding box center [322, 66] width 10 height 13
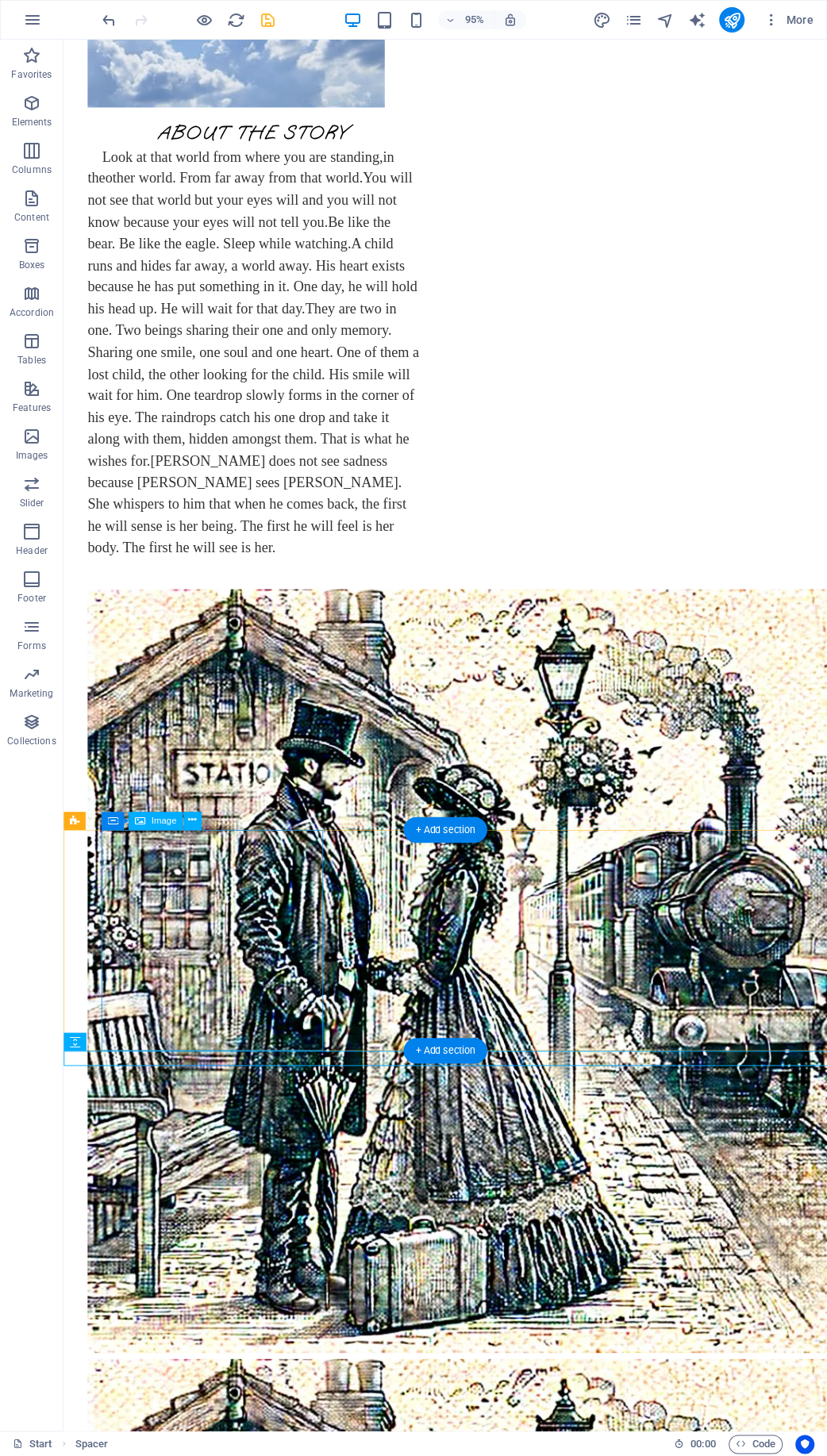
scroll to position [750, 0]
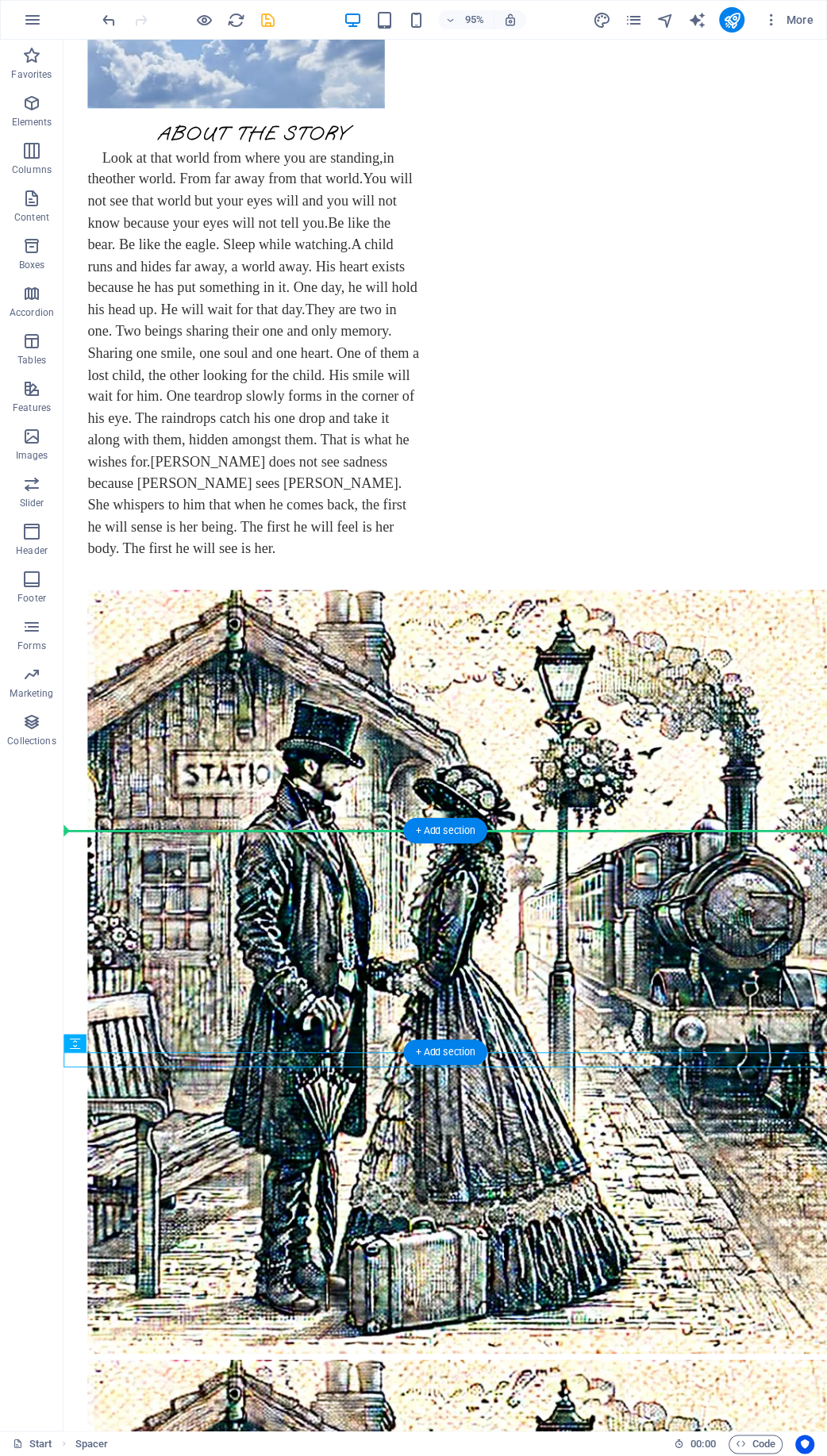
drag, startPoint x: 141, startPoint y: 1081, endPoint x: 74, endPoint y: 947, distance: 149.8
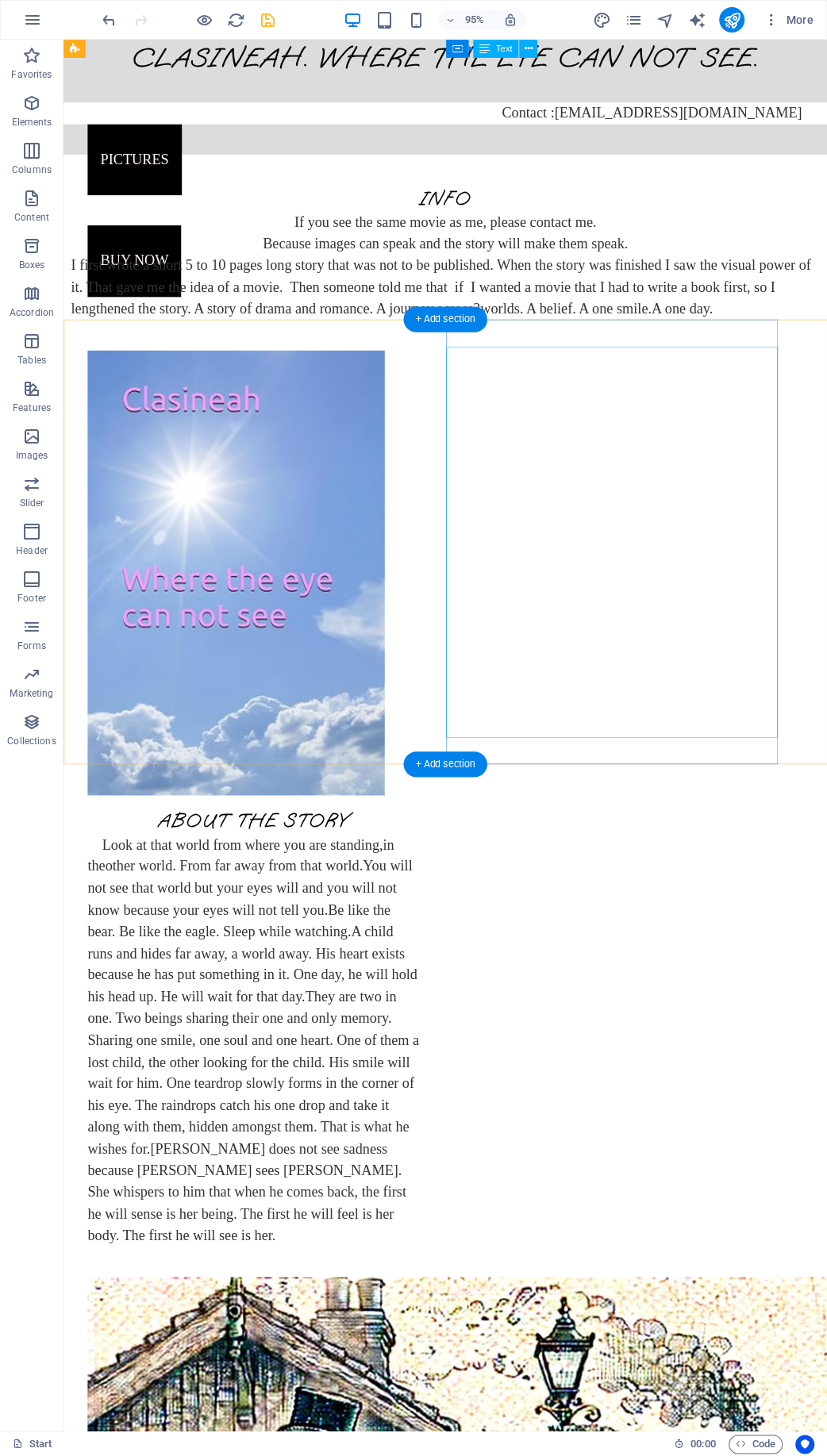
scroll to position [0, 0]
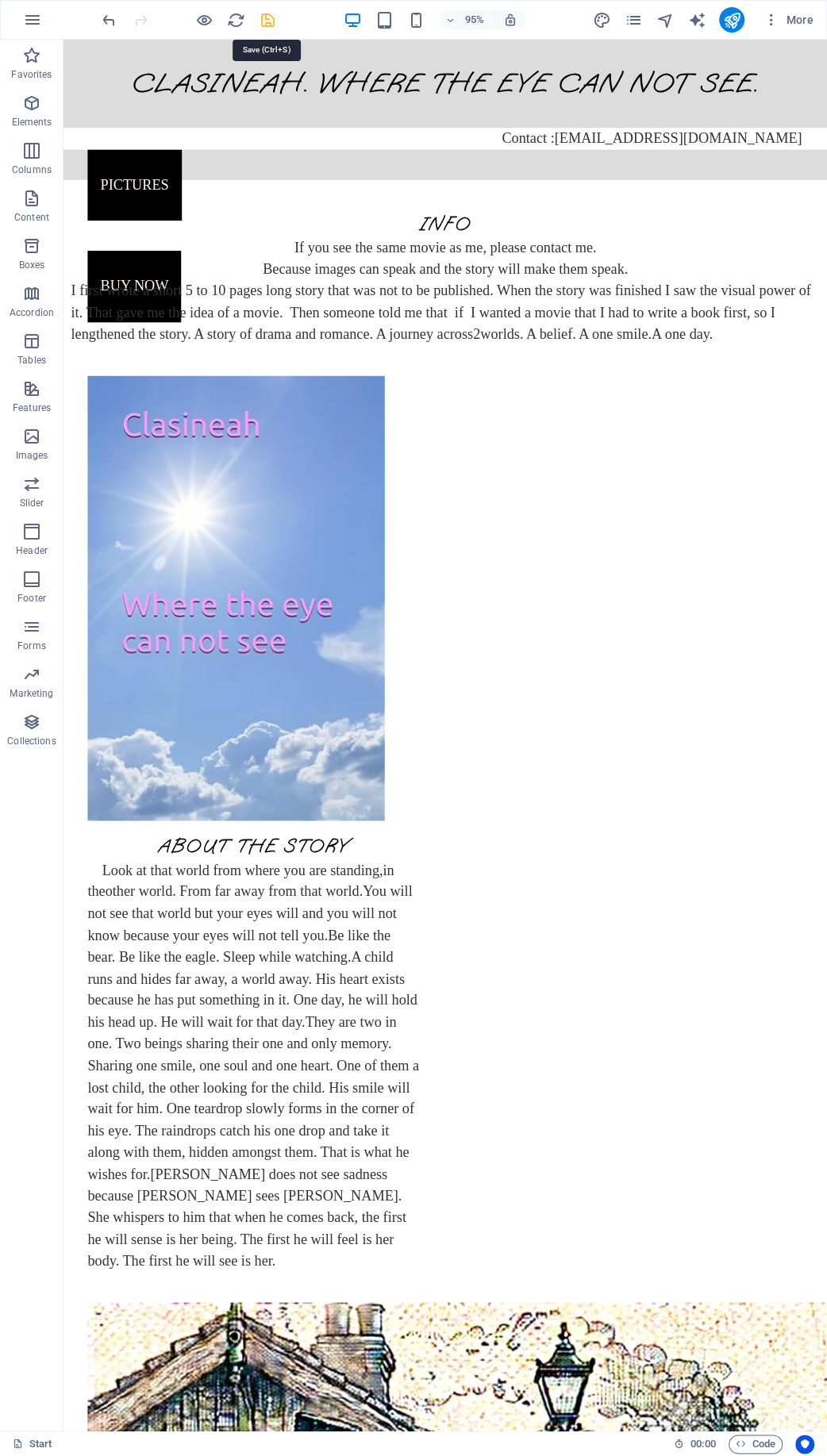
click at [265, 19] on icon "save" at bounding box center [268, 20] width 19 height 19
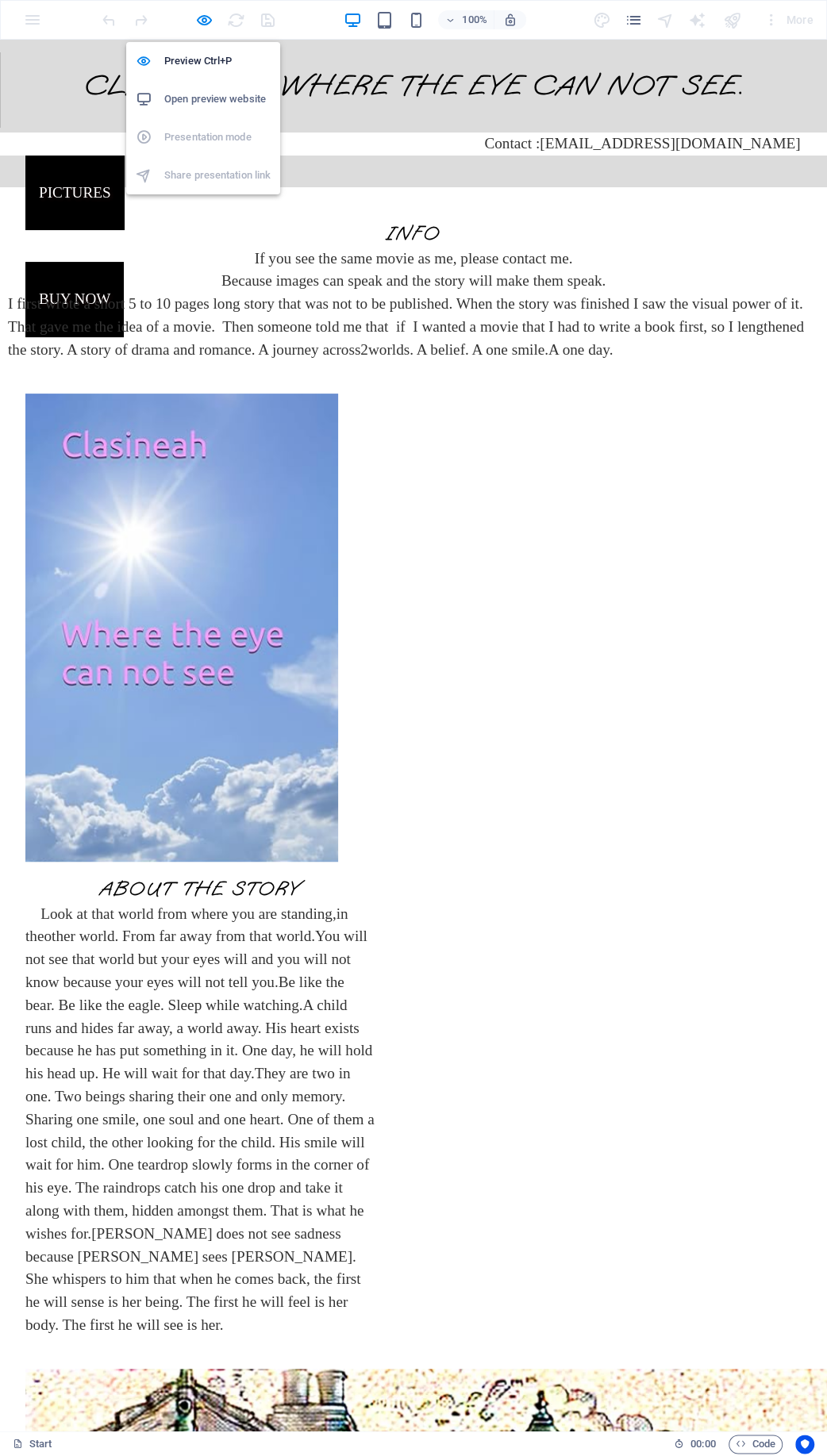
click at [227, 93] on h6 "Open preview website" at bounding box center [217, 99] width 106 height 19
